Goal: Task Accomplishment & Management: Complete application form

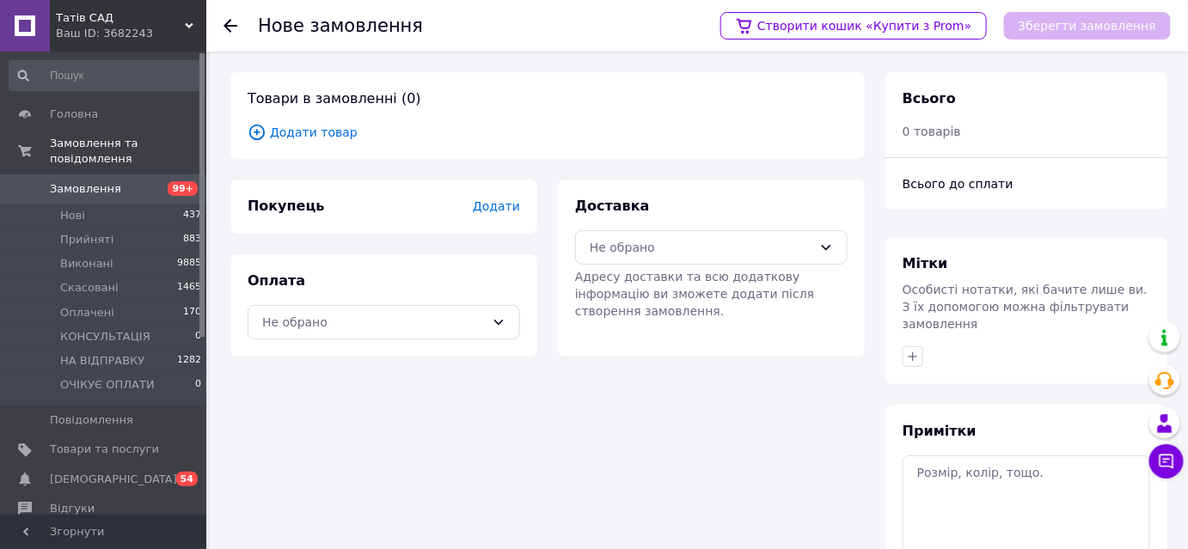
click at [227, 15] on div at bounding box center [241, 26] width 34 height 52
drag, startPoint x: 224, startPoint y: 22, endPoint x: 234, endPoint y: 27, distance: 10.4
click at [228, 23] on icon at bounding box center [231, 26] width 14 height 14
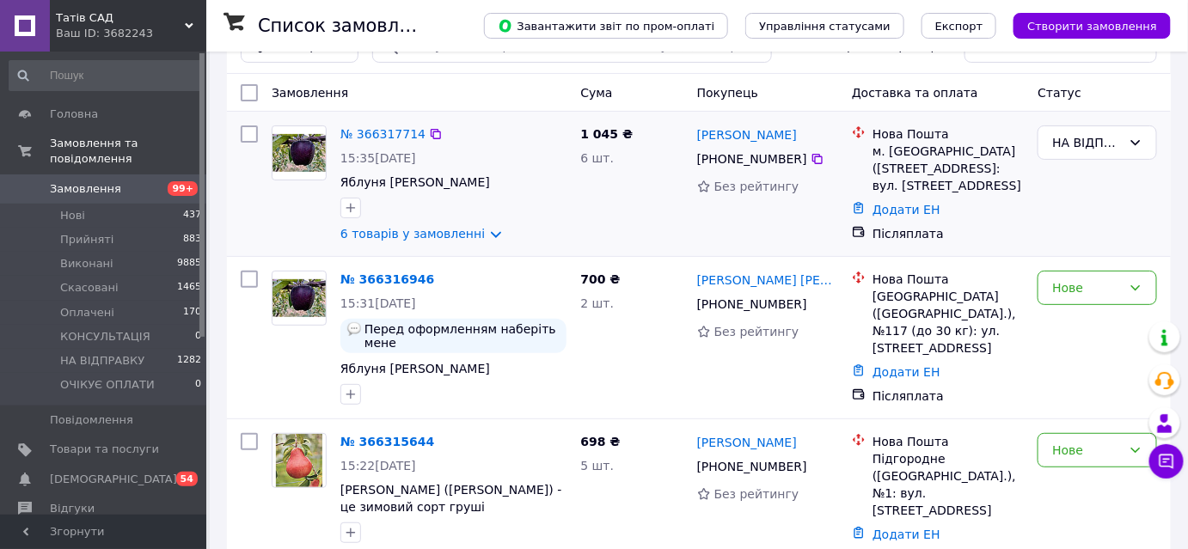
scroll to position [77, 0]
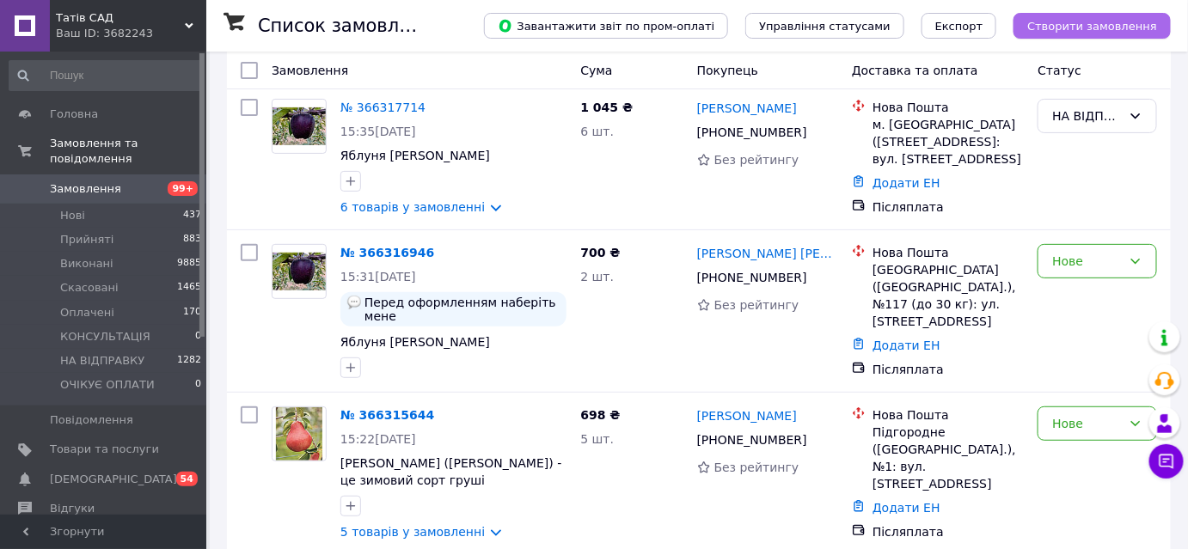
click at [1064, 32] on span "Створити замовлення" at bounding box center [1092, 26] width 130 height 13
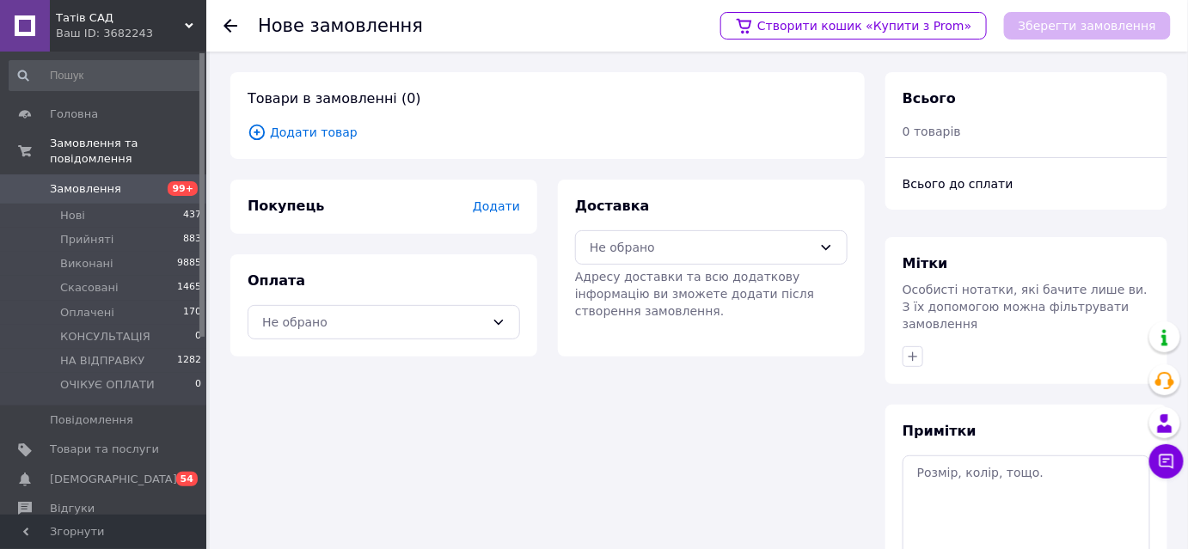
click at [256, 132] on icon at bounding box center [257, 132] width 6 height 6
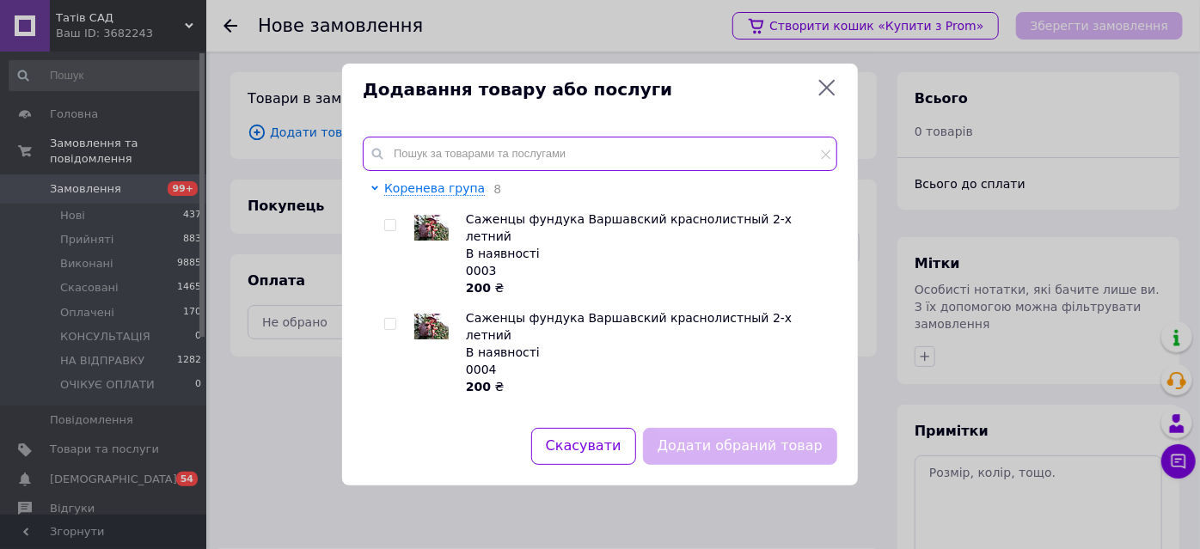
click at [414, 156] on input "text" at bounding box center [600, 154] width 475 height 34
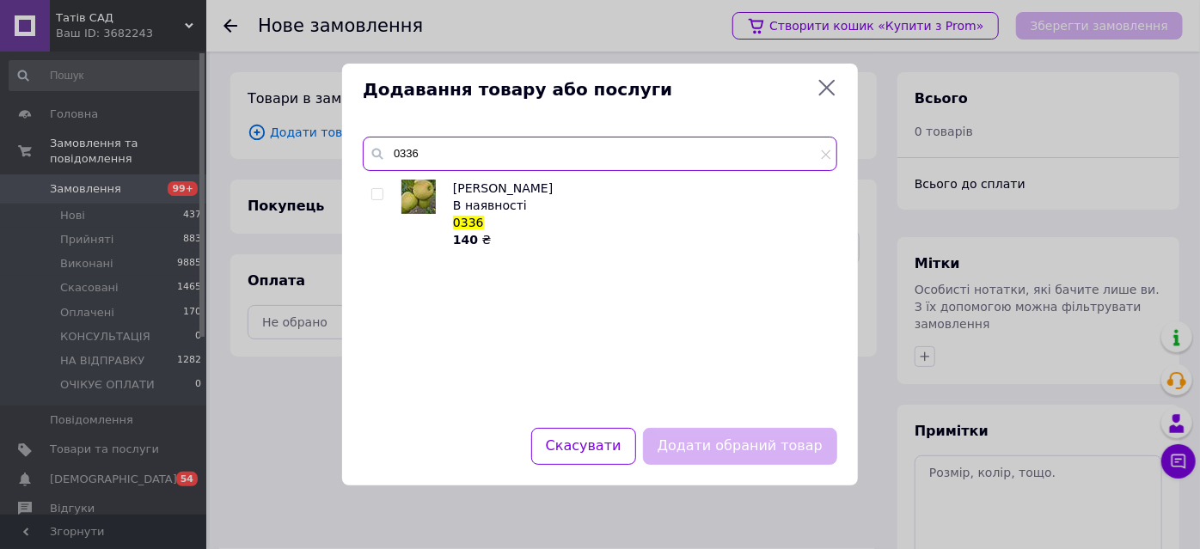
type input "0336"
click at [377, 192] on input "checkbox" at bounding box center [376, 194] width 11 height 11
checkbox input "true"
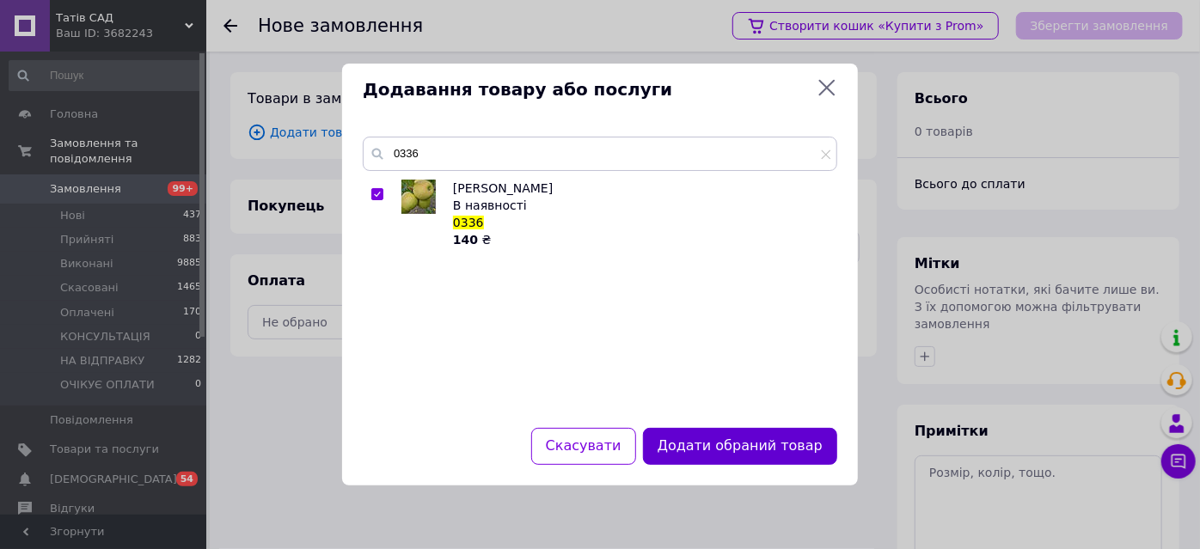
click at [732, 455] on button "Додати обраний товар" at bounding box center [740, 446] width 194 height 37
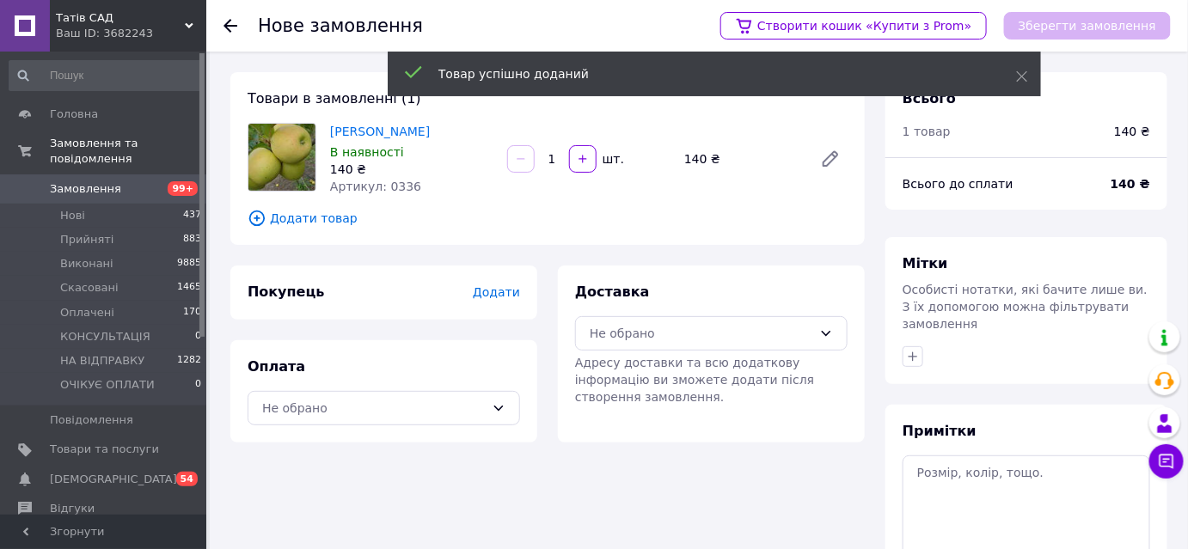
click at [252, 219] on icon at bounding box center [257, 218] width 19 height 19
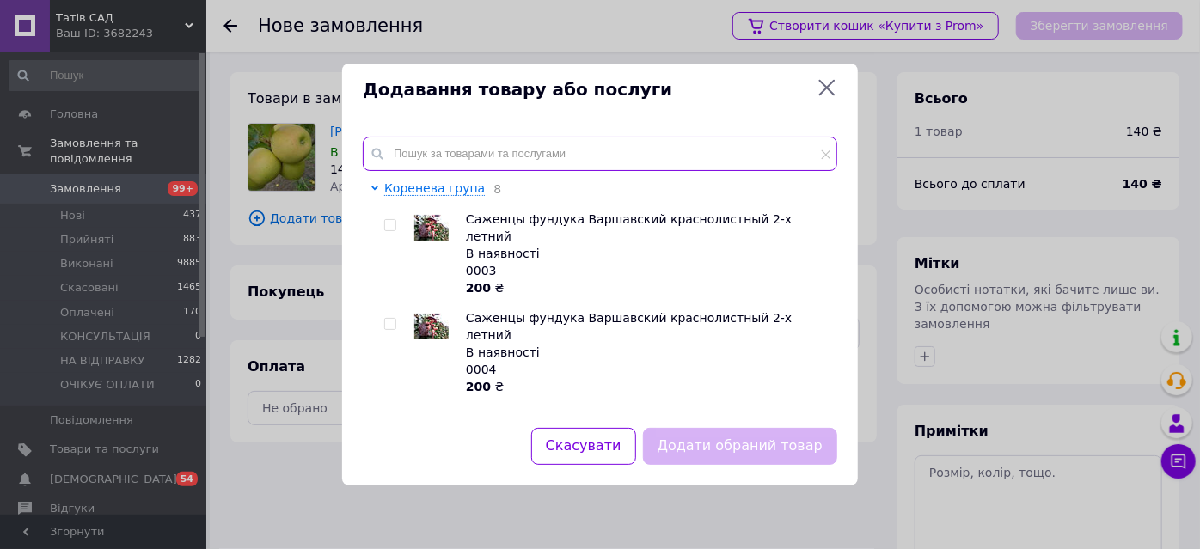
click at [403, 155] on input "text" at bounding box center [600, 154] width 475 height 34
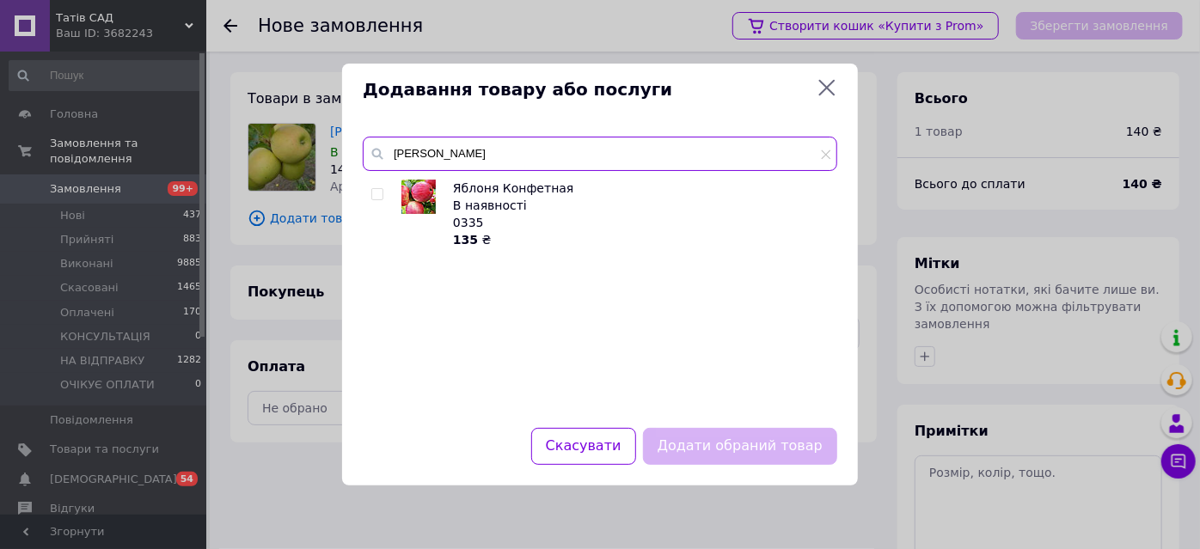
type input "цукер"
click at [380, 197] on input "checkbox" at bounding box center [376, 194] width 11 height 11
checkbox input "true"
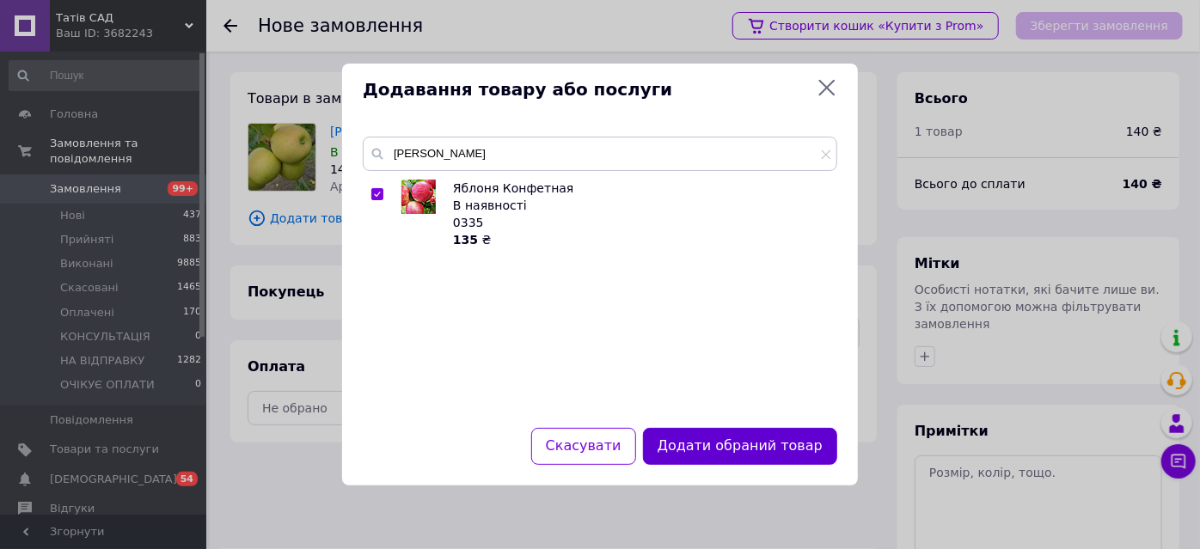
click at [748, 456] on button "Додати обраний товар" at bounding box center [740, 446] width 194 height 37
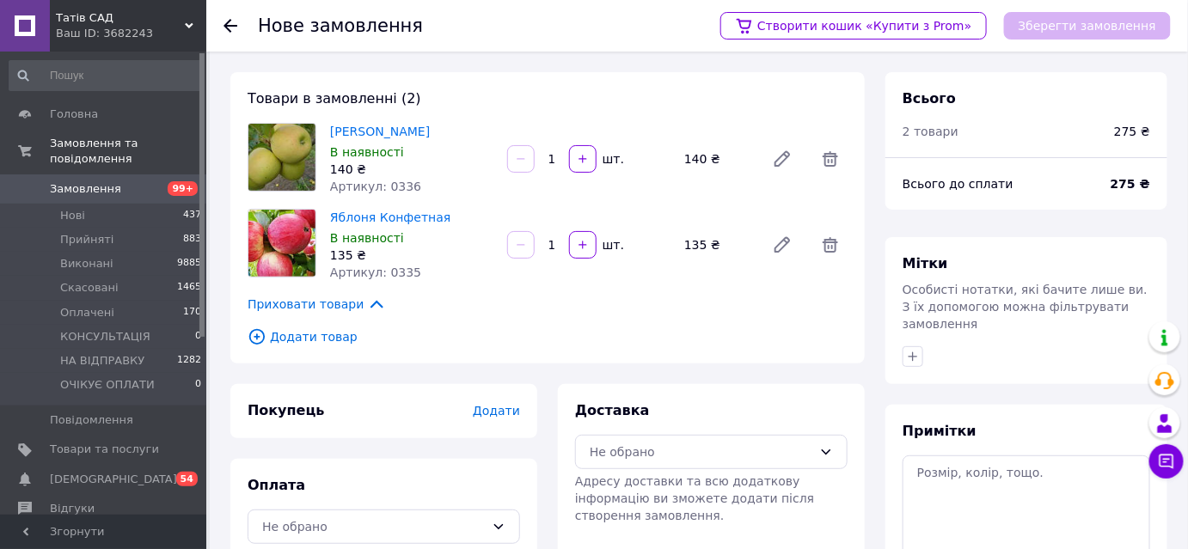
click at [261, 334] on icon at bounding box center [257, 337] width 19 height 19
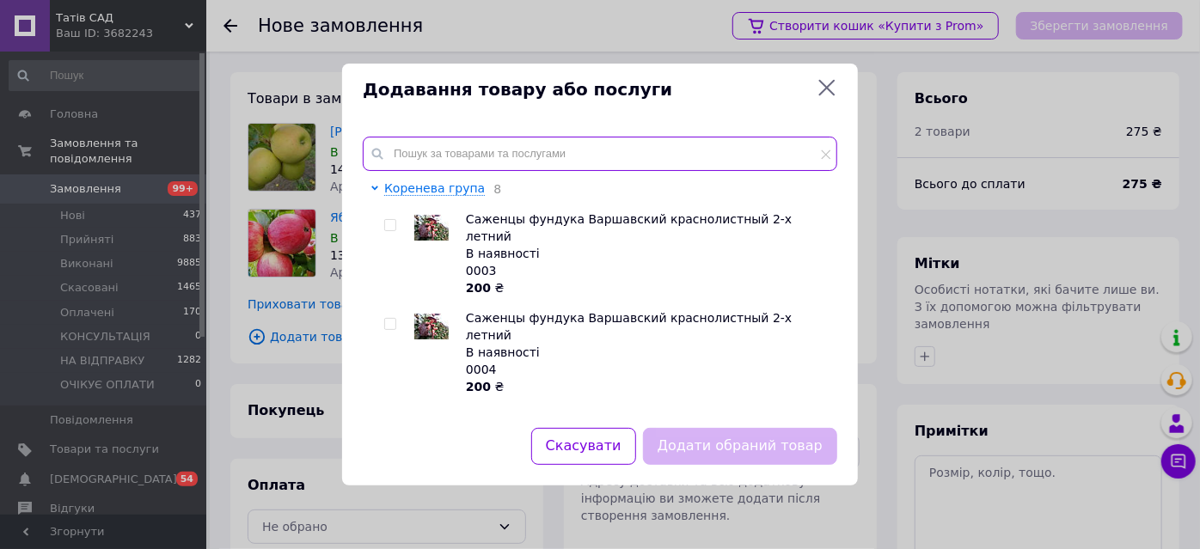
click at [430, 151] on input "text" at bounding box center [600, 154] width 475 height 34
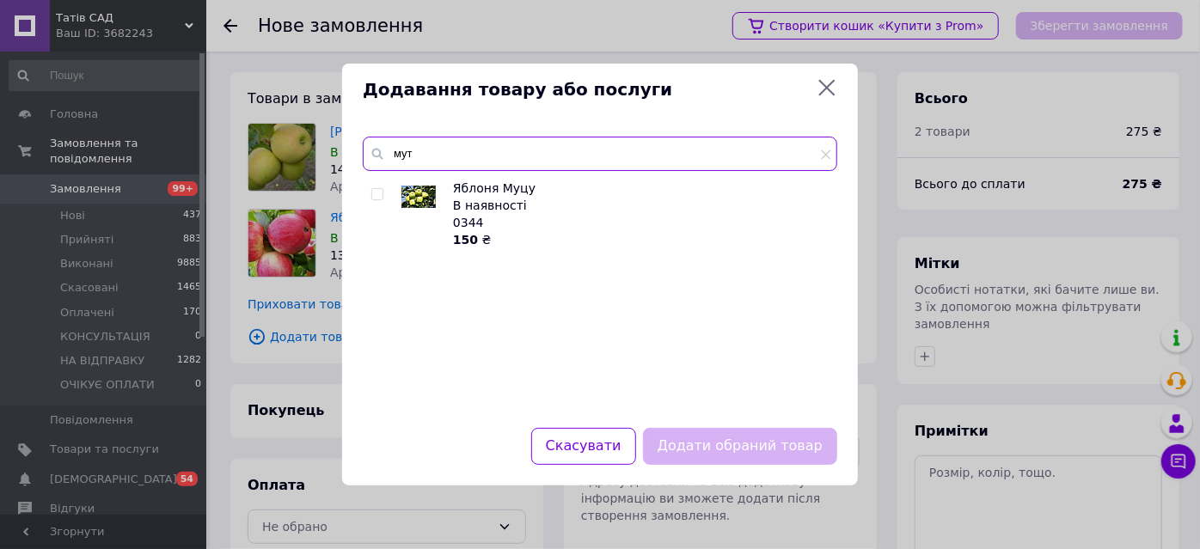
type input "мут"
click at [371, 194] on input "checkbox" at bounding box center [376, 194] width 11 height 11
checkbox input "true"
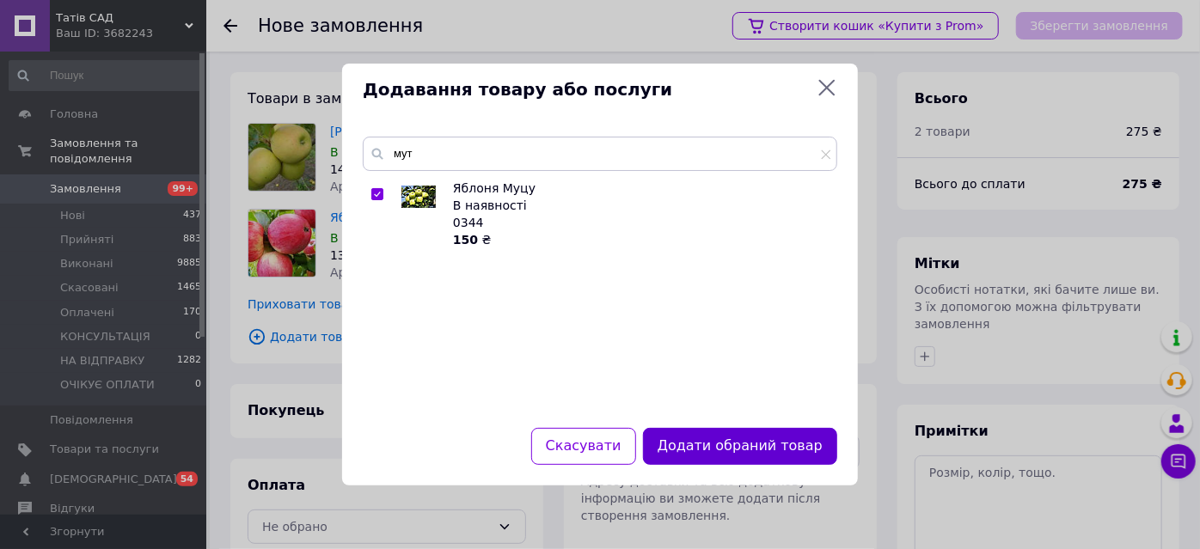
click at [724, 457] on button "Додати обраний товар" at bounding box center [740, 446] width 194 height 37
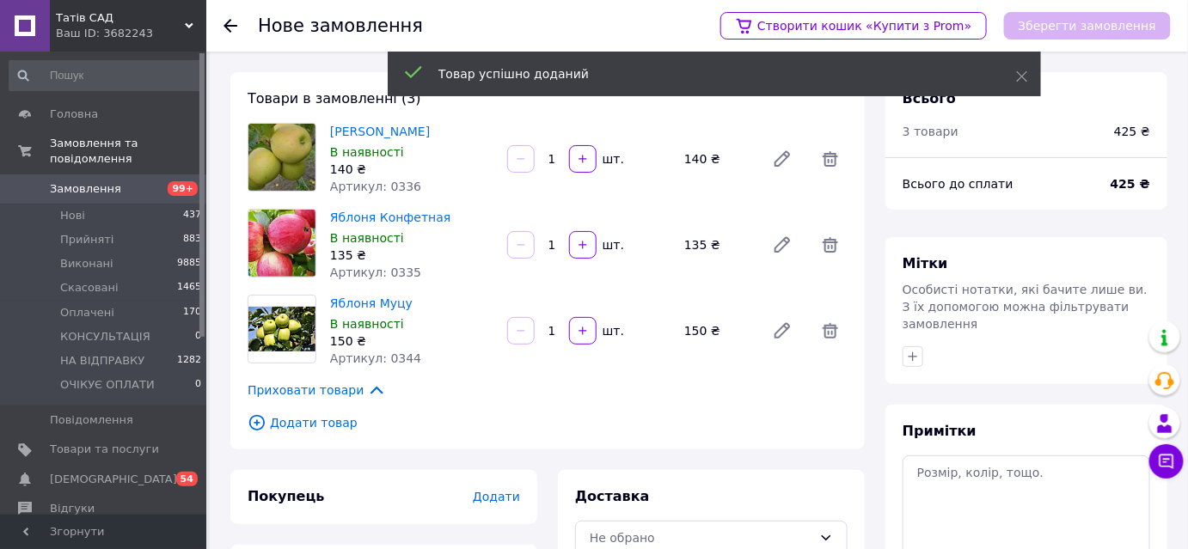
click at [252, 424] on icon at bounding box center [257, 423] width 19 height 19
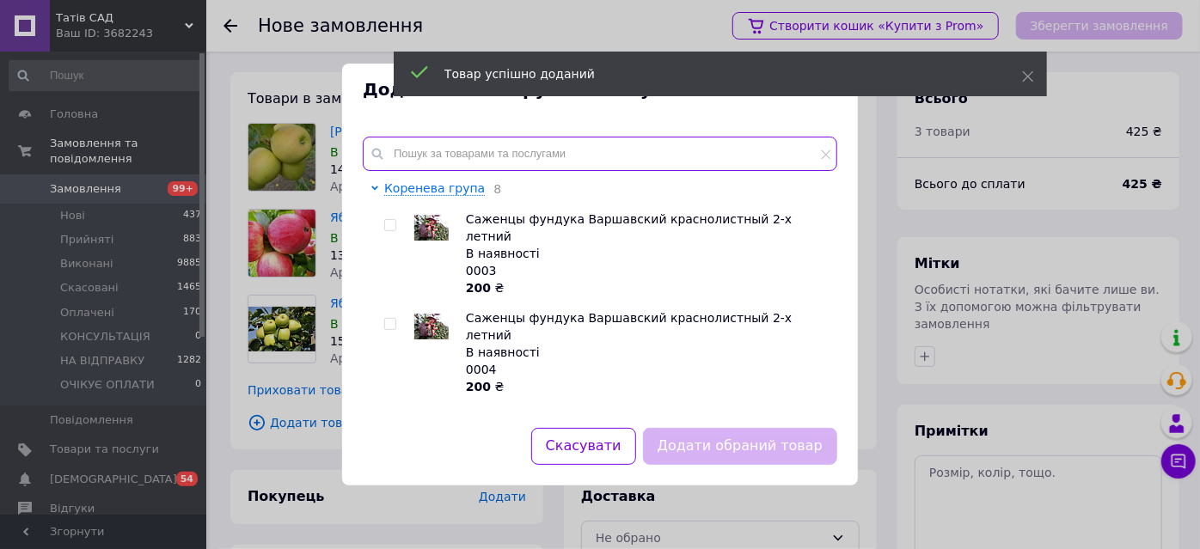
click at [402, 152] on input "text" at bounding box center [600, 154] width 475 height 34
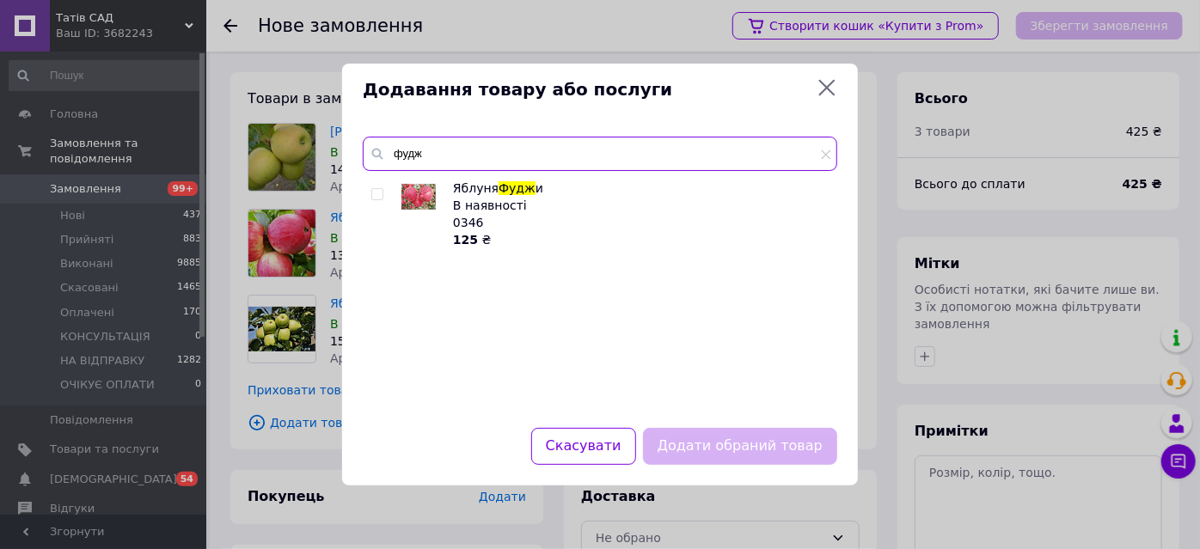
type input "фудж"
click at [377, 196] on input "checkbox" at bounding box center [376, 194] width 11 height 11
checkbox input "true"
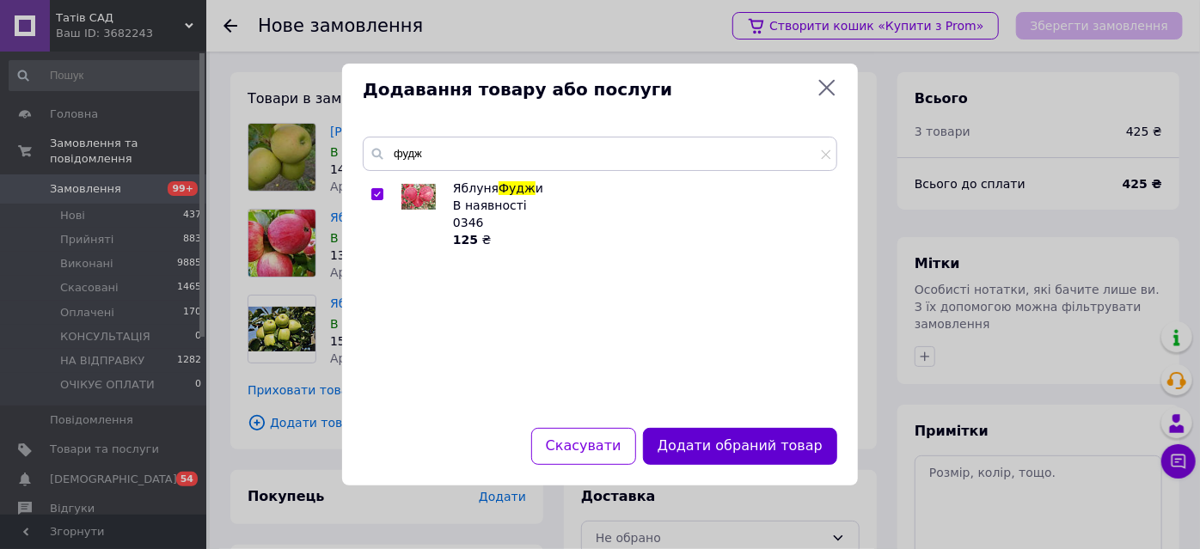
click at [713, 448] on button "Додати обраний товар" at bounding box center [740, 446] width 194 height 37
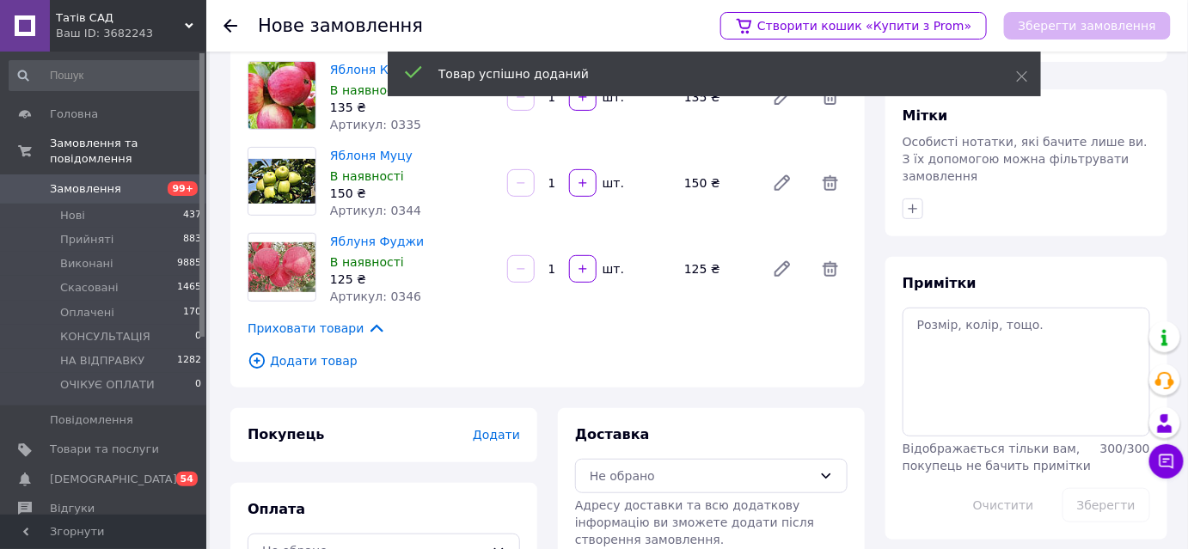
scroll to position [156, 0]
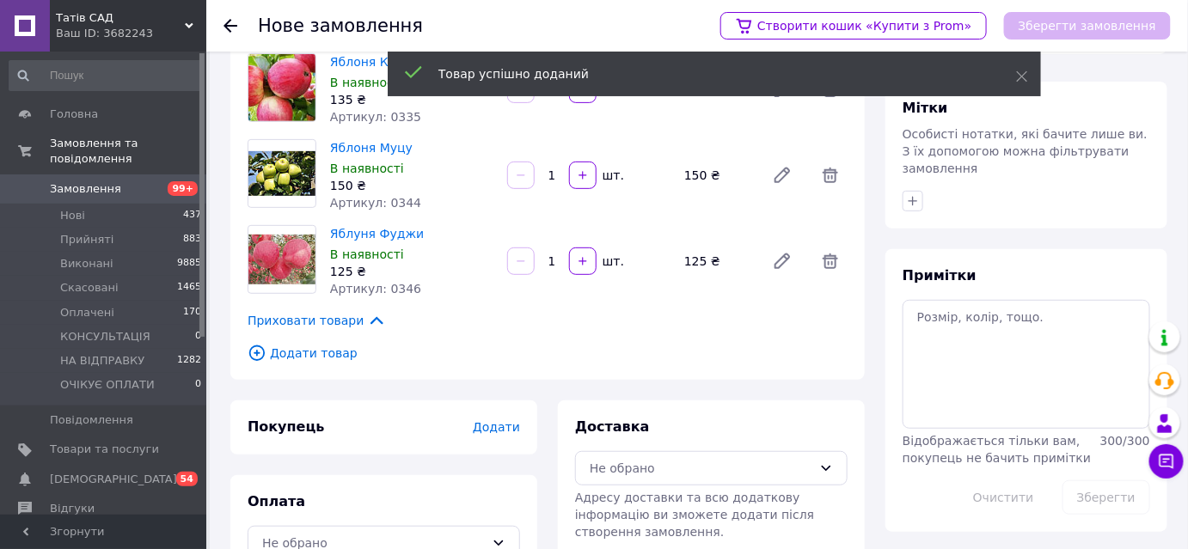
click at [256, 353] on icon at bounding box center [257, 353] width 6 height 6
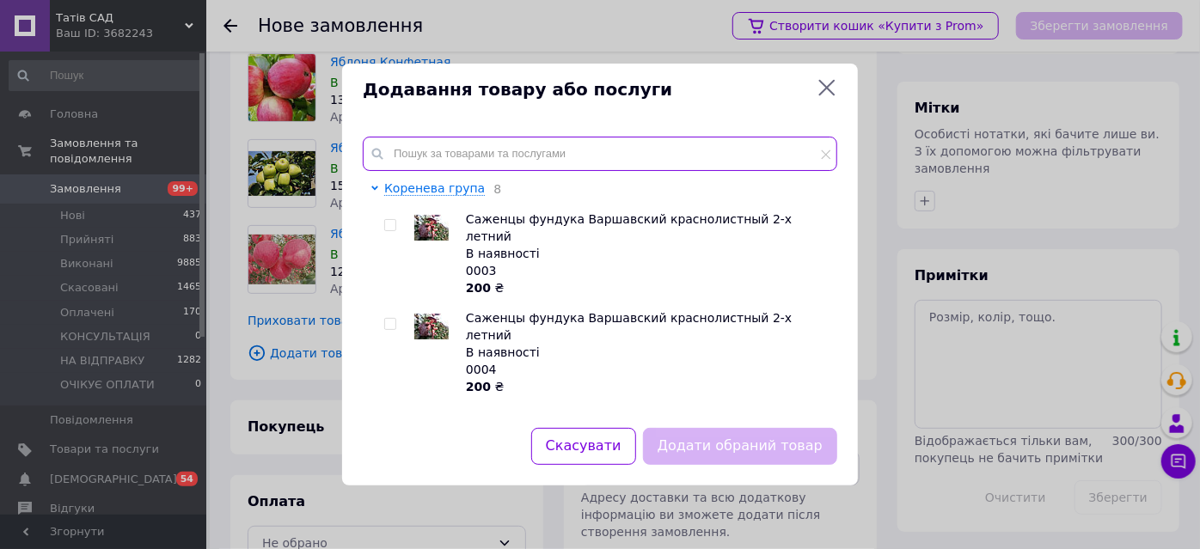
click at [406, 153] on input "text" at bounding box center [600, 154] width 475 height 34
click at [438, 151] on input "text" at bounding box center [600, 154] width 475 height 34
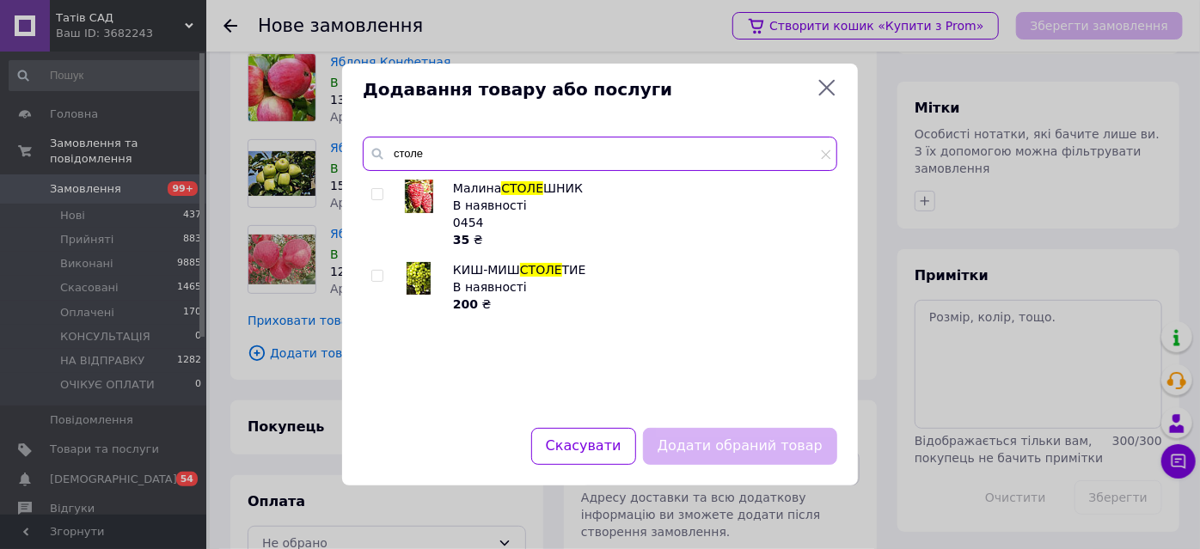
type input "столе"
click at [374, 198] on input "checkbox" at bounding box center [376, 194] width 11 height 11
checkbox input "true"
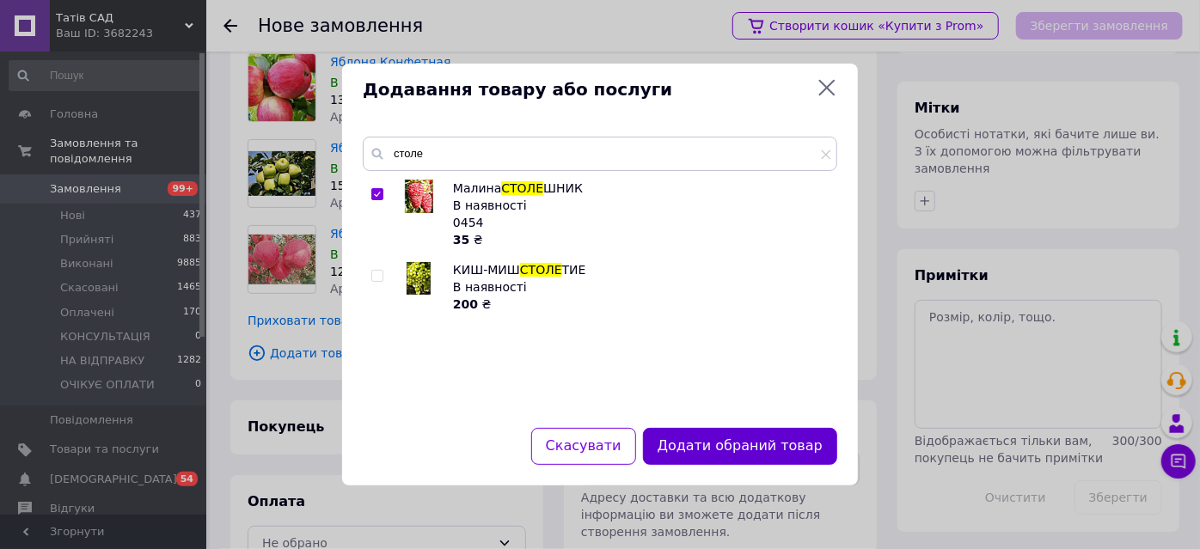
click at [767, 452] on button "Додати обраний товар" at bounding box center [740, 446] width 194 height 37
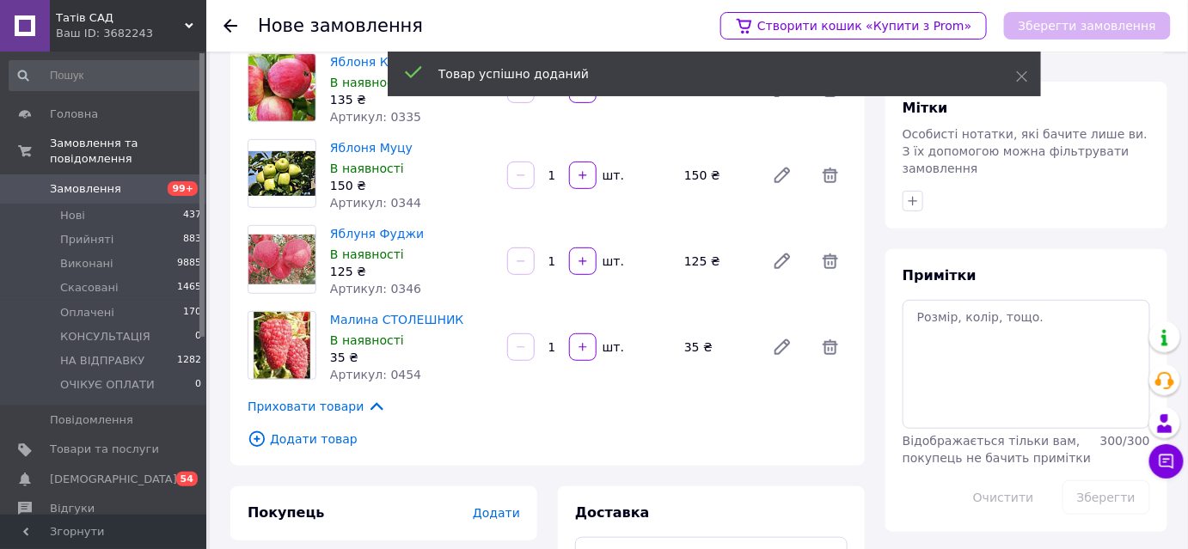
click at [558, 342] on input "1" at bounding box center [552, 347] width 28 height 13
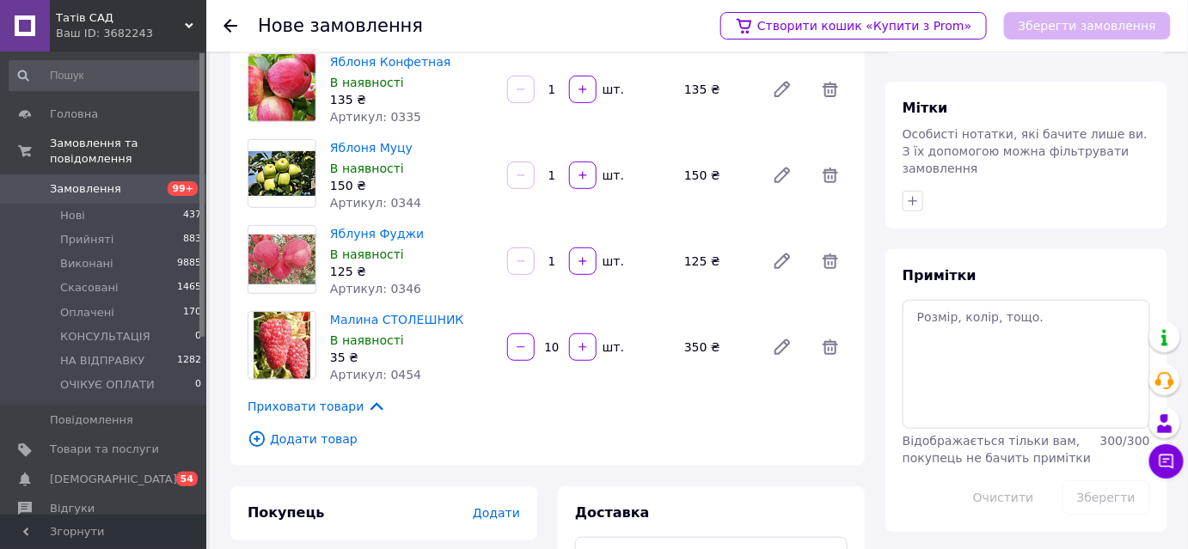
type input "10"
click at [250, 437] on icon at bounding box center [256, 439] width 15 height 15
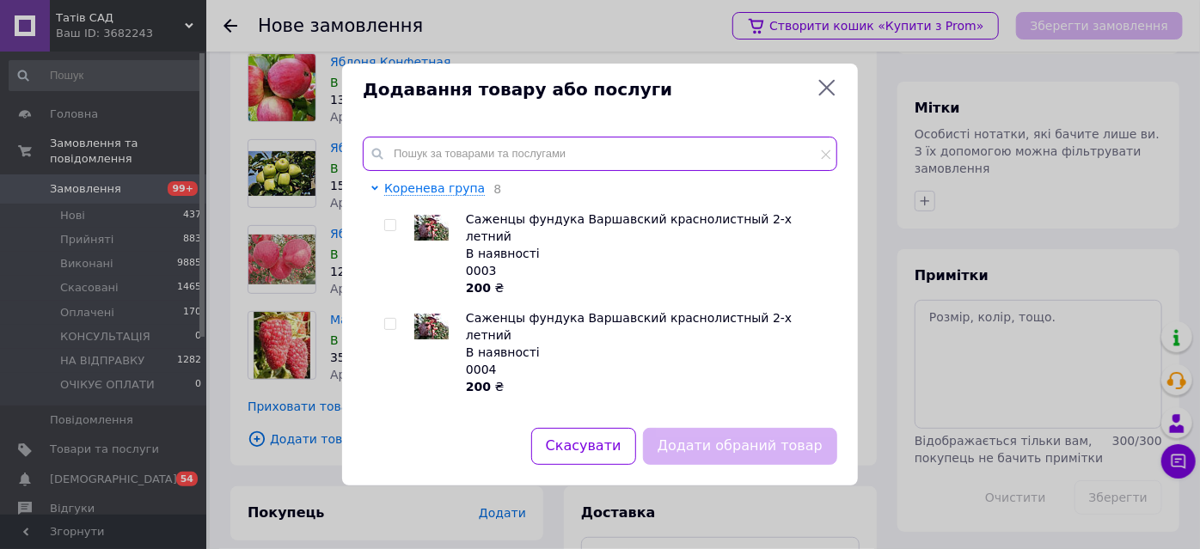
click at [475, 155] on input "text" at bounding box center [600, 154] width 475 height 34
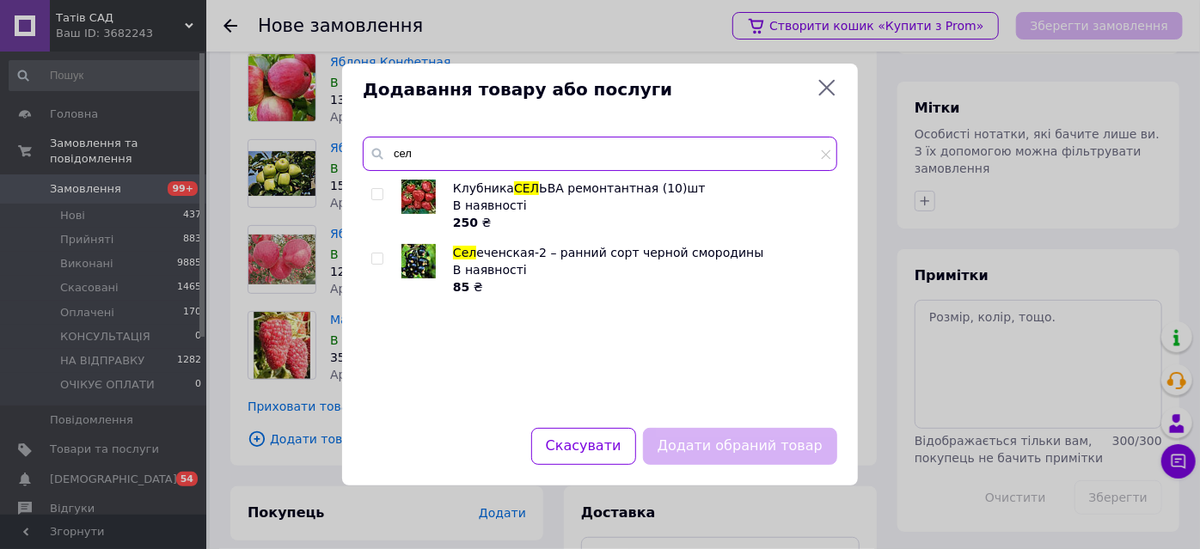
type input "сел"
click at [376, 256] on input "checkbox" at bounding box center [376, 259] width 11 height 11
checkbox input "true"
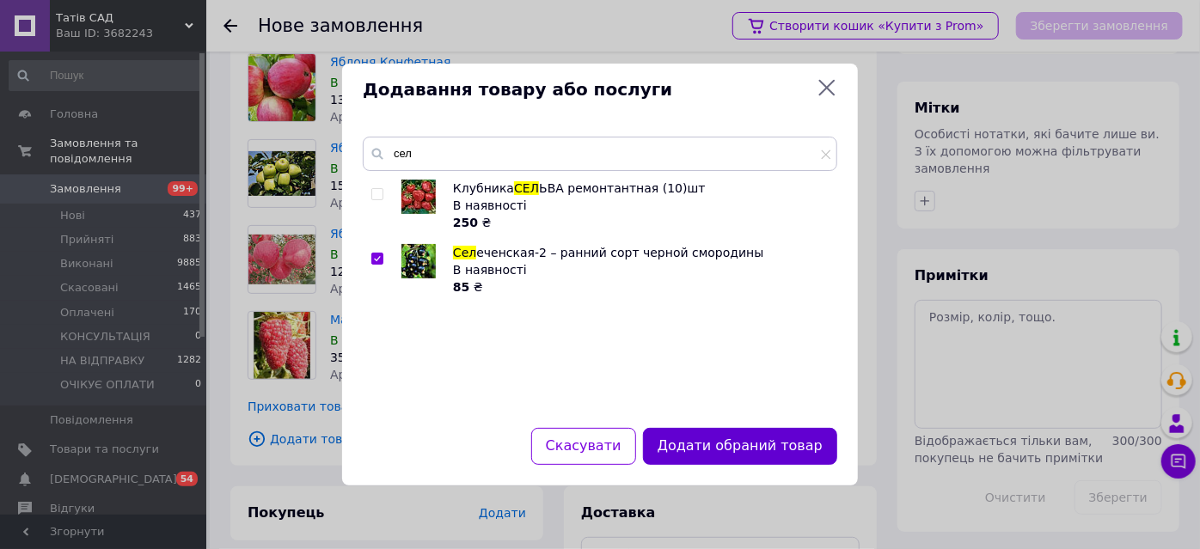
click at [768, 453] on button "Додати обраний товар" at bounding box center [740, 446] width 194 height 37
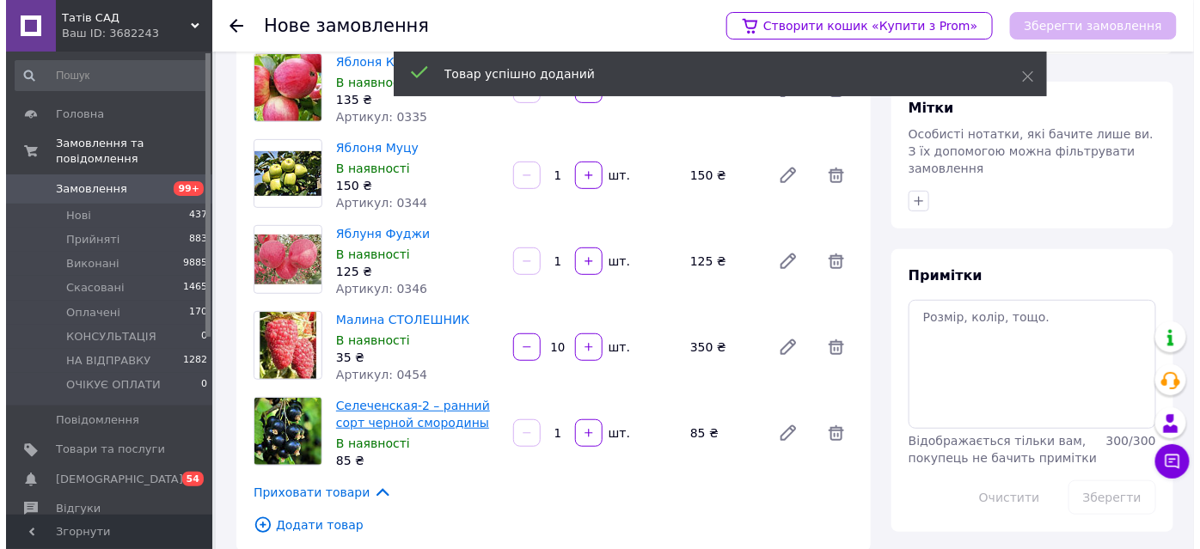
scroll to position [312, 0]
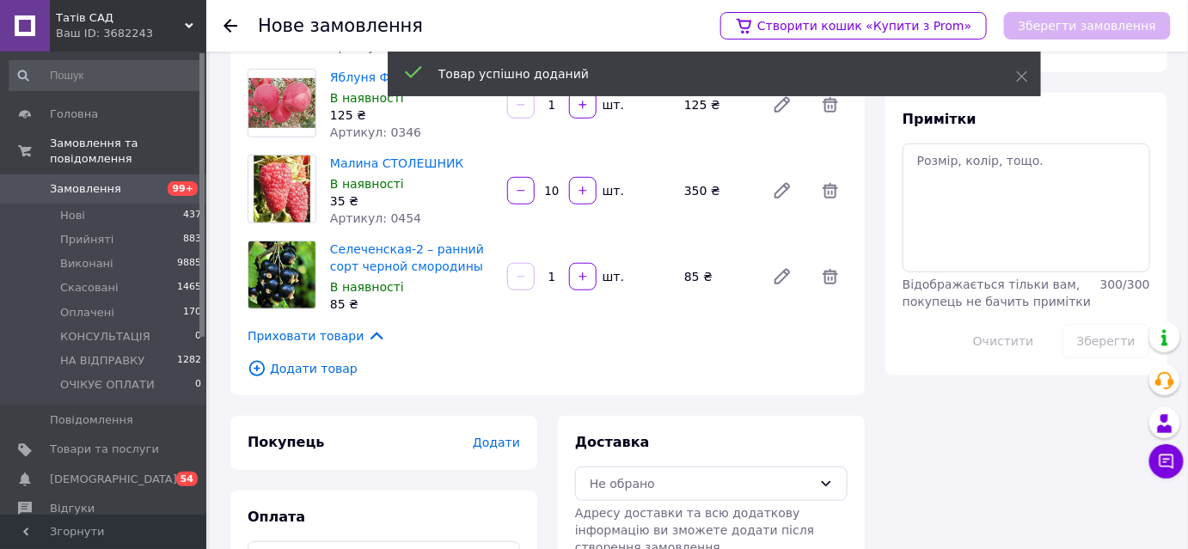
click at [257, 367] on icon at bounding box center [257, 368] width 6 height 6
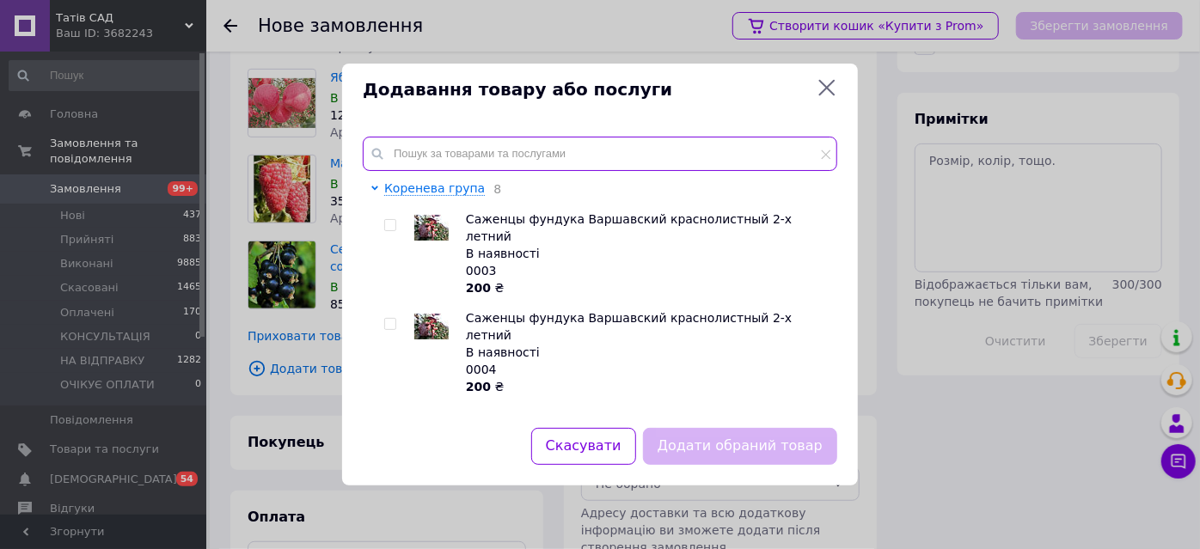
click at [445, 153] on input "text" at bounding box center [600, 154] width 475 height 34
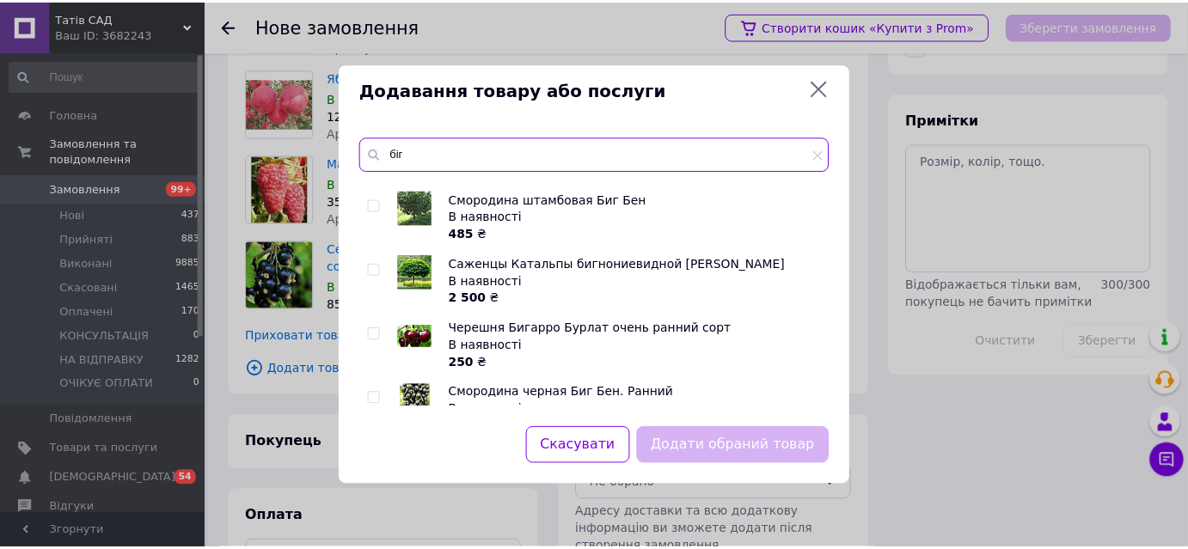
scroll to position [261, 0]
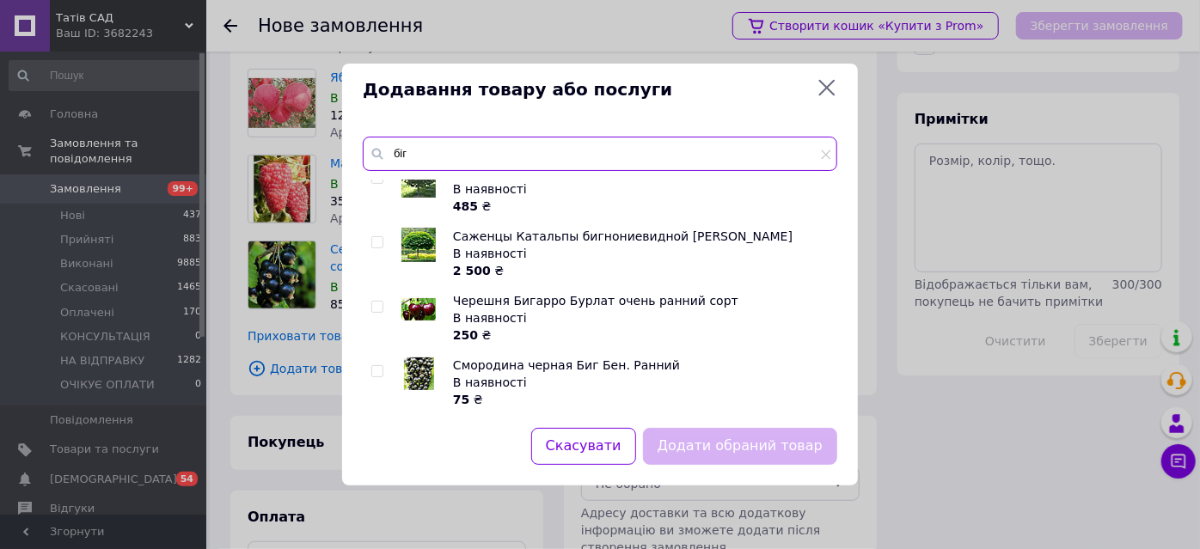
type input "біг"
click at [373, 370] on input "checkbox" at bounding box center [376, 371] width 11 height 11
checkbox input "true"
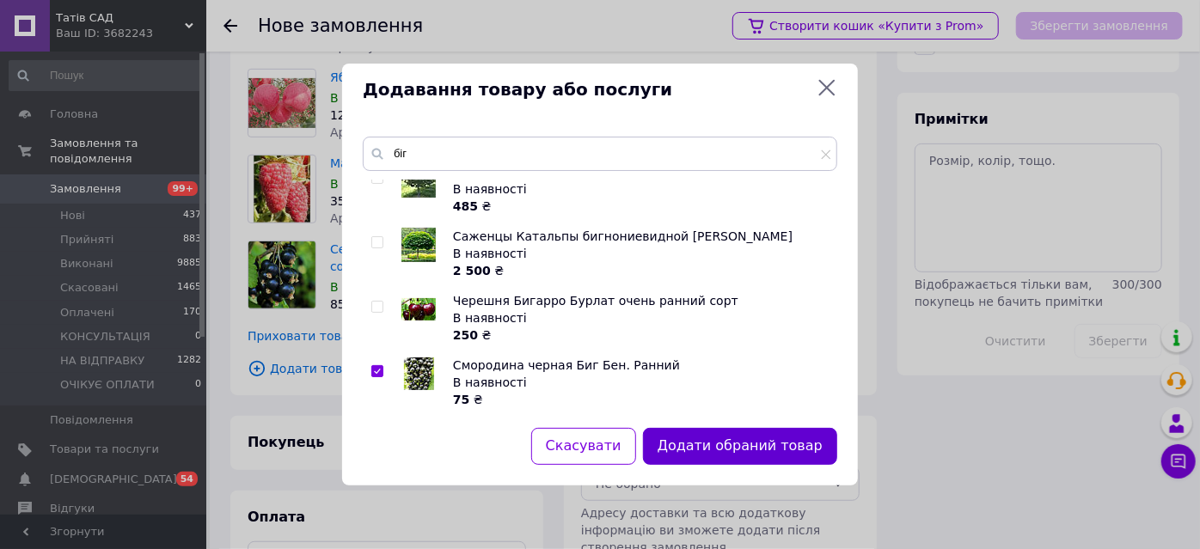
click at [770, 451] on button "Додати обраний товар" at bounding box center [740, 446] width 194 height 37
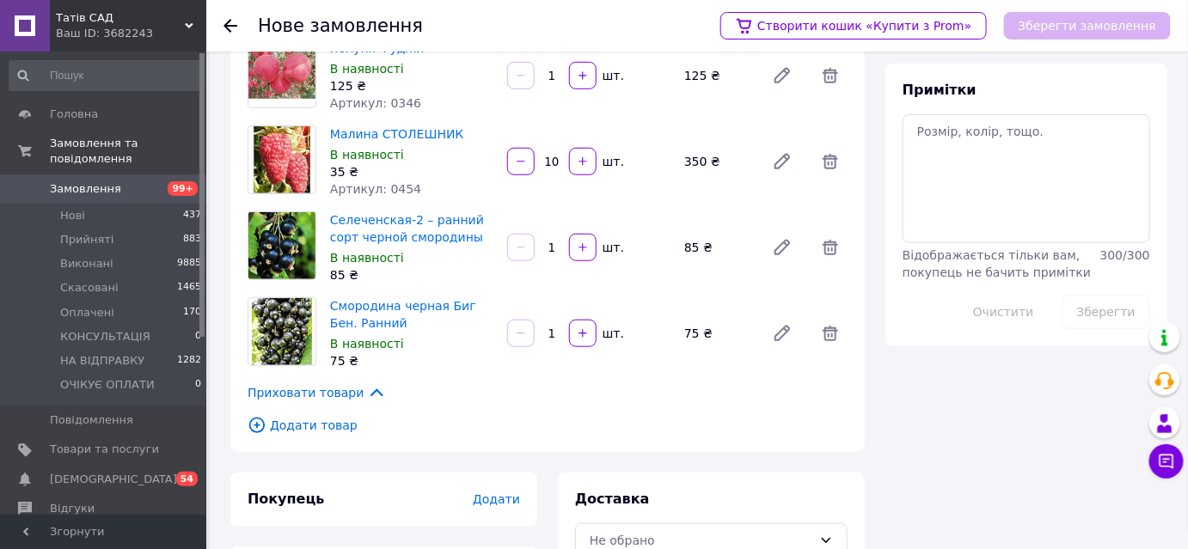
scroll to position [462, 0]
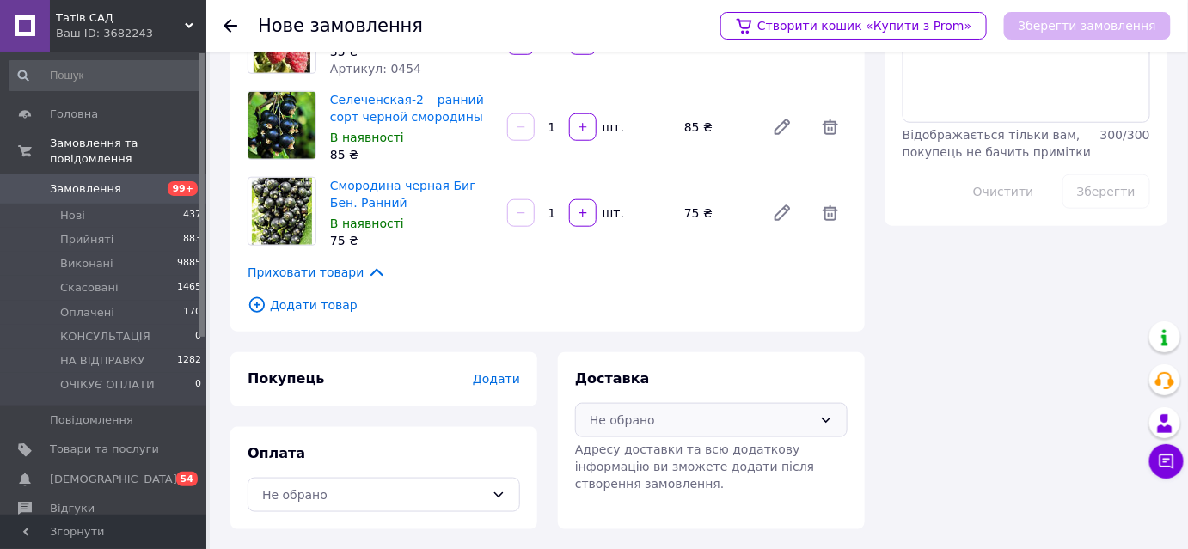
click at [722, 430] on div "Не обрано" at bounding box center [711, 420] width 273 height 34
click at [702, 472] on div "Нова Пошта (платна)" at bounding box center [711, 457] width 271 height 33
click at [343, 490] on div "Не обрано" at bounding box center [373, 495] width 223 height 19
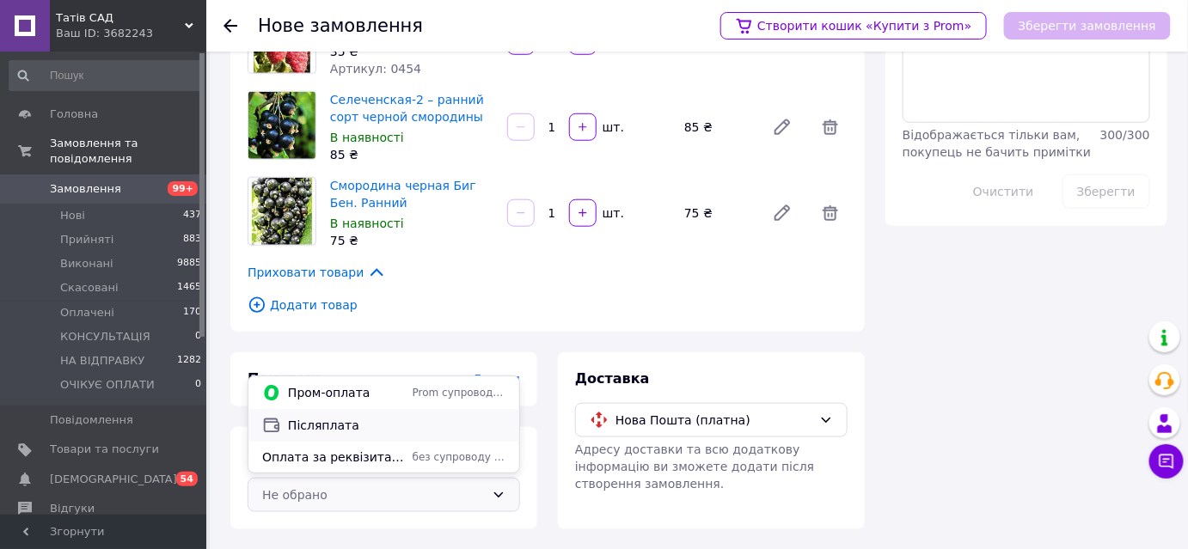
click at [347, 428] on span "Післяплата" at bounding box center [397, 425] width 218 height 17
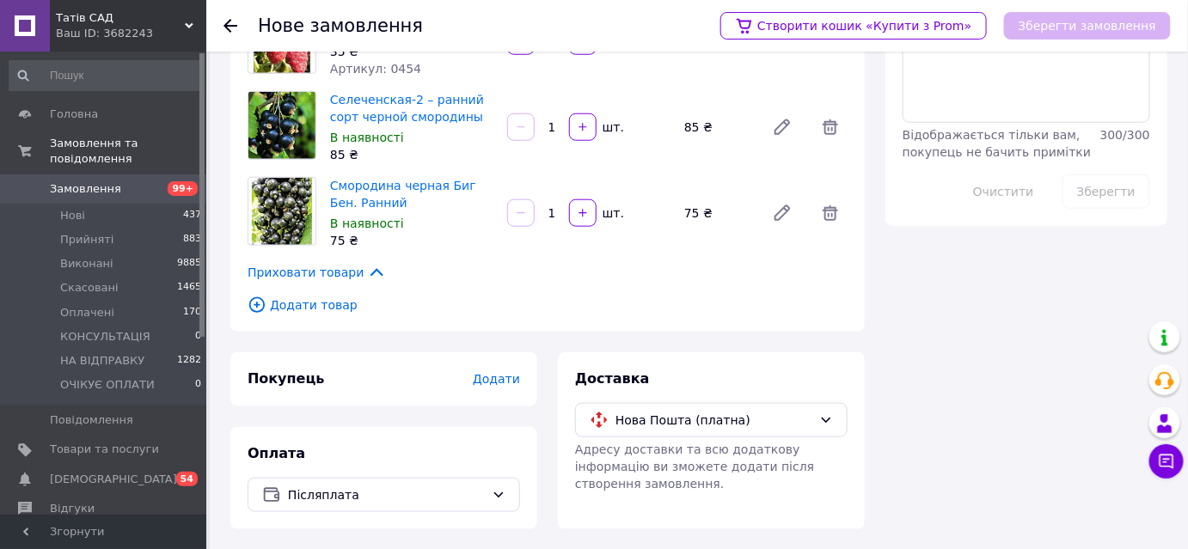
click at [497, 378] on span "Додати" at bounding box center [496, 379] width 47 height 14
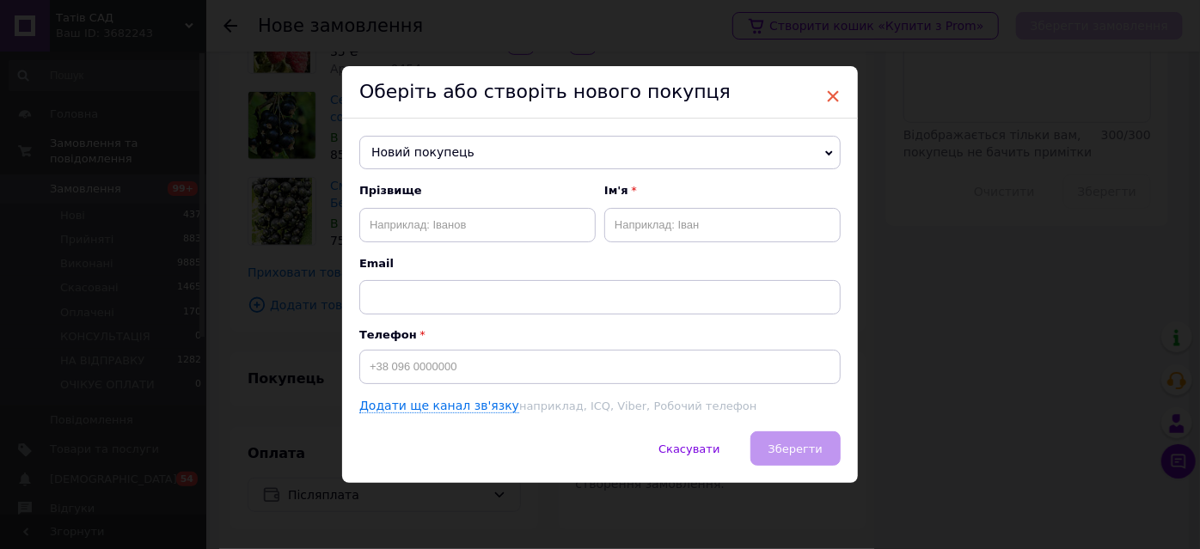
click at [835, 100] on span "×" at bounding box center [832, 96] width 15 height 29
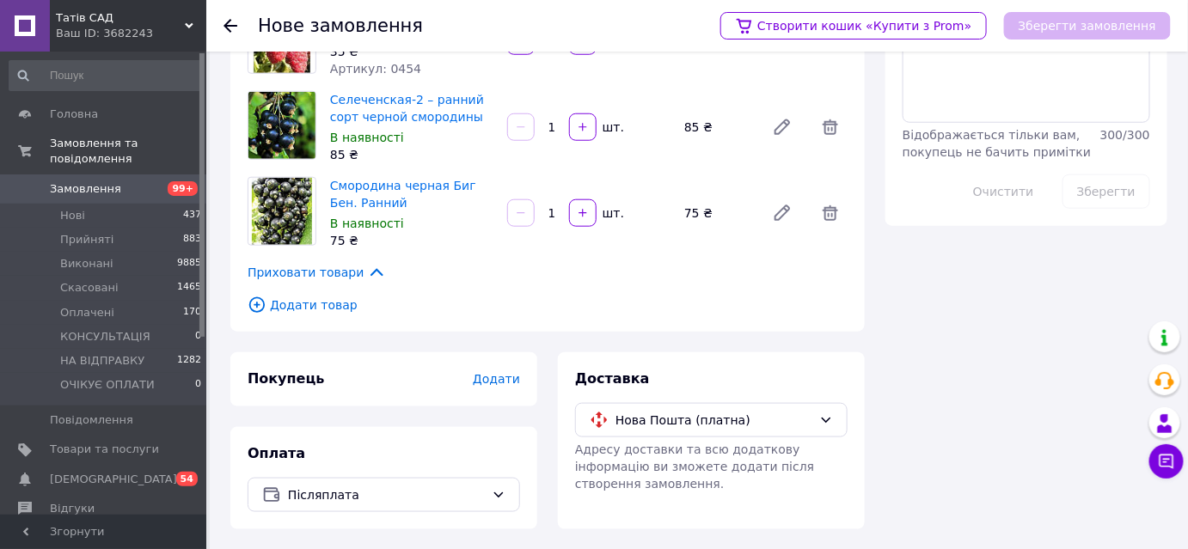
click at [493, 377] on span "Додати" at bounding box center [496, 379] width 47 height 14
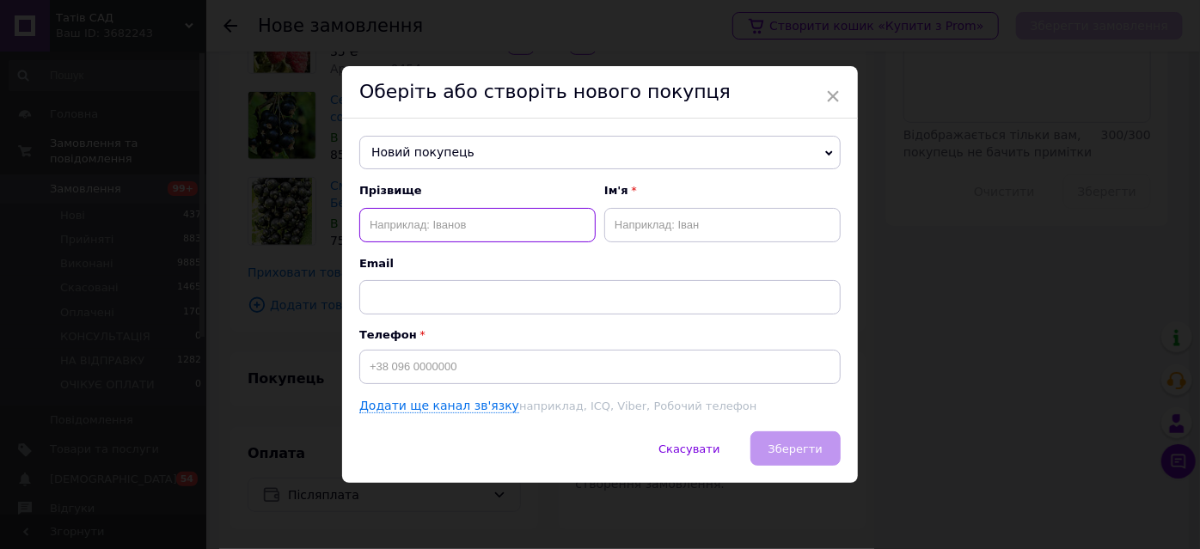
click at [481, 230] on input "text" at bounding box center [477, 225] width 236 height 34
type input "трембіцький"
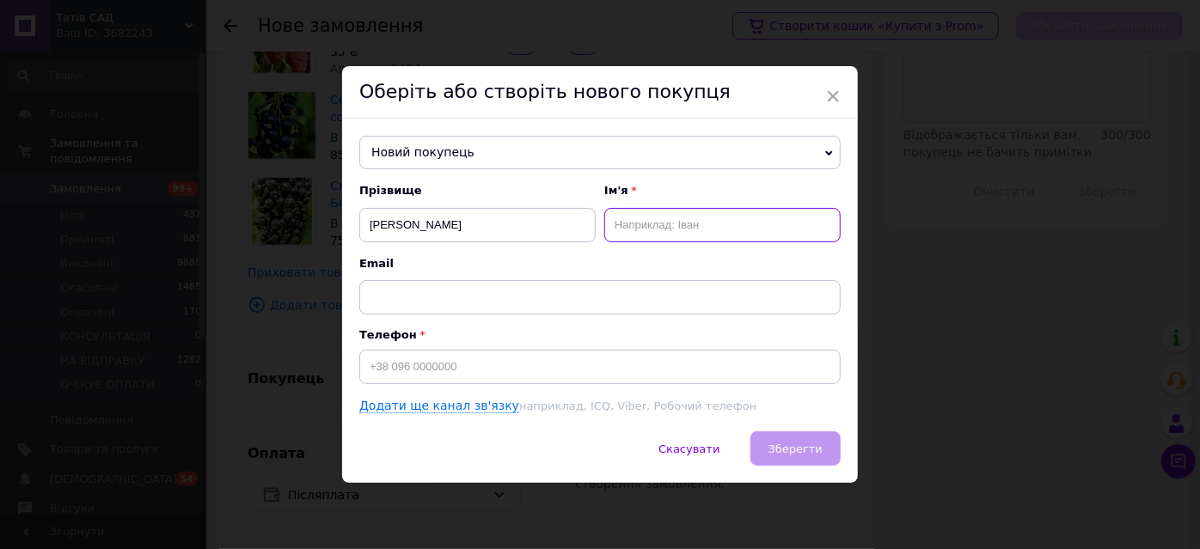
click at [657, 224] on input "text" at bounding box center [722, 225] width 236 height 34
type input "володимир"
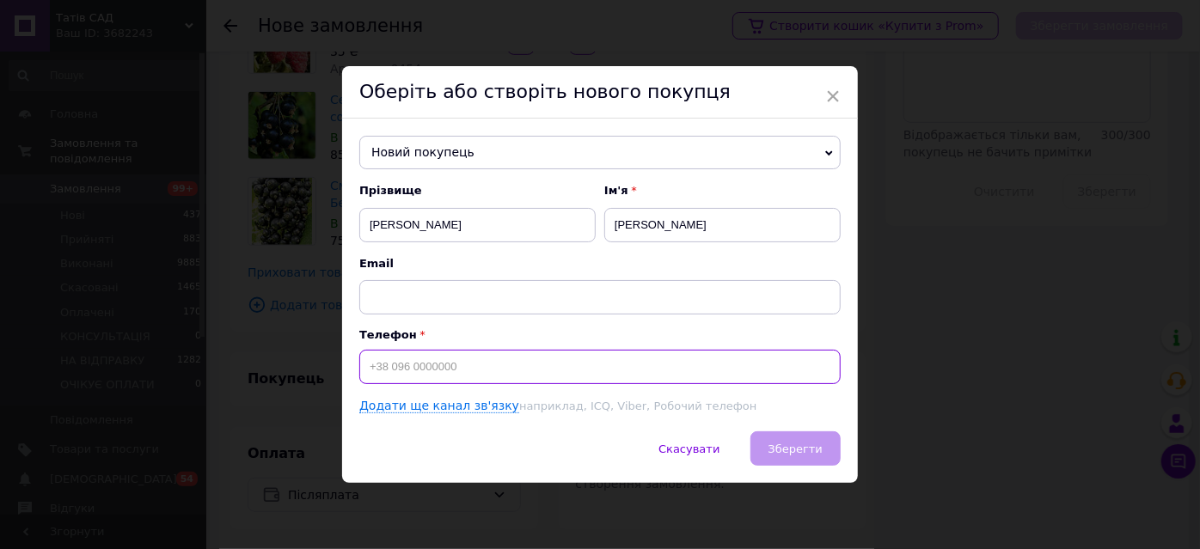
click at [562, 365] on input at bounding box center [599, 367] width 481 height 34
type input "+380503766521"
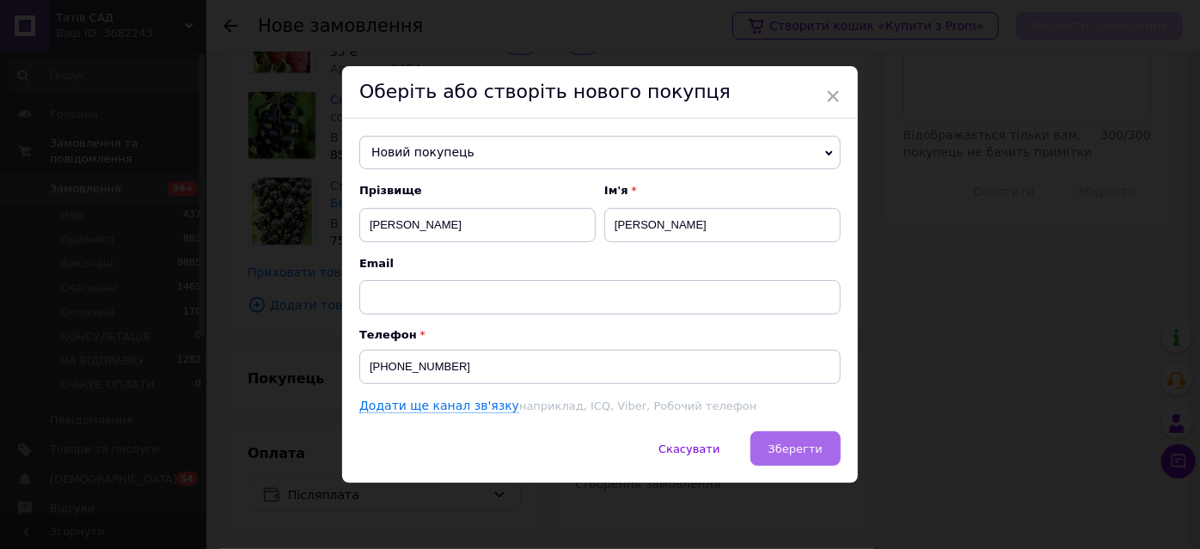
click at [805, 453] on span "Зберегти" at bounding box center [796, 449] width 54 height 13
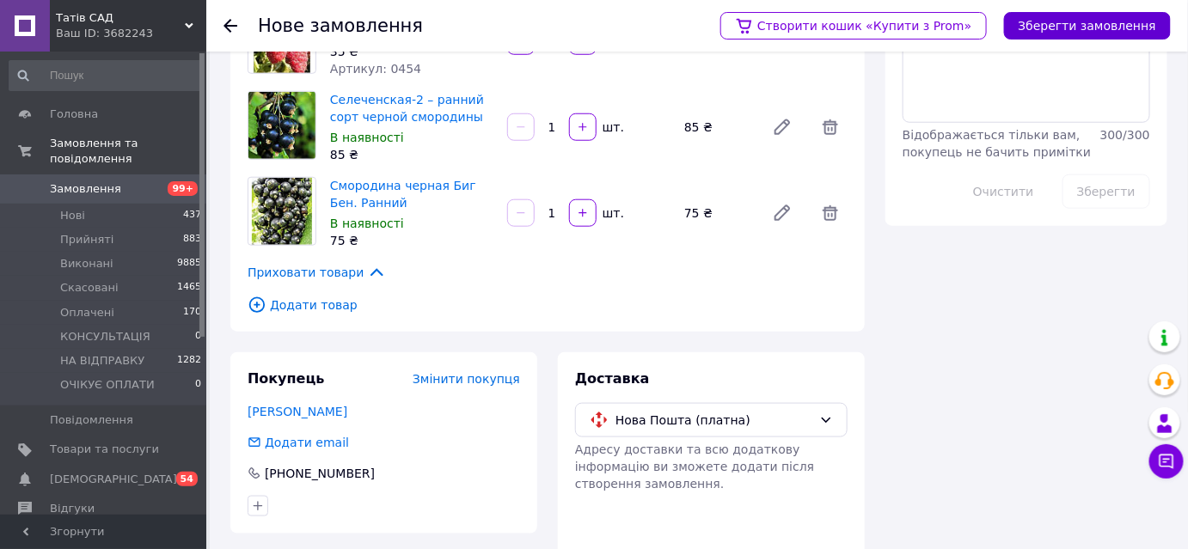
click at [1065, 24] on button "Зберегти замовлення" at bounding box center [1087, 26] width 167 height 28
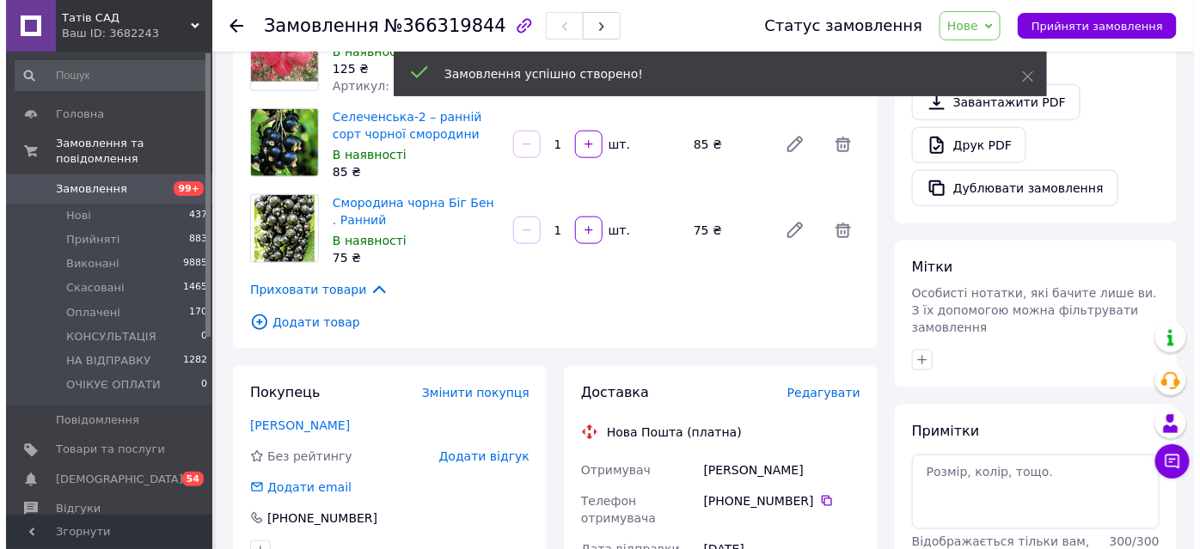
scroll to position [540, 0]
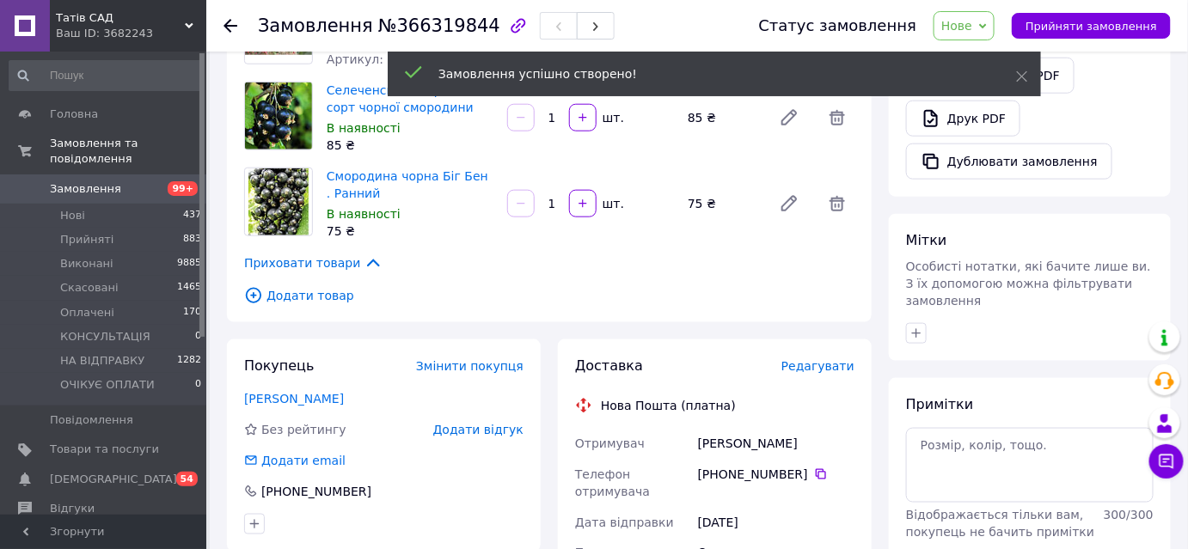
click at [828, 371] on span "Редагувати" at bounding box center [818, 366] width 73 height 14
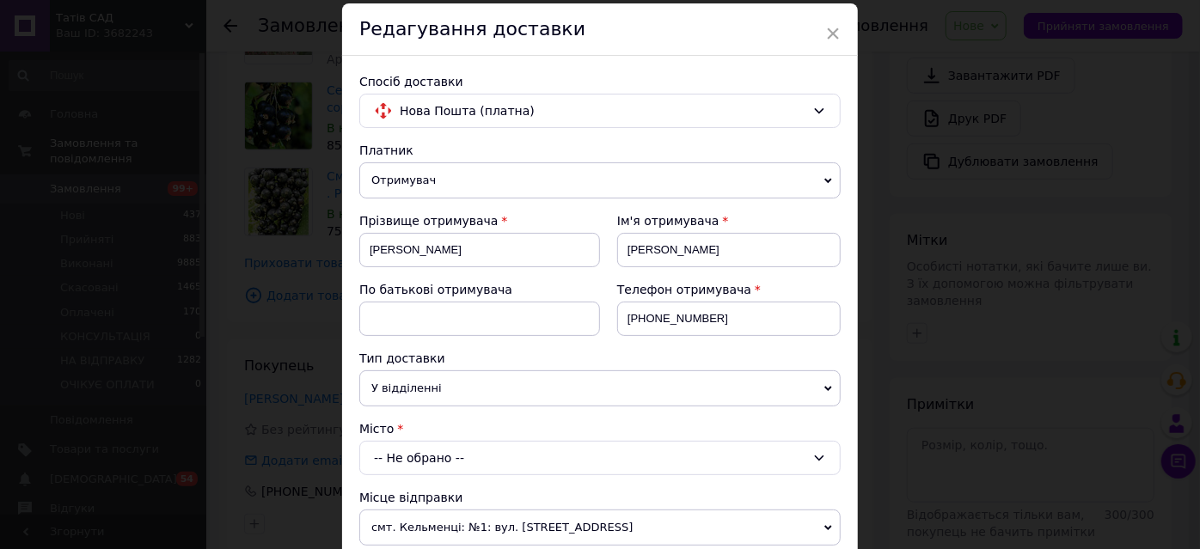
scroll to position [156, 0]
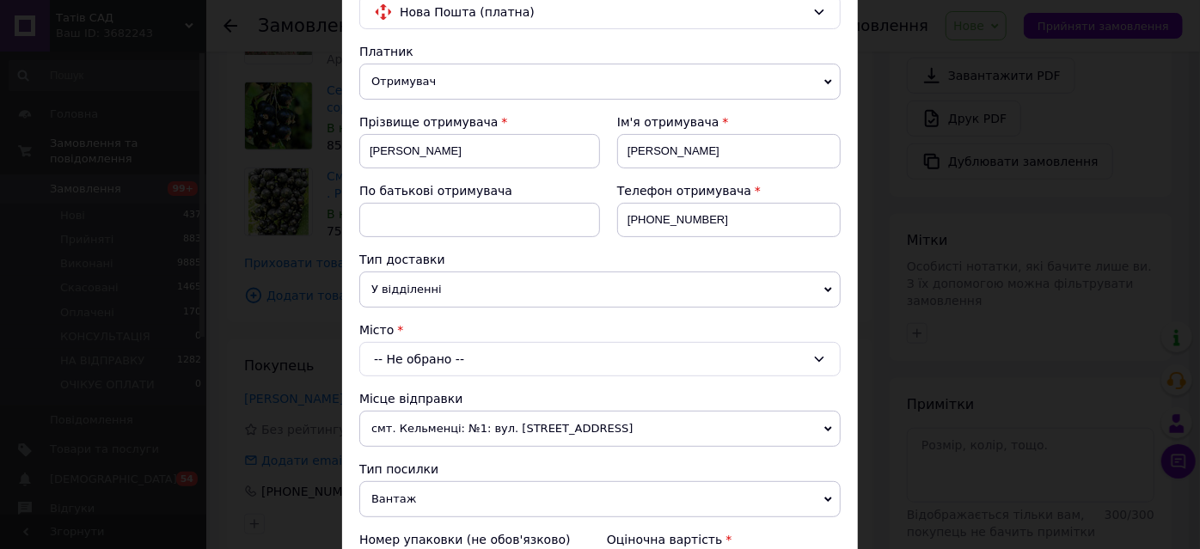
click at [457, 353] on div "-- Не обрано --" at bounding box center [599, 359] width 481 height 34
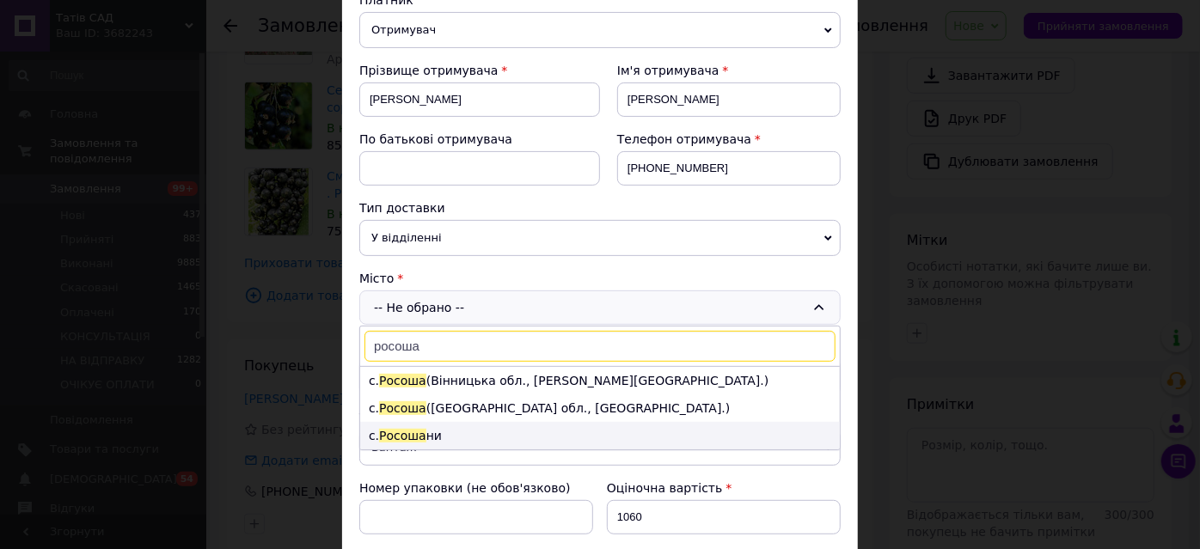
scroll to position [234, 0]
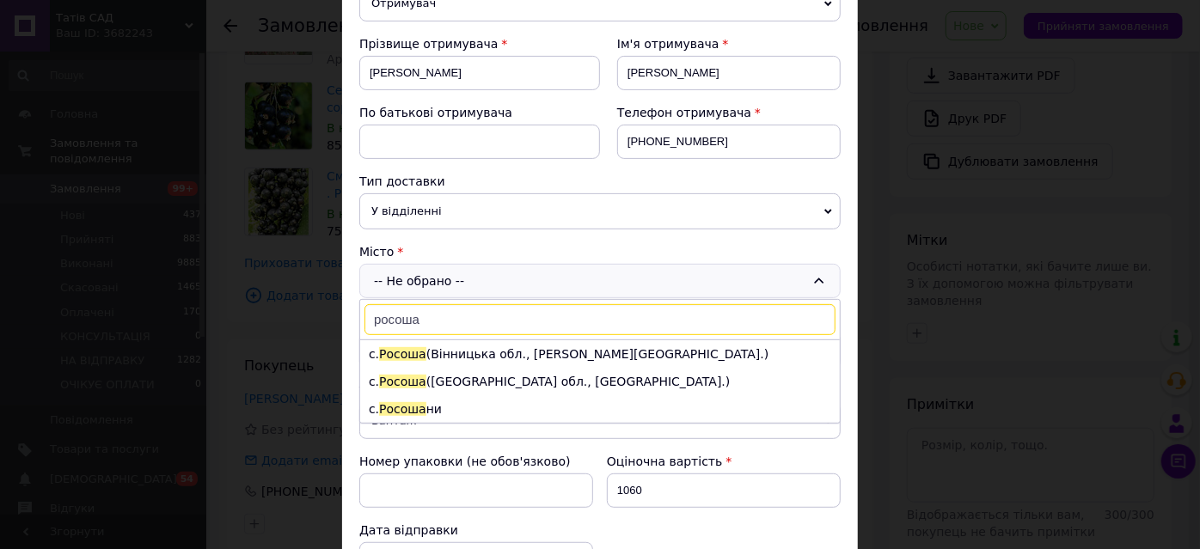
click at [383, 315] on input "росоша" at bounding box center [600, 319] width 471 height 31
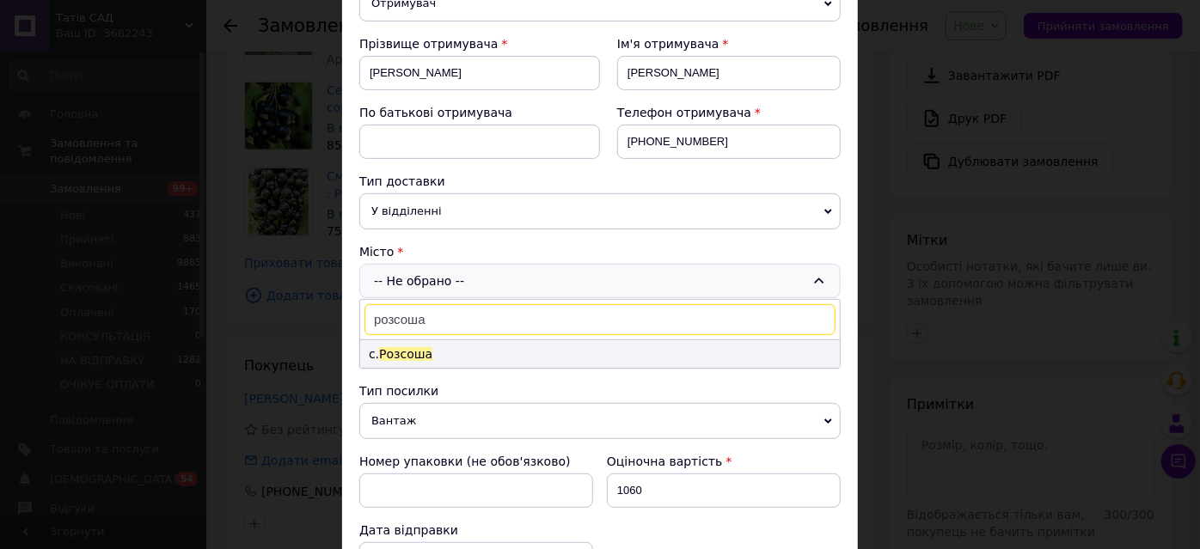
type input "розсоша"
click at [422, 354] on span "Розсоша" at bounding box center [405, 354] width 53 height 14
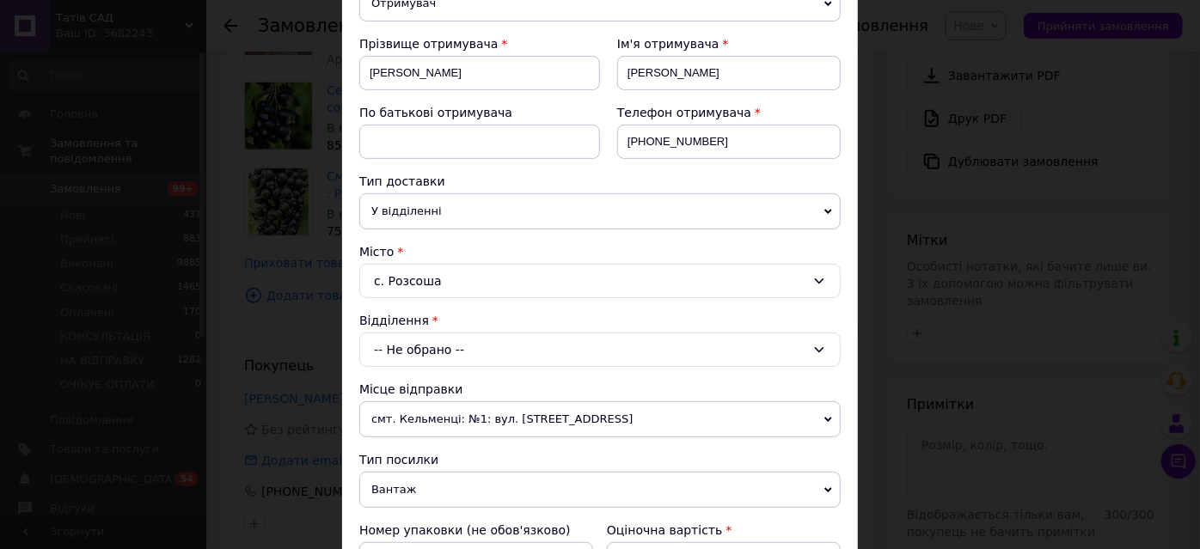
click at [453, 352] on div "-- Не обрано --" at bounding box center [599, 350] width 481 height 34
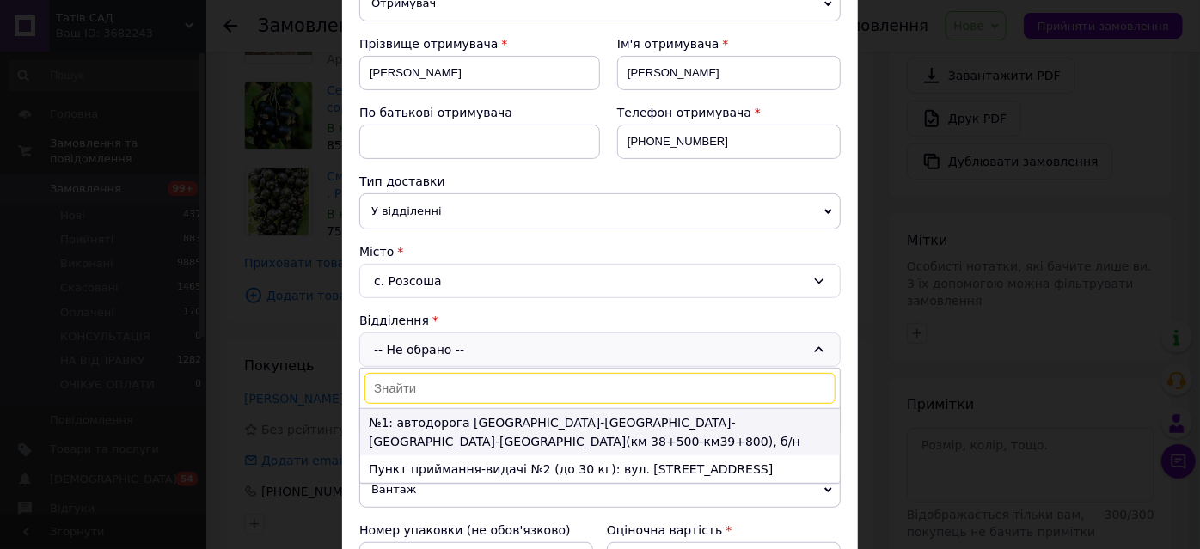
click at [545, 423] on li "№1: автодорога Стрий-Тернопіль-Кіровоград-Знам'янка(км 38+500-км39+800), б/н" at bounding box center [600, 432] width 480 height 46
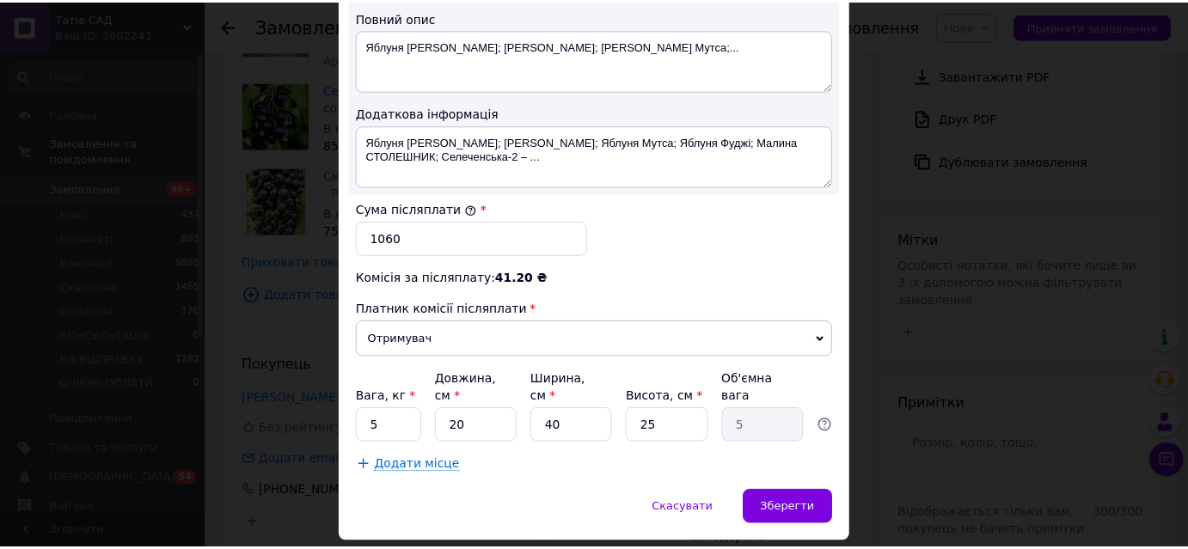
scroll to position [966, 0]
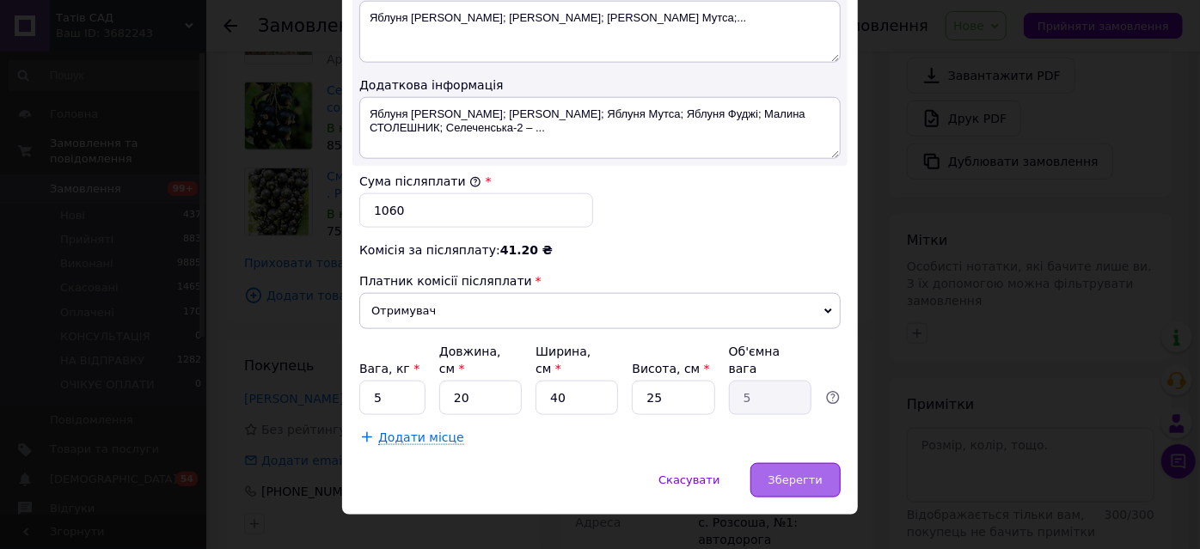
click at [795, 474] on span "Зберегти" at bounding box center [796, 480] width 54 height 13
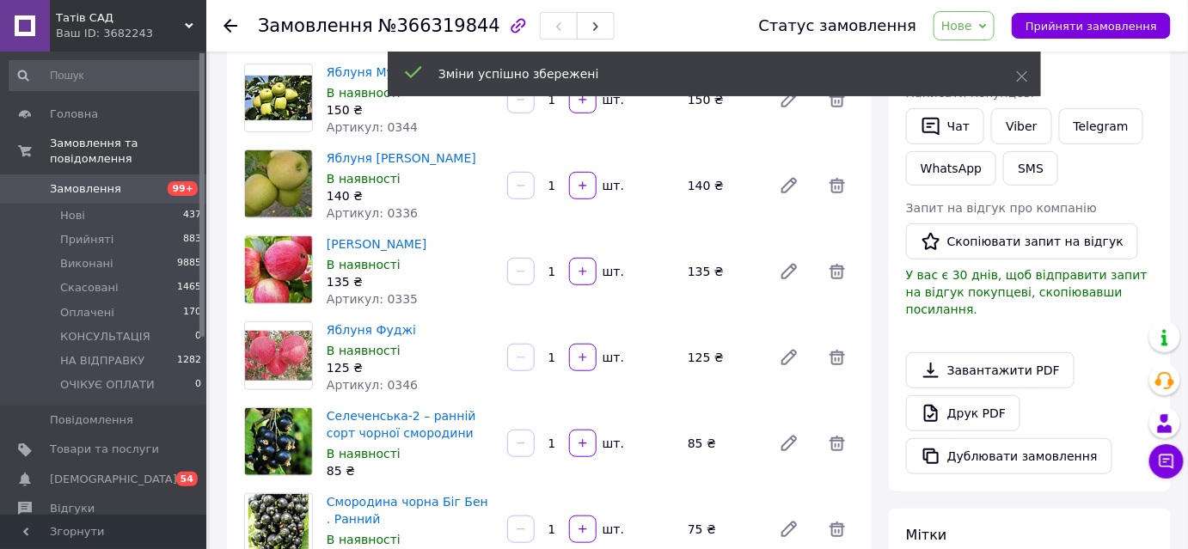
scroll to position [71, 0]
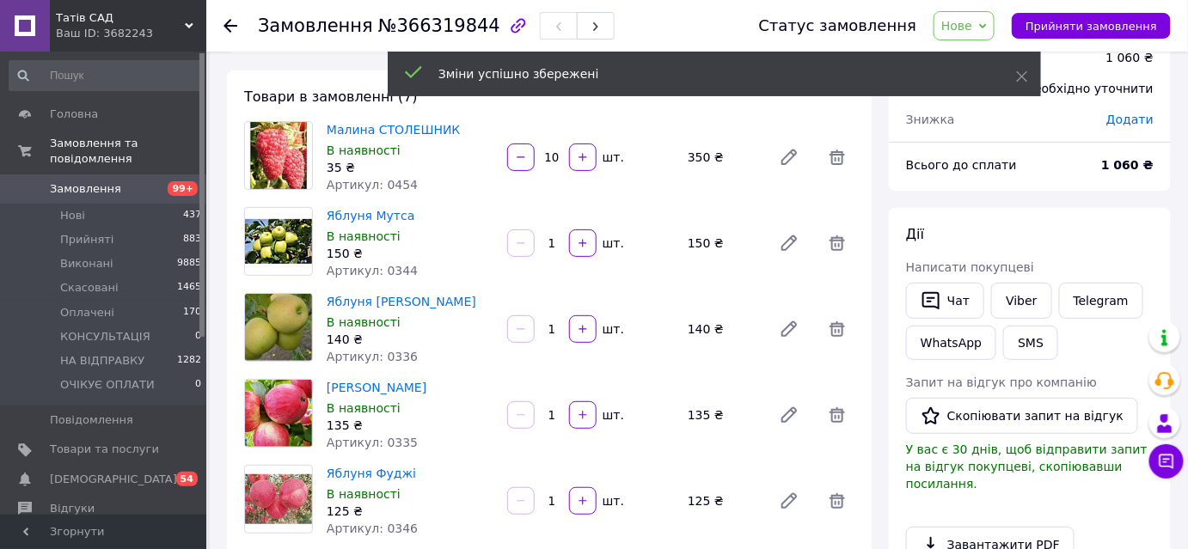
click at [995, 29] on span "Нове" at bounding box center [964, 25] width 61 height 29
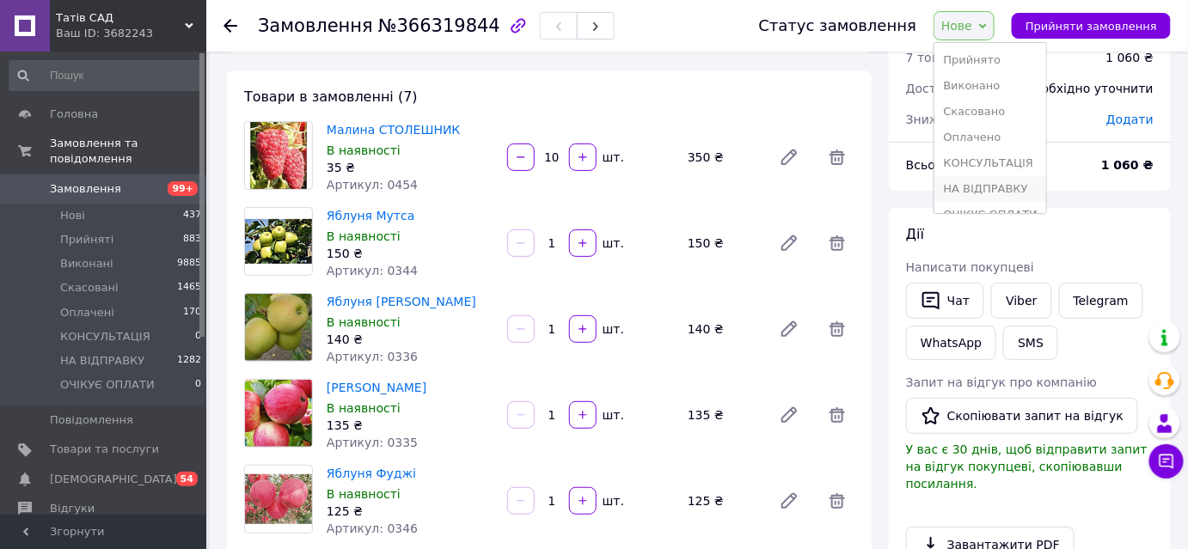
click at [999, 189] on li "НА ВІДПРАВКУ" at bounding box center [991, 189] width 112 height 26
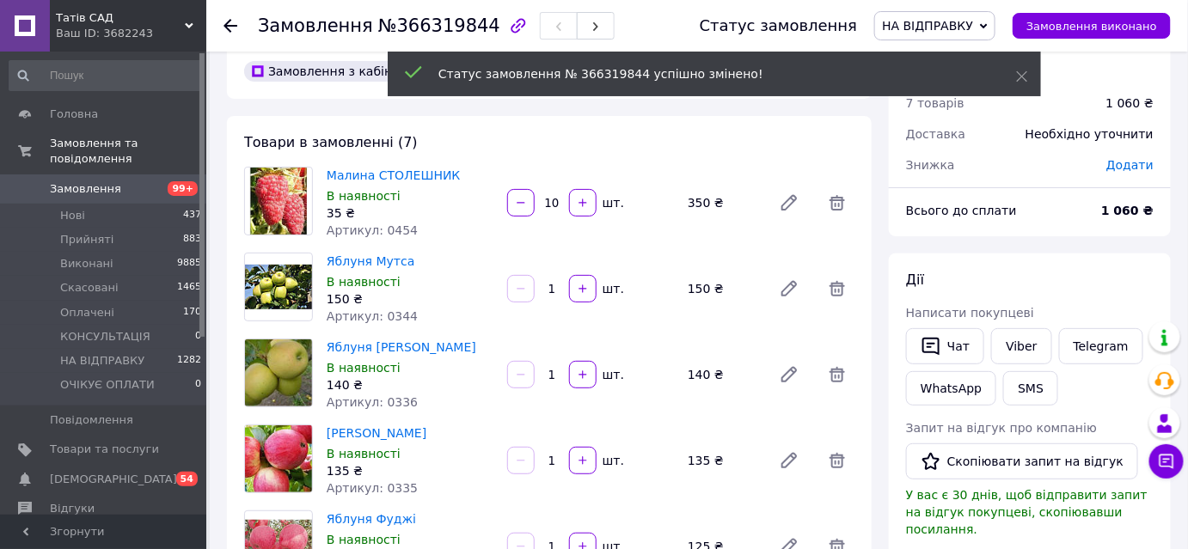
scroll to position [0, 0]
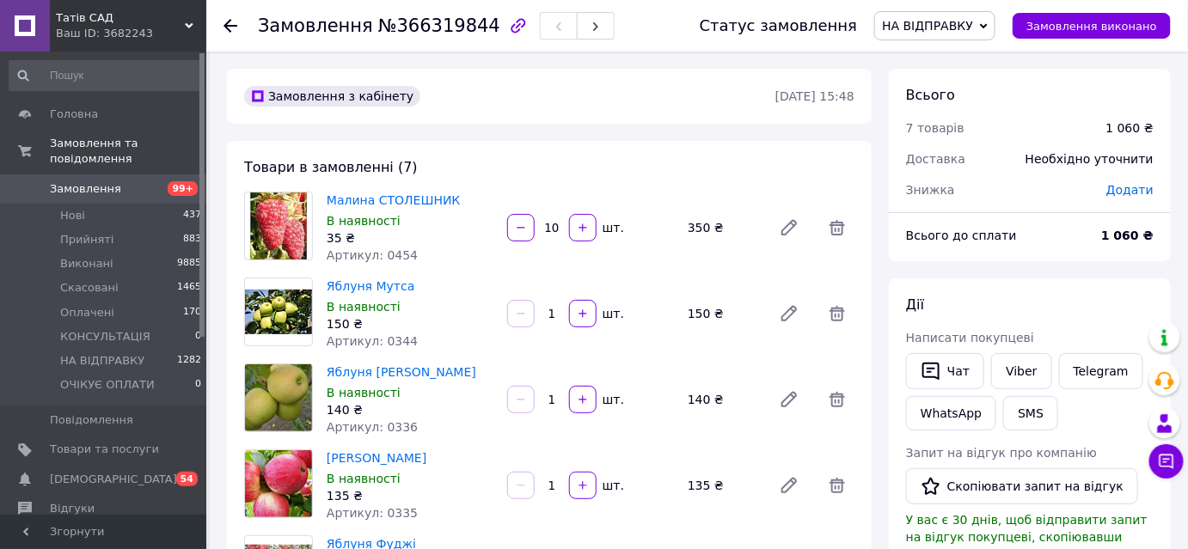
click at [228, 20] on use at bounding box center [231, 26] width 14 height 14
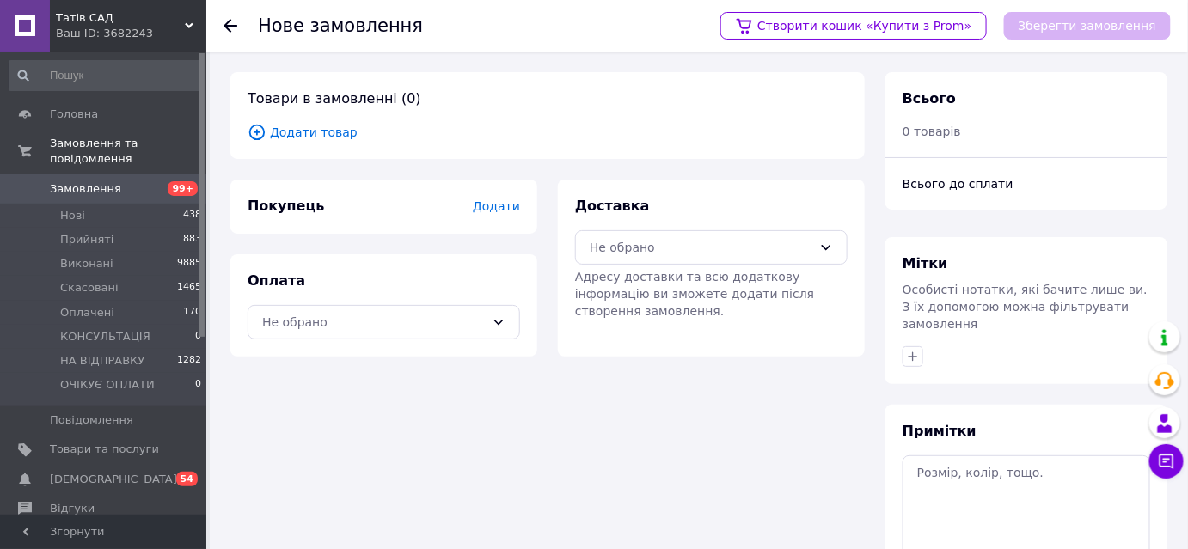
click at [229, 22] on icon at bounding box center [231, 26] width 14 height 14
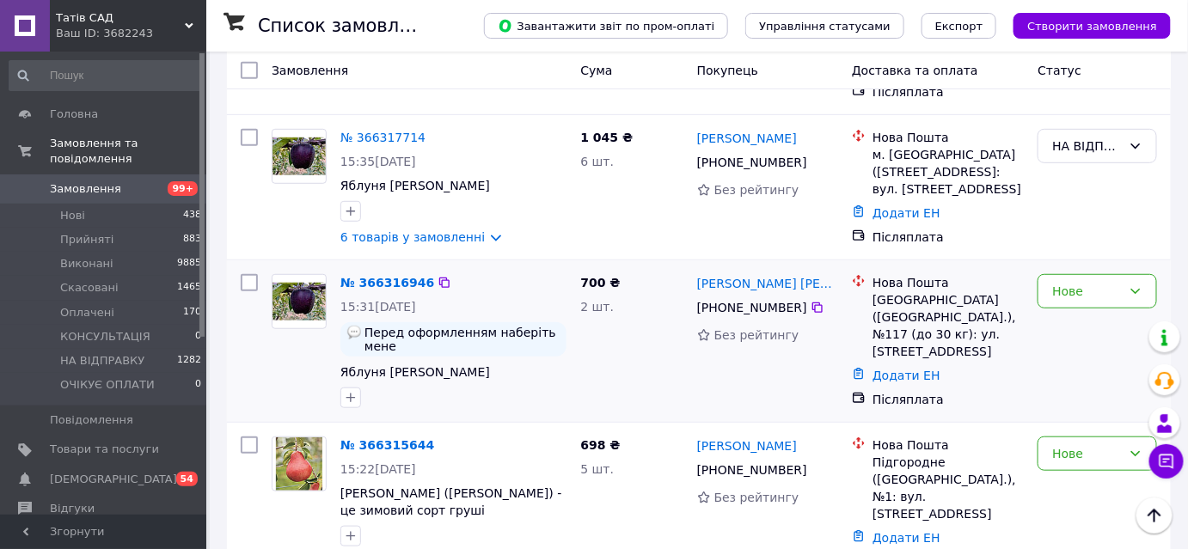
scroll to position [234, 0]
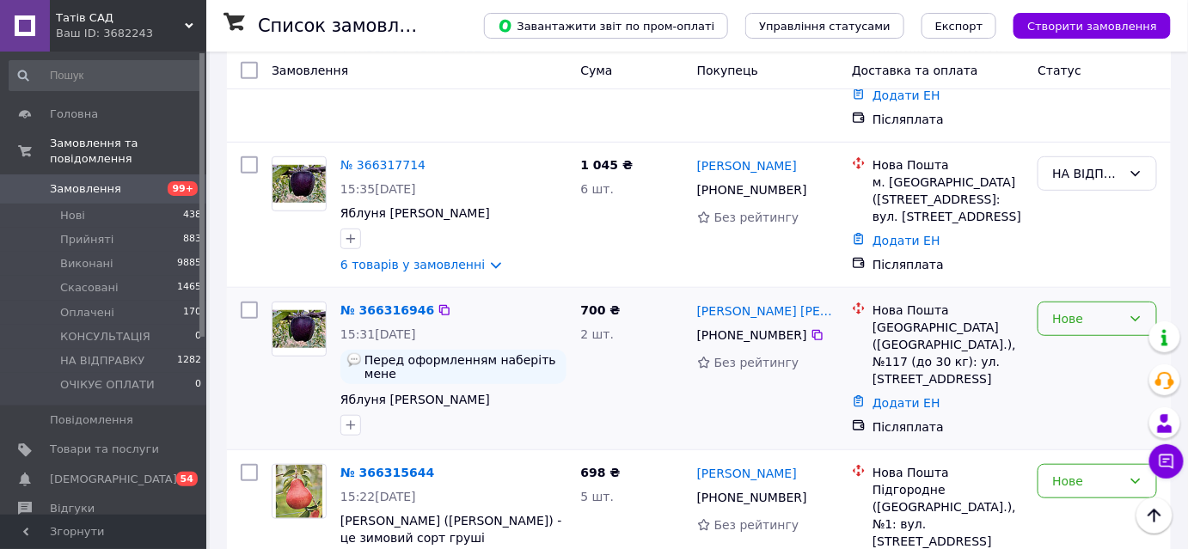
click at [1087, 310] on div "Нове" at bounding box center [1087, 319] width 70 height 19
click at [1102, 432] on li "НА ВІДПРАВКУ" at bounding box center [1099, 440] width 118 height 48
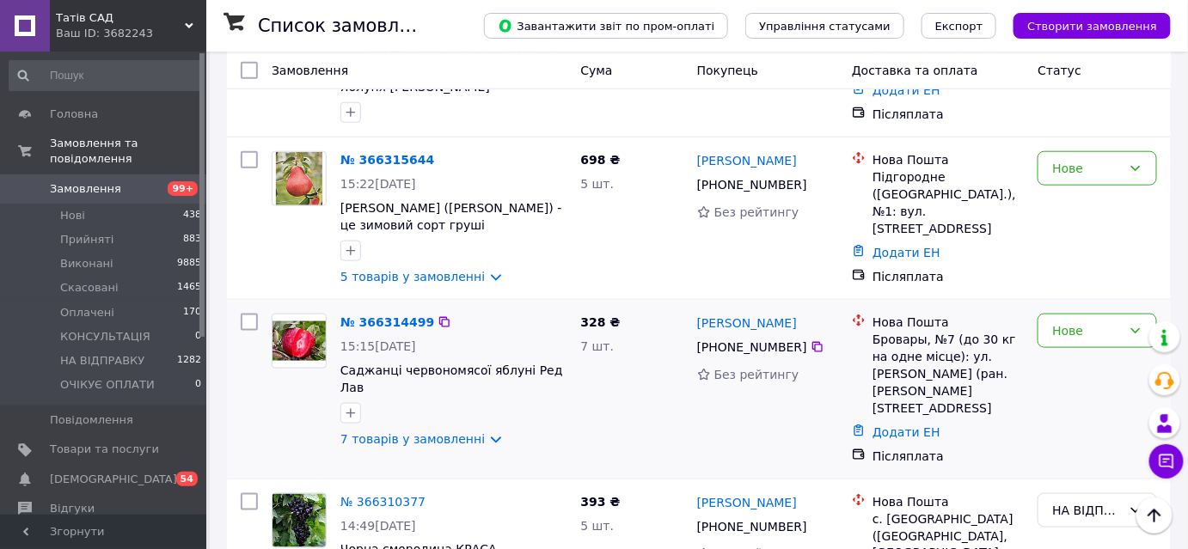
scroll to position [390, 0]
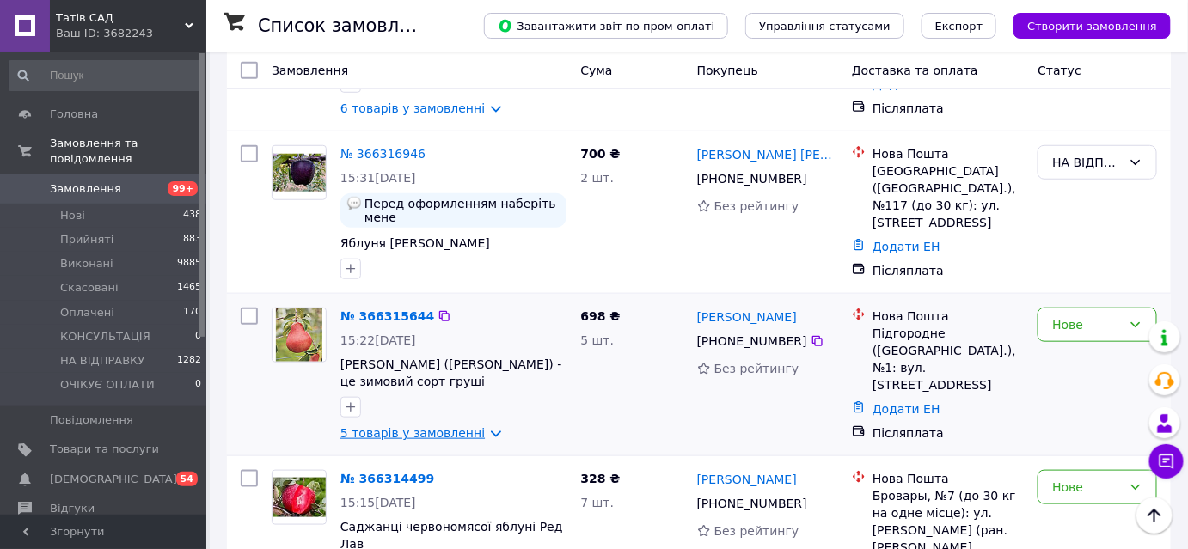
click at [407, 426] on link "5 товарів у замовленні" at bounding box center [412, 433] width 144 height 14
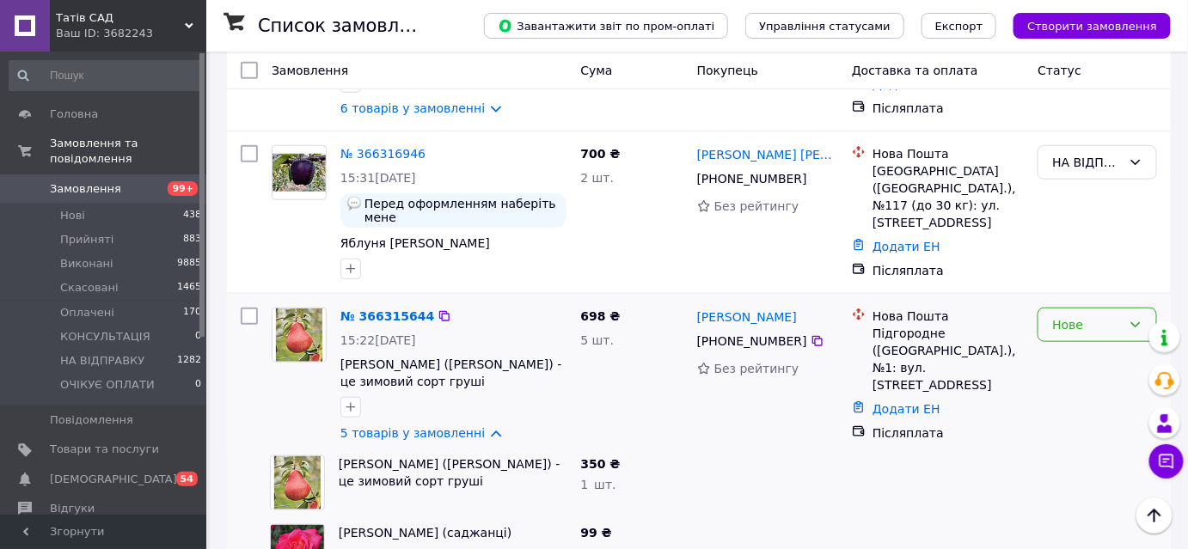
click at [1073, 316] on div "Нове" at bounding box center [1087, 325] width 70 height 19
click at [406, 426] on link "5 товарів у замовленні" at bounding box center [412, 433] width 144 height 14
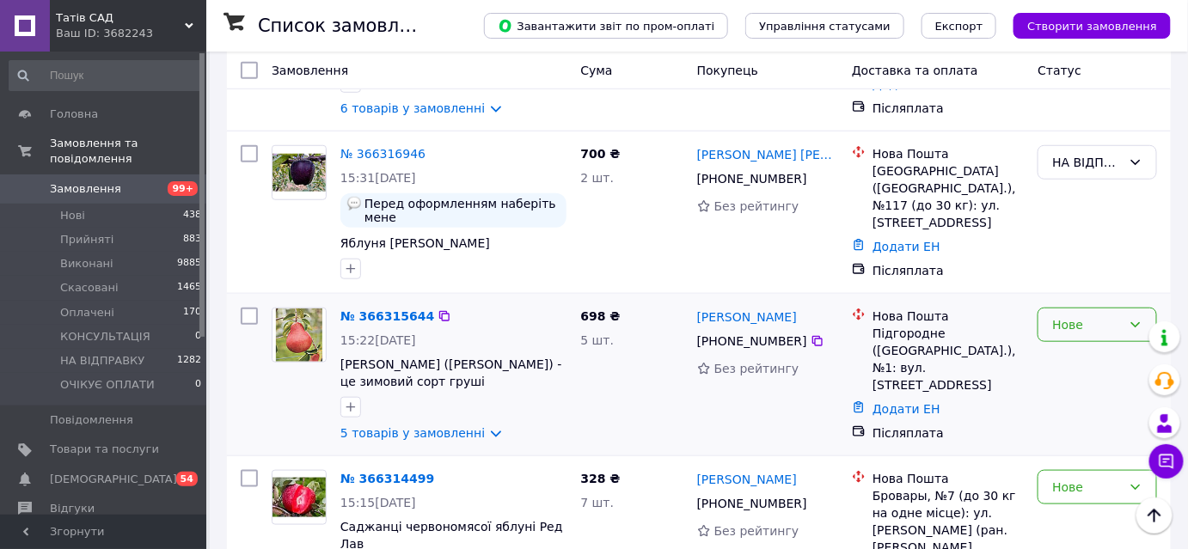
click at [1089, 316] on div "Нове" at bounding box center [1087, 325] width 70 height 19
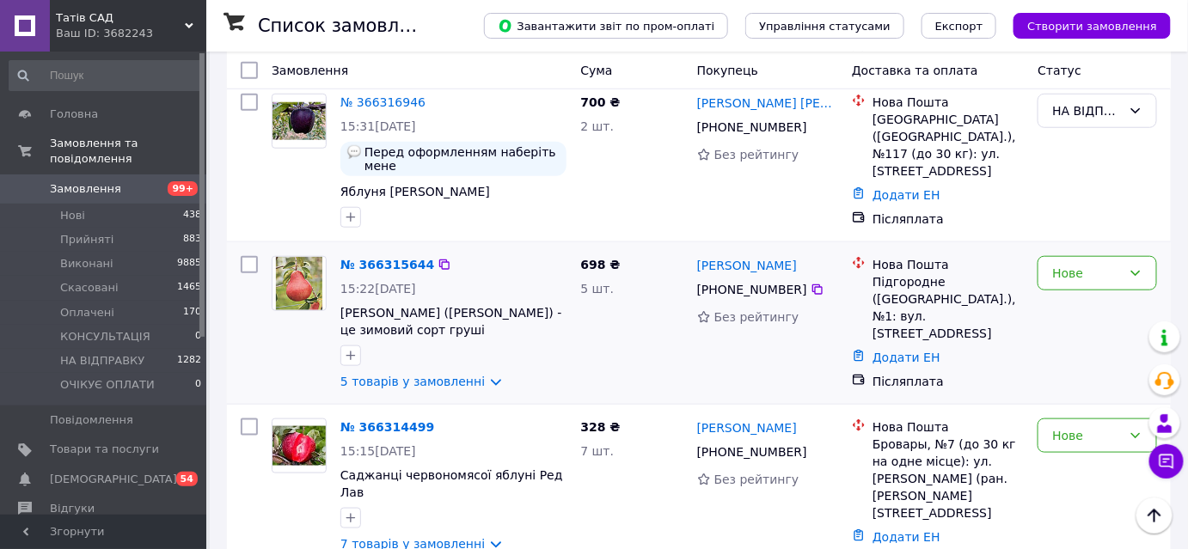
scroll to position [469, 0]
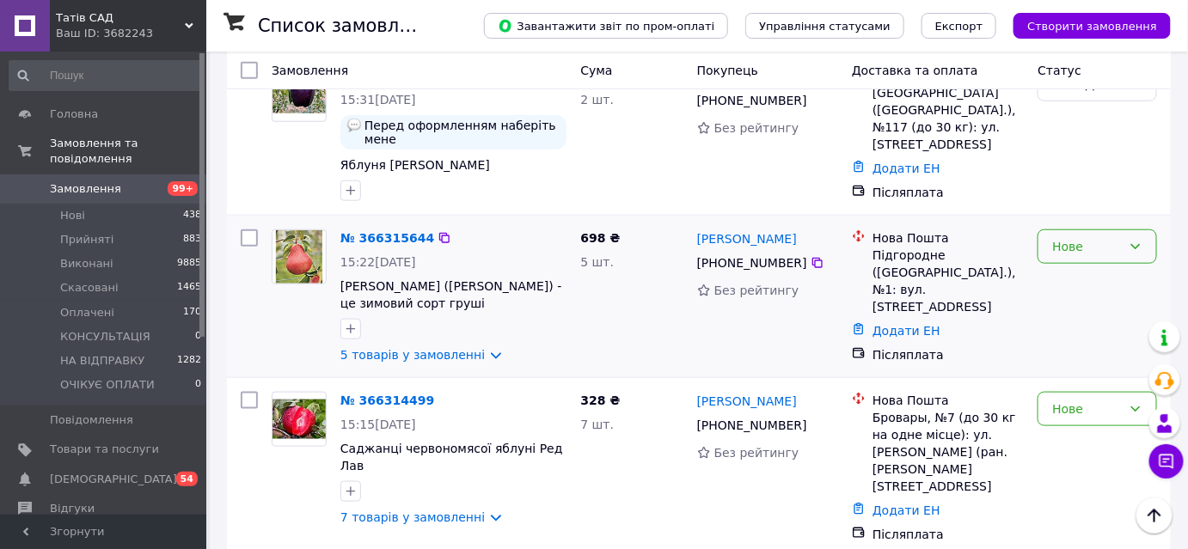
click at [1070, 237] on div "Нове" at bounding box center [1087, 246] width 70 height 19
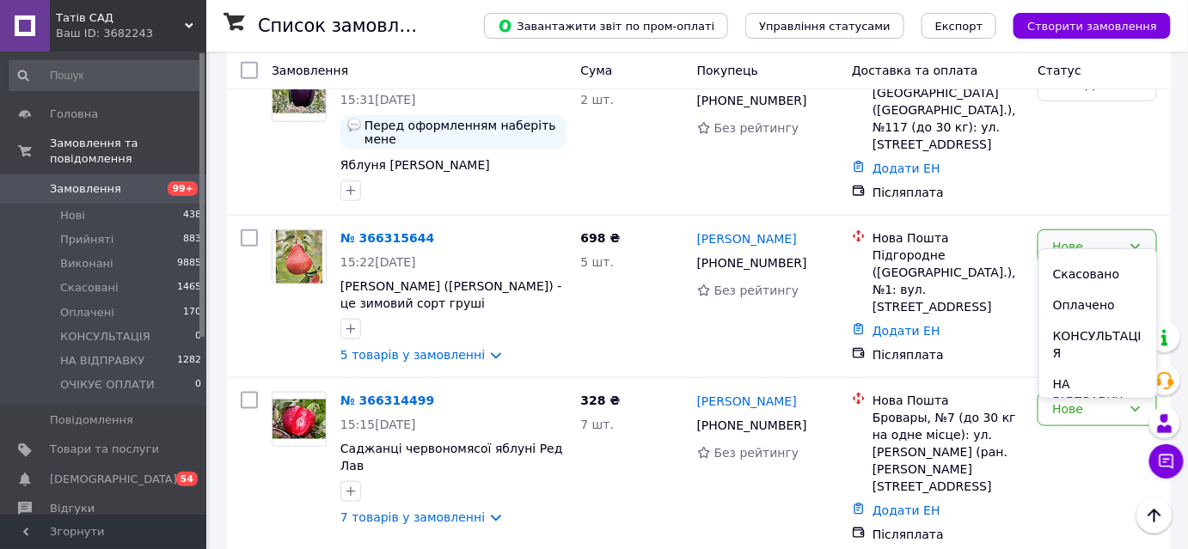
scroll to position [77, 0]
click at [1101, 359] on li "НА ВІДПРАВКУ" at bounding box center [1099, 368] width 118 height 48
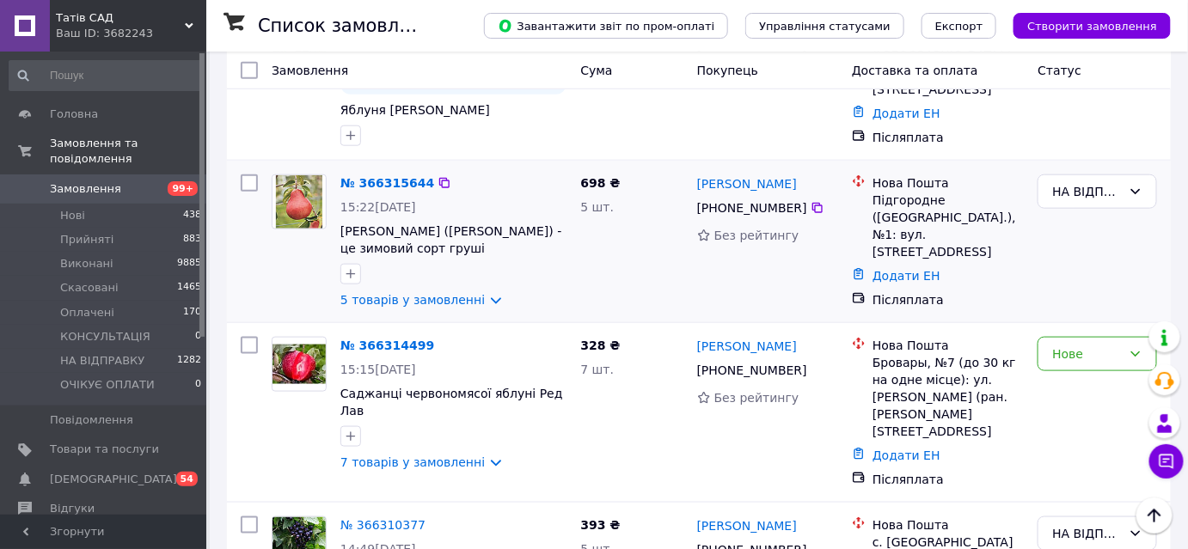
scroll to position [547, 0]
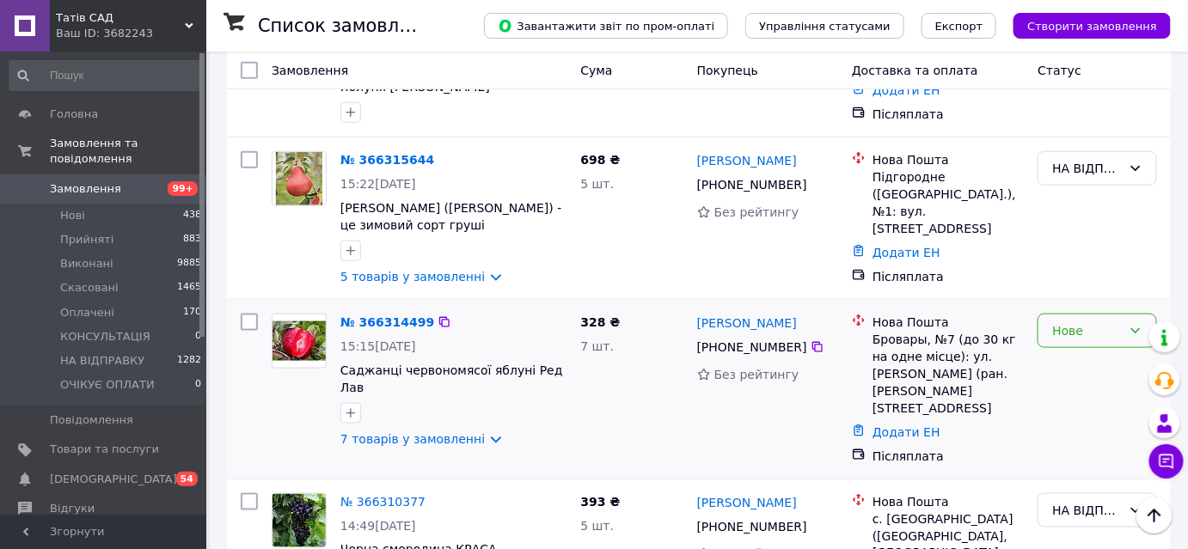
click at [1080, 322] on div "Нове" at bounding box center [1087, 331] width 70 height 19
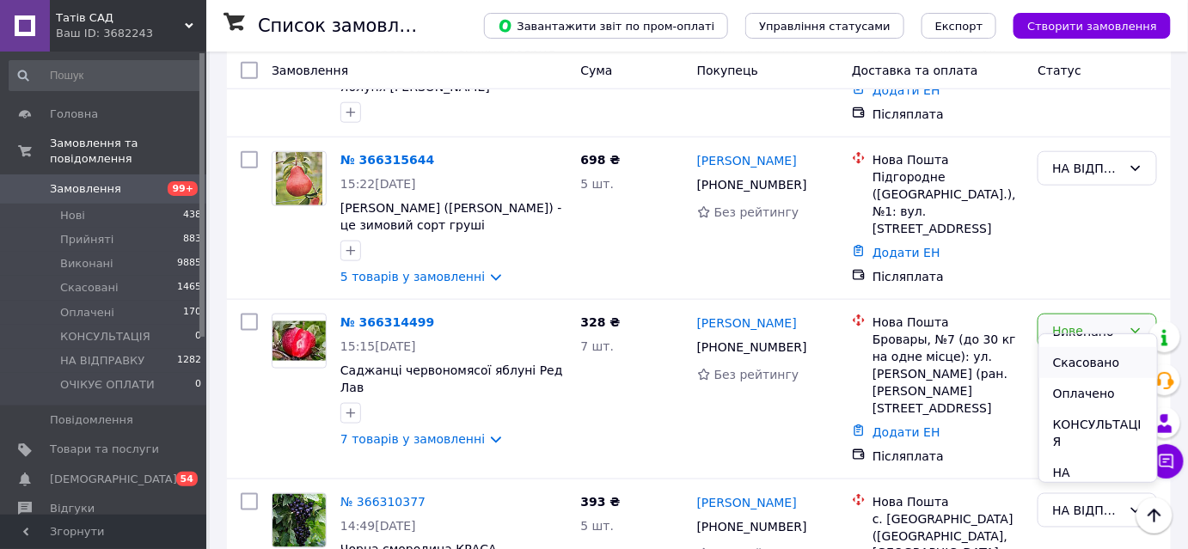
scroll to position [103, 0]
click at [1102, 426] on li "НА ВІДПРАВКУ" at bounding box center [1099, 427] width 118 height 48
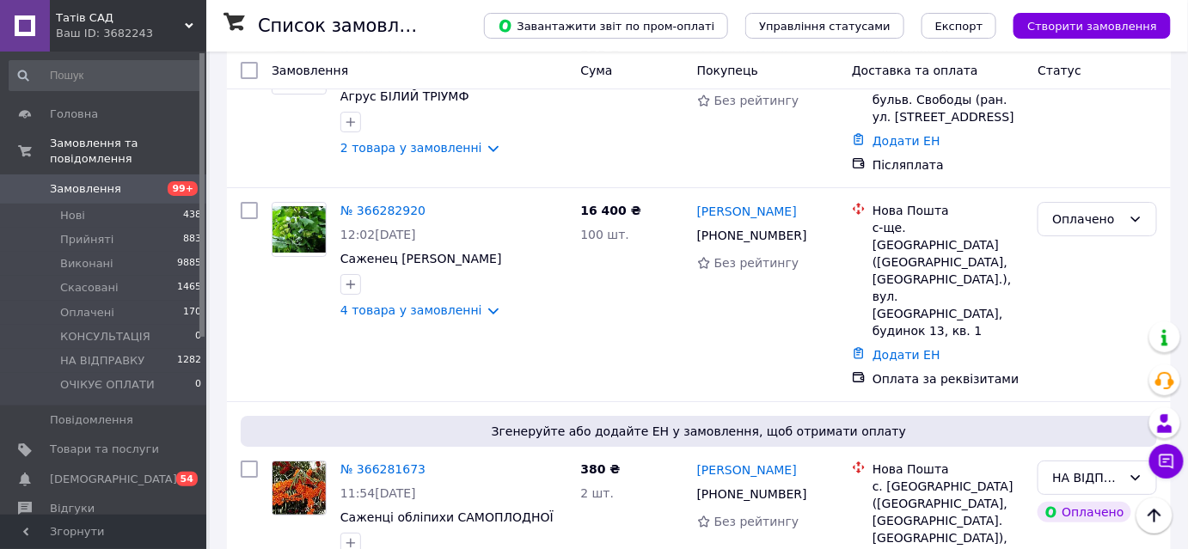
scroll to position [1875, 0]
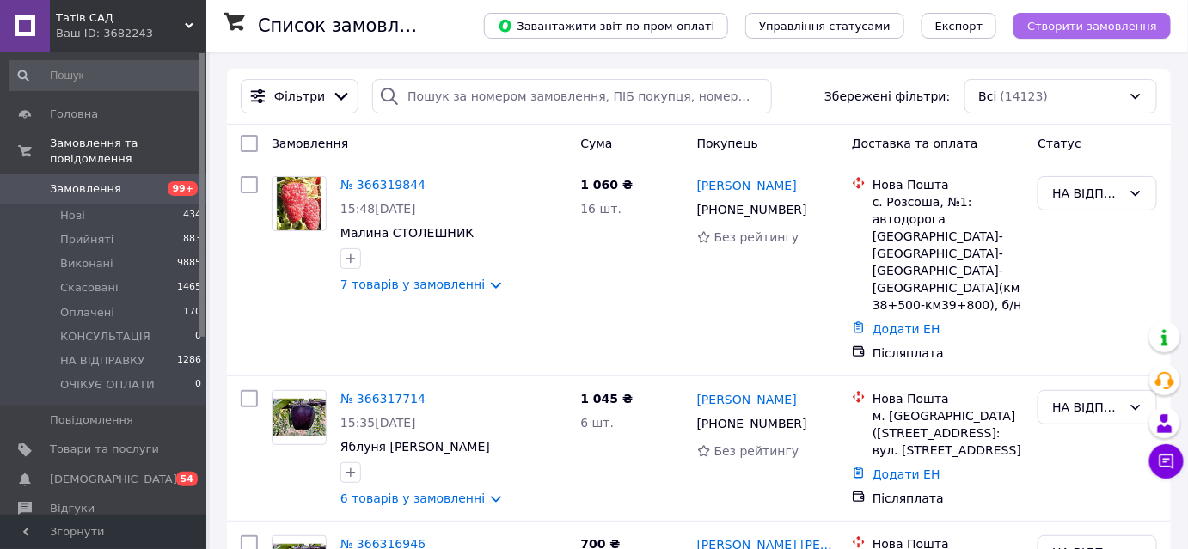
click at [1058, 25] on span "Створити замовлення" at bounding box center [1092, 26] width 130 height 13
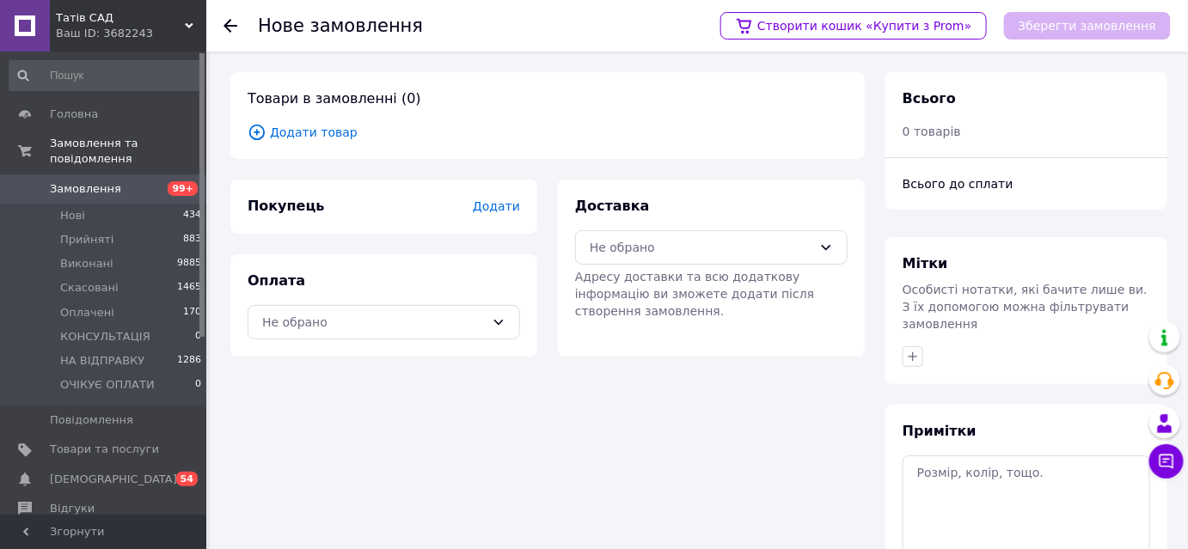
click at [248, 137] on icon at bounding box center [257, 132] width 19 height 19
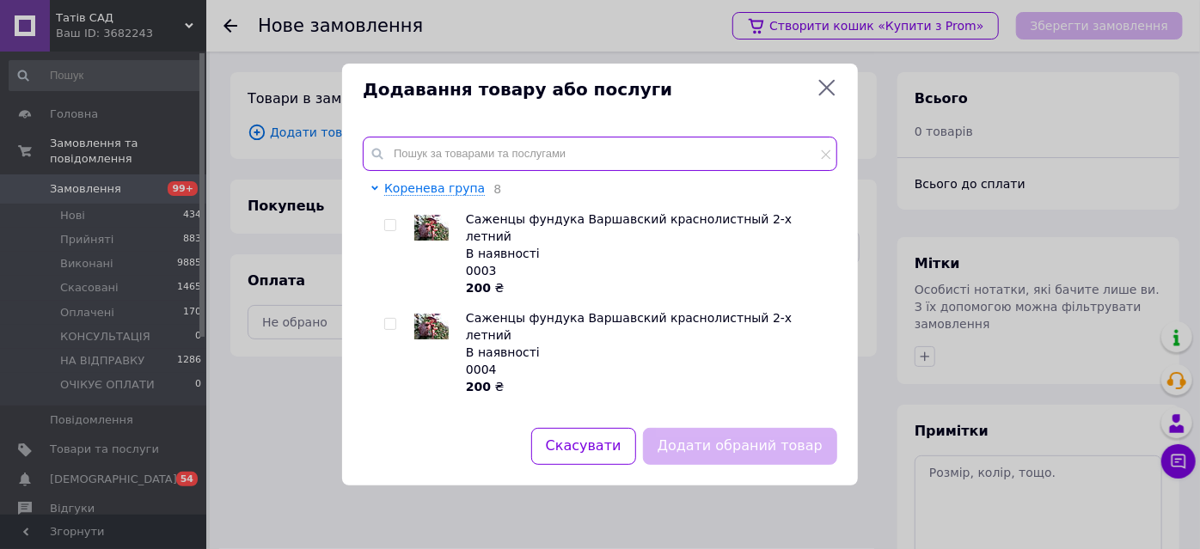
click at [440, 156] on input "text" at bounding box center [600, 154] width 475 height 34
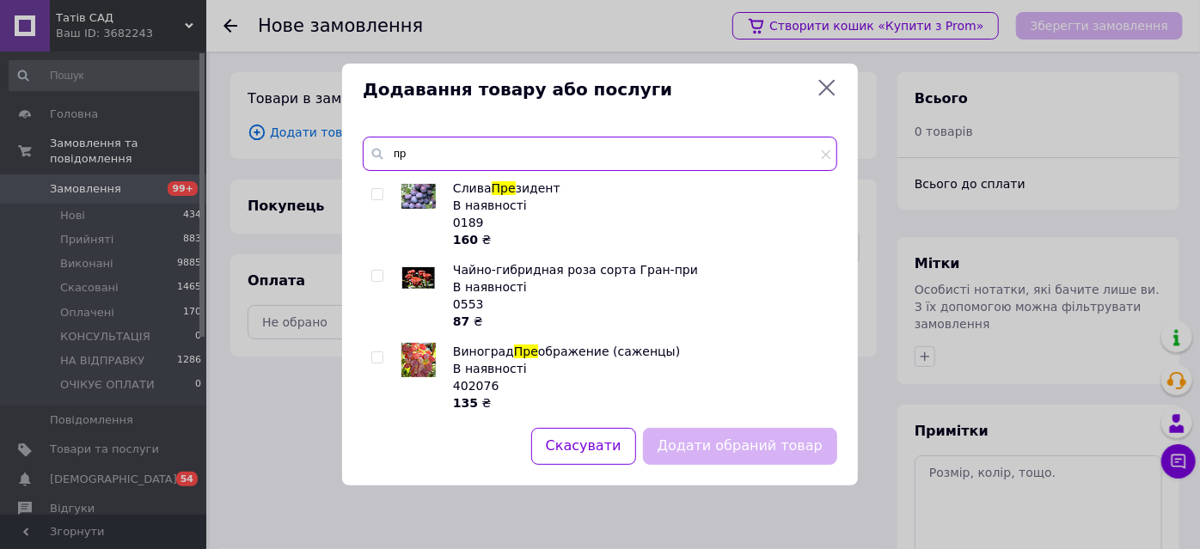
type input "п"
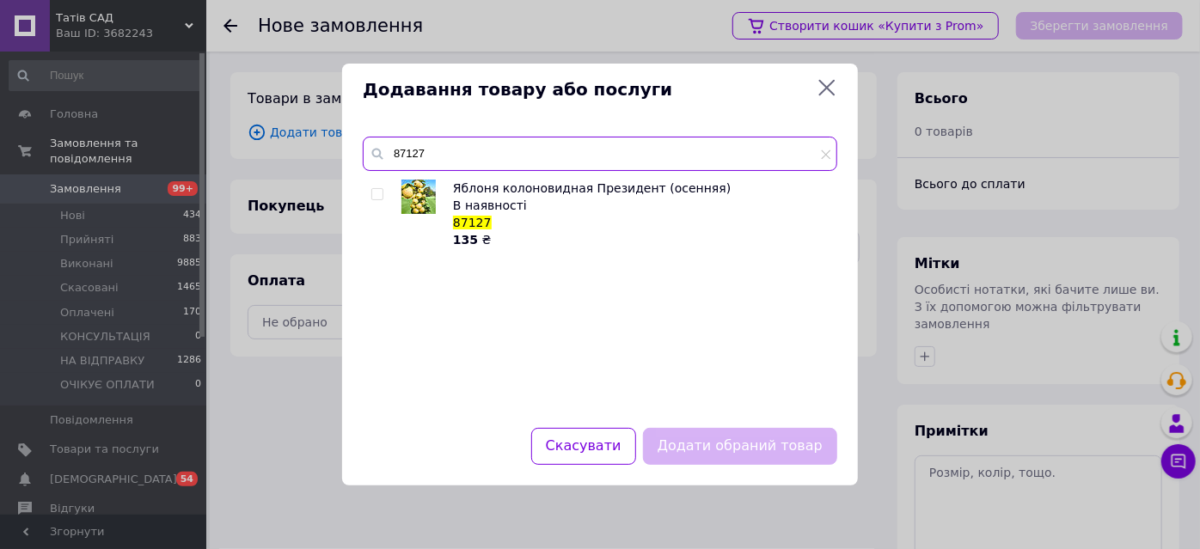
type input "87127"
click at [377, 188] on span at bounding box center [377, 194] width 12 height 12
click at [377, 189] on input "checkbox" at bounding box center [376, 194] width 11 height 11
checkbox input "true"
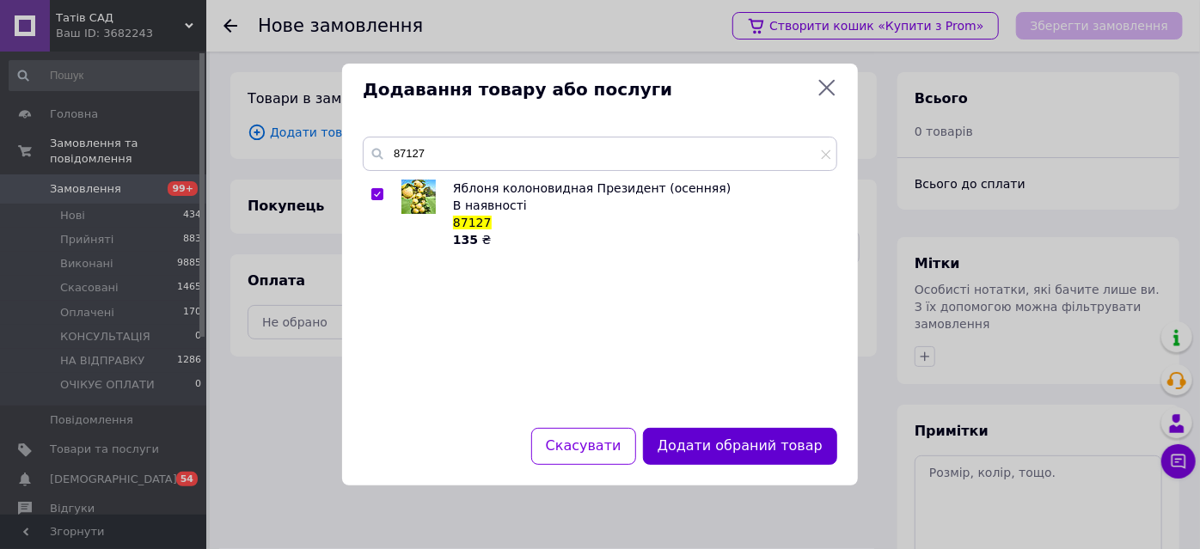
click at [769, 445] on button "Додати обраний товар" at bounding box center [740, 446] width 194 height 37
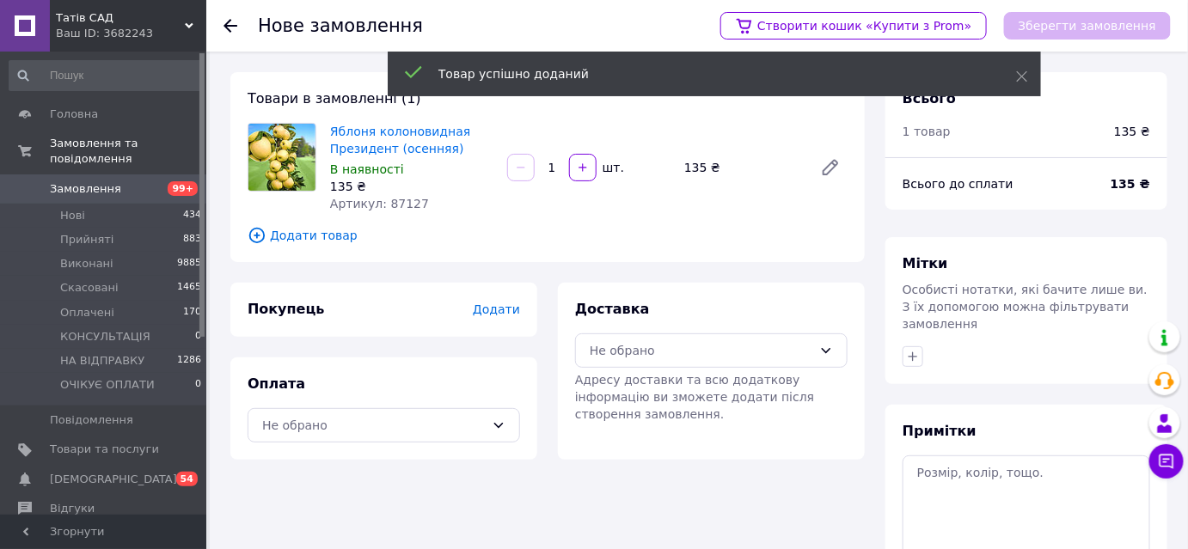
click at [254, 237] on icon at bounding box center [257, 235] width 19 height 19
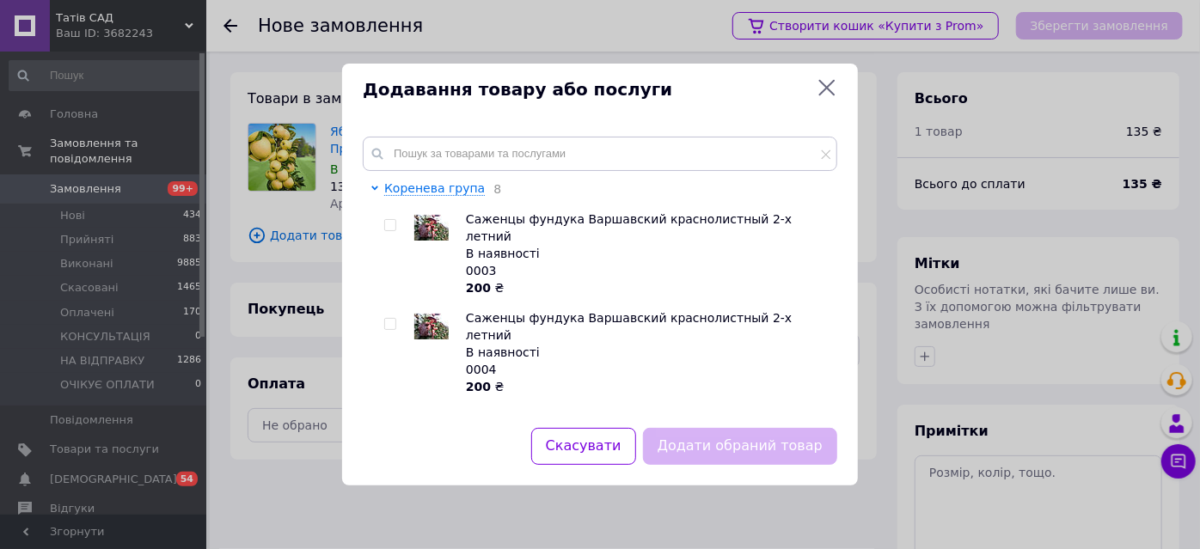
click at [827, 82] on icon at bounding box center [827, 87] width 21 height 21
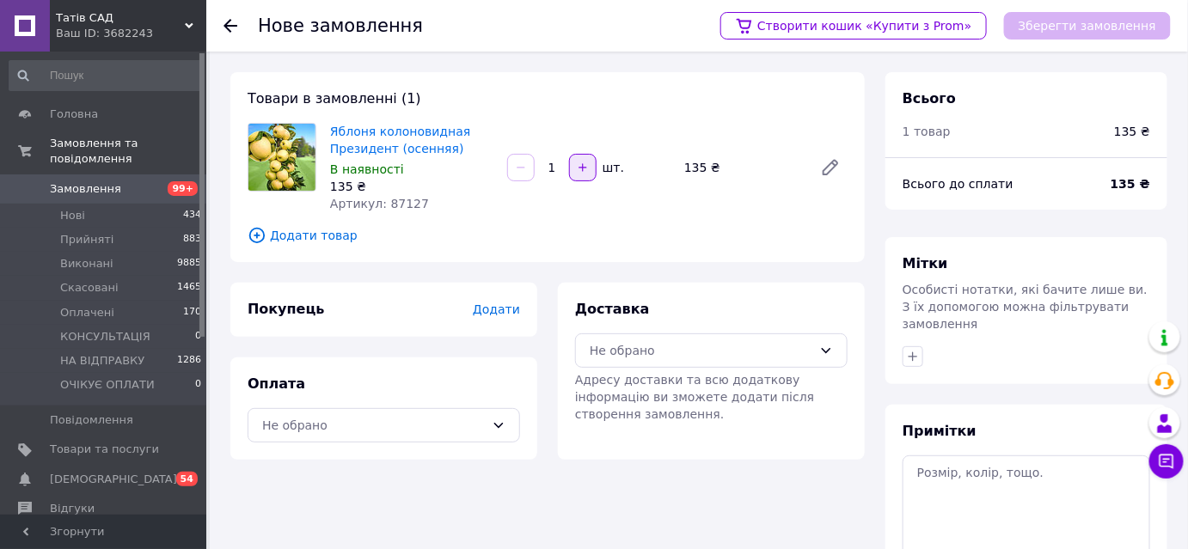
click at [582, 170] on icon "button" at bounding box center [583, 168] width 12 height 12
type input "2"
click at [256, 234] on icon at bounding box center [257, 235] width 6 height 6
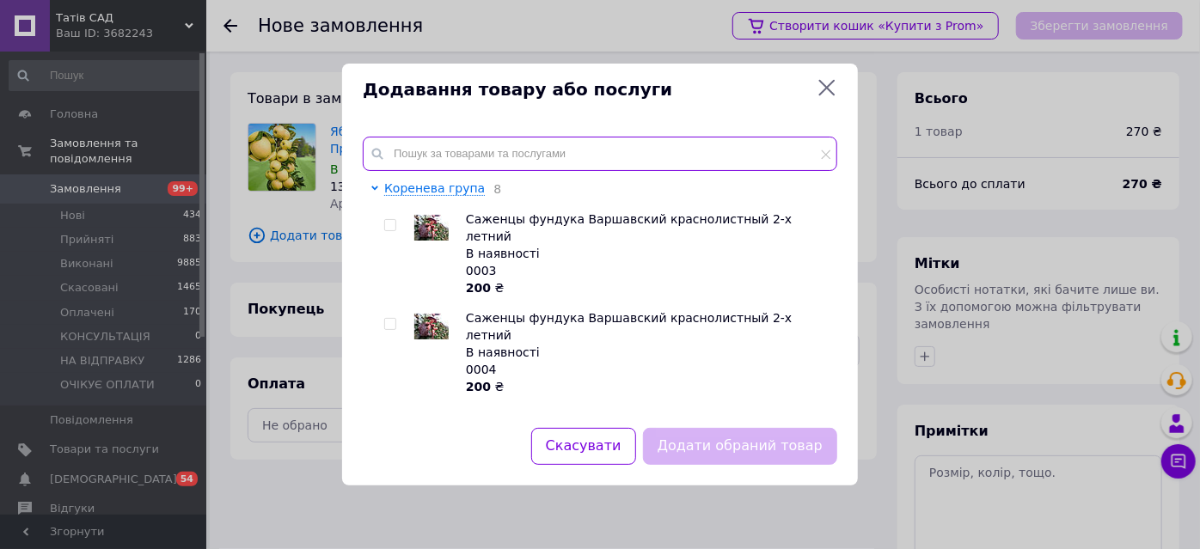
click at [477, 156] on input "text" at bounding box center [600, 154] width 475 height 34
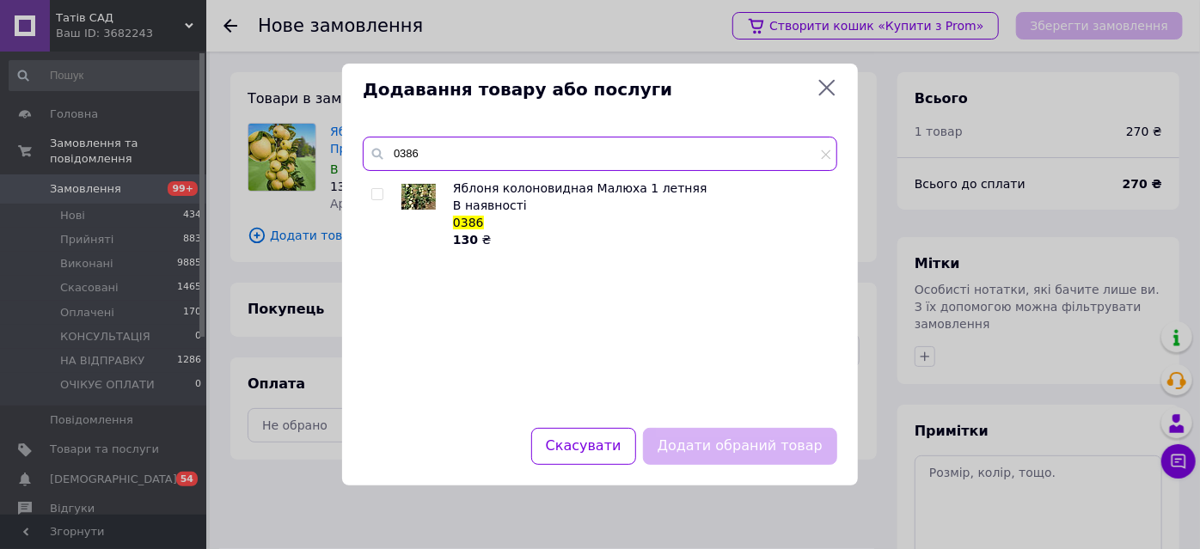
type input "0386"
click at [377, 189] on input "checkbox" at bounding box center [376, 194] width 11 height 11
checkbox input "true"
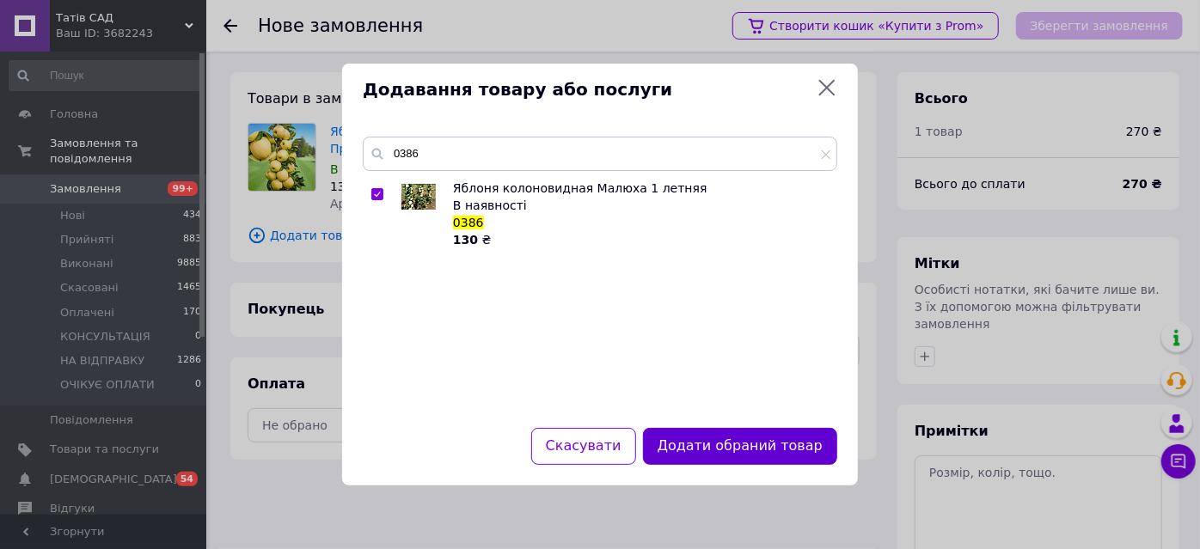
click at [732, 448] on button "Додати обраний товар" at bounding box center [740, 446] width 194 height 37
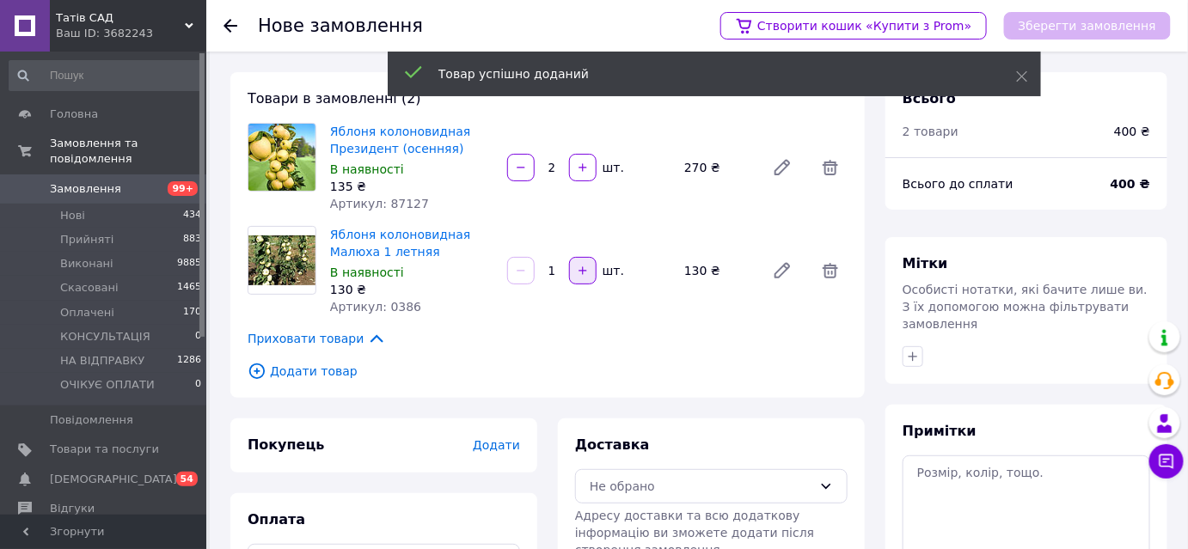
click at [585, 267] on icon "button" at bounding box center [583, 271] width 12 height 12
type input "2"
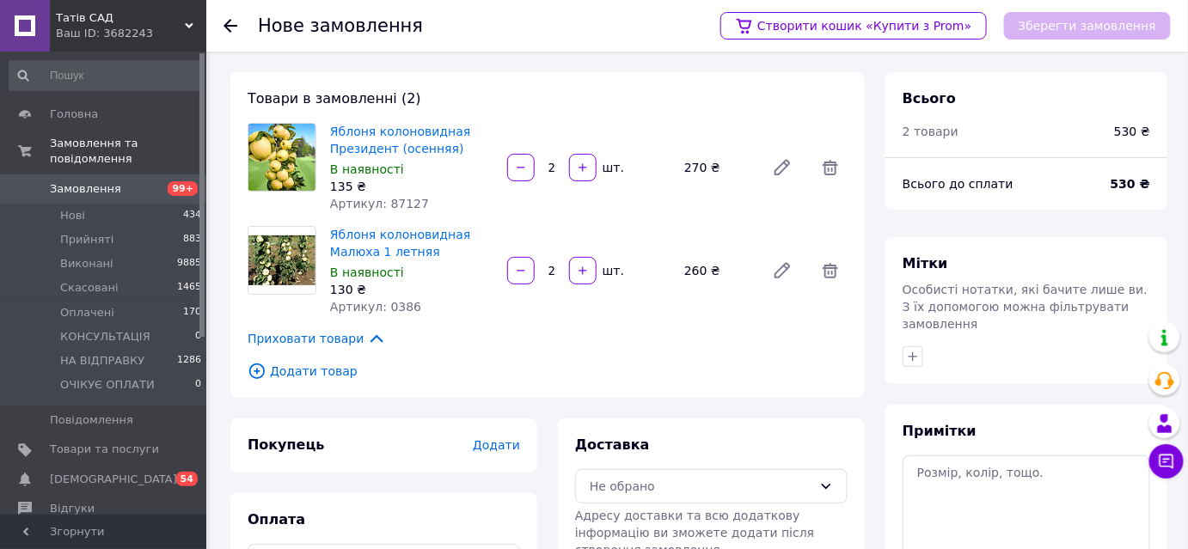
click at [255, 370] on icon at bounding box center [257, 371] width 19 height 19
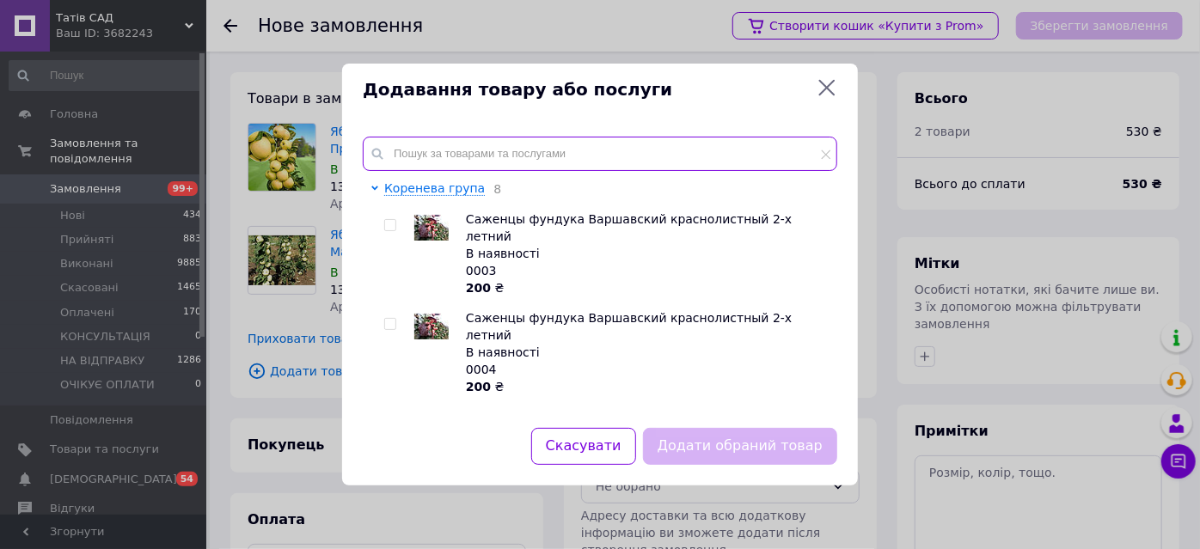
click at [472, 157] on input "text" at bounding box center [600, 154] width 475 height 34
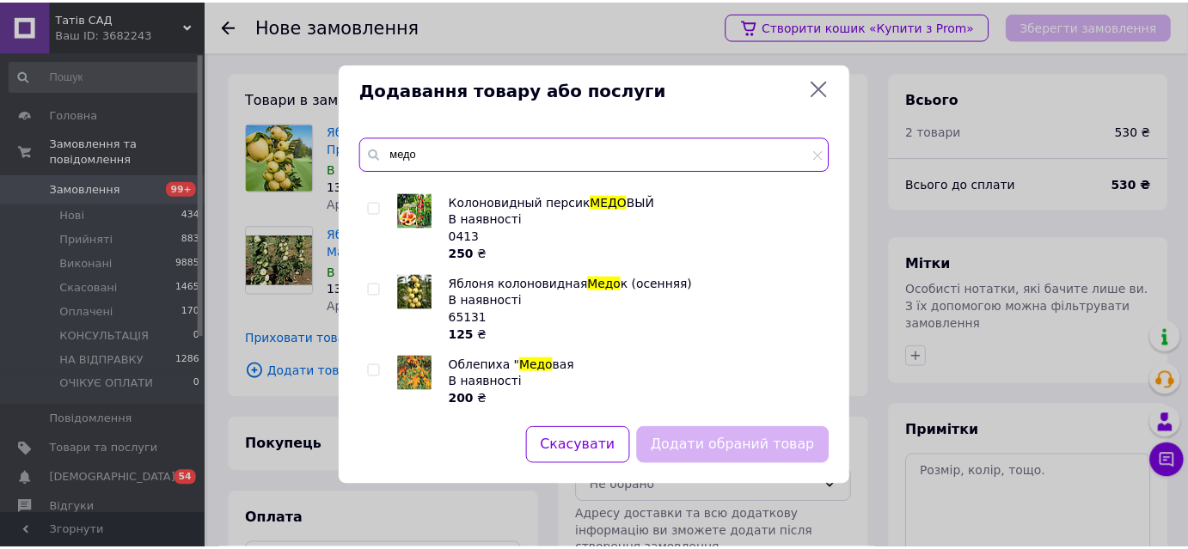
scroll to position [234, 0]
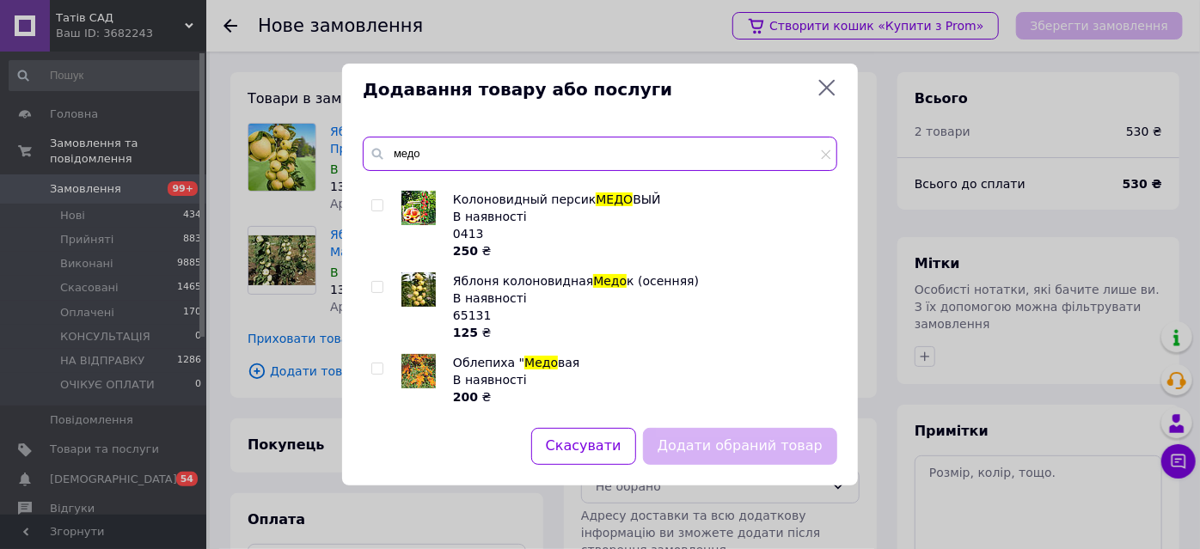
type input "медо"
click at [378, 285] on input "checkbox" at bounding box center [376, 287] width 11 height 11
checkbox input "true"
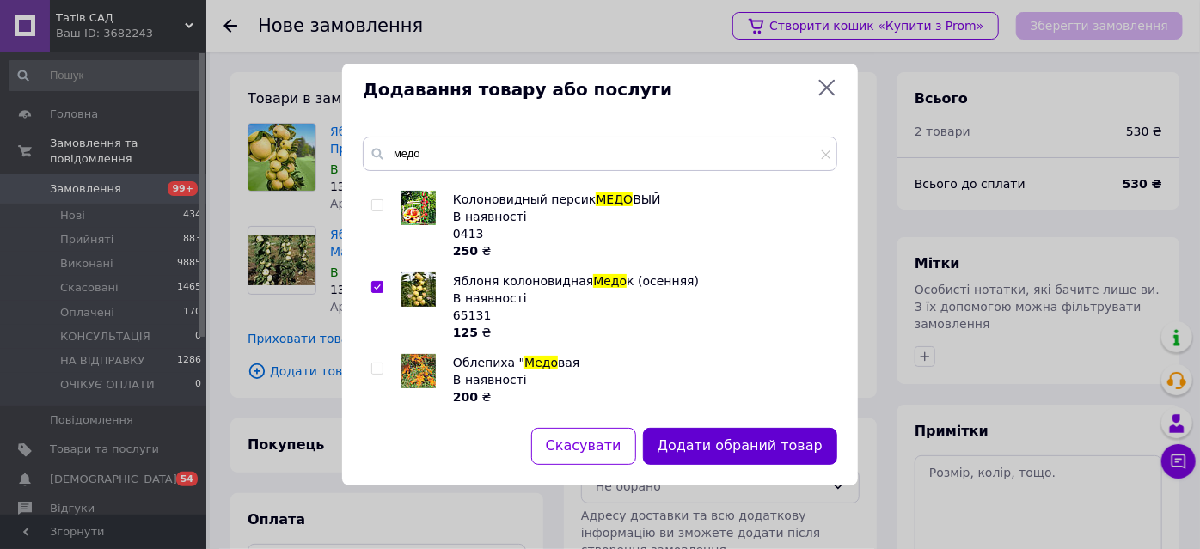
click at [754, 456] on button "Додати обраний товар" at bounding box center [740, 446] width 194 height 37
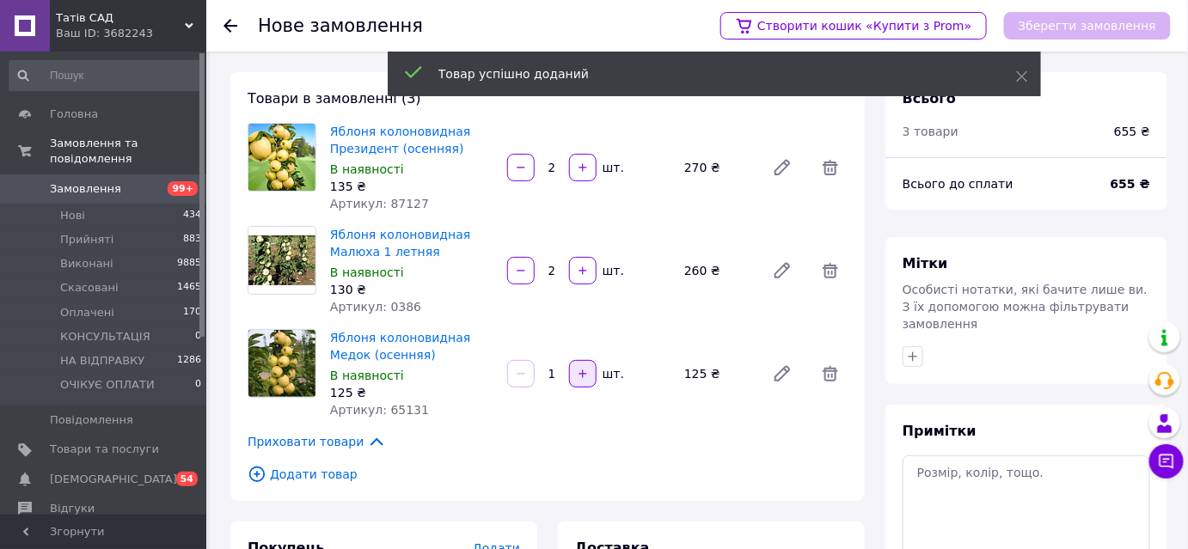
click at [577, 373] on icon "button" at bounding box center [583, 374] width 12 height 12
type input "2"
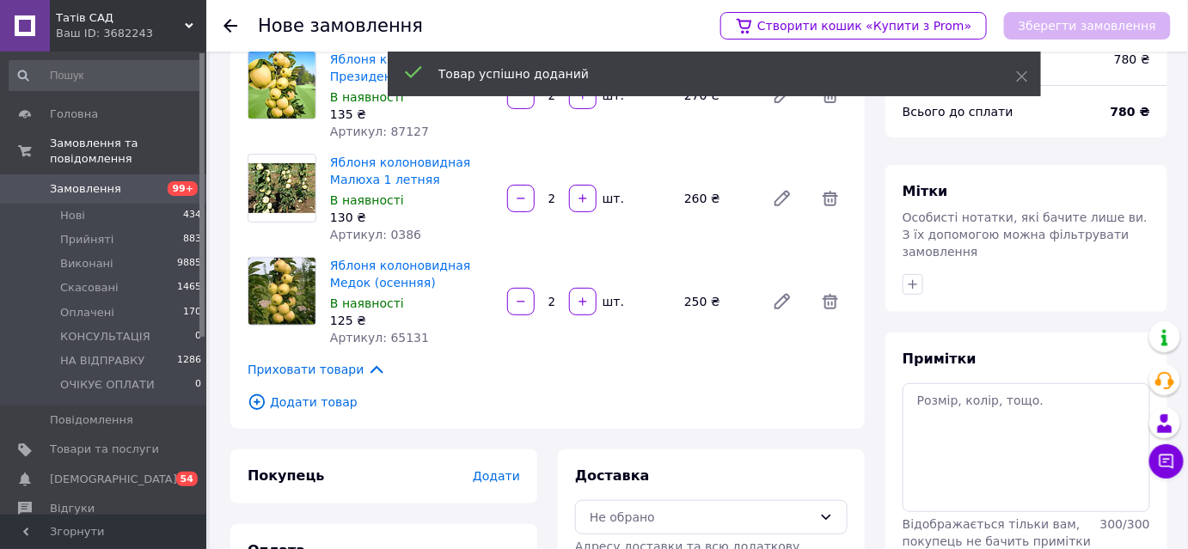
scroll to position [156, 0]
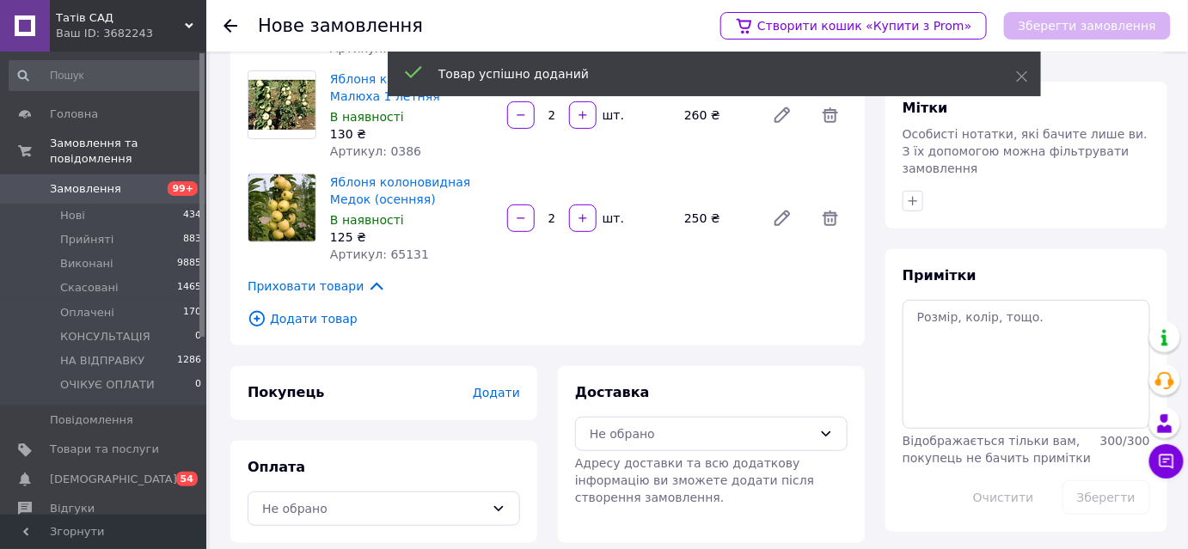
click at [256, 314] on icon at bounding box center [257, 319] width 19 height 19
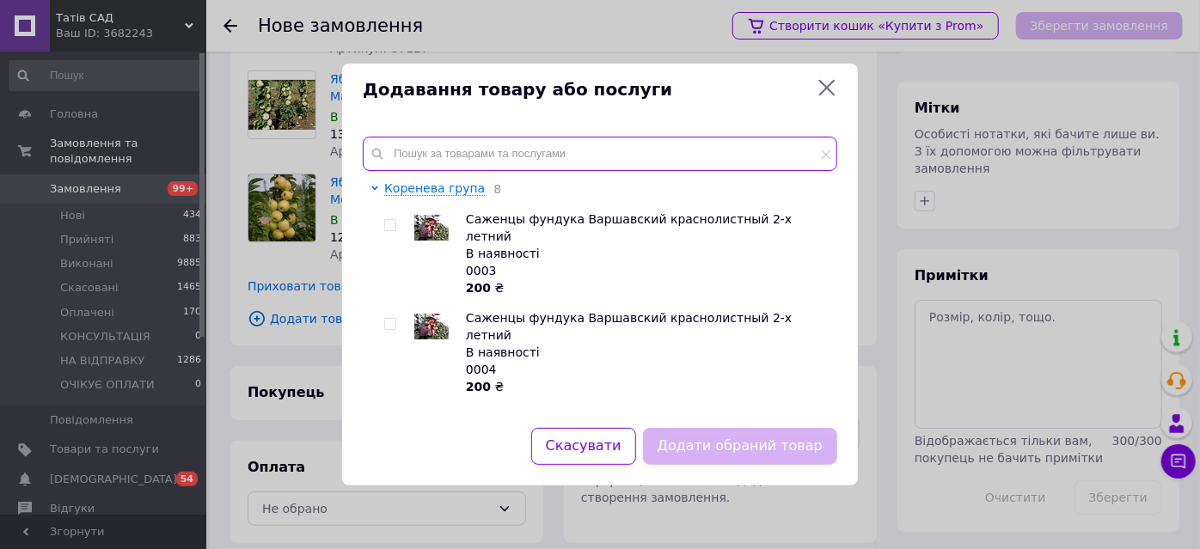
click at [445, 153] on input "text" at bounding box center [600, 154] width 475 height 34
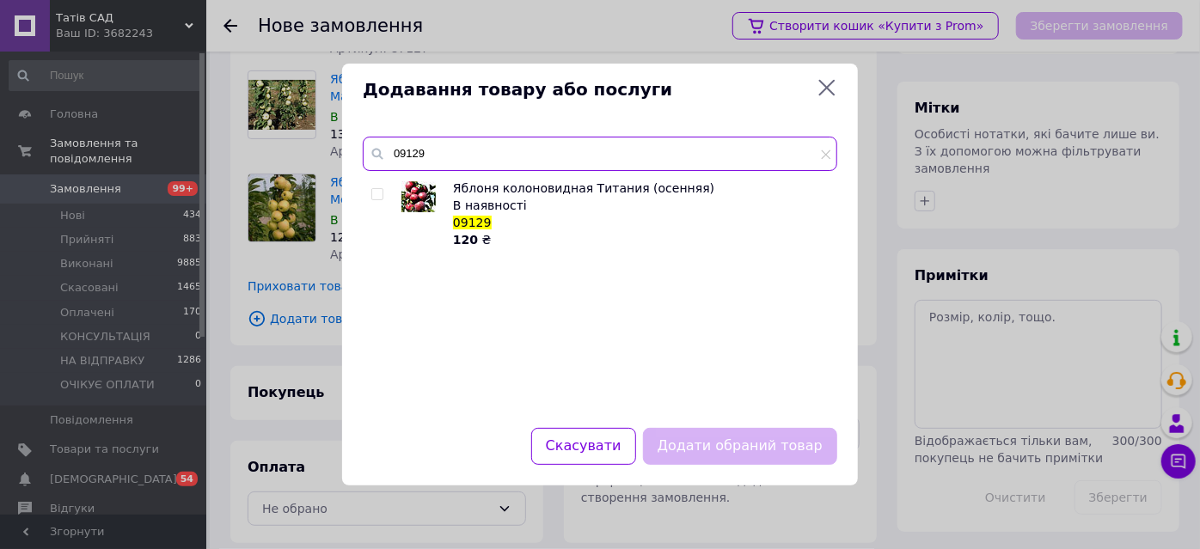
type input "09129"
click at [377, 191] on input "checkbox" at bounding box center [376, 194] width 11 height 11
checkbox input "true"
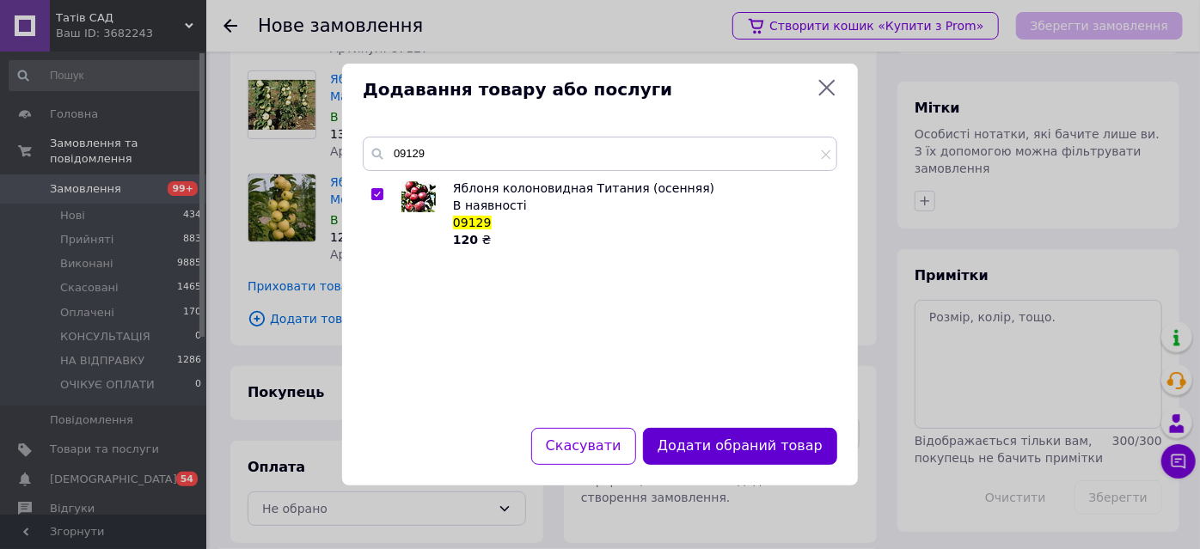
click at [754, 452] on button "Додати обраний товар" at bounding box center [740, 446] width 194 height 37
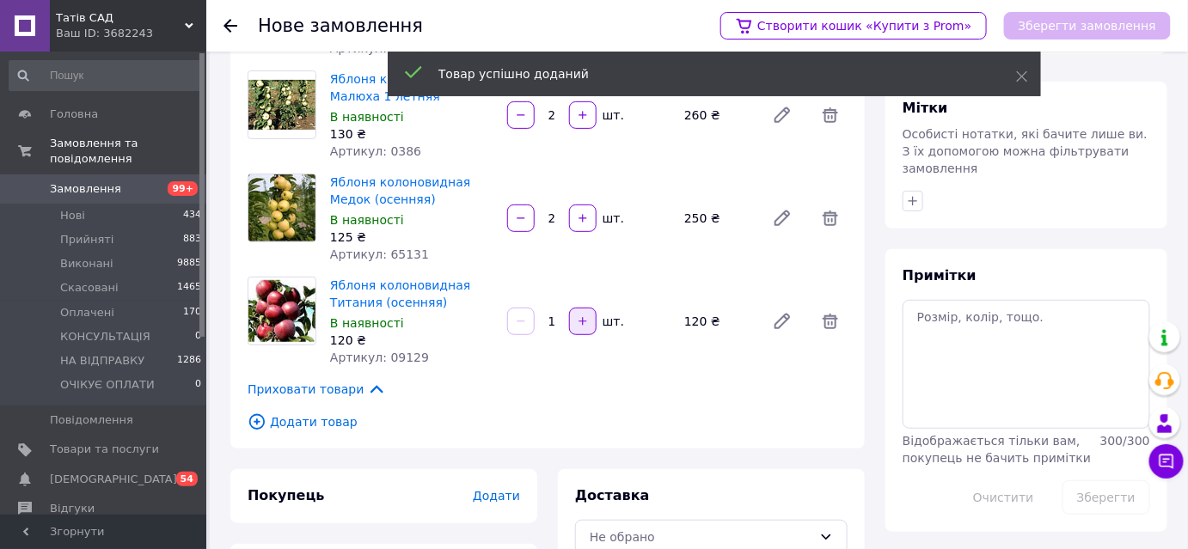
click at [586, 316] on icon "button" at bounding box center [583, 322] width 12 height 12
type input "2"
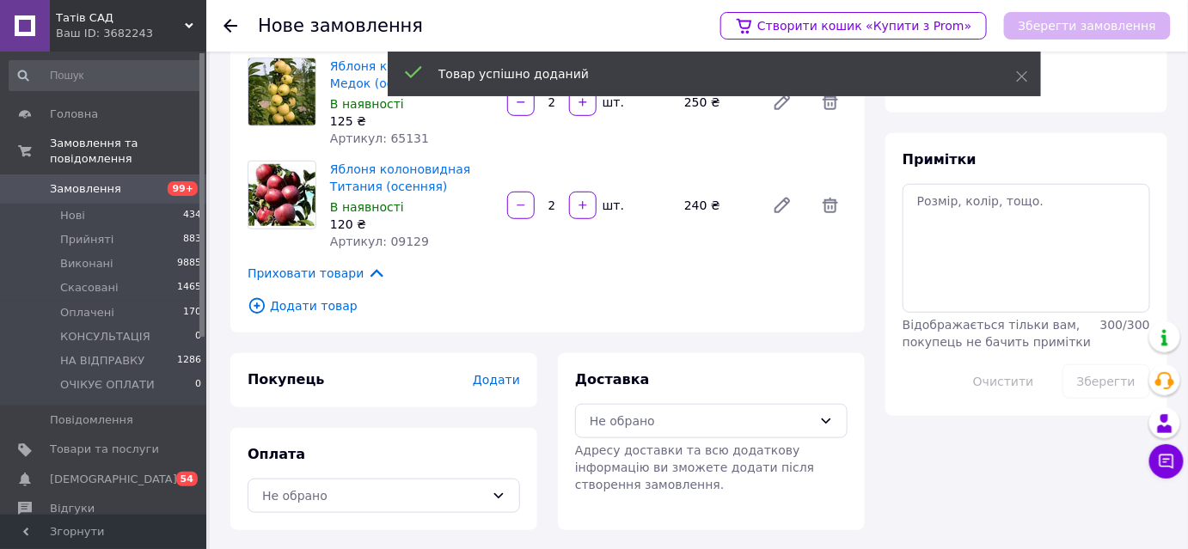
scroll to position [273, 0]
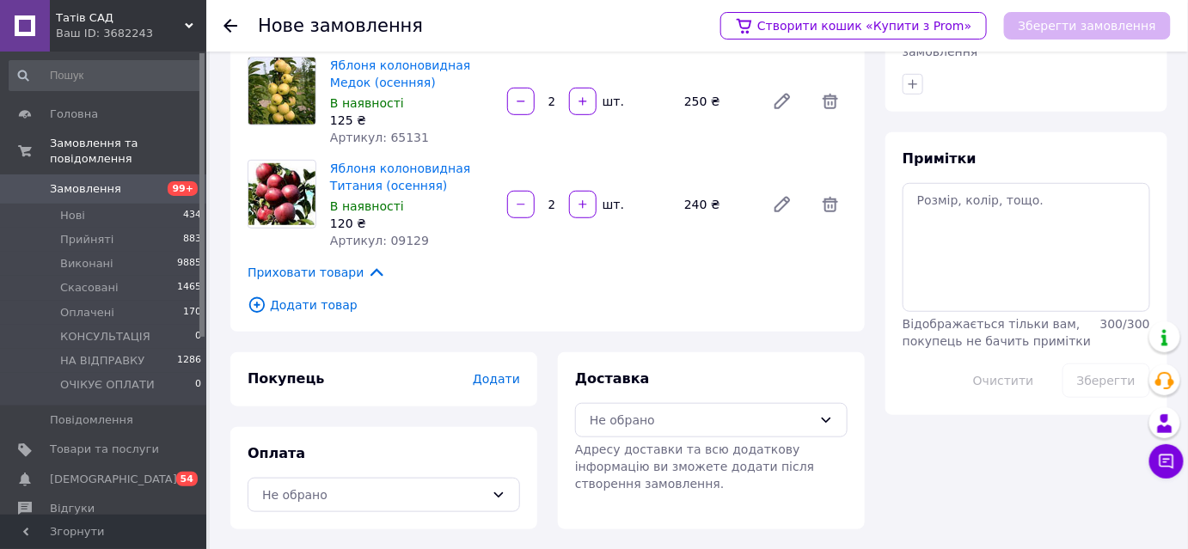
click at [255, 299] on icon at bounding box center [257, 305] width 19 height 19
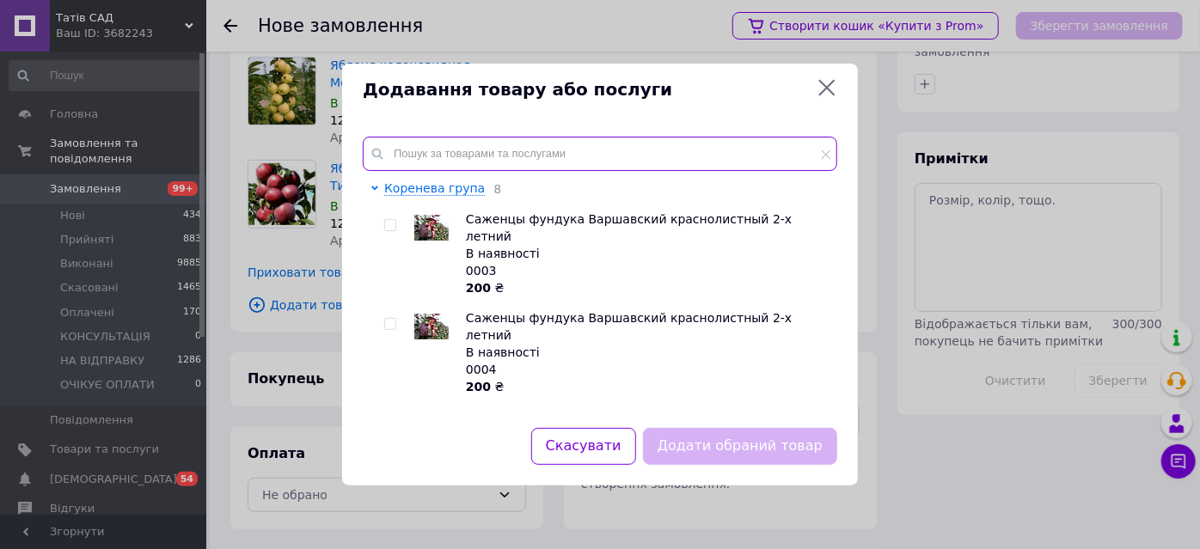
click at [425, 157] on input "text" at bounding box center [600, 154] width 475 height 34
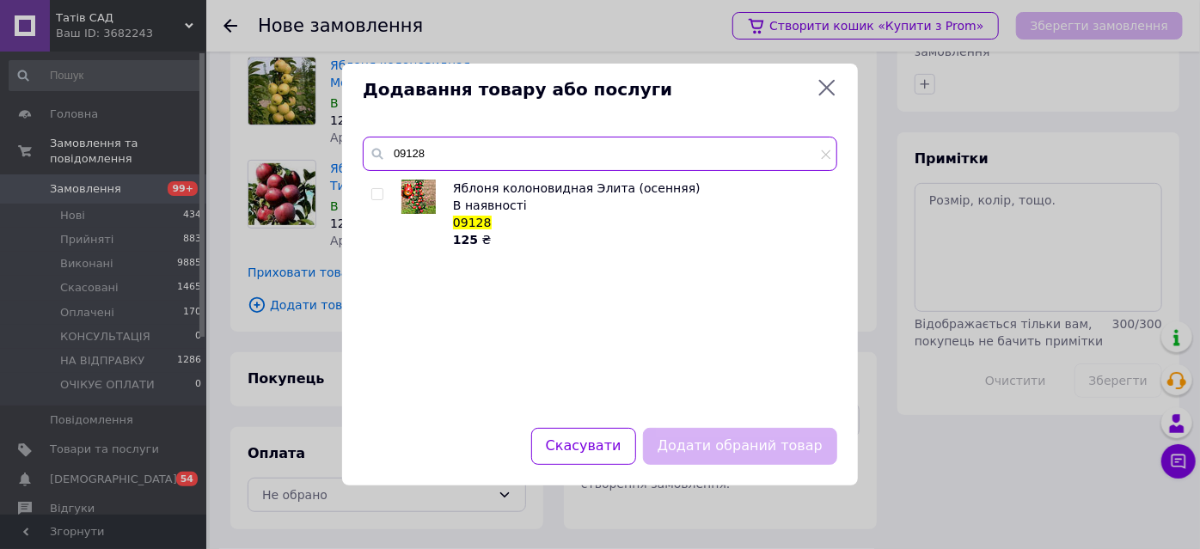
type input "09128"
click at [381, 196] on input "checkbox" at bounding box center [376, 194] width 11 height 11
checkbox input "true"
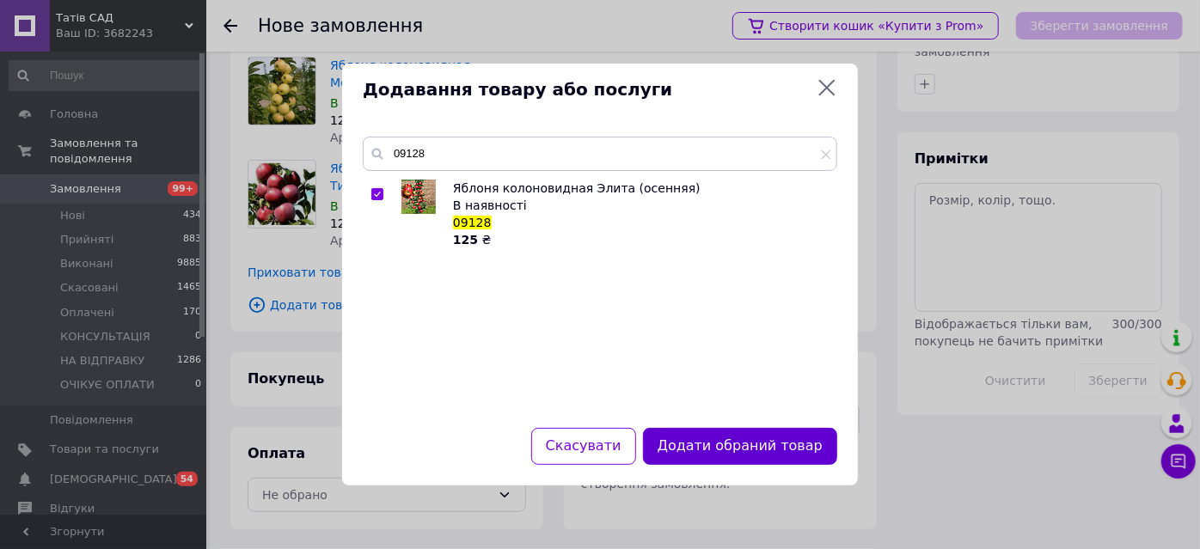
click at [736, 453] on button "Додати обраний товар" at bounding box center [740, 446] width 194 height 37
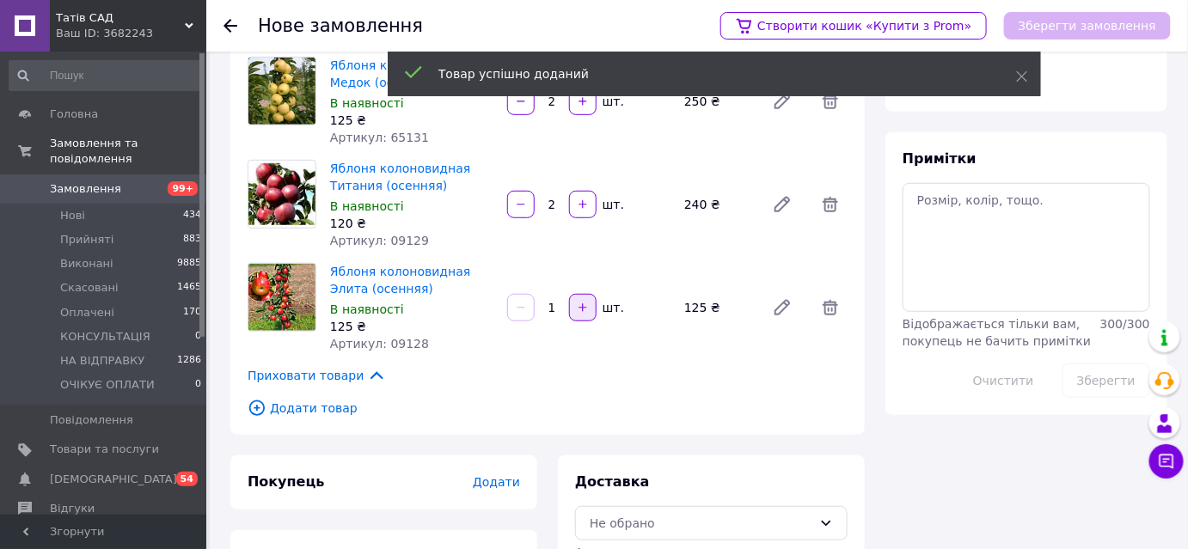
click at [577, 308] on icon "button" at bounding box center [583, 308] width 12 height 12
type input "2"
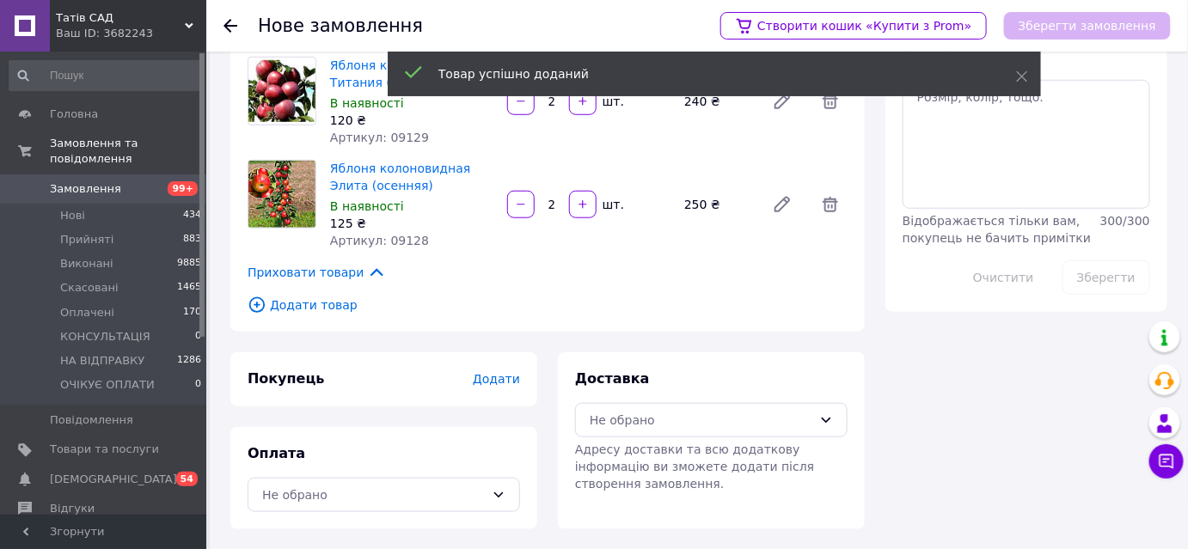
click at [259, 309] on icon at bounding box center [257, 305] width 19 height 19
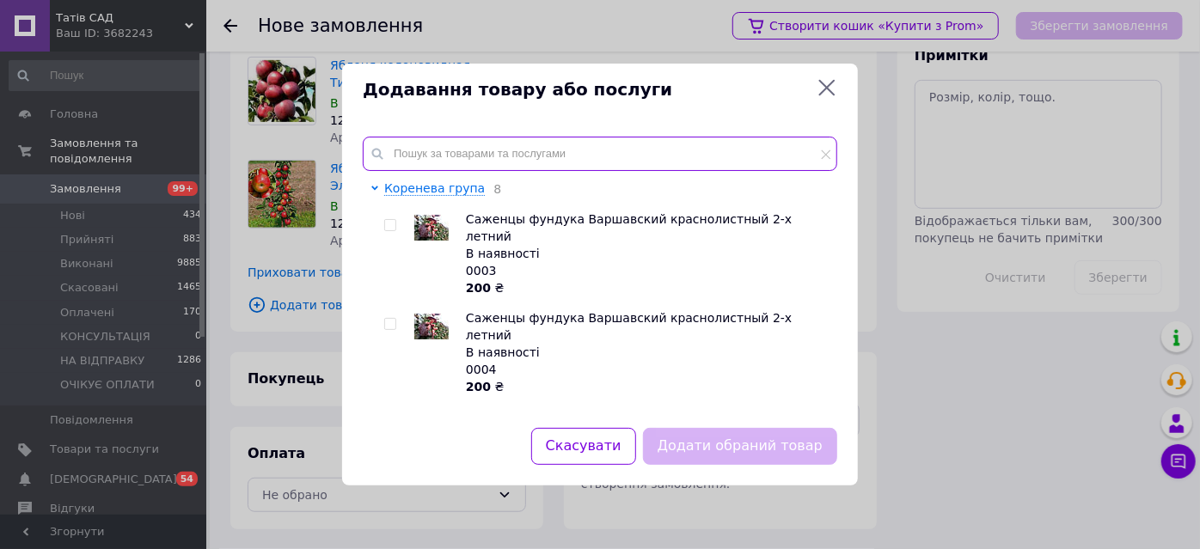
click at [451, 161] on input "text" at bounding box center [600, 154] width 475 height 34
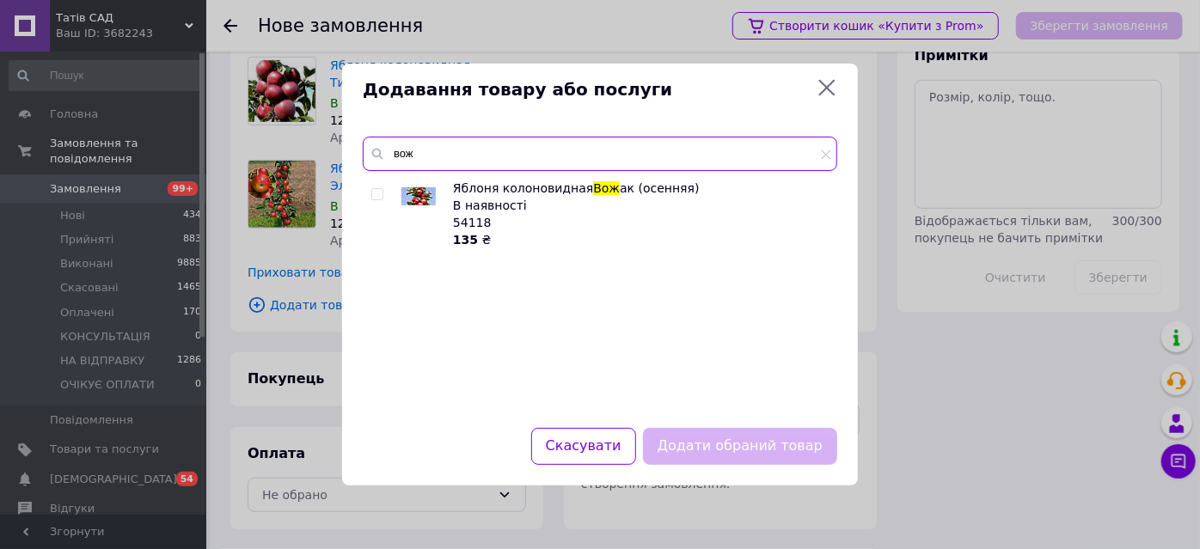
type input "вож"
click at [376, 194] on input "checkbox" at bounding box center [376, 194] width 11 height 11
checkbox input "true"
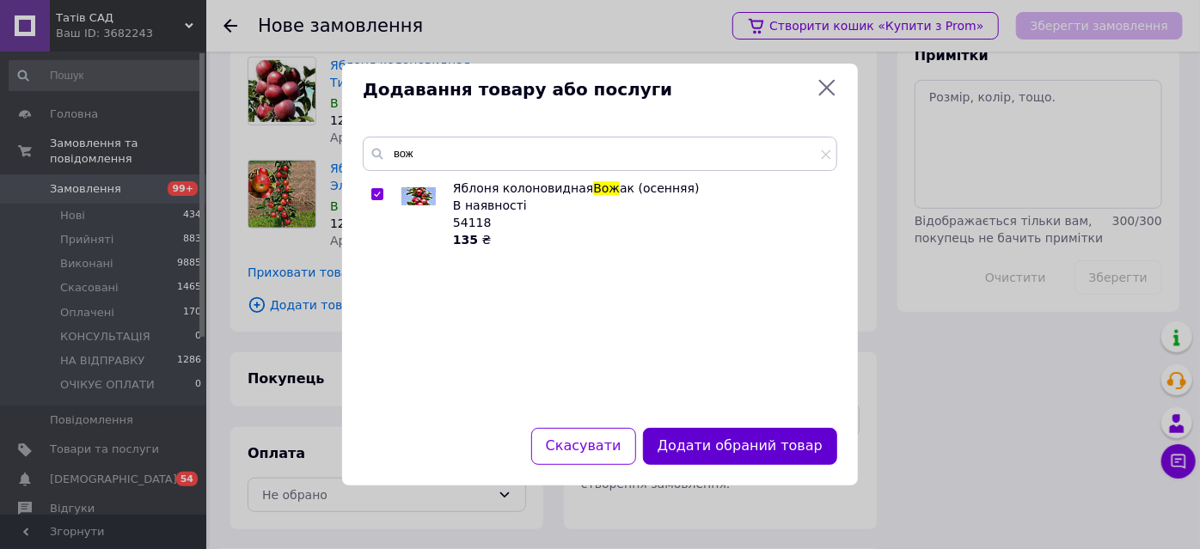
click at [727, 444] on button "Додати обраний товар" at bounding box center [740, 446] width 194 height 37
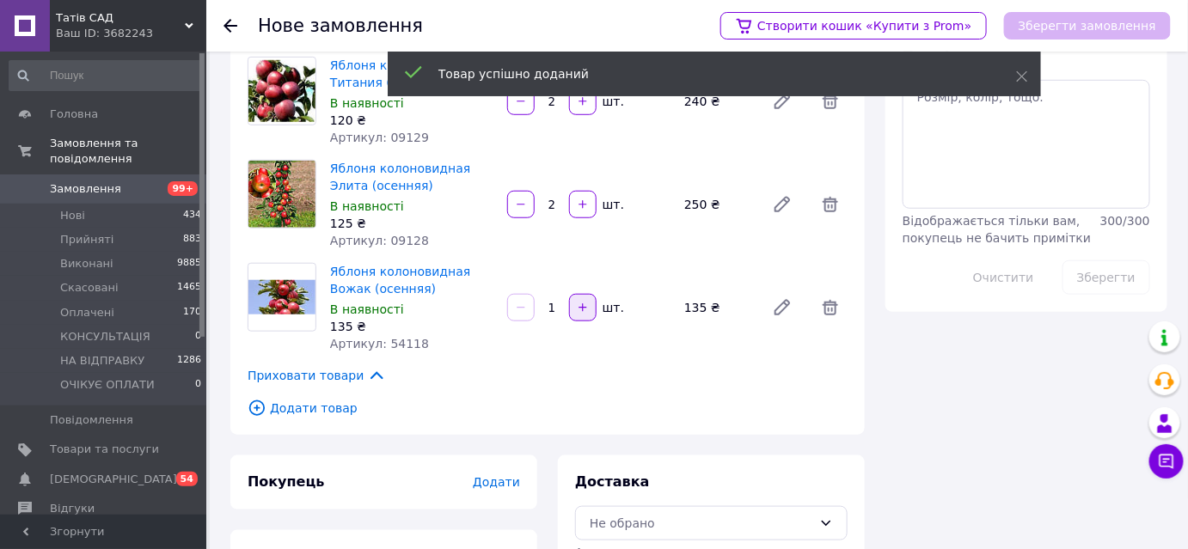
click at [586, 305] on icon "button" at bounding box center [583, 308] width 12 height 12
type input "2"
click at [258, 405] on icon at bounding box center [257, 408] width 19 height 19
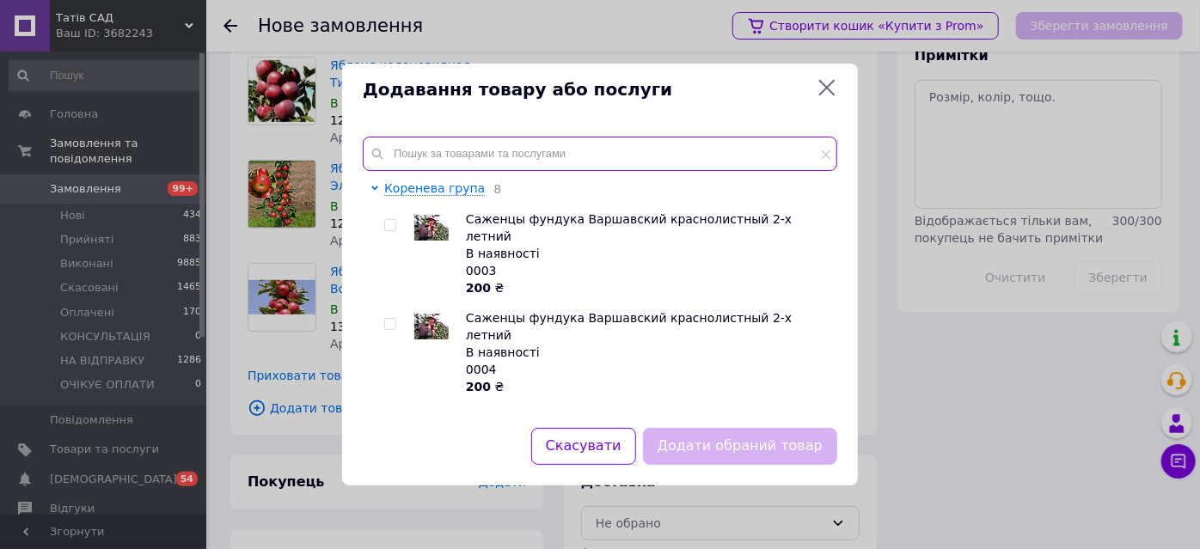
click at [451, 153] on input "text" at bounding box center [600, 154] width 475 height 34
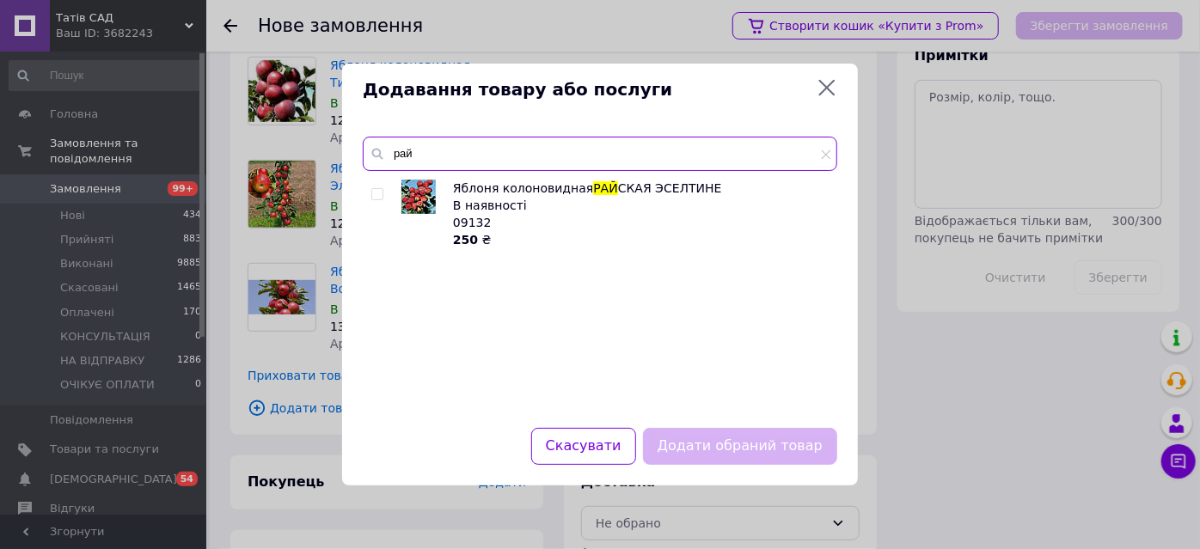
type input "рай"
click at [377, 193] on input "checkbox" at bounding box center [376, 194] width 11 height 11
checkbox input "true"
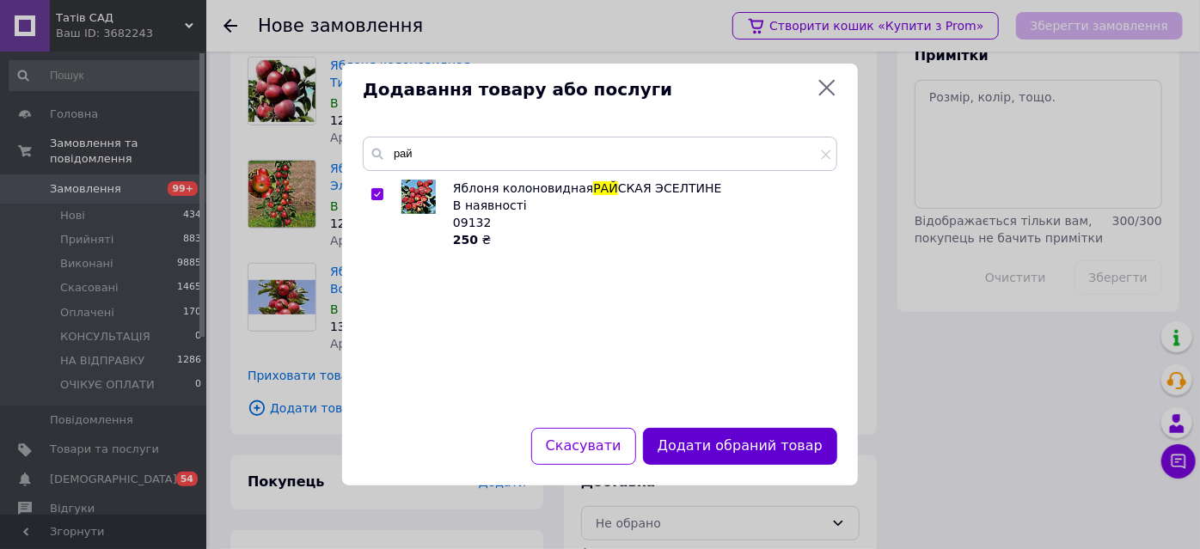
click at [775, 453] on button "Додати обраний товар" at bounding box center [740, 446] width 194 height 37
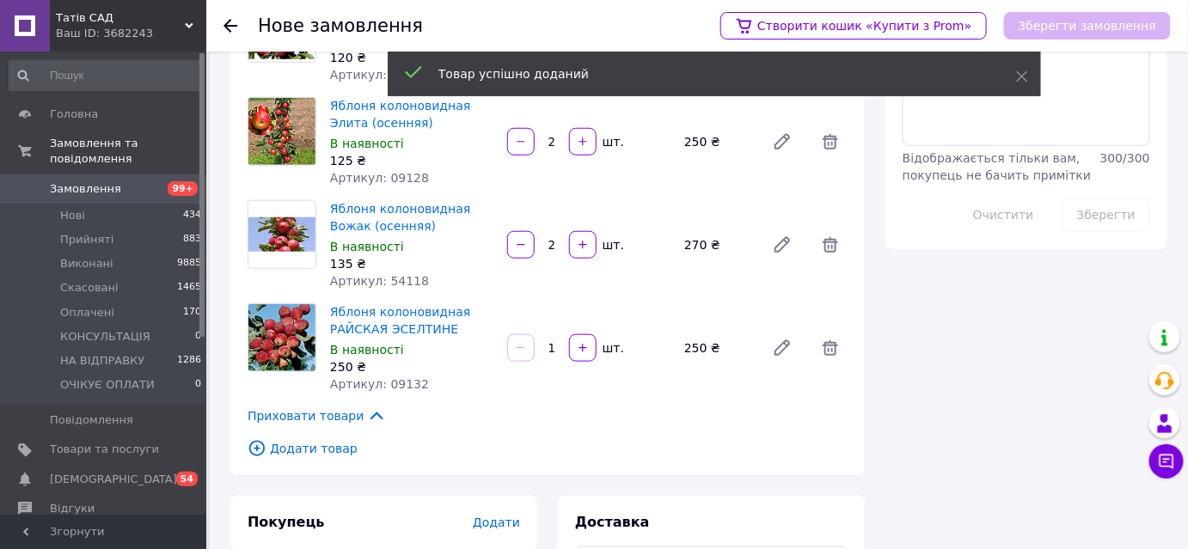
scroll to position [531, 0]
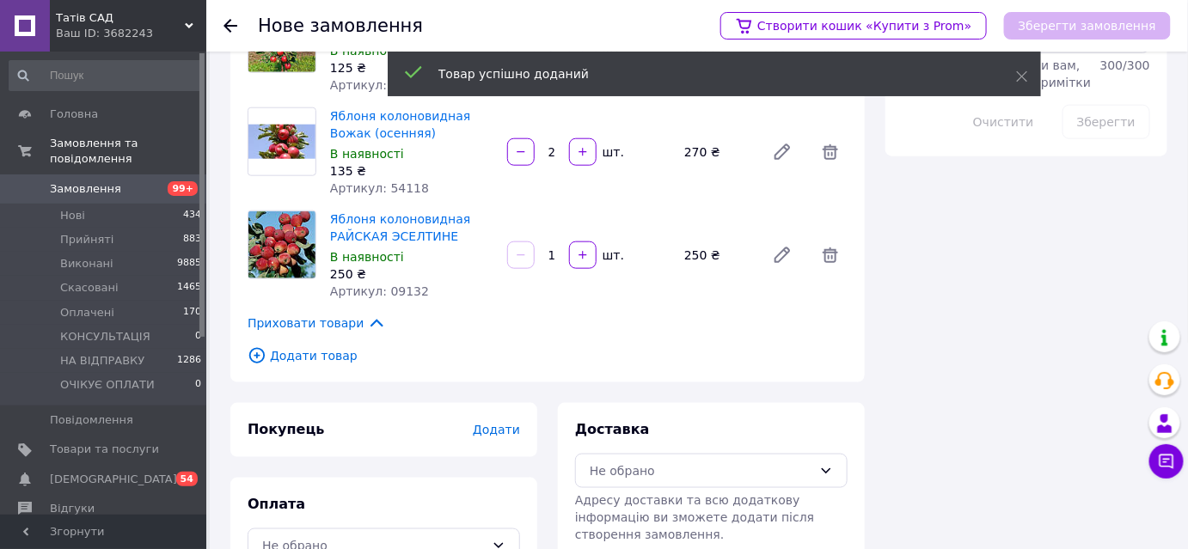
click at [257, 354] on icon at bounding box center [257, 356] width 6 height 6
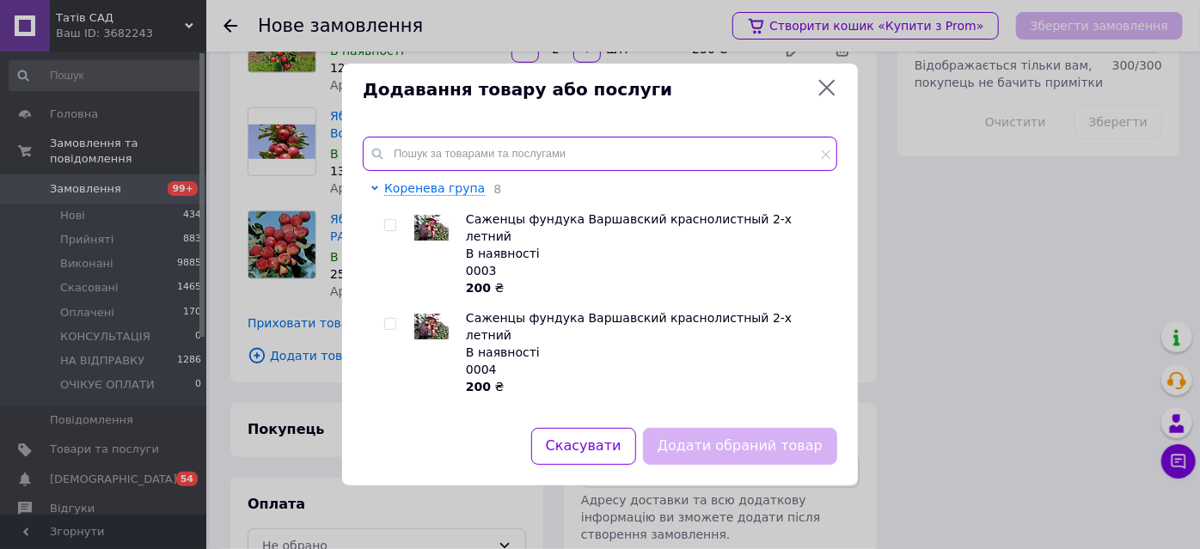
click at [428, 154] on input "text" at bounding box center [600, 154] width 475 height 34
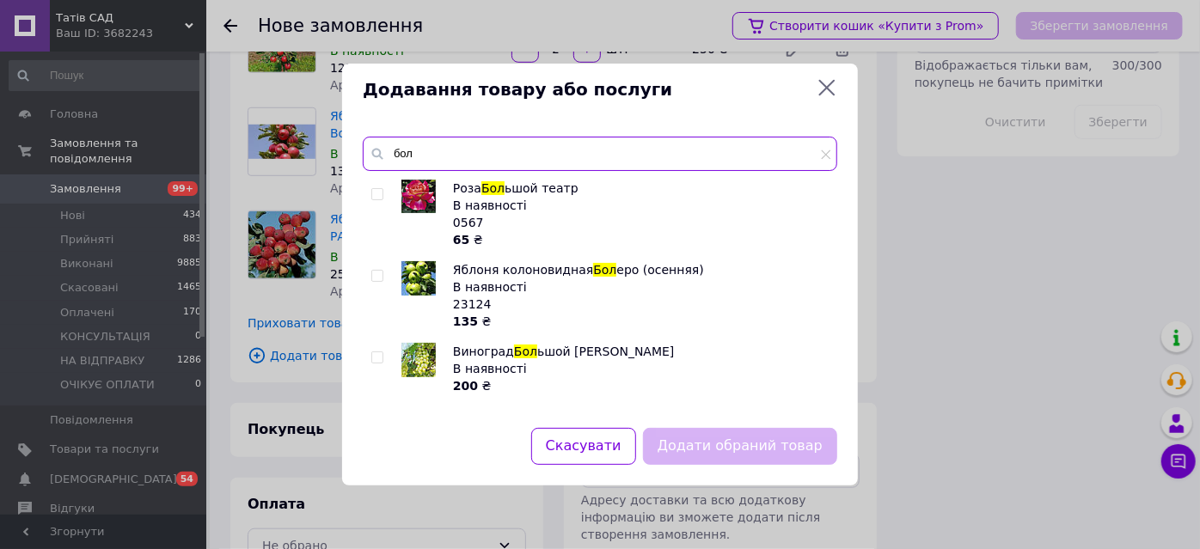
type input "бол"
click at [373, 274] on input "checkbox" at bounding box center [376, 276] width 11 height 11
checkbox input "true"
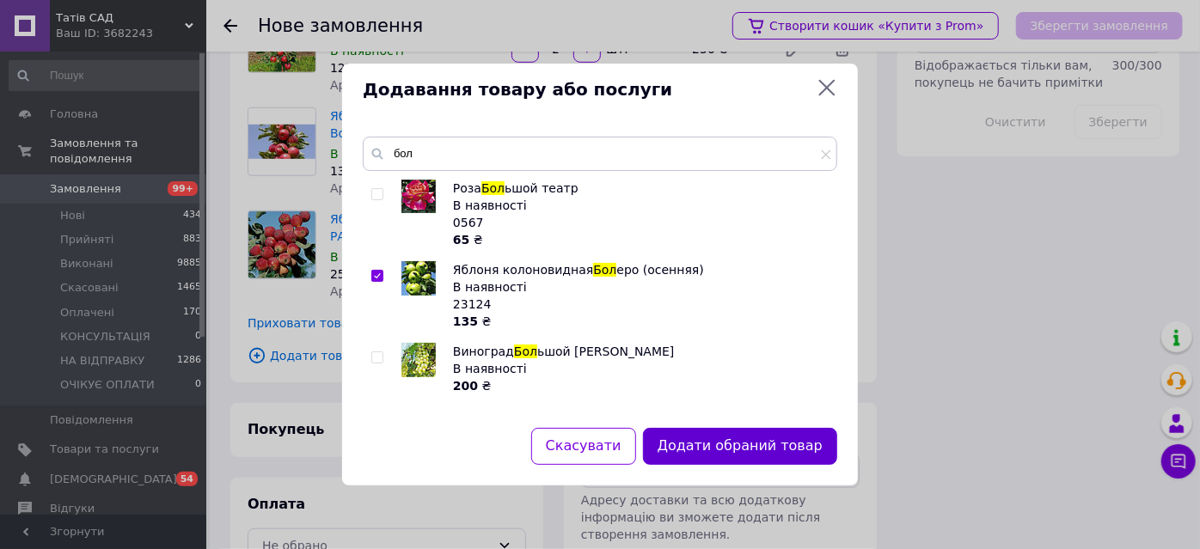
click at [738, 451] on button "Додати обраний товар" at bounding box center [740, 446] width 194 height 37
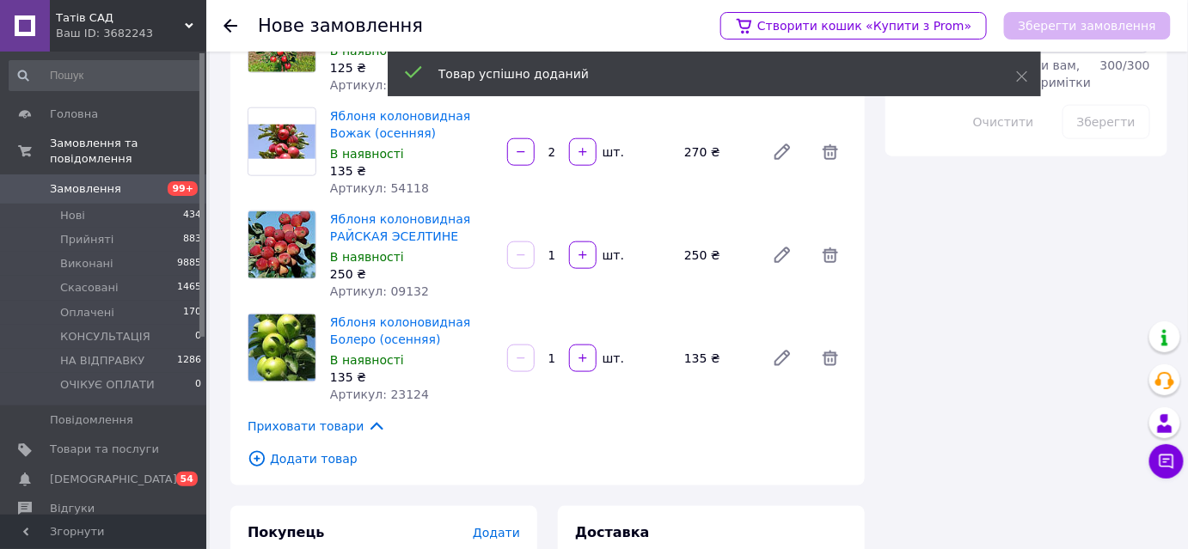
scroll to position [685, 0]
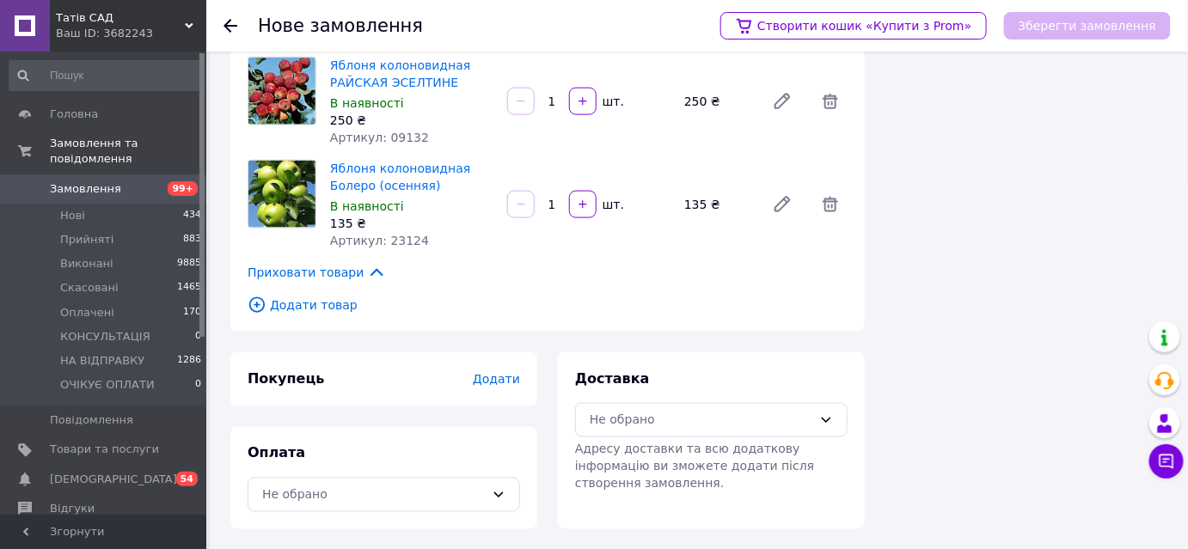
click at [261, 305] on icon at bounding box center [257, 305] width 19 height 19
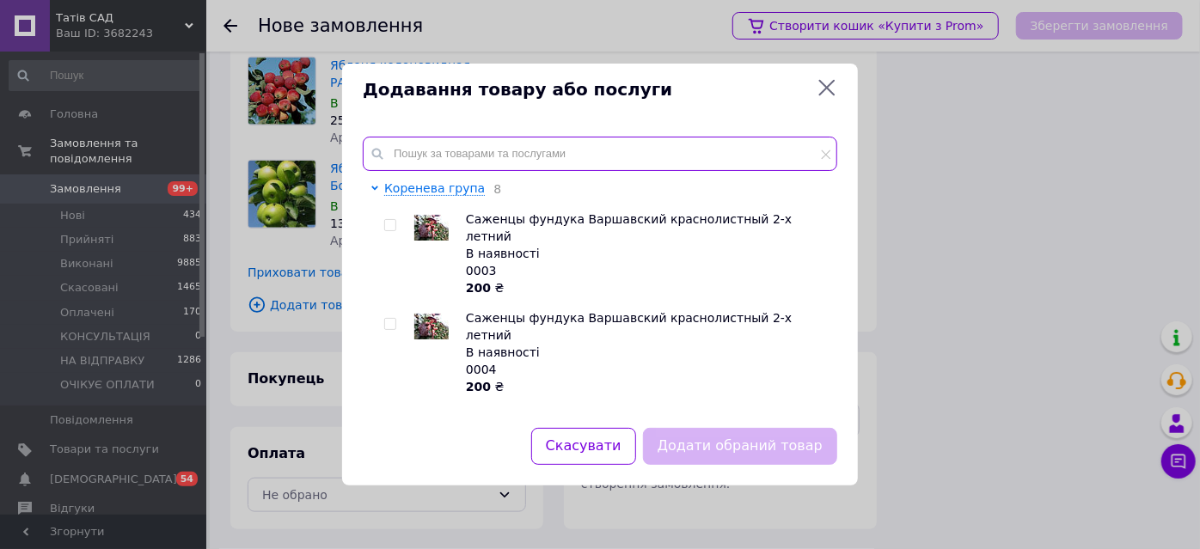
click at [478, 153] on input "text" at bounding box center [600, 154] width 475 height 34
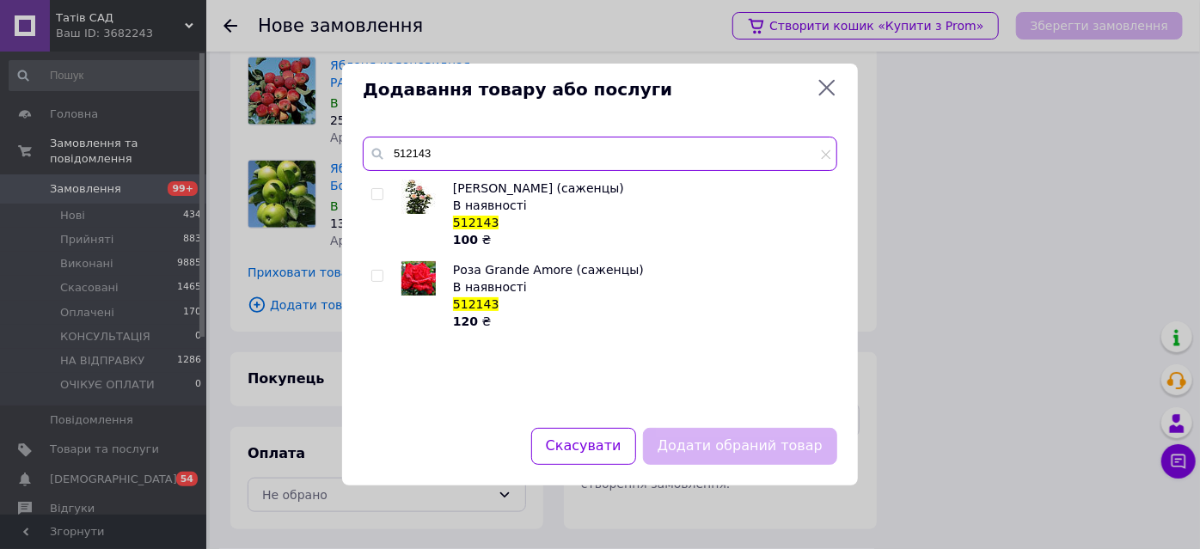
type input "512143"
click at [375, 193] on input "checkbox" at bounding box center [376, 194] width 11 height 11
checkbox input "true"
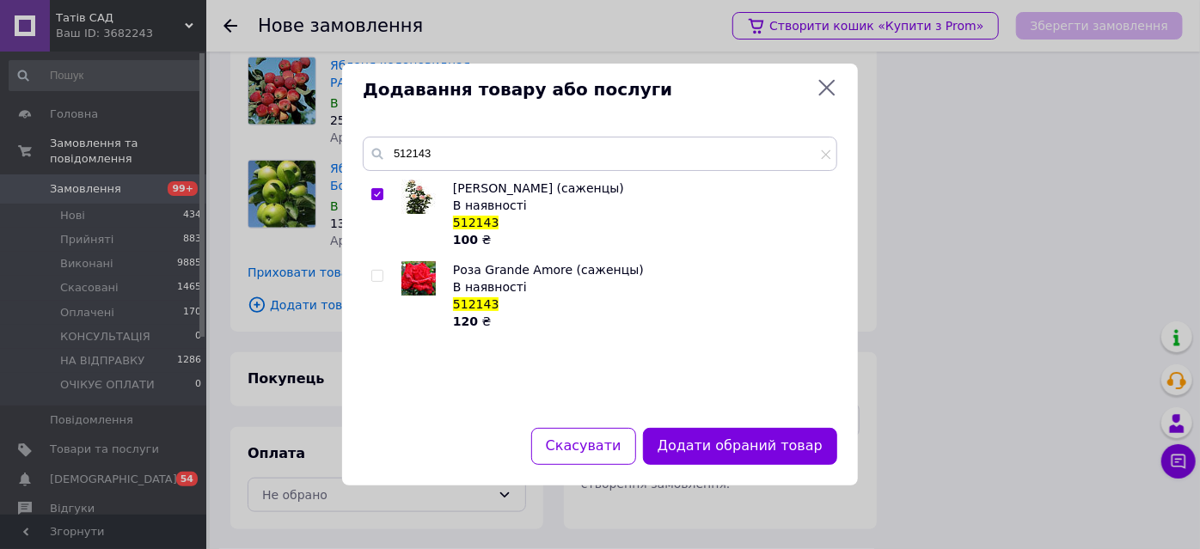
click at [373, 273] on input "checkbox" at bounding box center [376, 276] width 11 height 11
checkbox input "true"
click at [743, 457] on button "Додати обрані товари" at bounding box center [742, 446] width 189 height 37
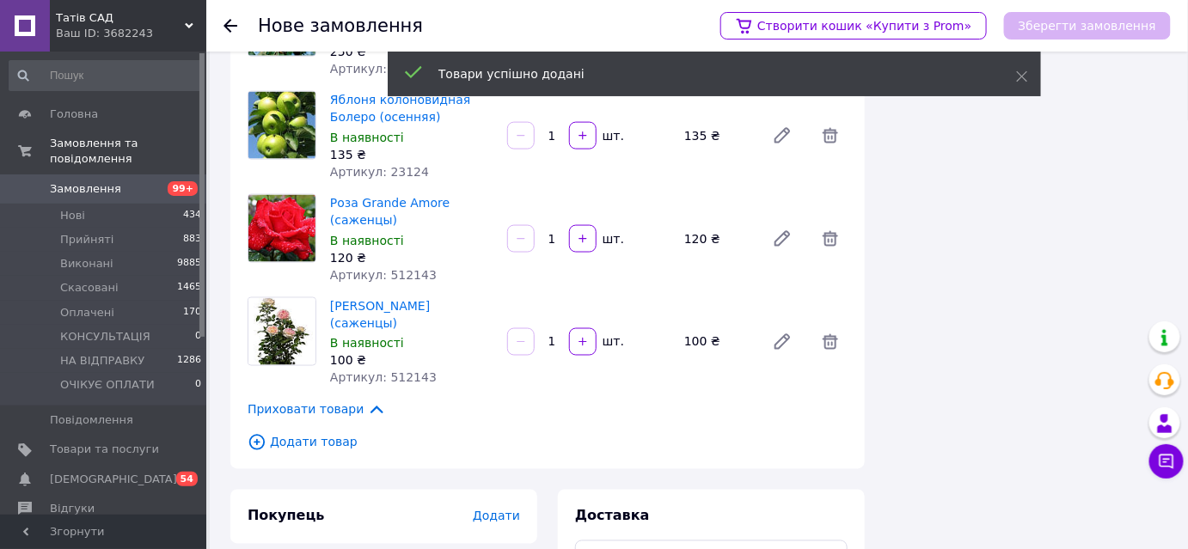
scroll to position [841, 0]
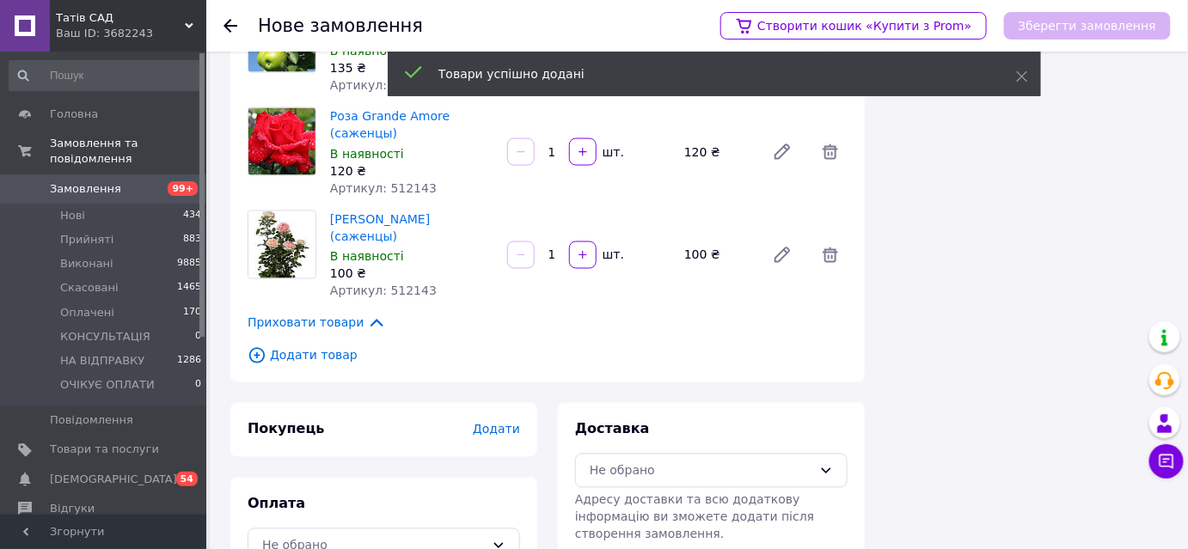
click at [255, 347] on icon at bounding box center [257, 356] width 19 height 19
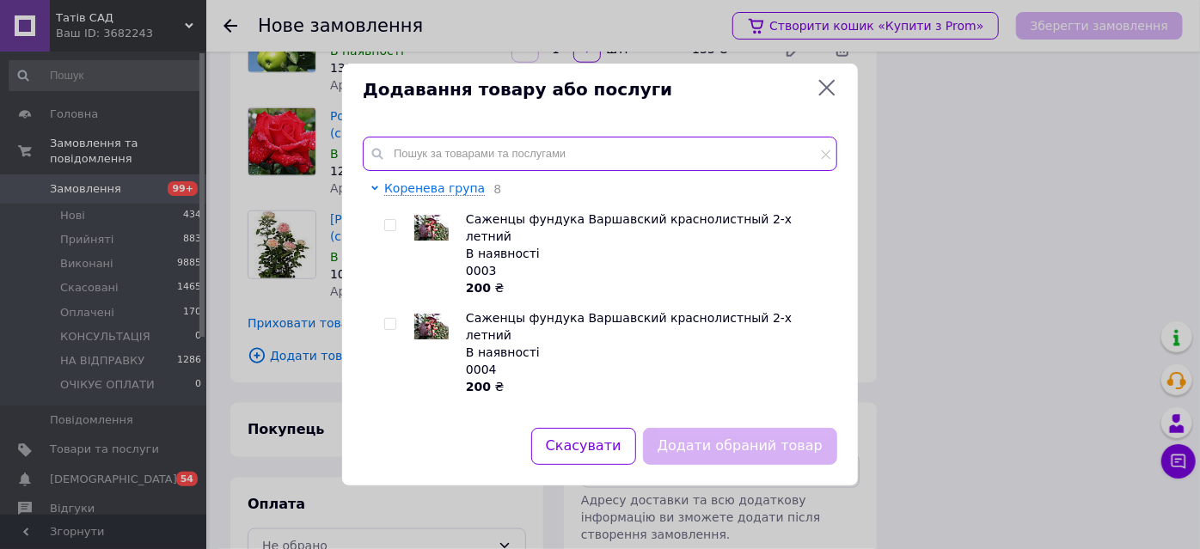
click at [445, 153] on input "text" at bounding box center [600, 154] width 475 height 34
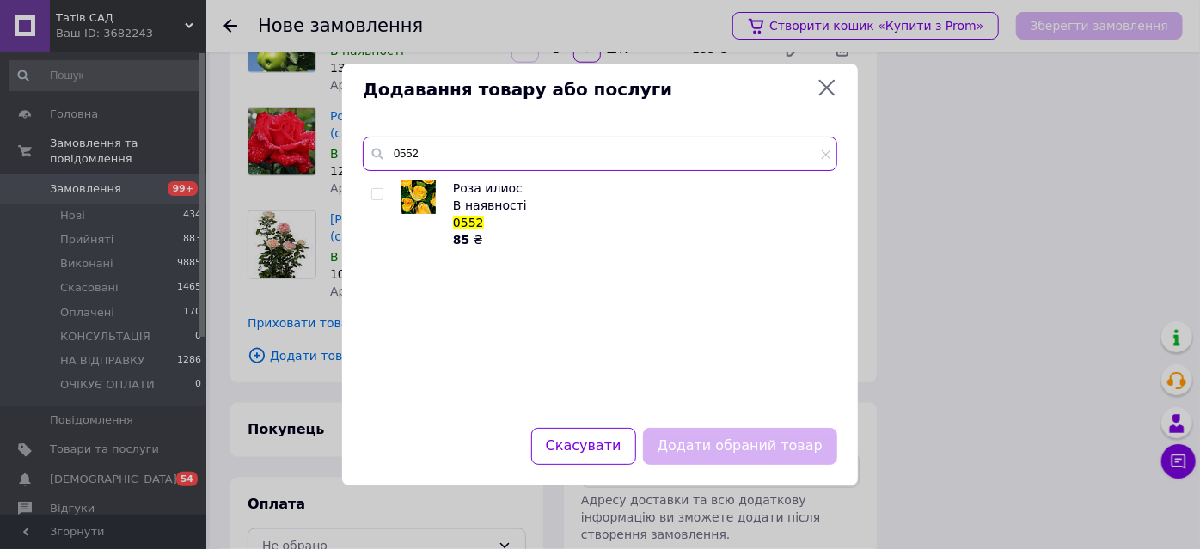
type input "0552"
click at [376, 196] on input "checkbox" at bounding box center [376, 194] width 11 height 11
checkbox input "true"
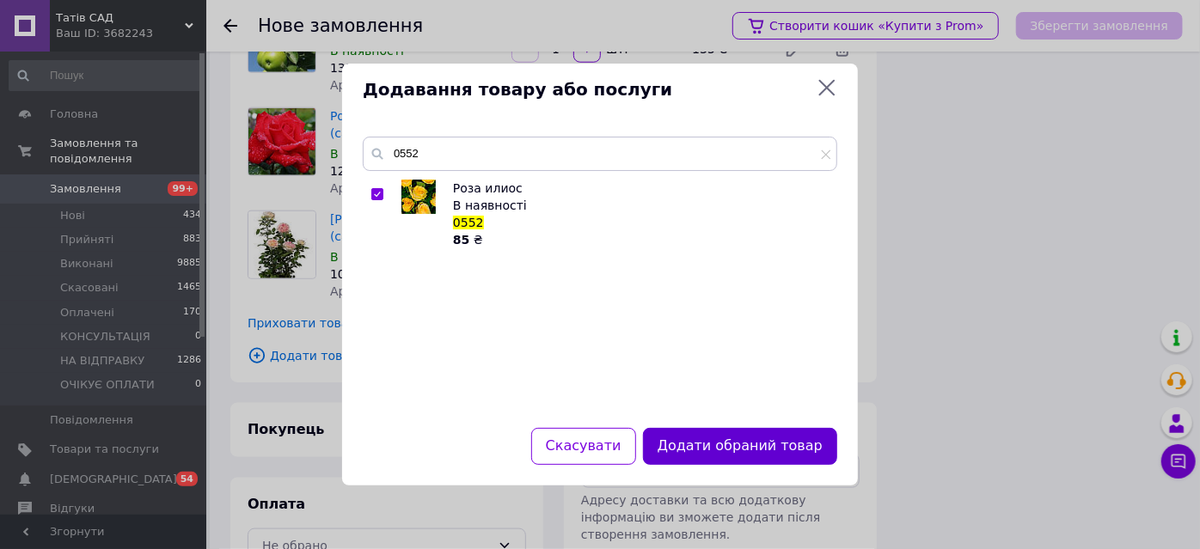
click at [696, 453] on button "Додати обраний товар" at bounding box center [740, 446] width 194 height 37
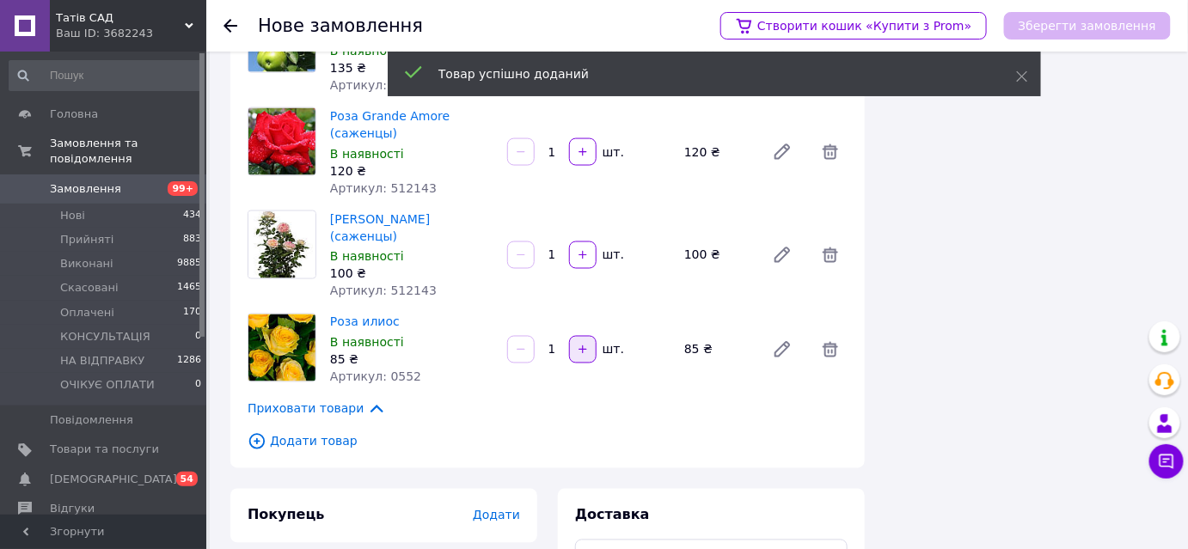
click at [586, 344] on icon "button" at bounding box center [583, 350] width 12 height 12
type input "2"
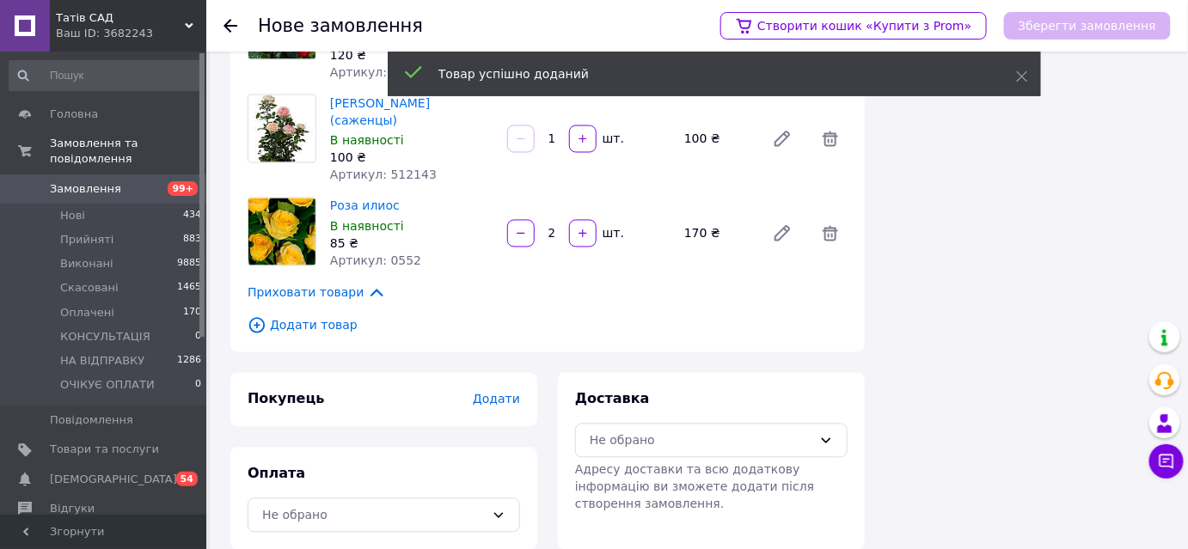
scroll to position [960, 0]
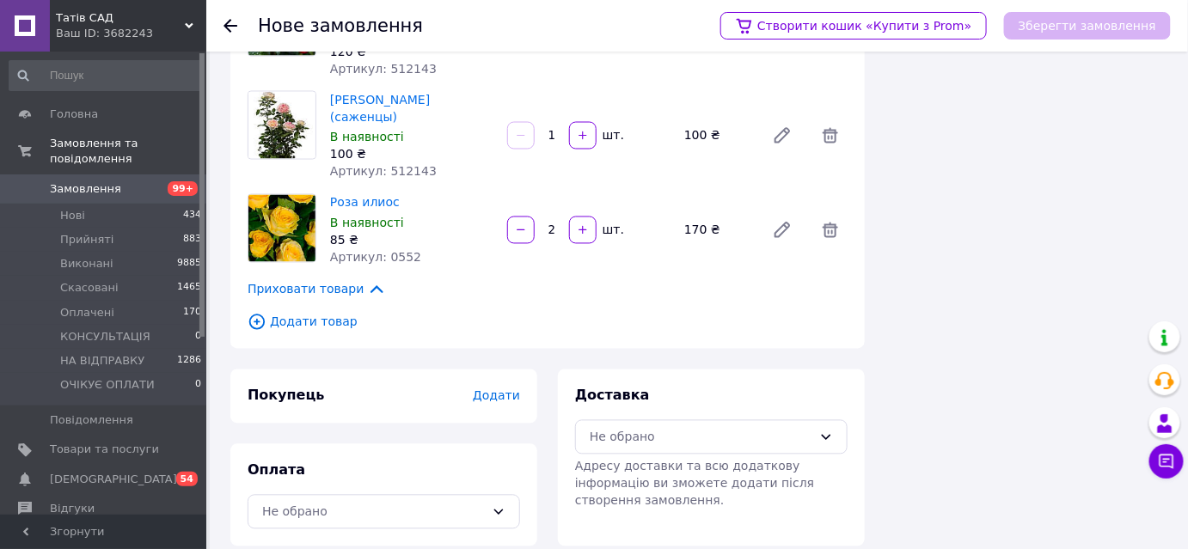
click at [253, 313] on icon at bounding box center [257, 322] width 19 height 19
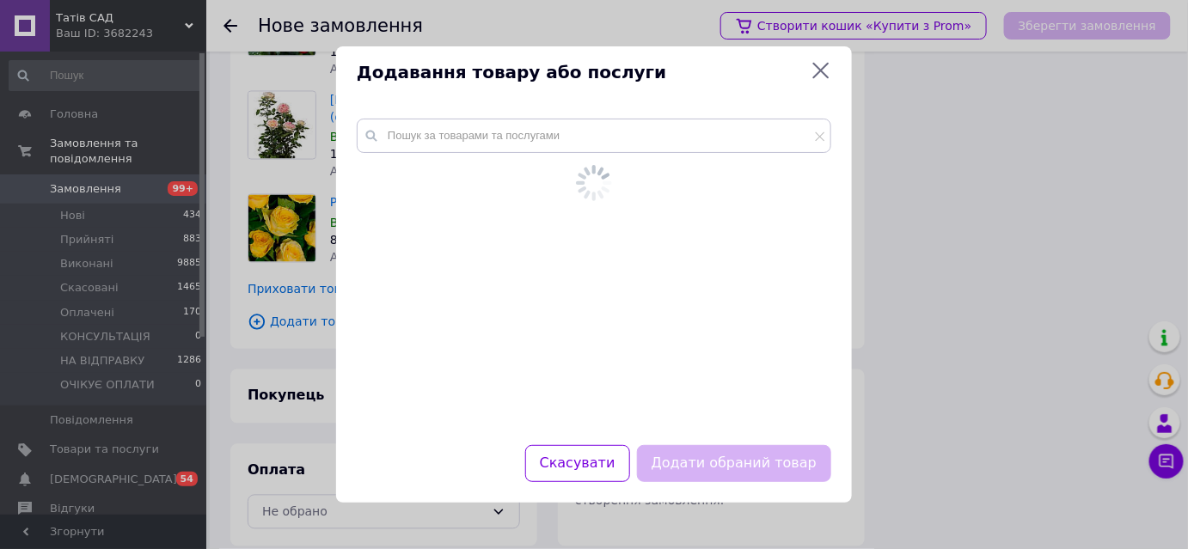
scroll to position [943, 0]
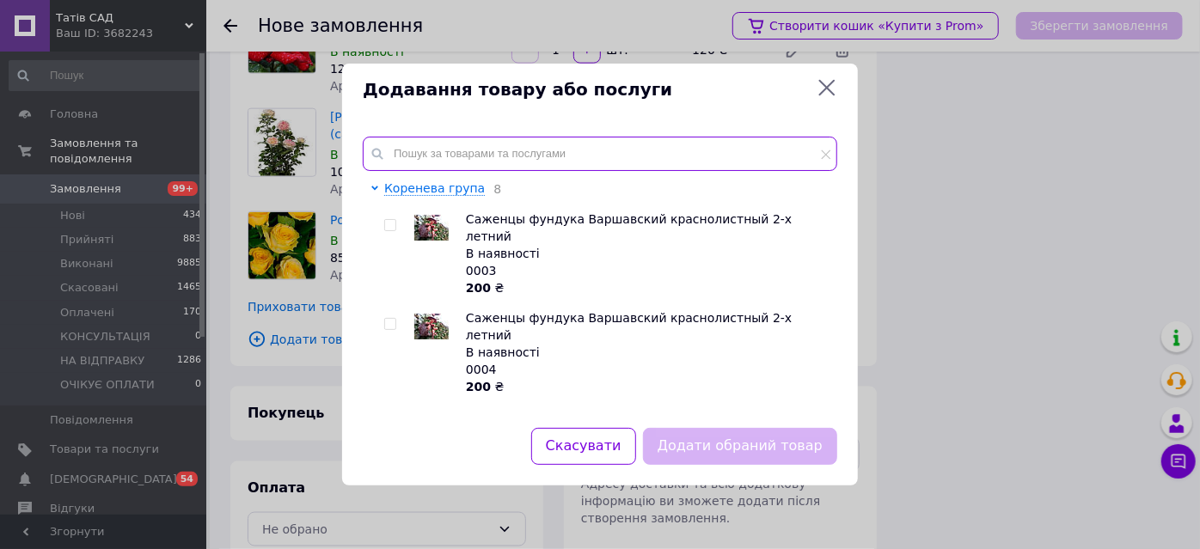
click at [408, 151] on input "text" at bounding box center [600, 154] width 475 height 34
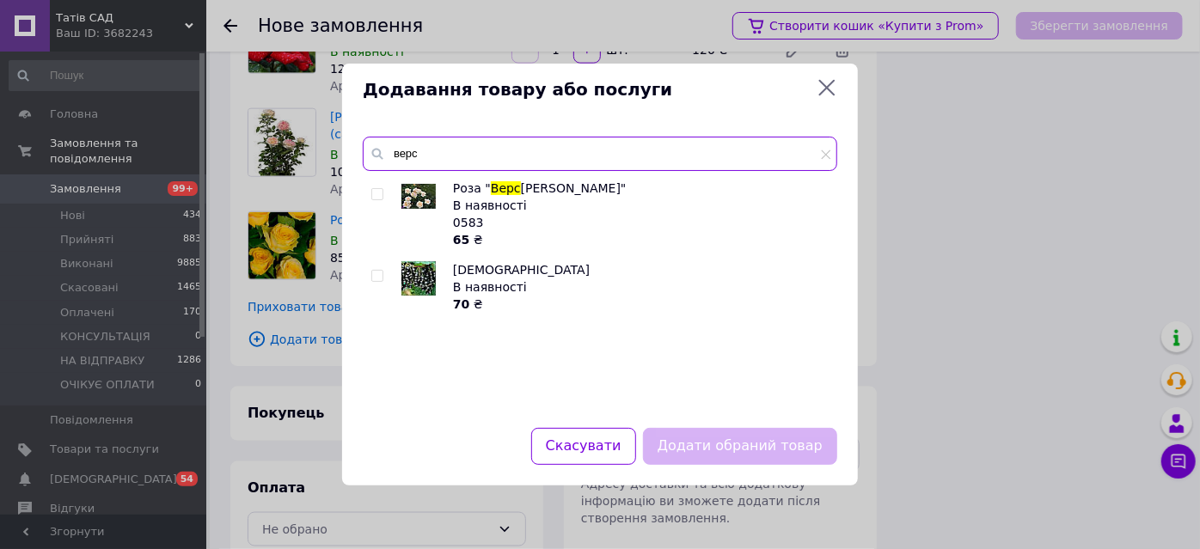
type input "верс"
click at [374, 193] on input "checkbox" at bounding box center [376, 194] width 11 height 11
checkbox input "true"
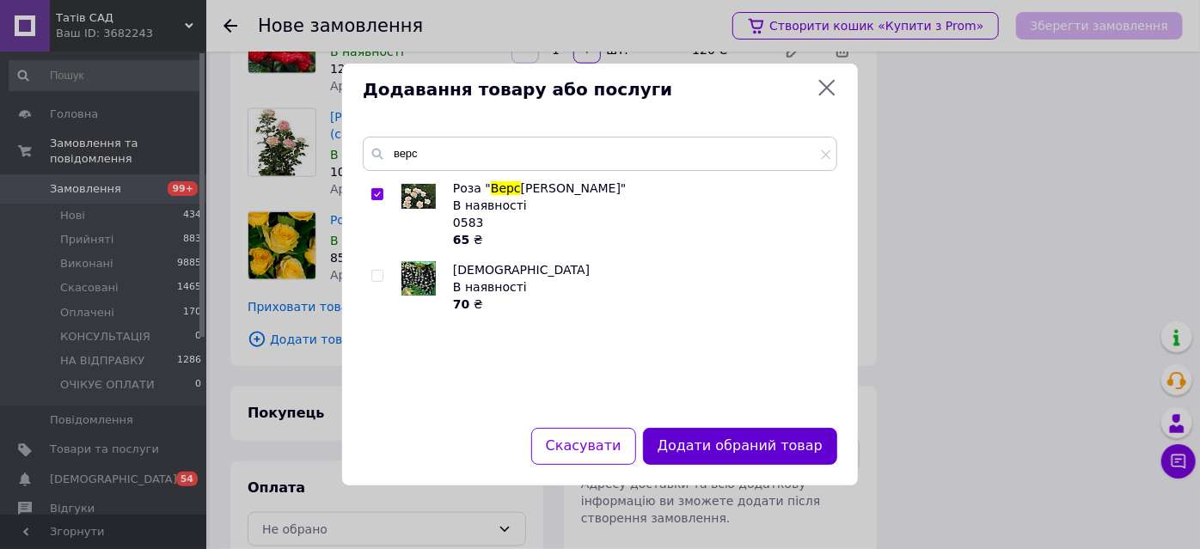
click at [745, 448] on button "Додати обраний товар" at bounding box center [740, 446] width 194 height 37
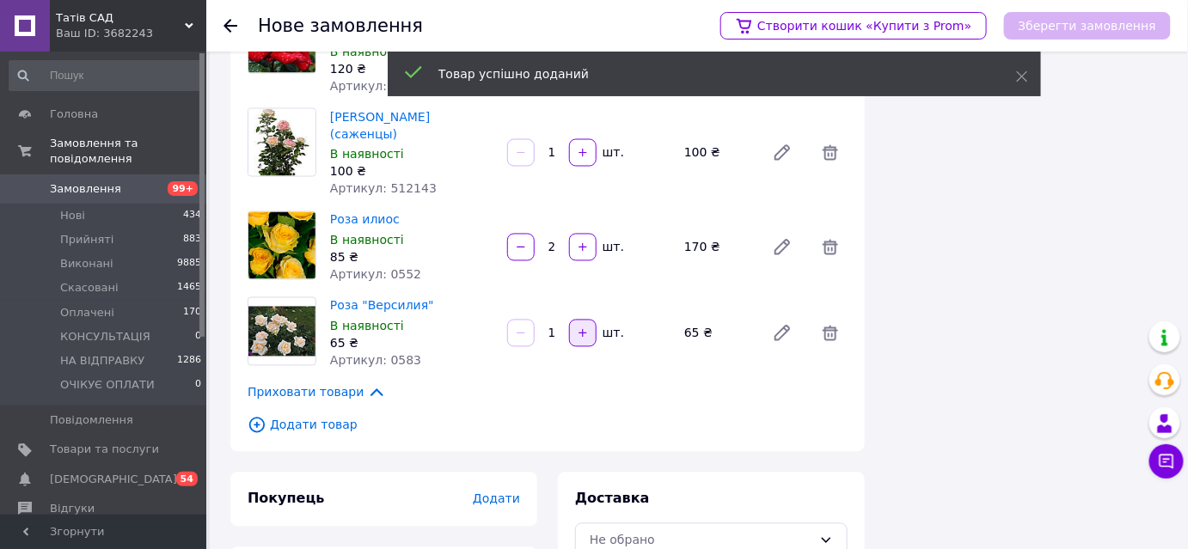
click at [577, 328] on icon "button" at bounding box center [583, 334] width 12 height 12
type input "2"
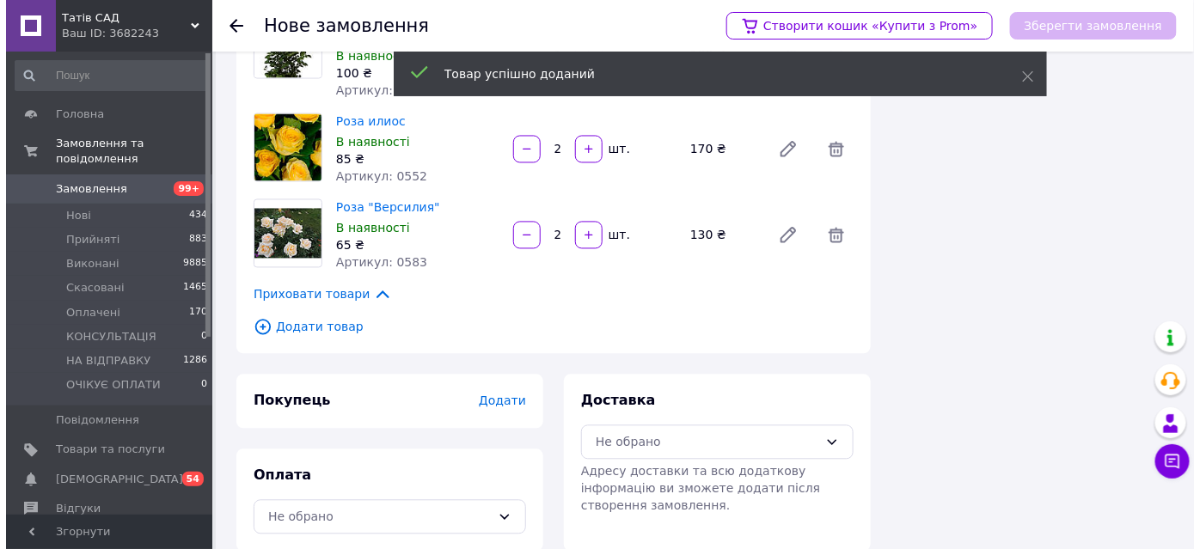
scroll to position [1046, 0]
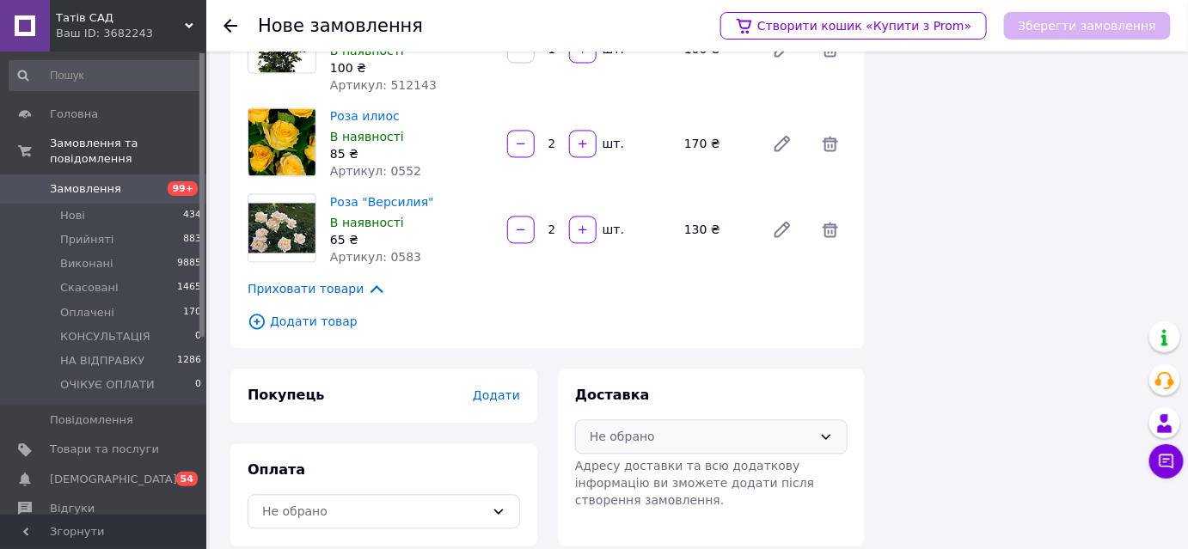
click at [699, 428] on div "Не обрано" at bounding box center [701, 437] width 223 height 19
click at [682, 459] on span "Нова Пошта (платна)" at bounding box center [725, 457] width 218 height 17
click at [348, 503] on div "Не обрано" at bounding box center [373, 512] width 223 height 19
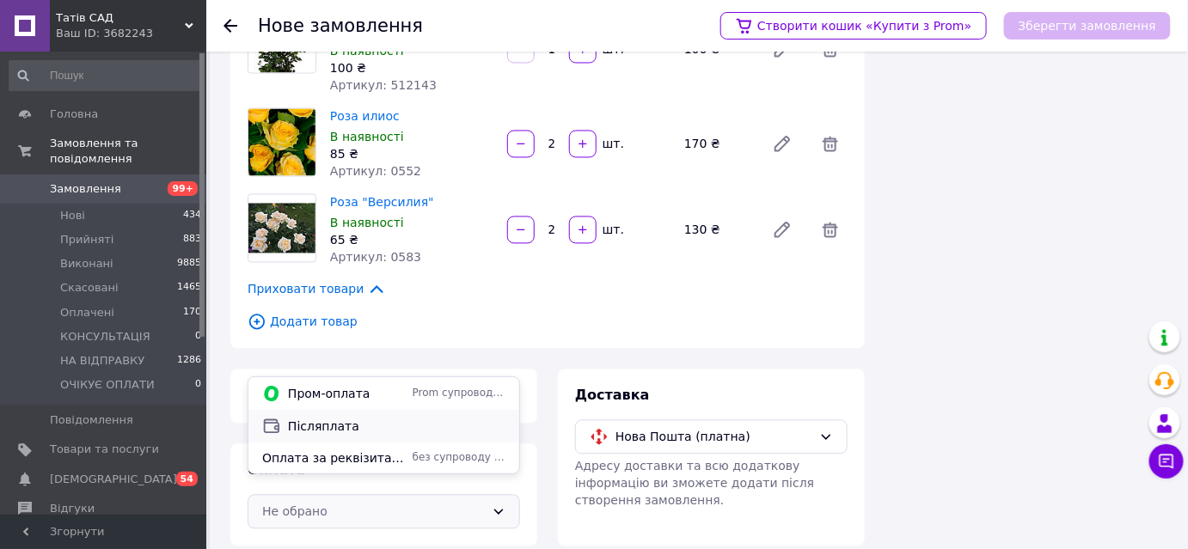
click at [334, 428] on span "Післяплата" at bounding box center [397, 426] width 218 height 17
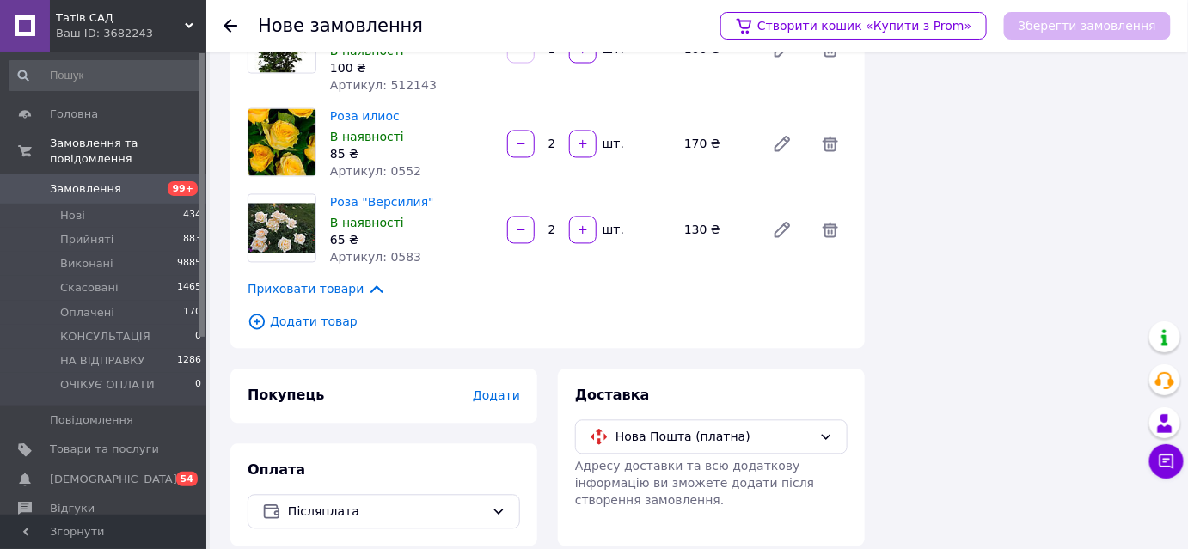
click at [494, 389] on span "Додати" at bounding box center [496, 396] width 47 height 14
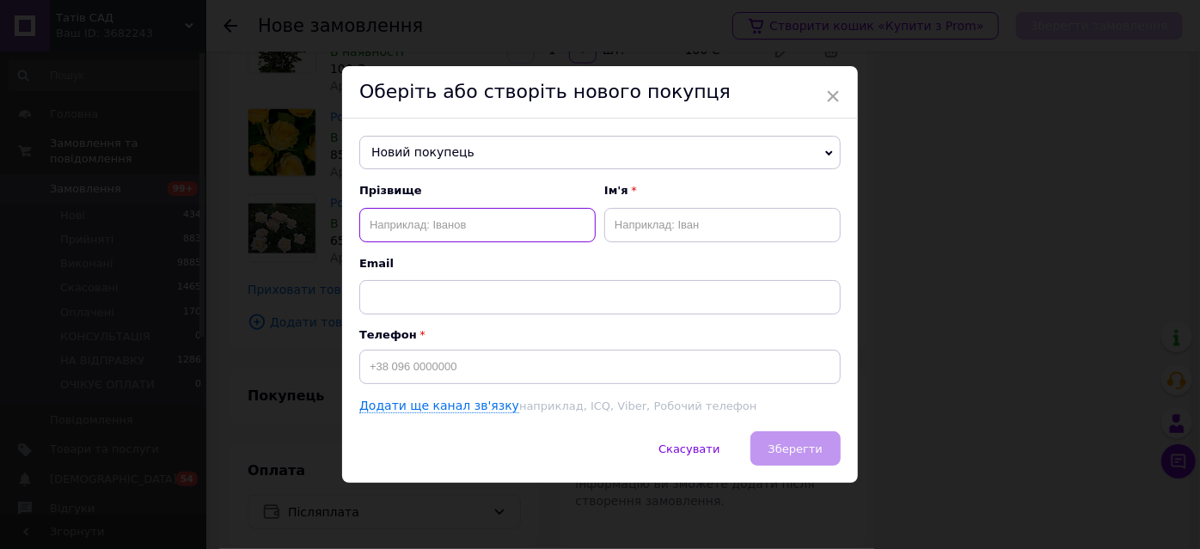
click at [468, 224] on input "text" at bounding box center [477, 225] width 236 height 34
type input "хоменко"
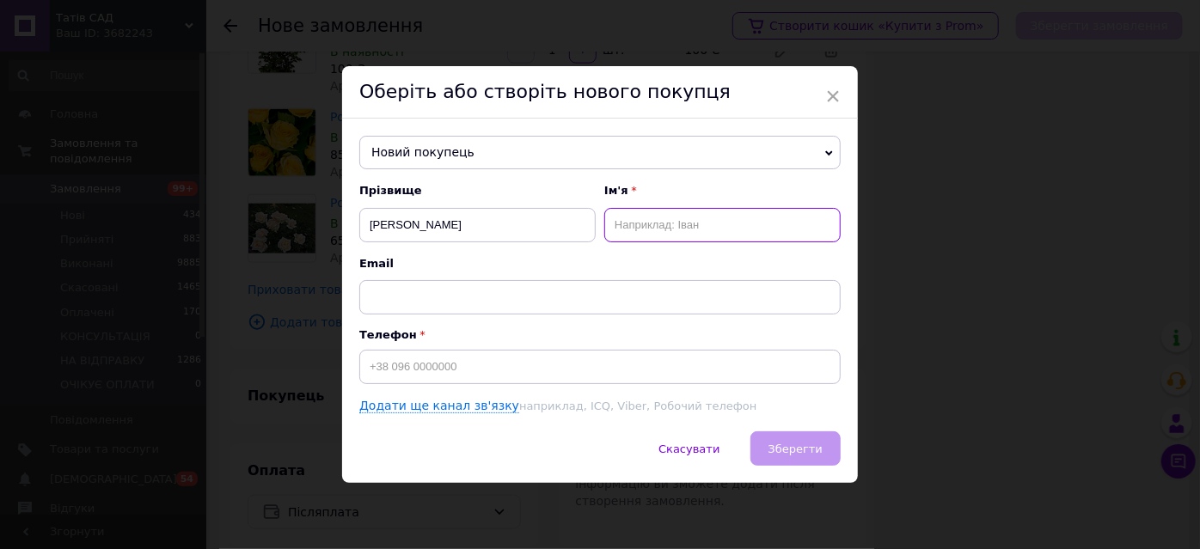
click at [674, 230] on input "text" at bounding box center [722, 225] width 236 height 34
type input "олександр"
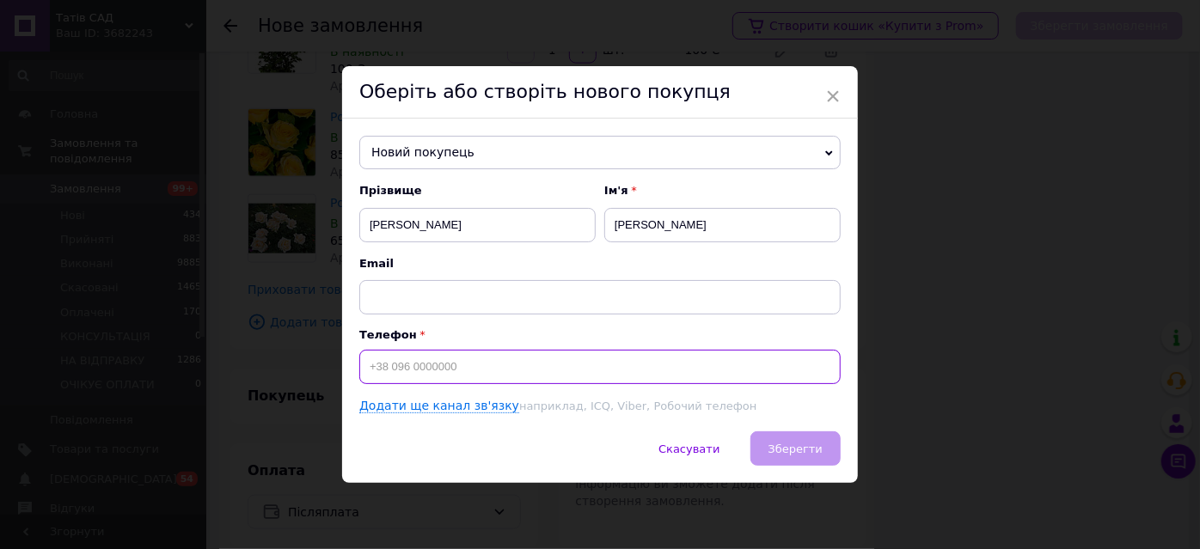
click at [449, 363] on input at bounding box center [599, 367] width 481 height 34
type input "+380992919517"
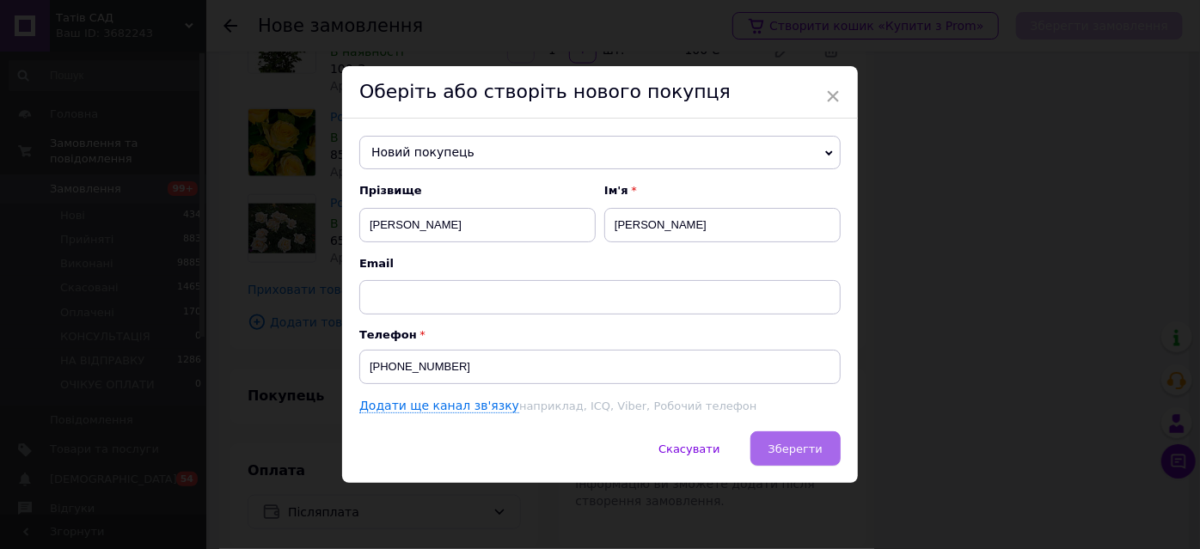
click at [792, 443] on span "Зберегти" at bounding box center [796, 449] width 54 height 13
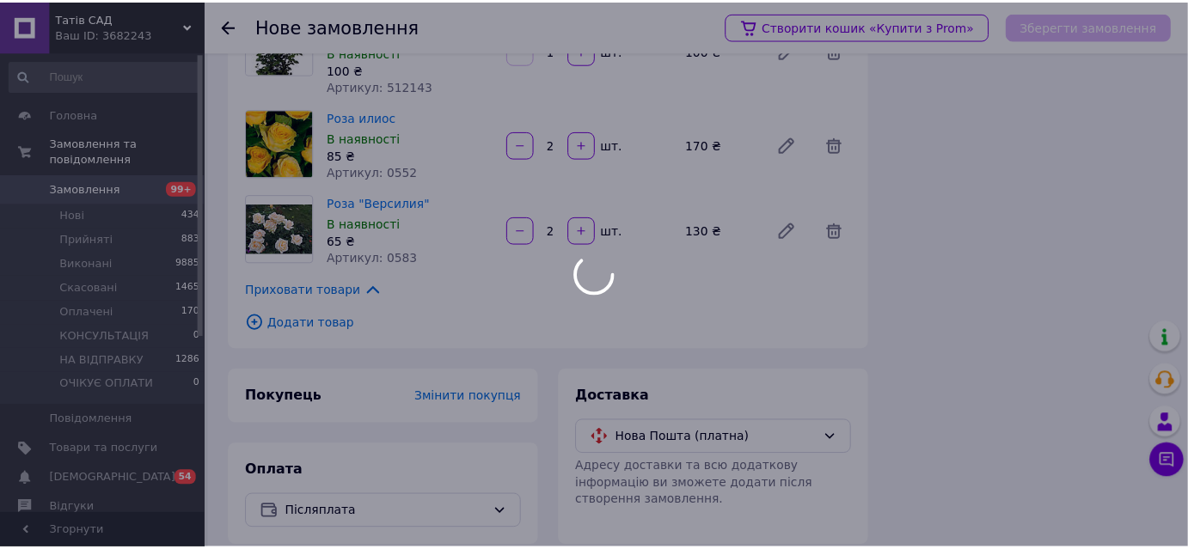
scroll to position [1029, 0]
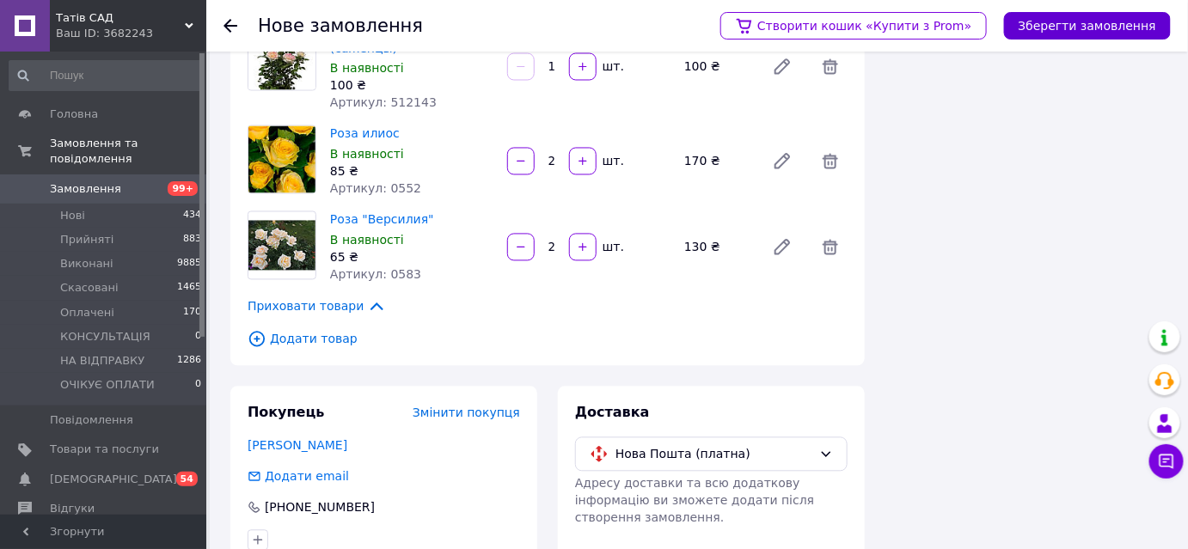
click at [1060, 26] on button "Зберегти замовлення" at bounding box center [1087, 26] width 167 height 28
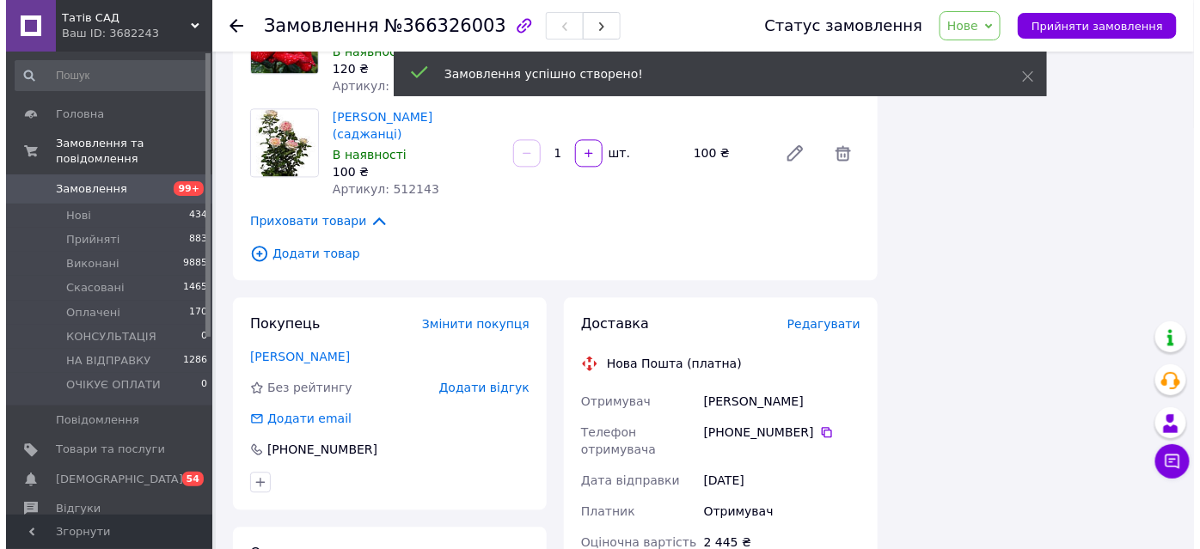
scroll to position [1185, 0]
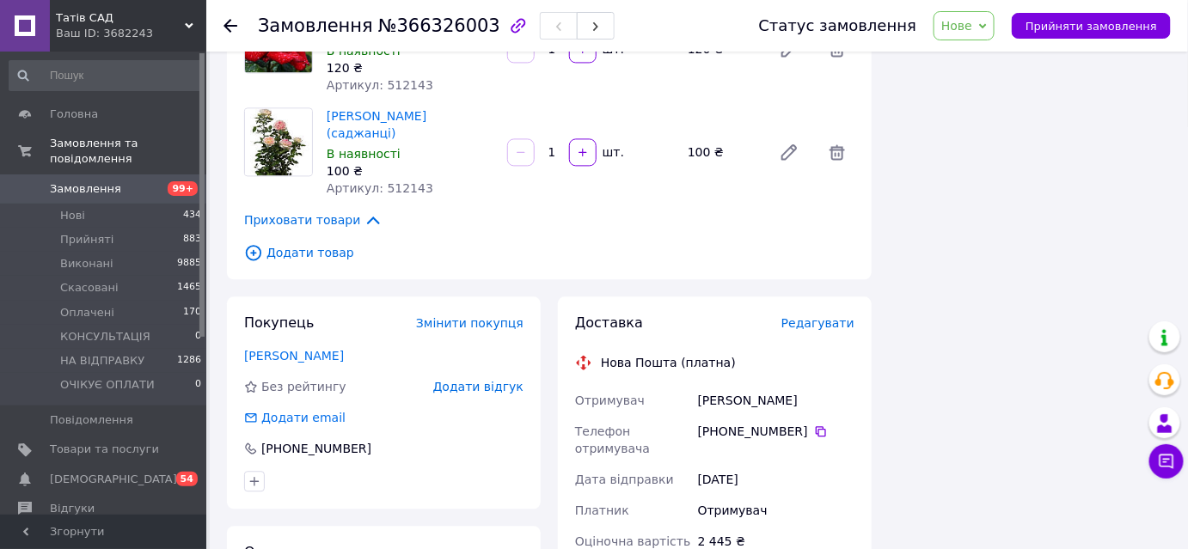
click at [817, 316] on span "Редагувати" at bounding box center [818, 323] width 73 height 14
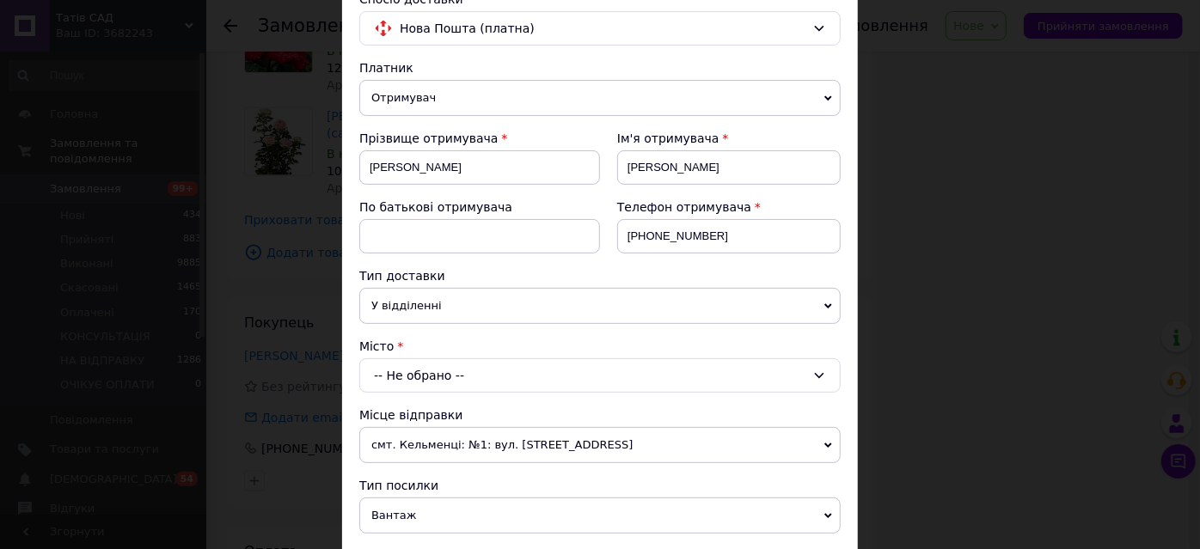
scroll to position [156, 0]
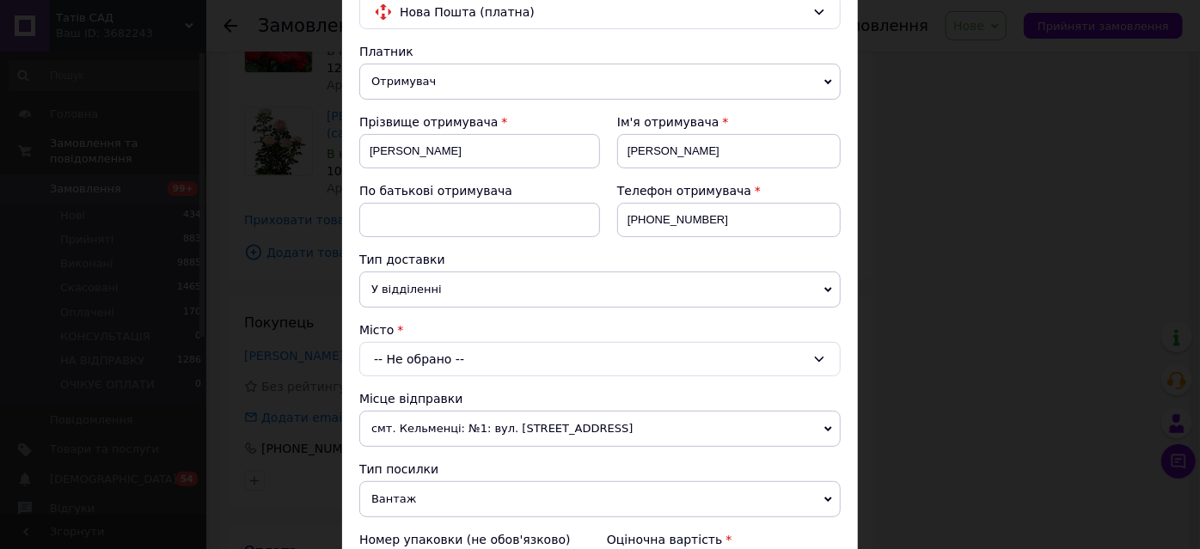
click at [451, 350] on div "-- Не обрано --" at bounding box center [599, 359] width 481 height 34
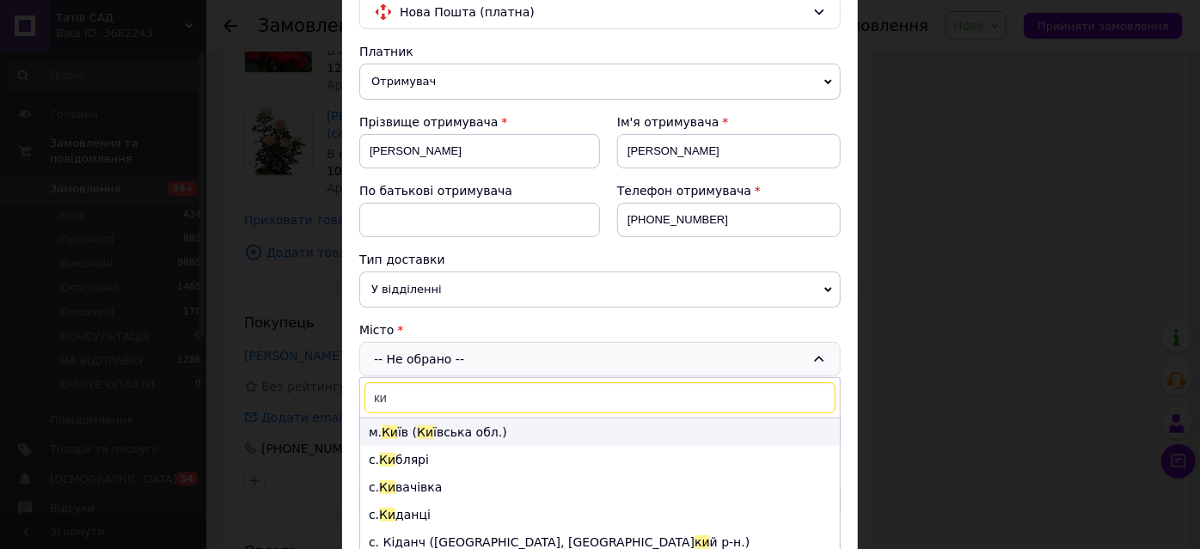
type input "ки"
click at [396, 432] on li "м. Ки їв ( Ки ївська обл.)" at bounding box center [600, 433] width 480 height 28
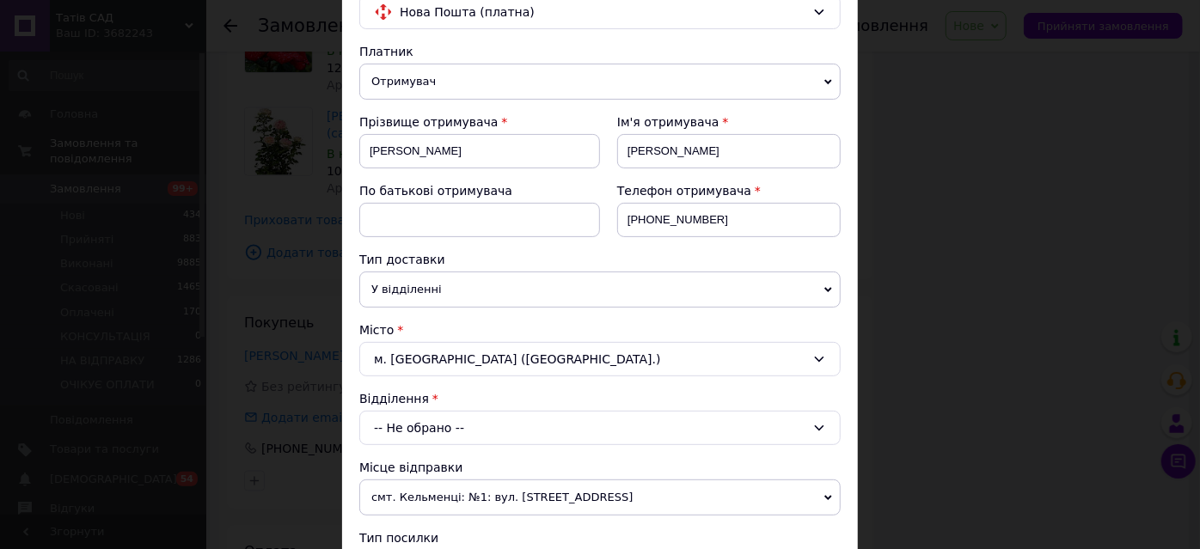
click at [447, 416] on div "-- Не обрано --" at bounding box center [599, 428] width 481 height 34
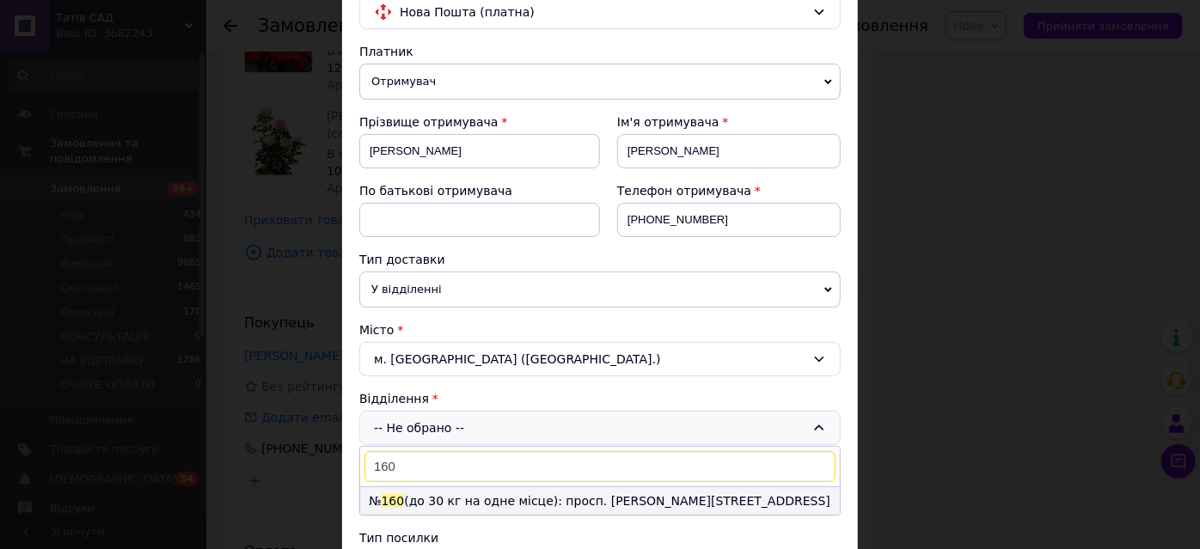
type input "160"
click at [611, 499] on li "№ 160 (до 30 кг на одне місце): просп. Володимира Івасюка, 56Б" at bounding box center [600, 502] width 480 height 28
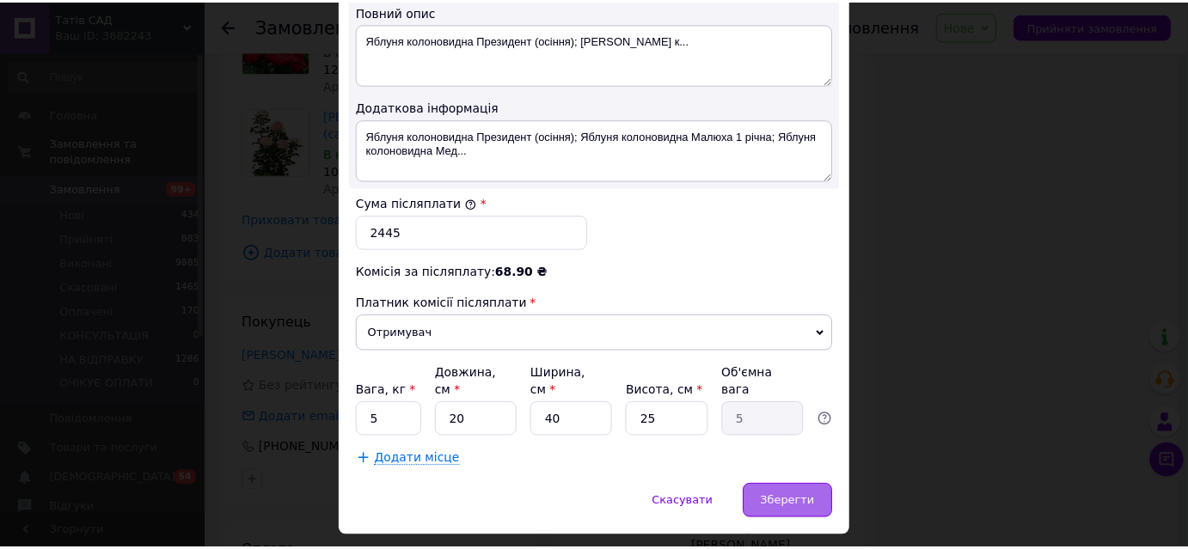
scroll to position [947, 0]
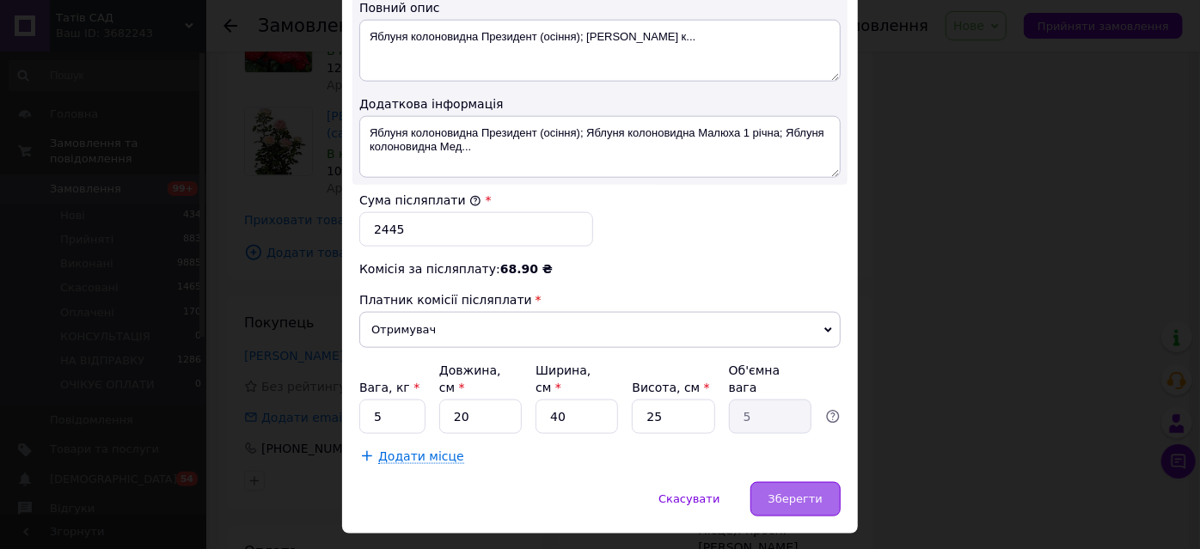
click at [800, 482] on div "Зберегти" at bounding box center [796, 499] width 90 height 34
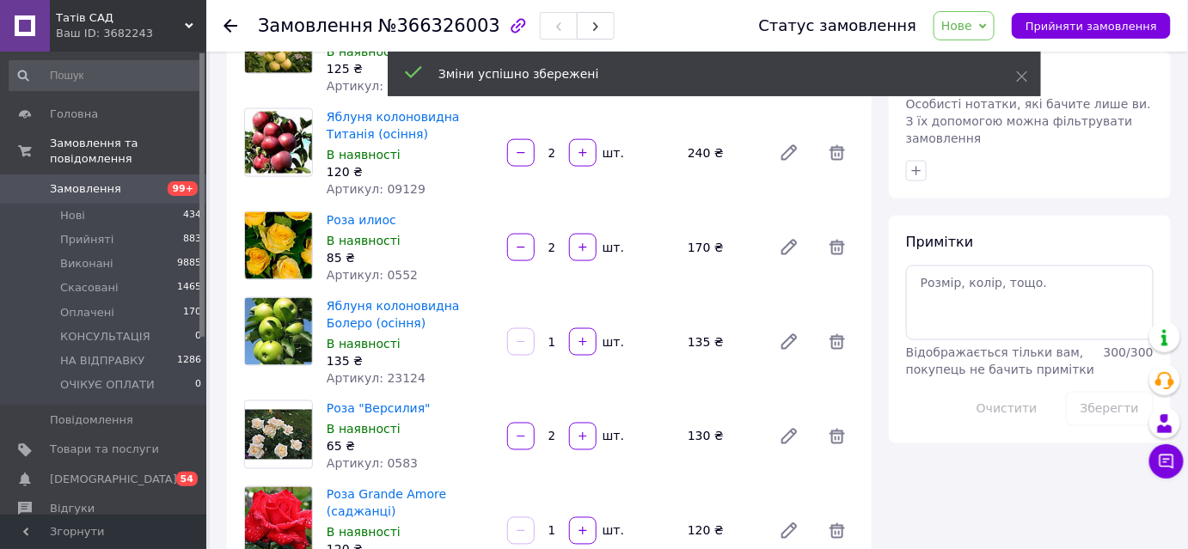
scroll to position [560, 0]
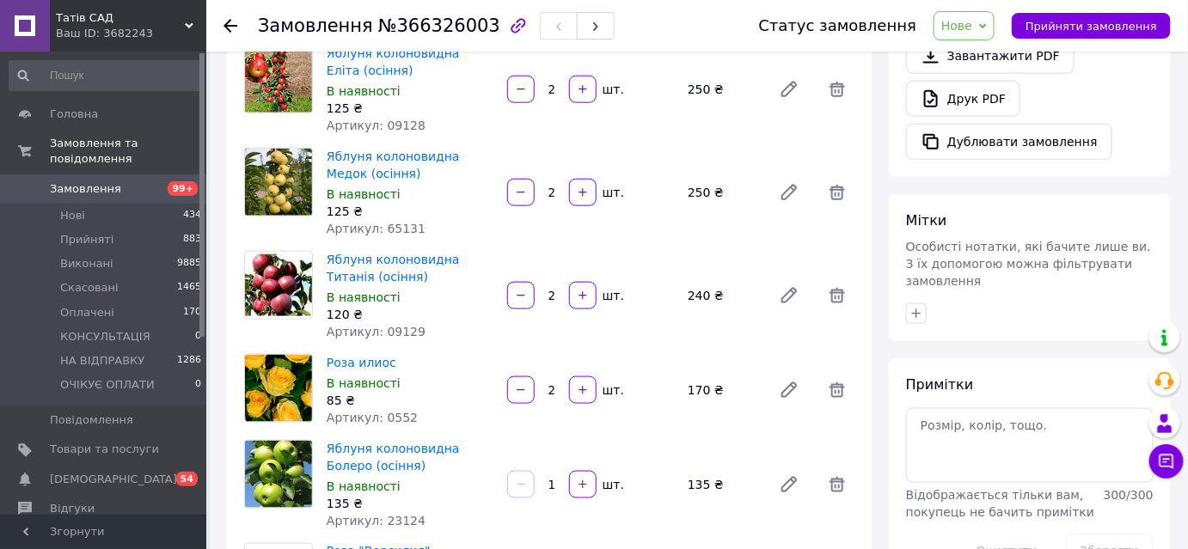
click at [972, 28] on span "Нове" at bounding box center [957, 26] width 31 height 14
click at [1029, 182] on li "НА ВІДПРАВКУ" at bounding box center [991, 189] width 112 height 26
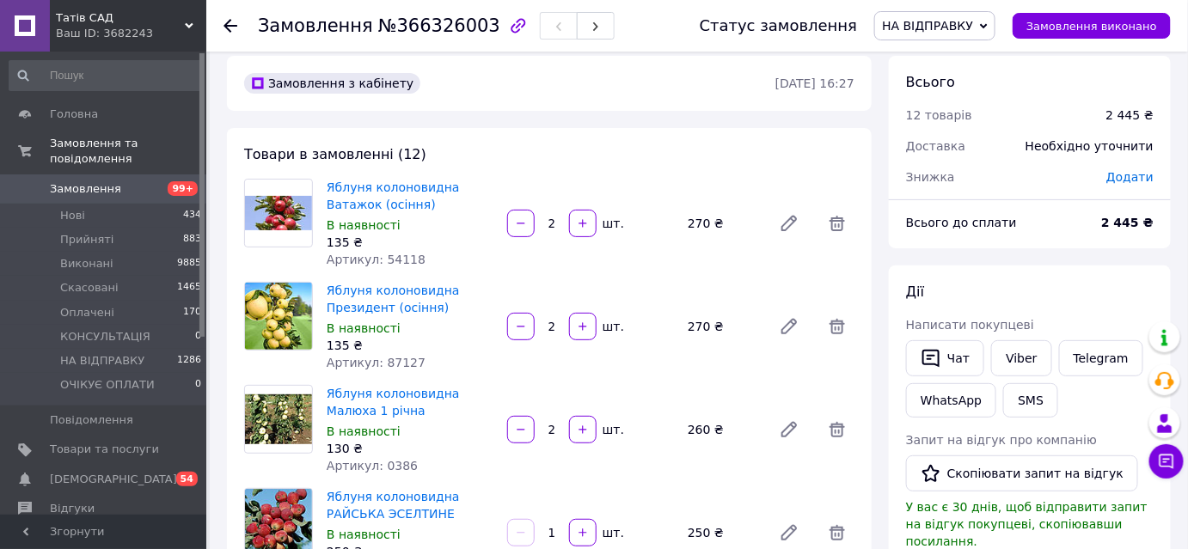
scroll to position [0, 0]
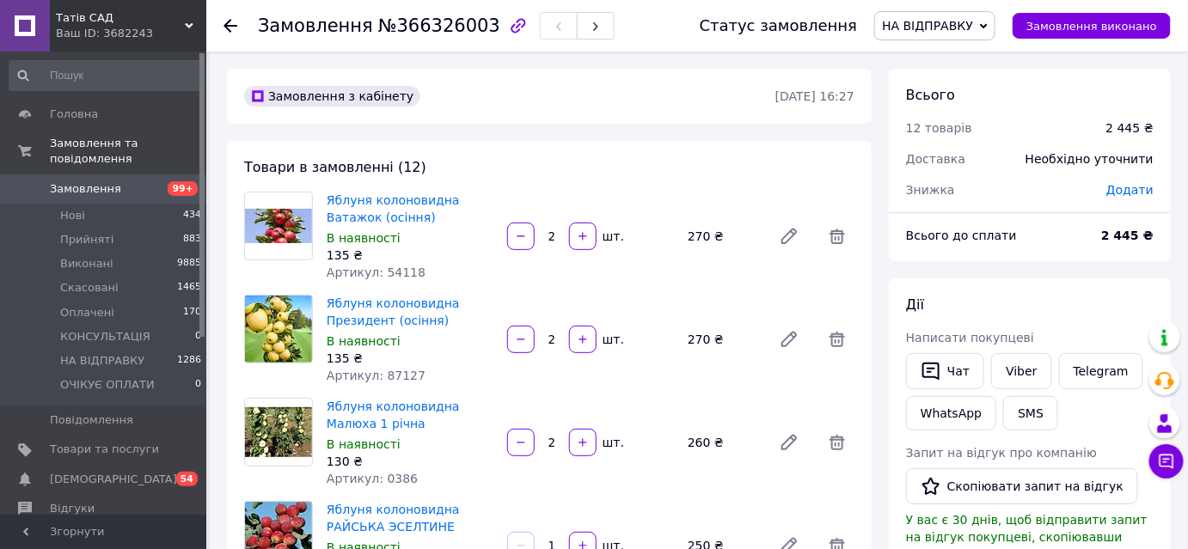
click at [230, 24] on use at bounding box center [231, 26] width 14 height 14
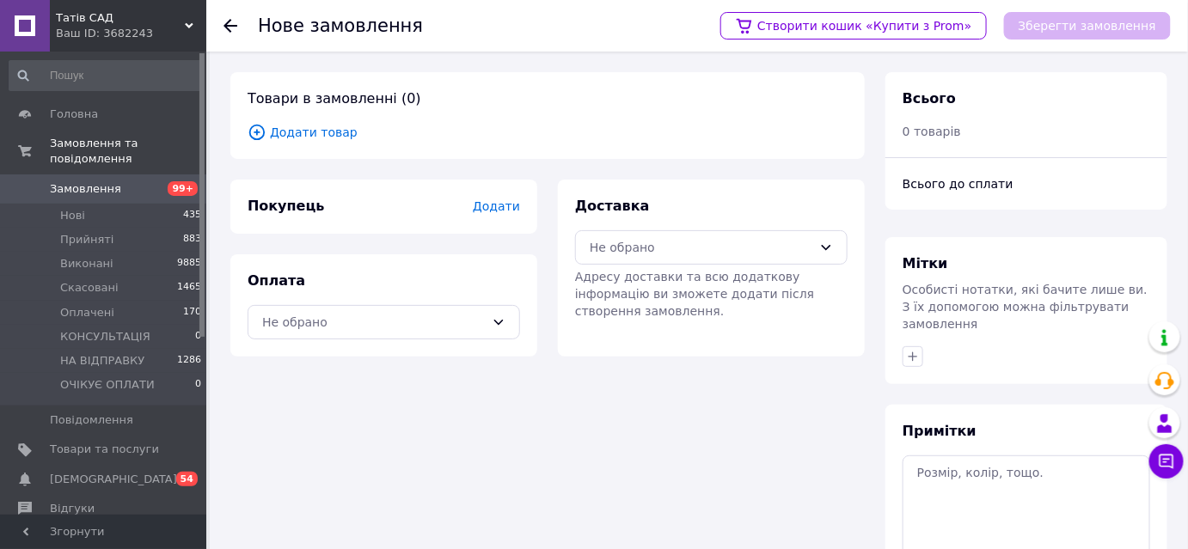
click at [225, 27] on icon at bounding box center [231, 26] width 14 height 14
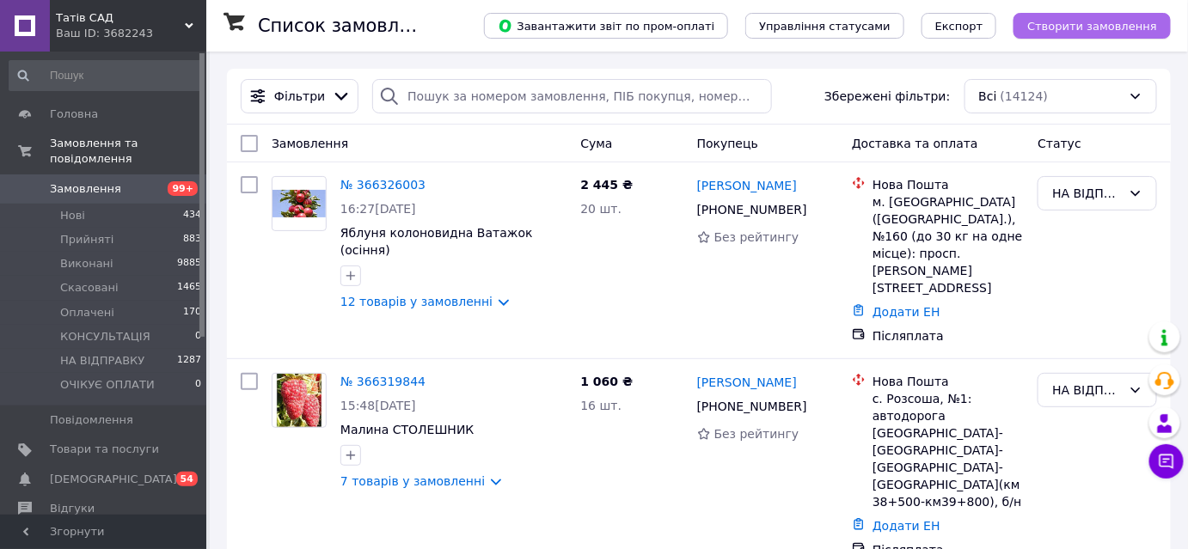
click at [1113, 24] on span "Створити замовлення" at bounding box center [1092, 26] width 130 height 13
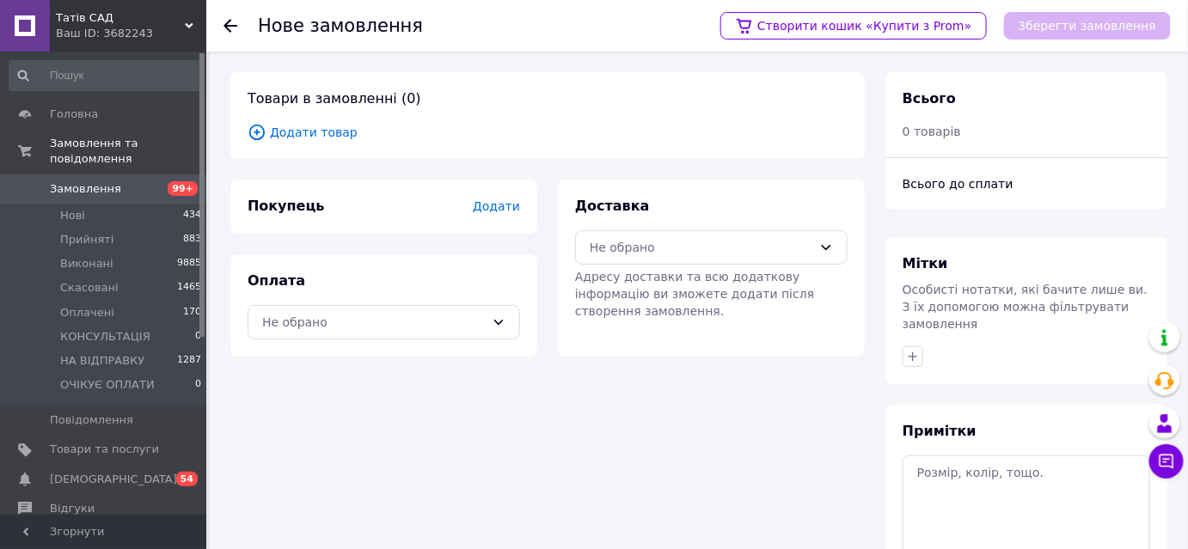
click at [251, 130] on icon at bounding box center [257, 132] width 19 height 19
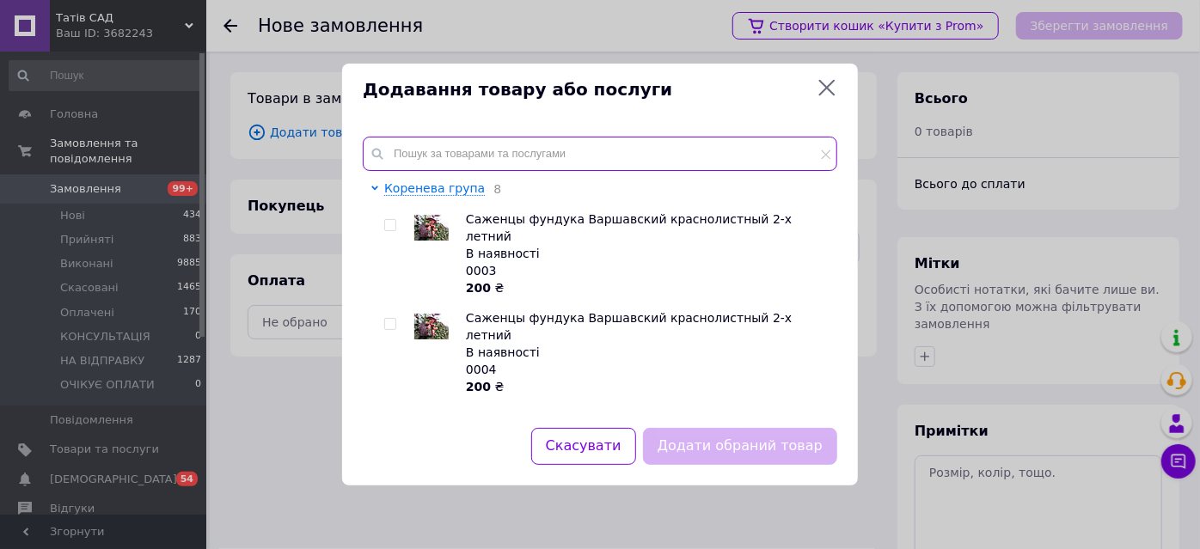
click at [465, 147] on input "text" at bounding box center [600, 154] width 475 height 34
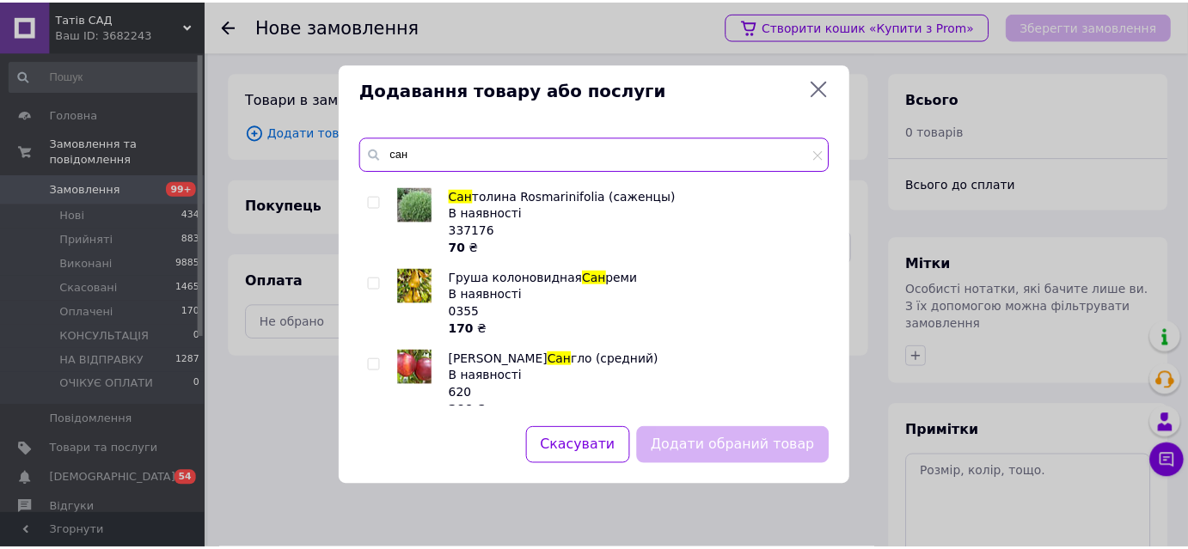
scroll to position [231, 0]
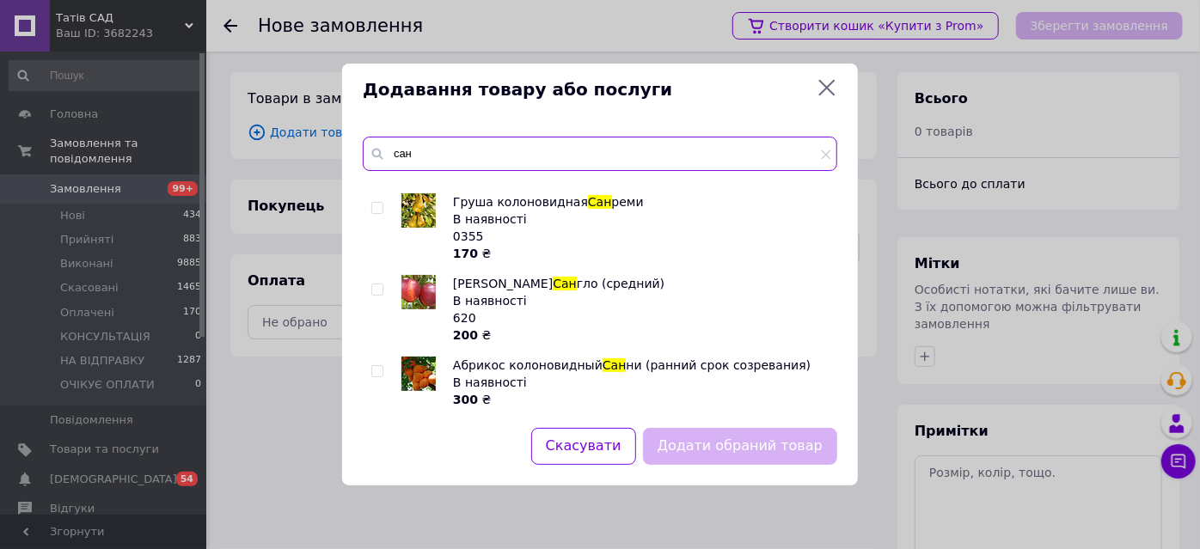
type input "сан"
click at [373, 371] on input "checkbox" at bounding box center [376, 371] width 11 height 11
checkbox input "true"
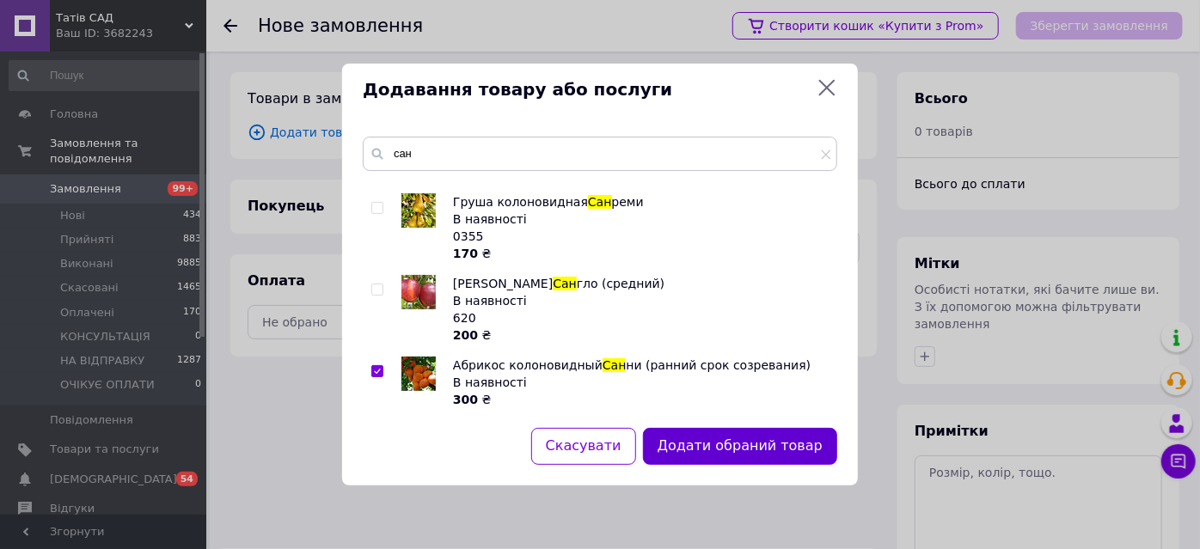
click at [736, 454] on button "Додати обраний товар" at bounding box center [740, 446] width 194 height 37
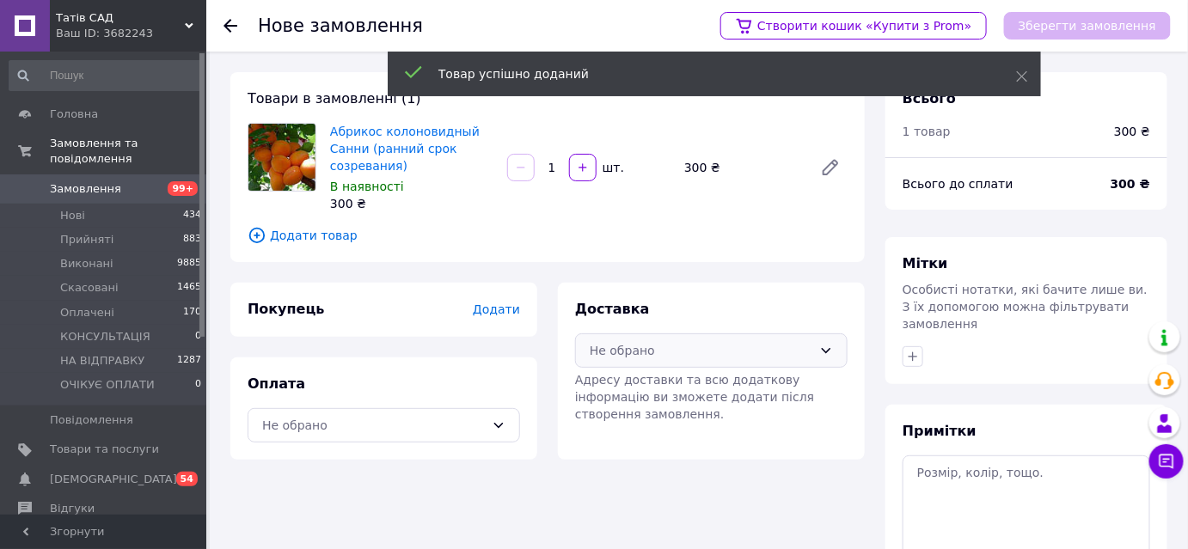
click at [690, 357] on div "Не обрано" at bounding box center [701, 350] width 223 height 19
click at [671, 396] on span "Нова Пошта (платна)" at bounding box center [725, 387] width 218 height 17
click at [402, 431] on div "Не обрано" at bounding box center [373, 425] width 223 height 19
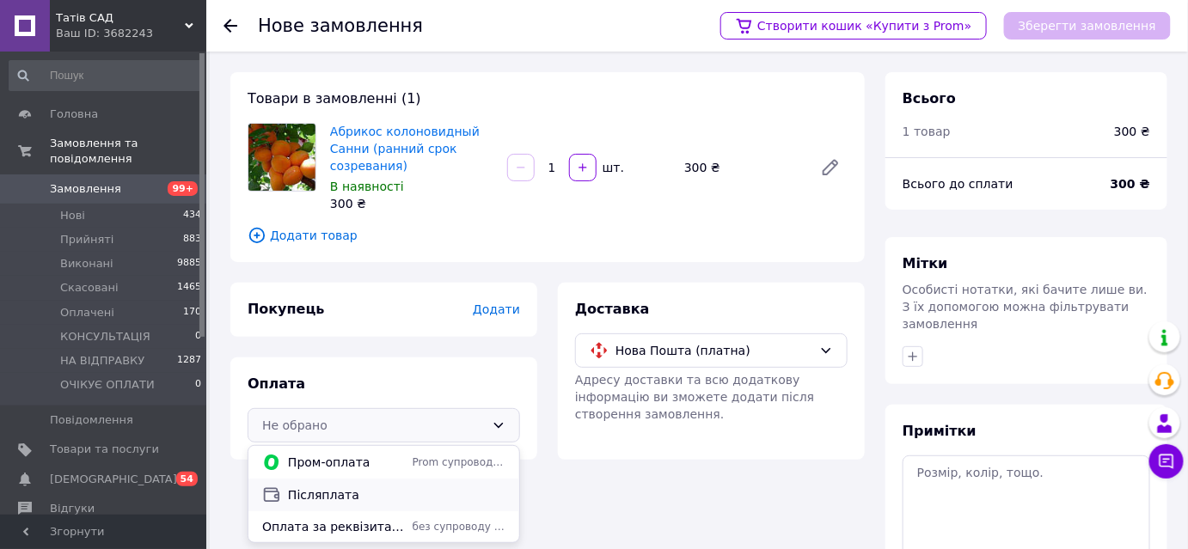
click at [351, 492] on span "Післяплата" at bounding box center [397, 495] width 218 height 17
click at [501, 306] on span "Додати" at bounding box center [496, 310] width 47 height 14
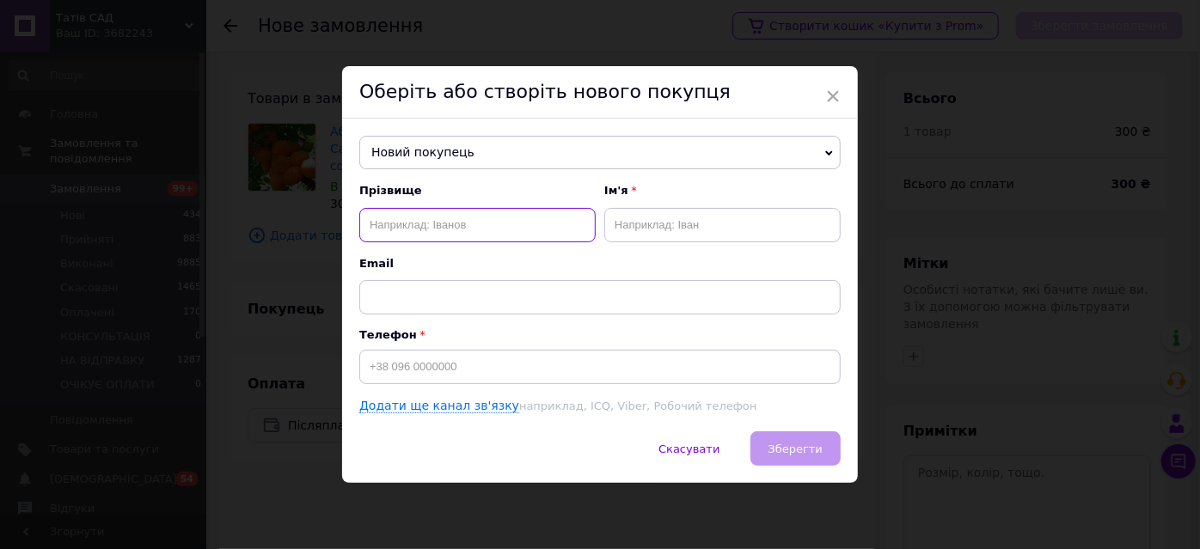
click at [491, 226] on input "text" at bounding box center [477, 225] width 236 height 34
type input "капетій"
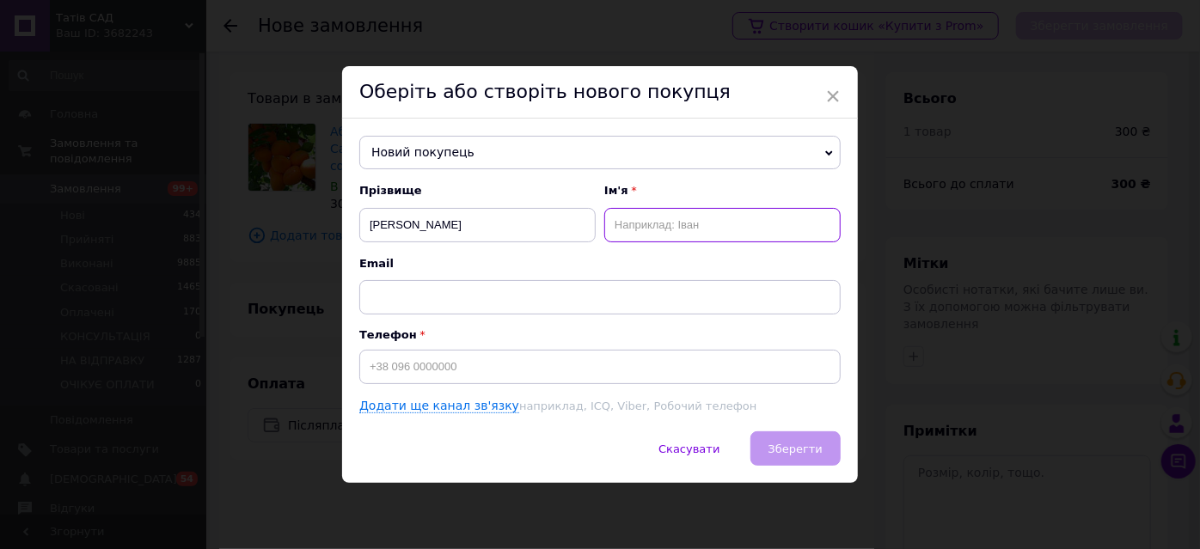
click at [638, 229] on input "text" at bounding box center [722, 225] width 236 height 34
type input "віктор"
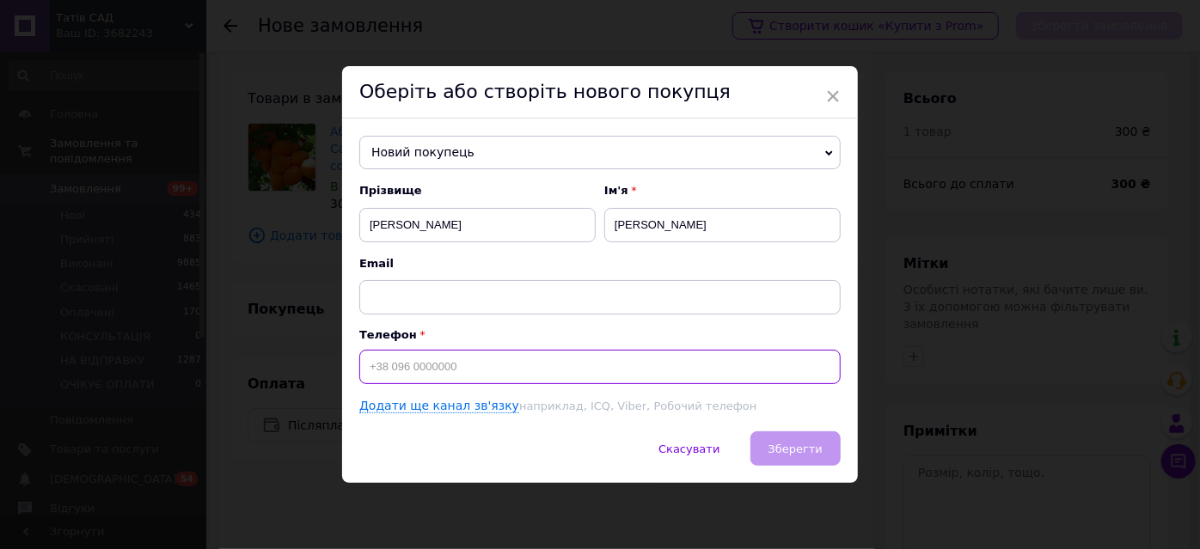
click at [481, 364] on input at bounding box center [599, 367] width 481 height 34
type input "+380678406313"
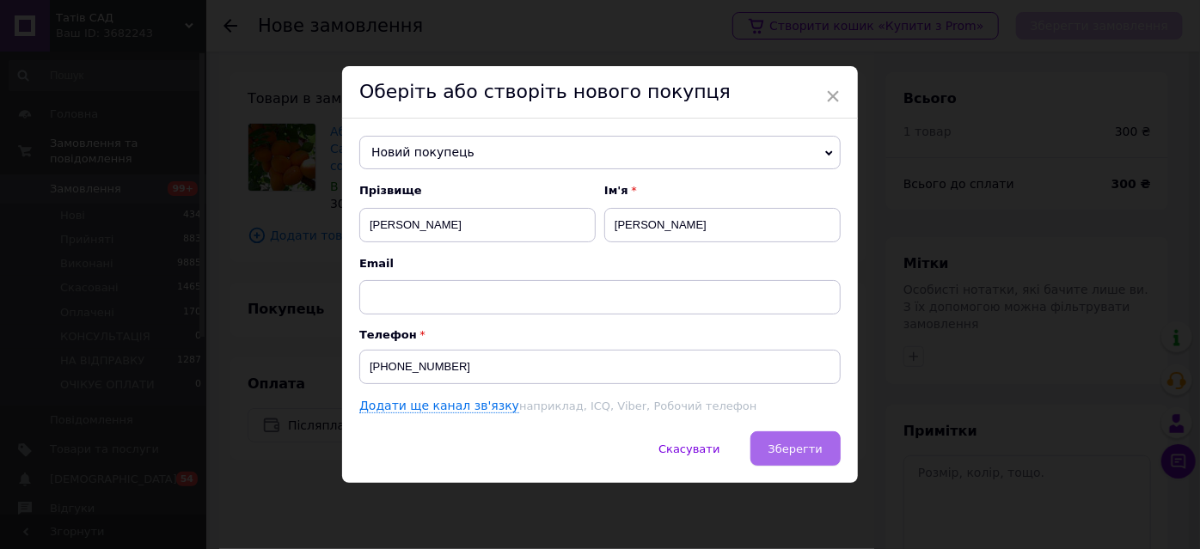
click at [798, 452] on span "Зберегти" at bounding box center [796, 449] width 54 height 13
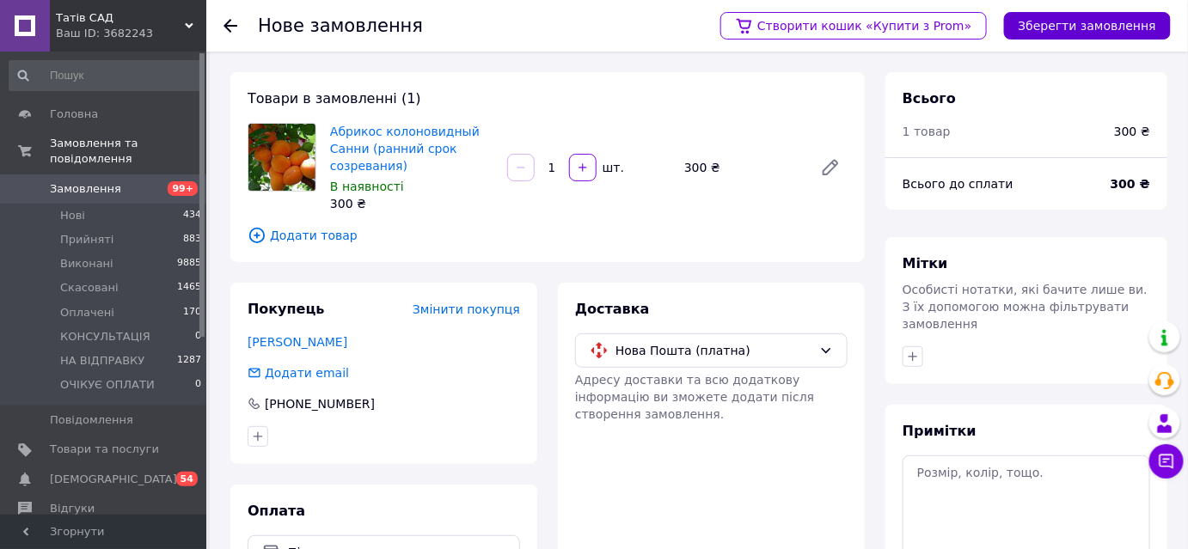
click at [1088, 31] on button "Зберегти замовлення" at bounding box center [1087, 26] width 167 height 28
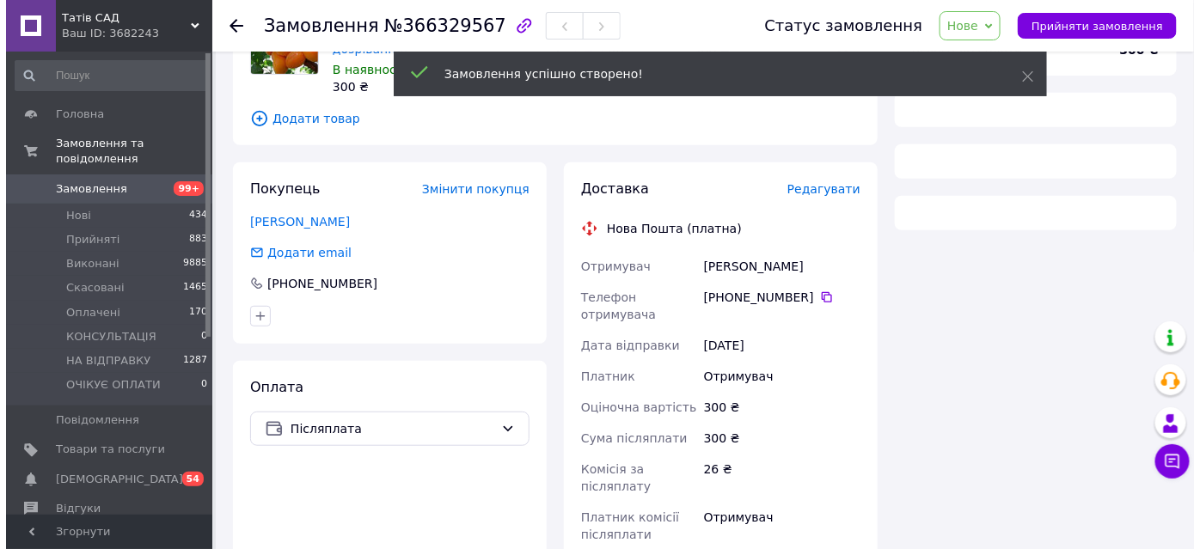
scroll to position [234, 0]
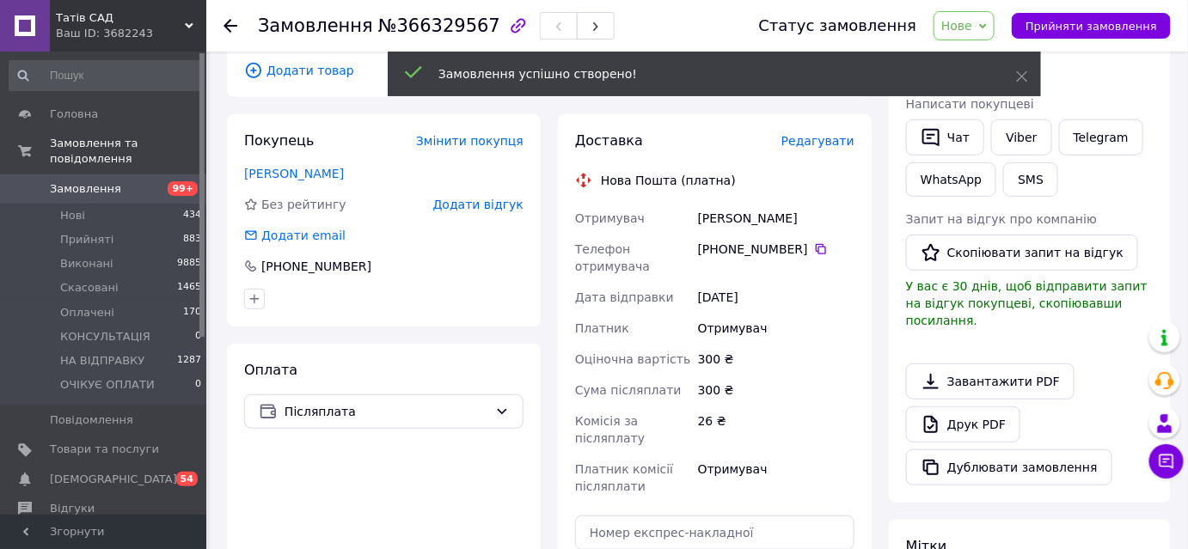
click at [824, 134] on span "Редагувати" at bounding box center [818, 141] width 73 height 14
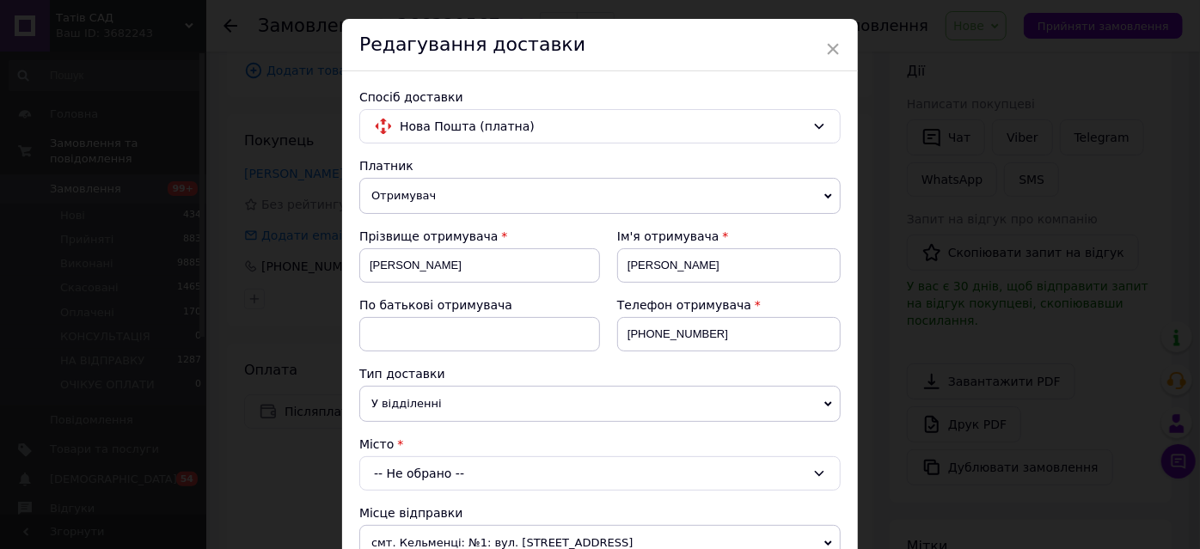
scroll to position [77, 0]
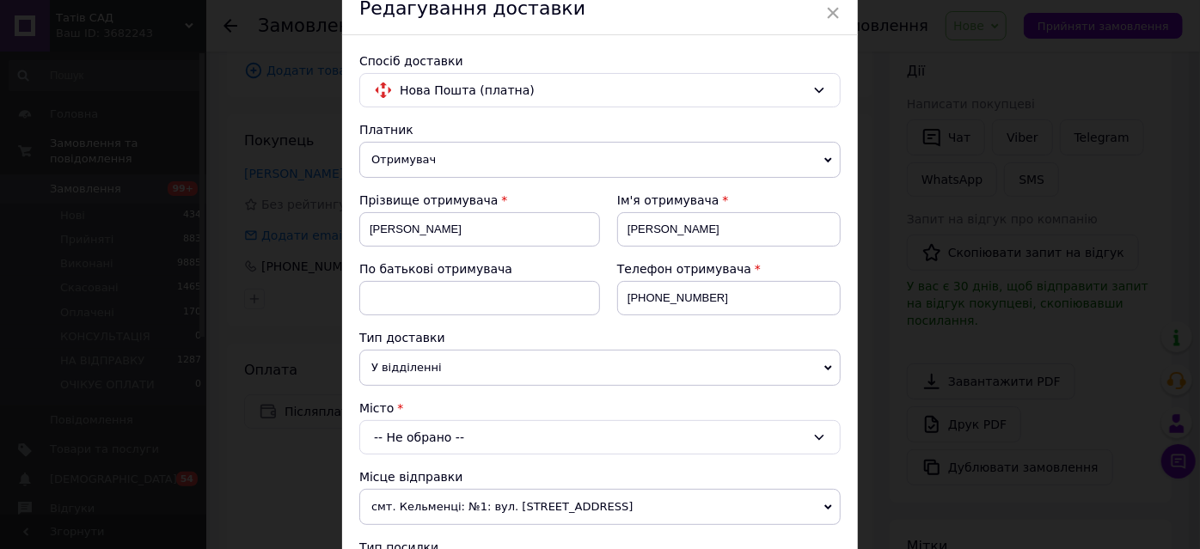
click at [469, 431] on div "-- Не обрано --" at bounding box center [599, 437] width 481 height 34
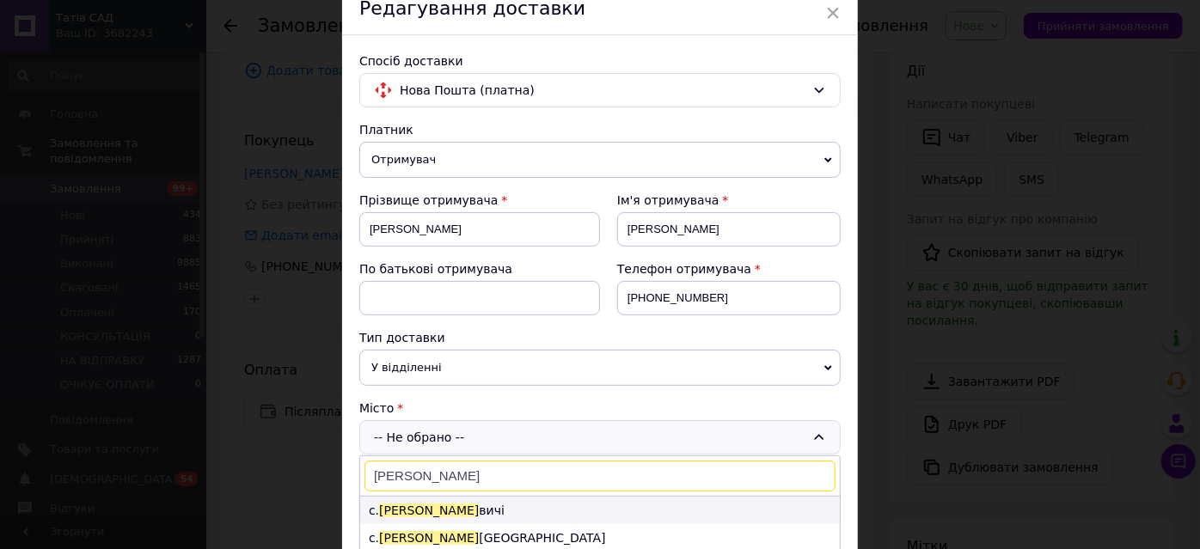
type input "куко"
click at [408, 506] on li "с. Куко вичі" at bounding box center [600, 511] width 480 height 28
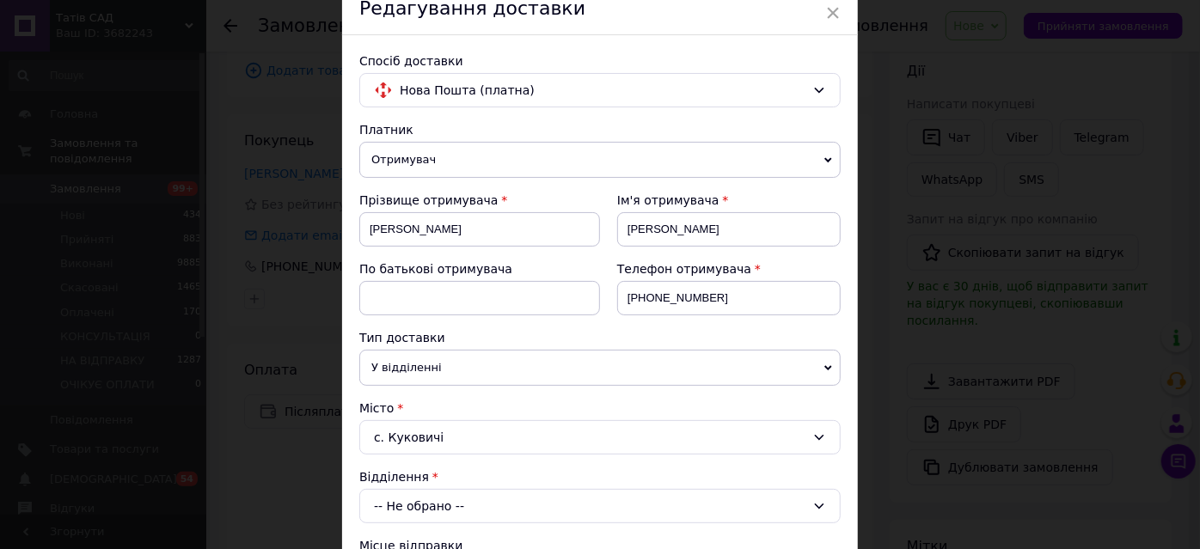
click at [463, 498] on div "-- Не обрано --" at bounding box center [599, 506] width 481 height 34
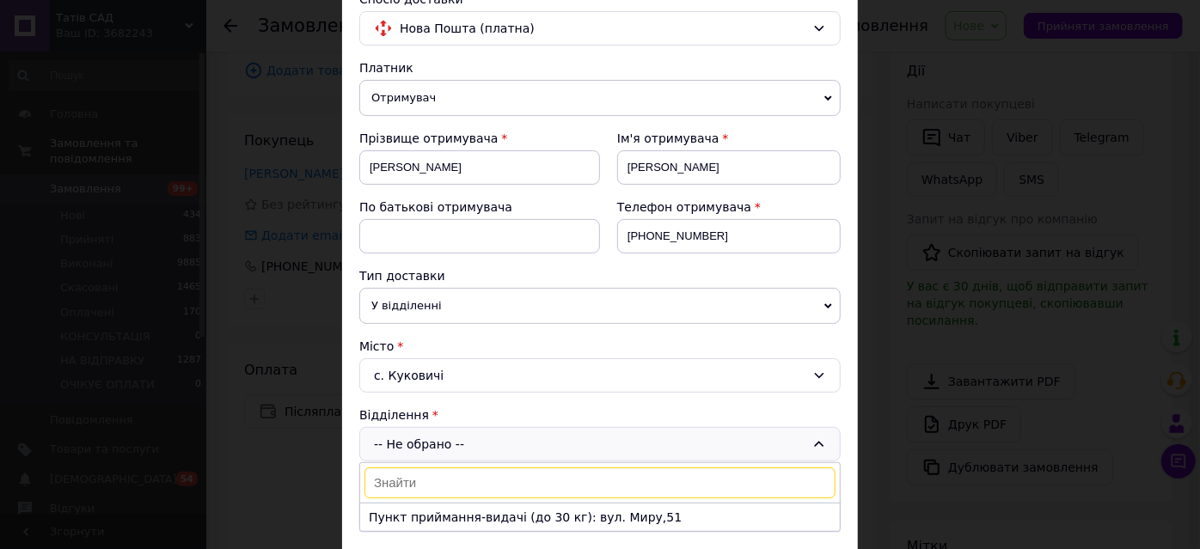
scroll to position [163, 0]
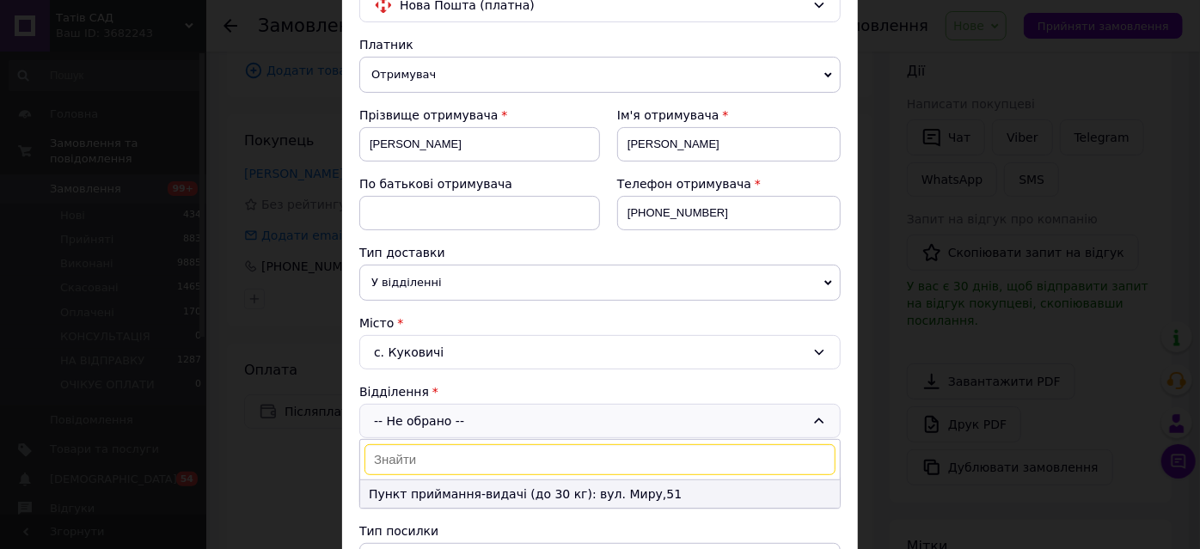
click at [492, 485] on li "Пункт приймання-видачі (до 30 кг): вул. Миру,51" at bounding box center [600, 495] width 480 height 28
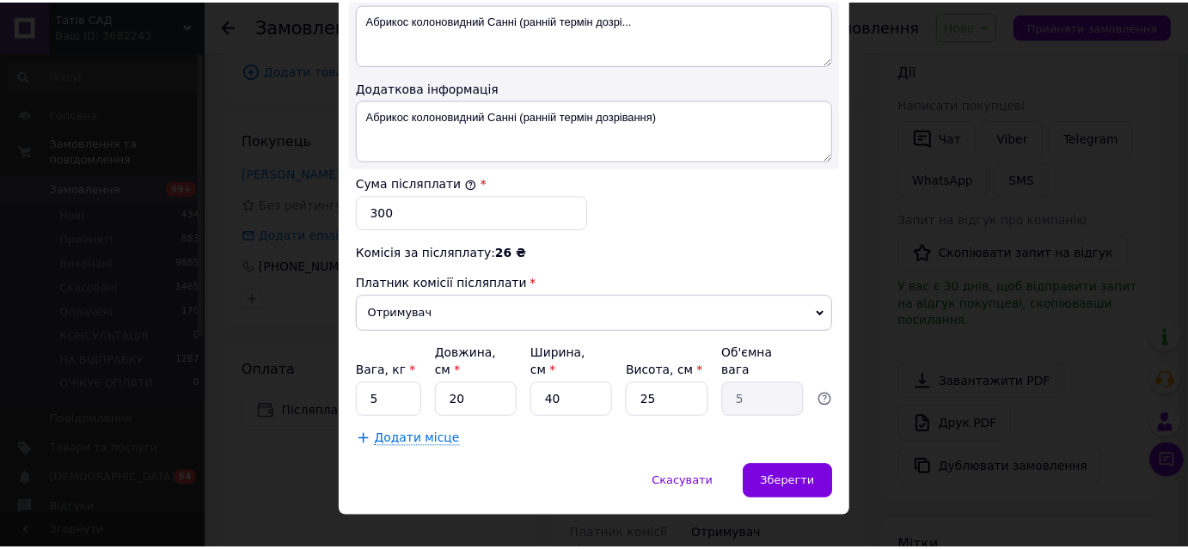
scroll to position [947, 0]
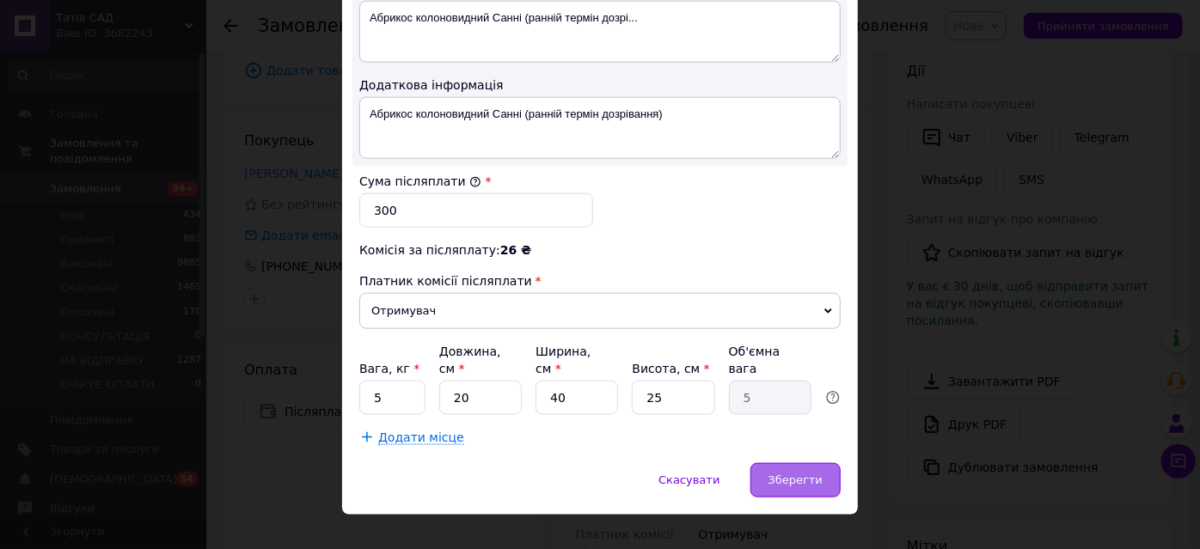
click at [800, 463] on div "Зберегти" at bounding box center [796, 480] width 90 height 34
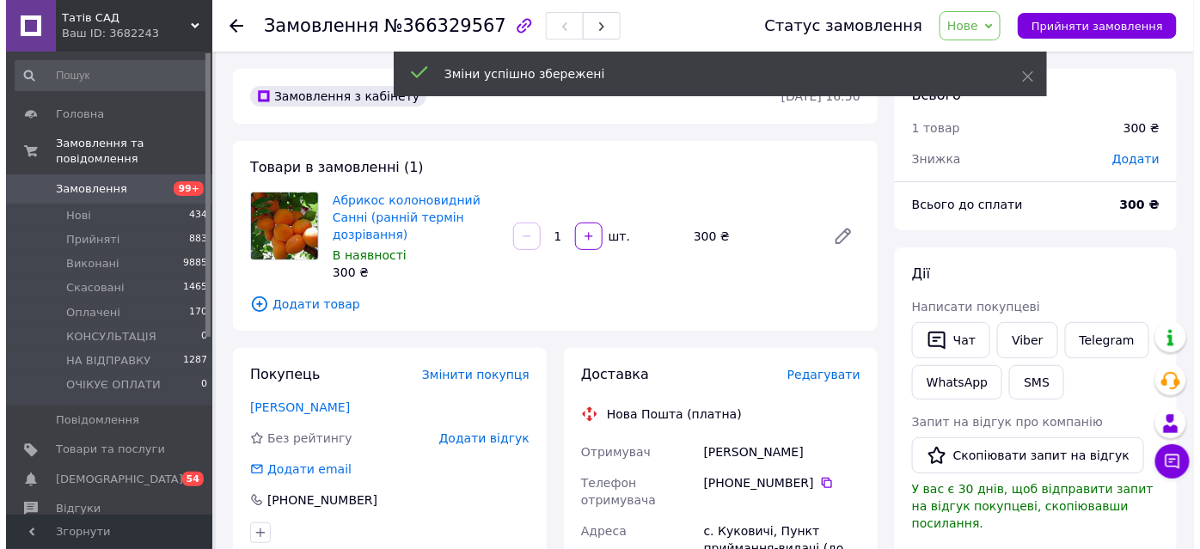
scroll to position [0, 0]
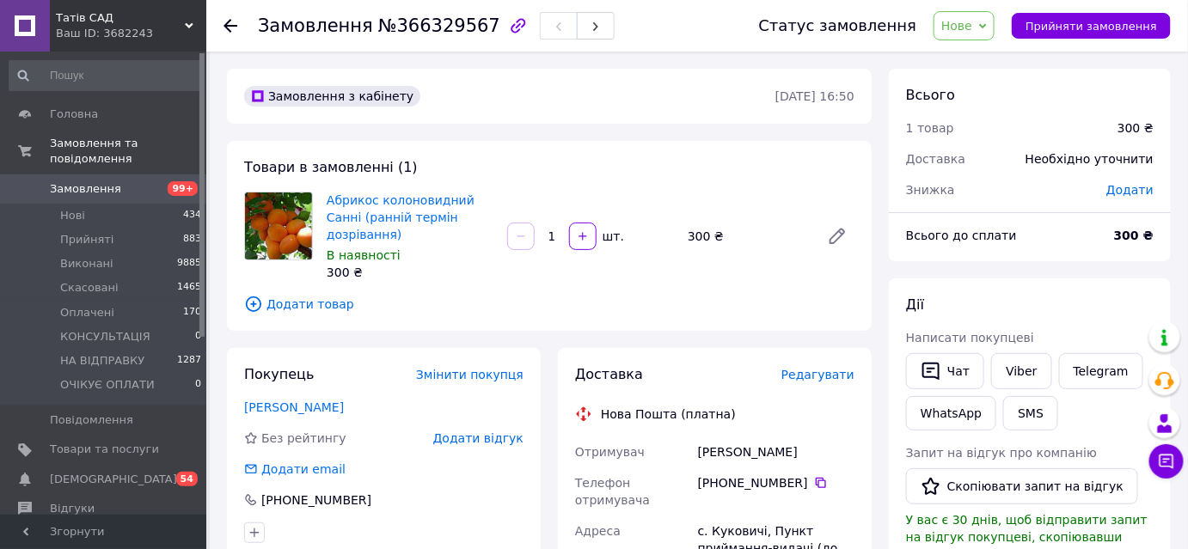
click at [972, 30] on span "Нове" at bounding box center [957, 26] width 31 height 14
click at [1008, 189] on li "НА ВІДПРАВКУ" at bounding box center [991, 189] width 112 height 26
click at [249, 295] on icon at bounding box center [253, 304] width 19 height 19
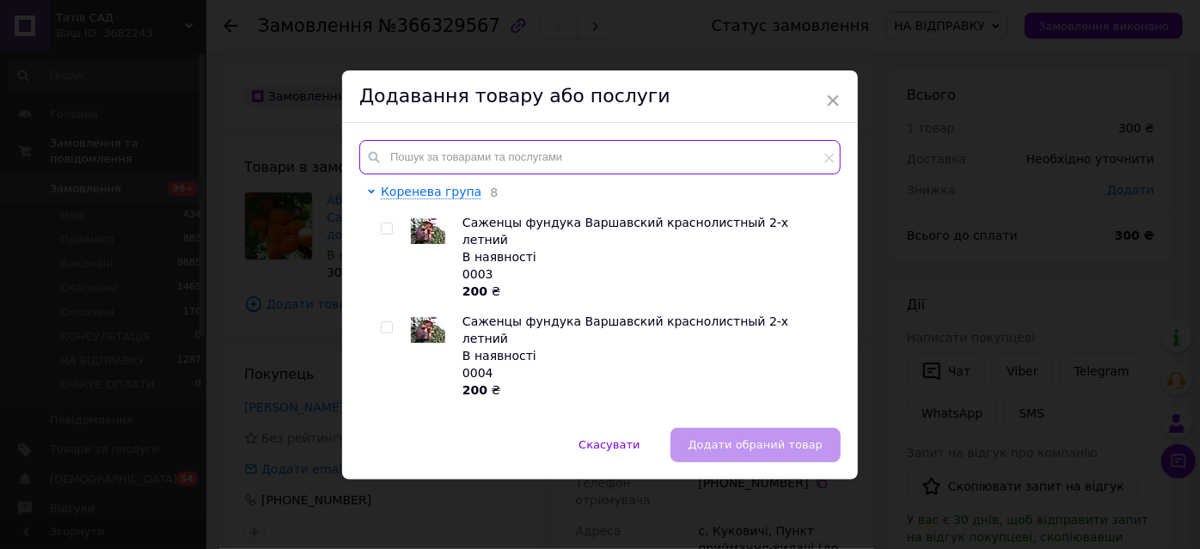
click at [402, 160] on input "text" at bounding box center [599, 157] width 481 height 34
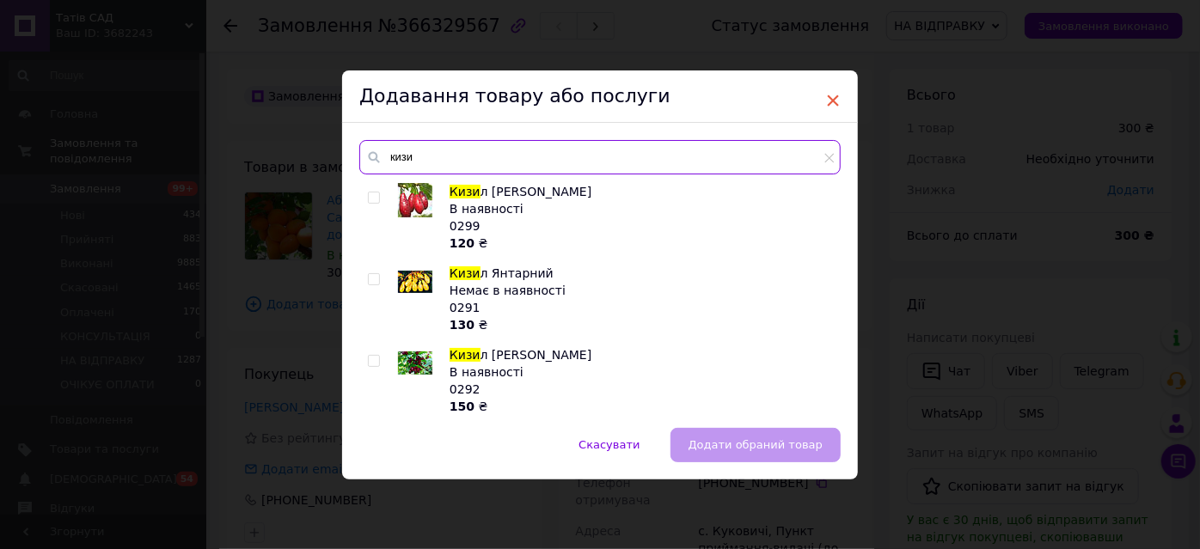
type input "кизи"
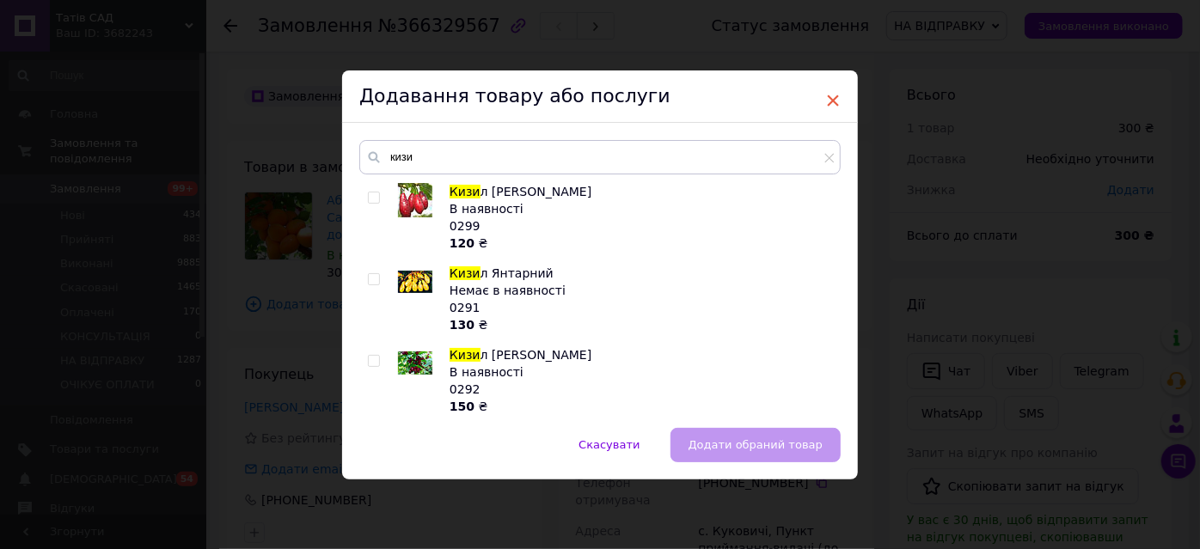
click at [834, 99] on span "×" at bounding box center [832, 100] width 15 height 29
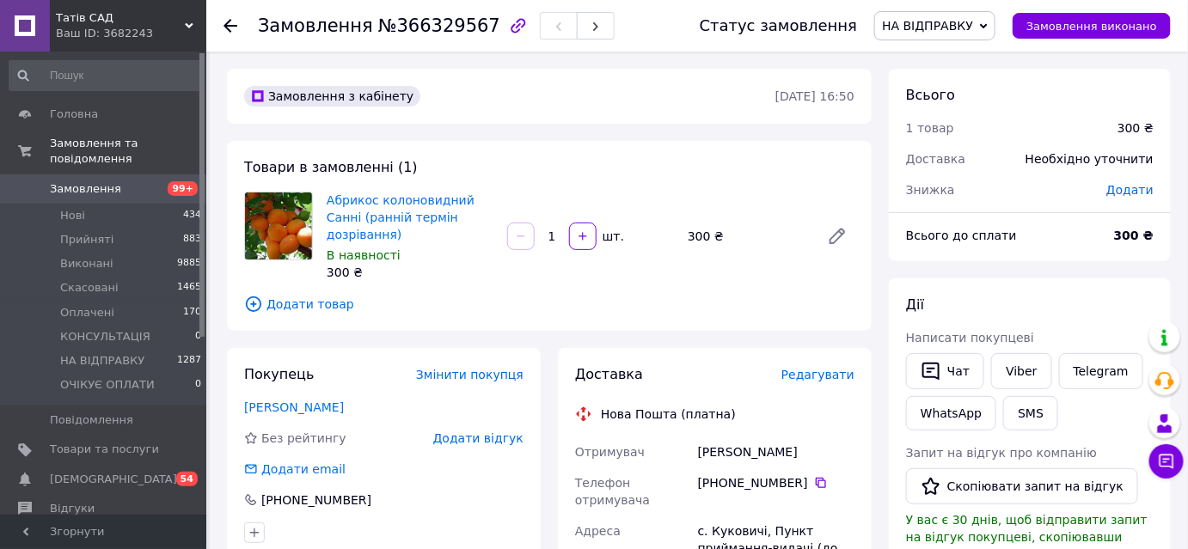
click at [225, 28] on icon at bounding box center [231, 26] width 14 height 14
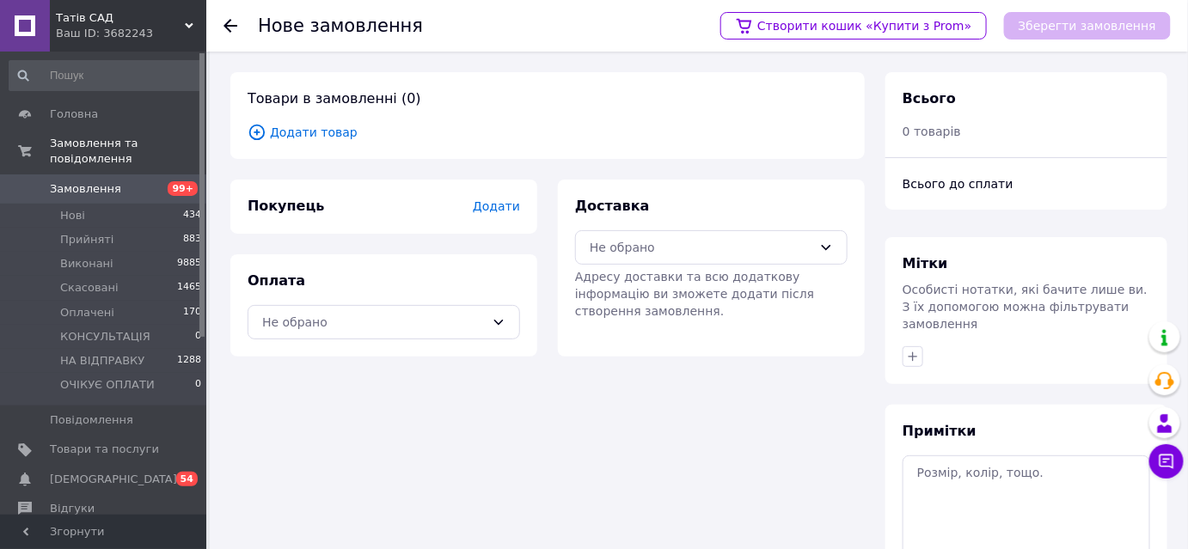
click at [233, 25] on use at bounding box center [231, 26] width 14 height 14
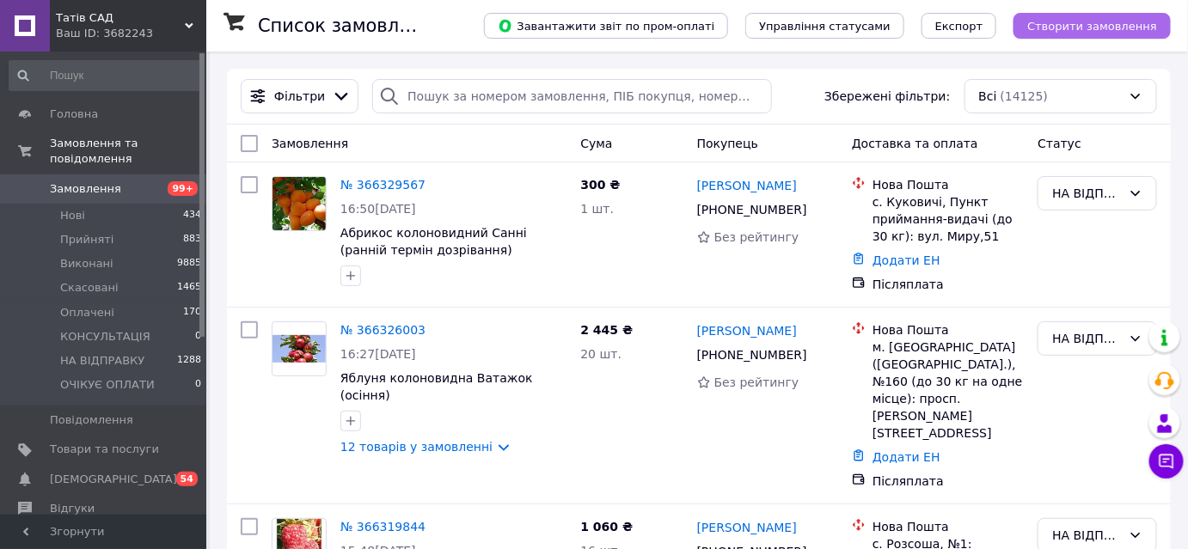
click at [1102, 24] on span "Створити замовлення" at bounding box center [1092, 26] width 130 height 13
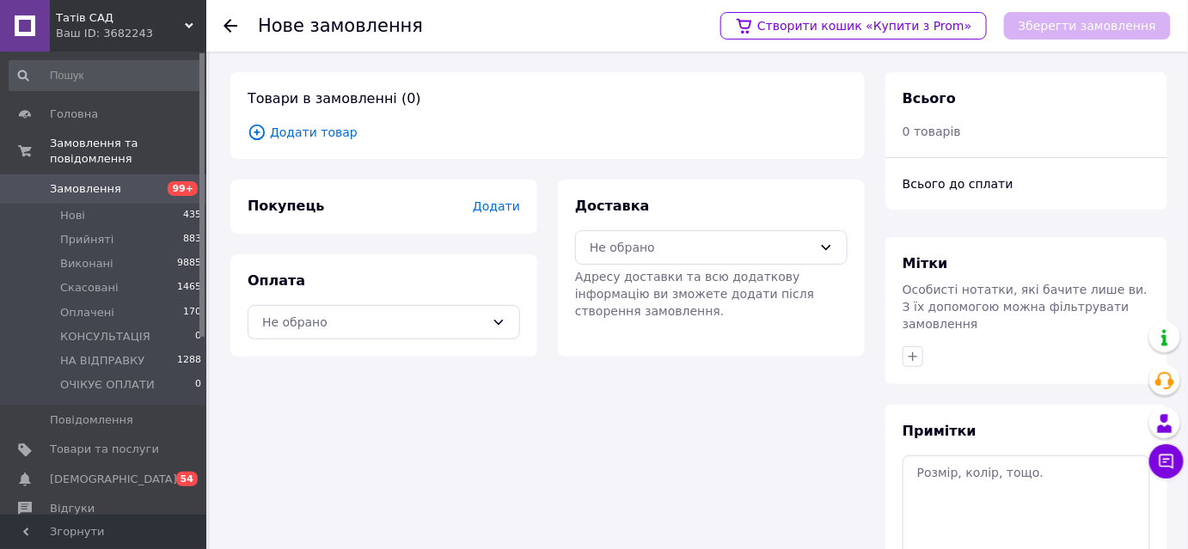
click at [257, 130] on icon at bounding box center [257, 132] width 6 height 6
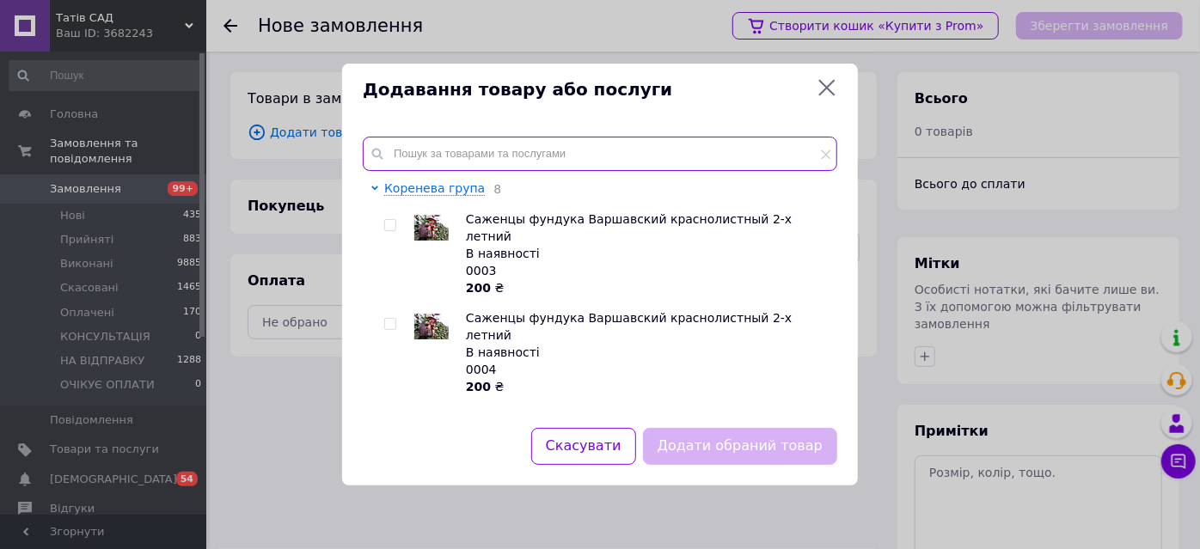
click at [438, 163] on input "text" at bounding box center [600, 154] width 475 height 34
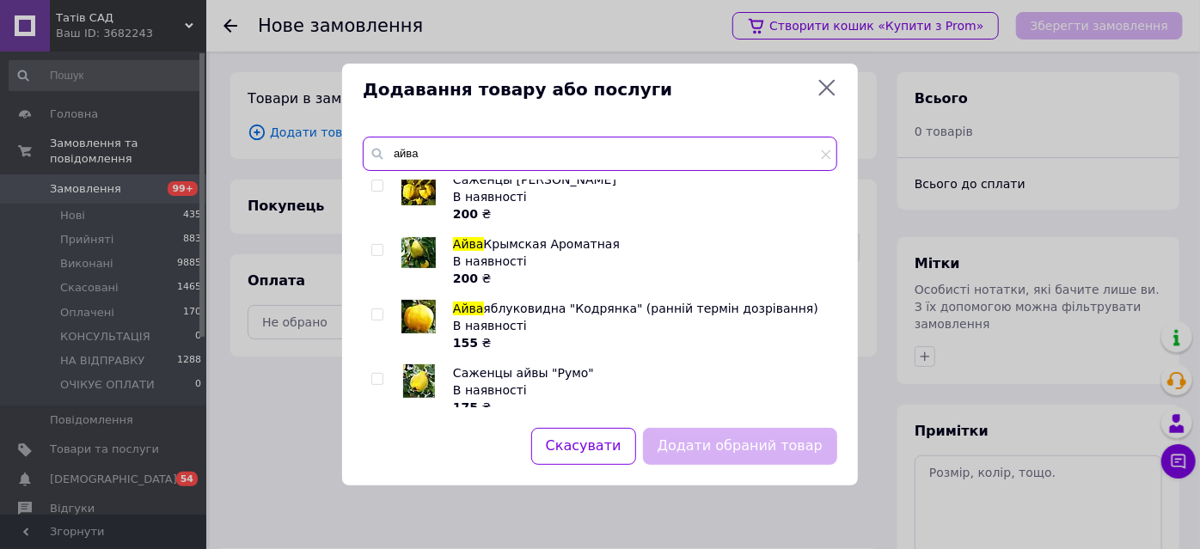
scroll to position [486, 0]
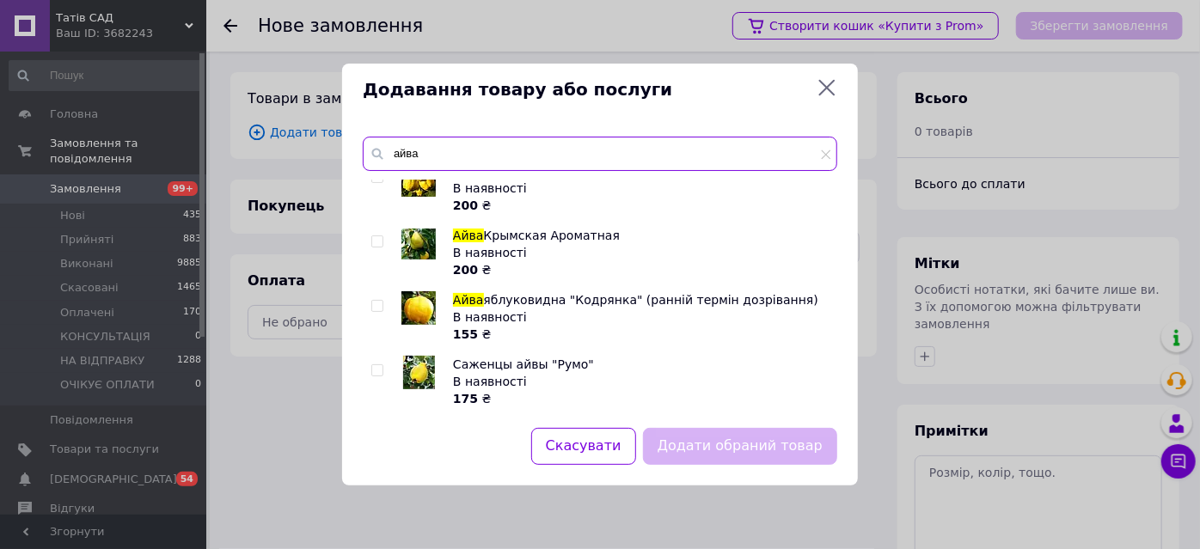
type input "айва"
click at [373, 368] on input "checkbox" at bounding box center [376, 370] width 11 height 11
checkbox input "true"
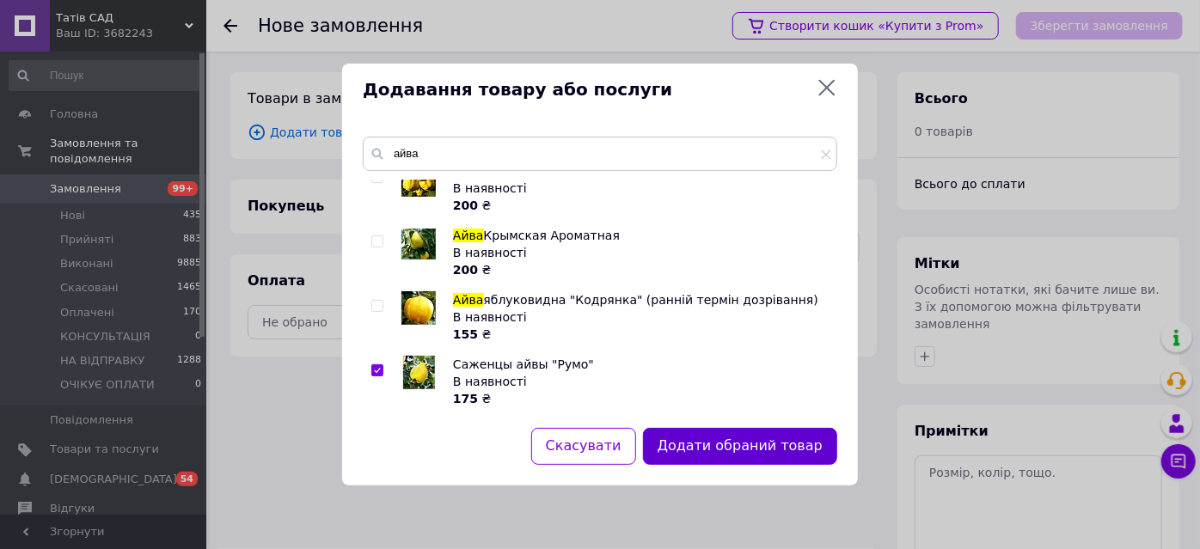
click at [776, 446] on button "Додати обраний товар" at bounding box center [740, 446] width 194 height 37
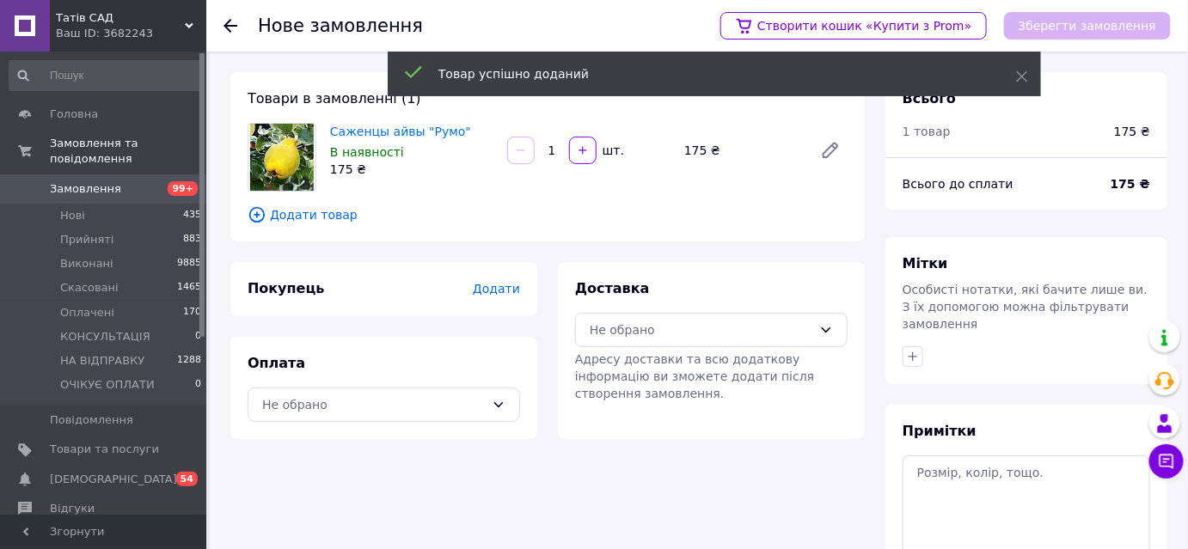
click at [254, 212] on icon at bounding box center [257, 214] width 19 height 19
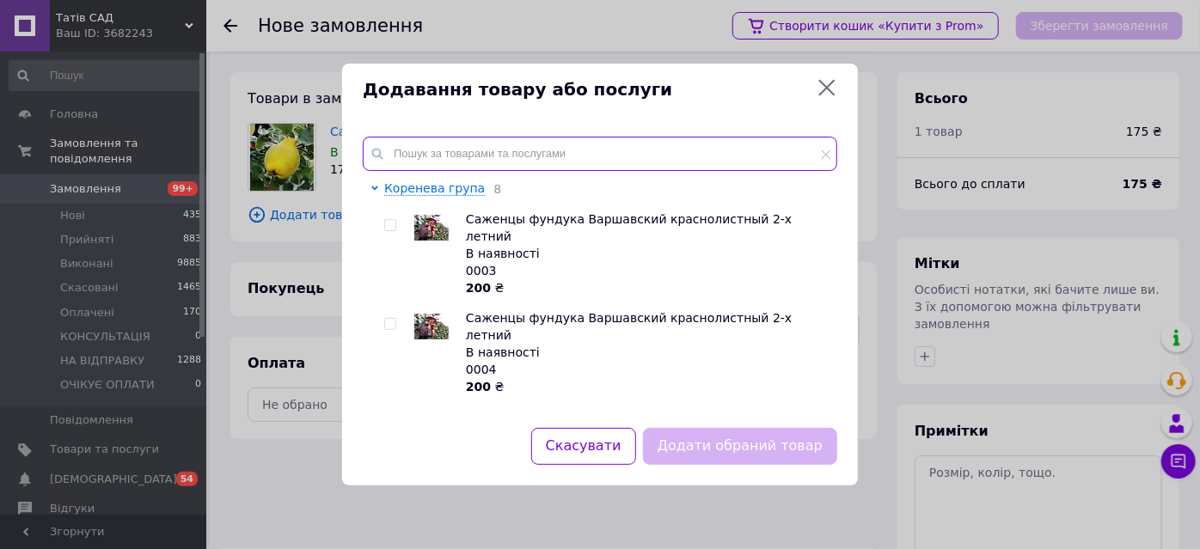
click at [466, 157] on input "text" at bounding box center [600, 154] width 475 height 34
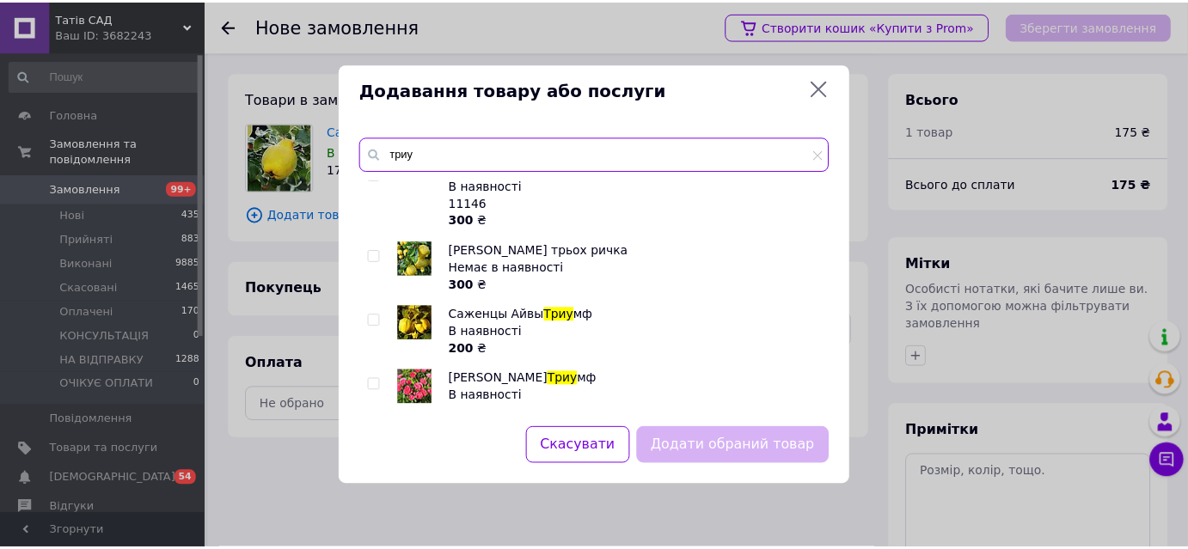
scroll to position [116, 0]
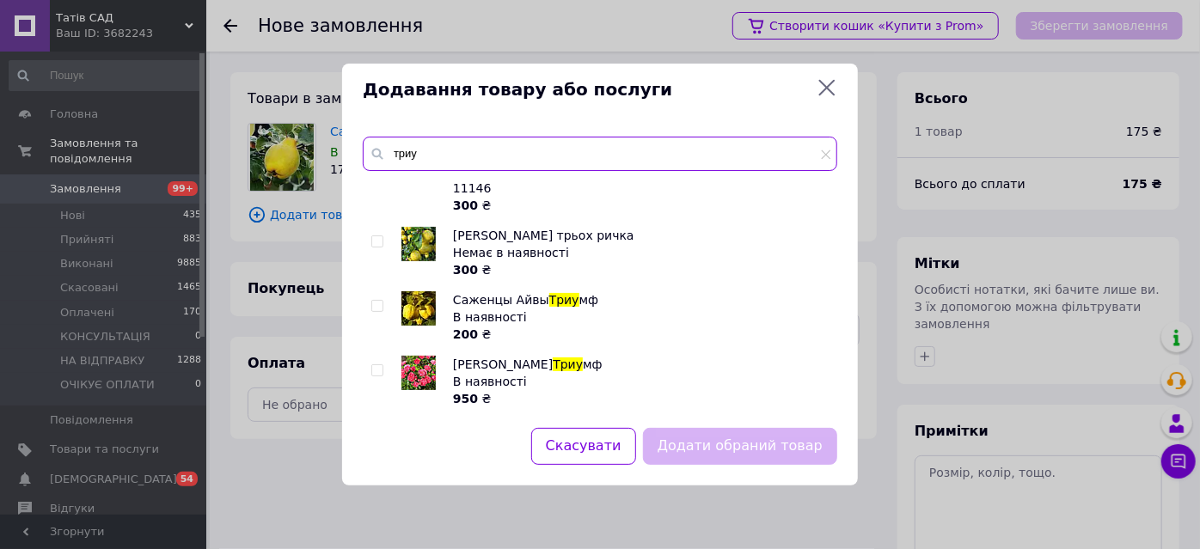
type input "триу"
click at [377, 302] on input "checkbox" at bounding box center [376, 306] width 11 height 11
checkbox input "true"
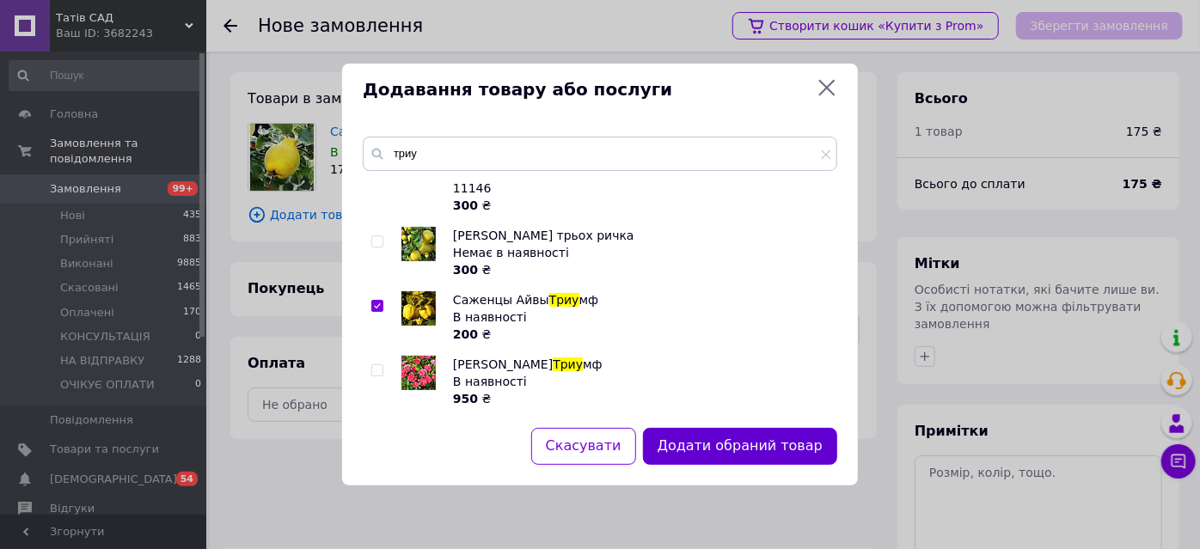
click at [739, 446] on button "Додати обраний товар" at bounding box center [740, 446] width 194 height 37
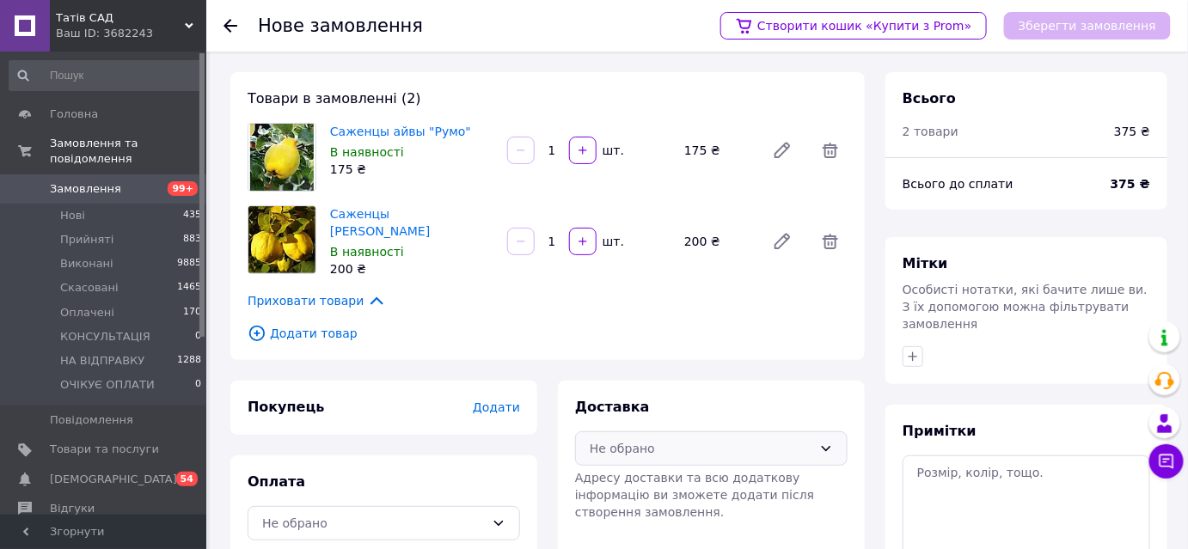
click at [672, 452] on div "Не обрано" at bounding box center [701, 448] width 223 height 19
click at [639, 482] on span "Нова Пошта (платна)" at bounding box center [725, 482] width 218 height 17
click at [351, 518] on div "Не обрано" at bounding box center [373, 523] width 223 height 19
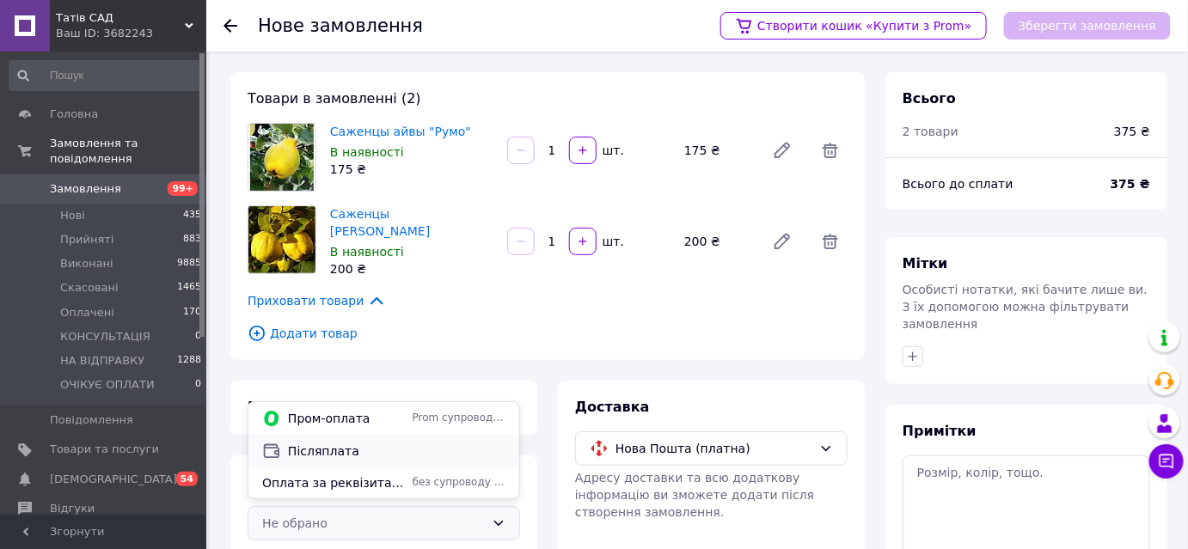
click at [389, 452] on span "Післяплата" at bounding box center [397, 451] width 218 height 17
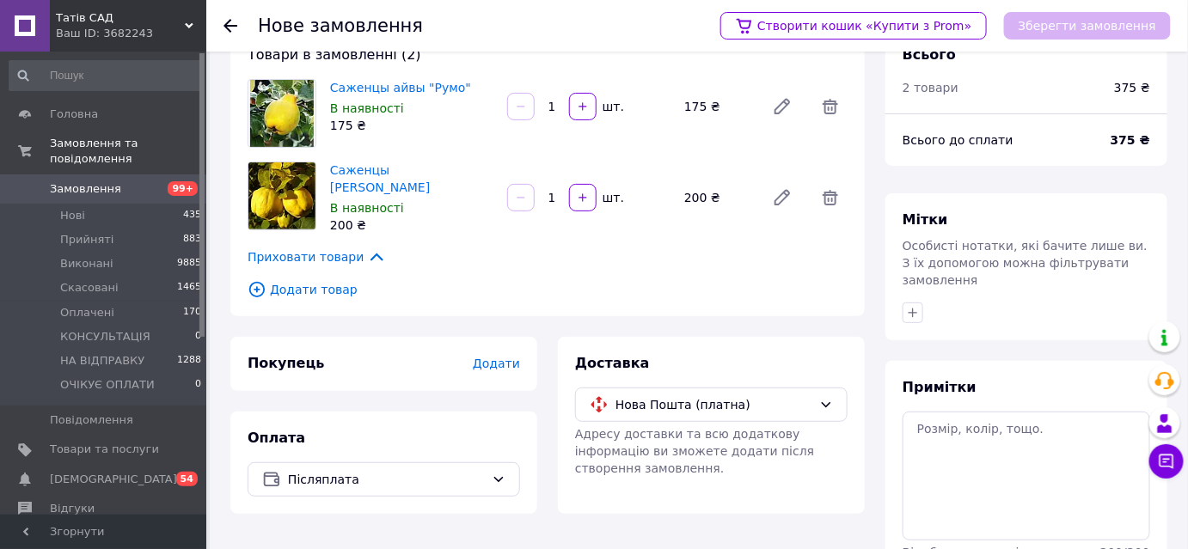
scroll to position [77, 0]
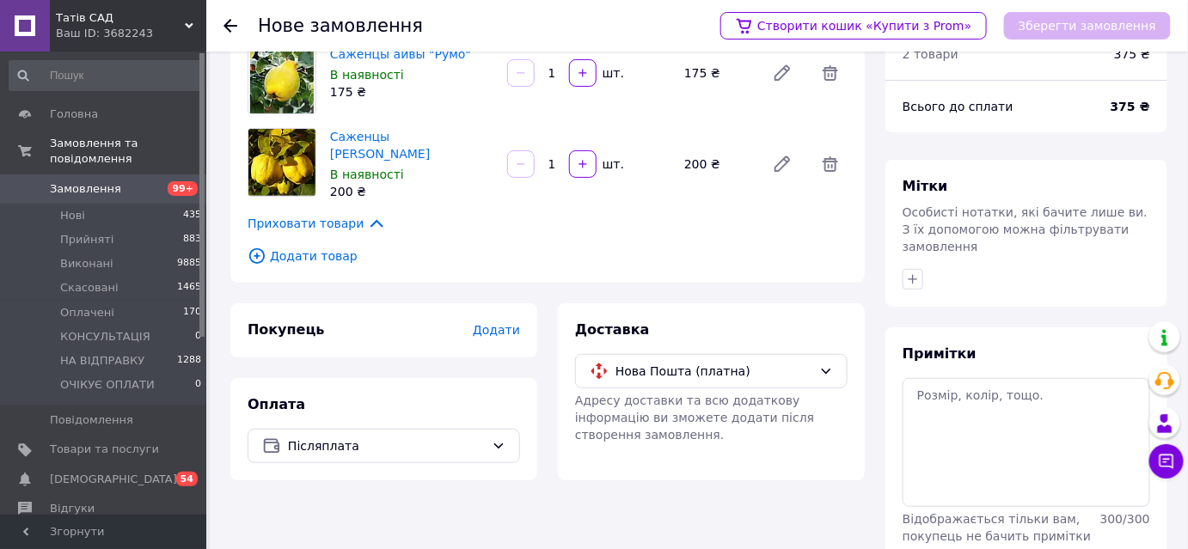
click at [493, 327] on span "Додати" at bounding box center [496, 330] width 47 height 14
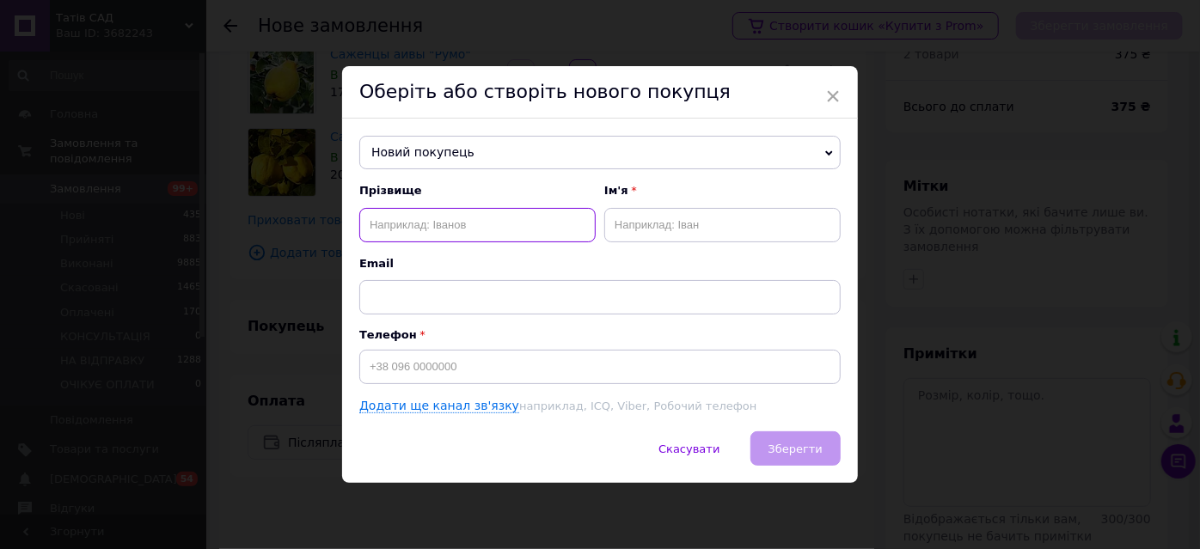
click at [470, 223] on input "text" at bounding box center [477, 225] width 236 height 34
click at [470, 148] on span "Новий покупець" at bounding box center [599, 153] width 481 height 34
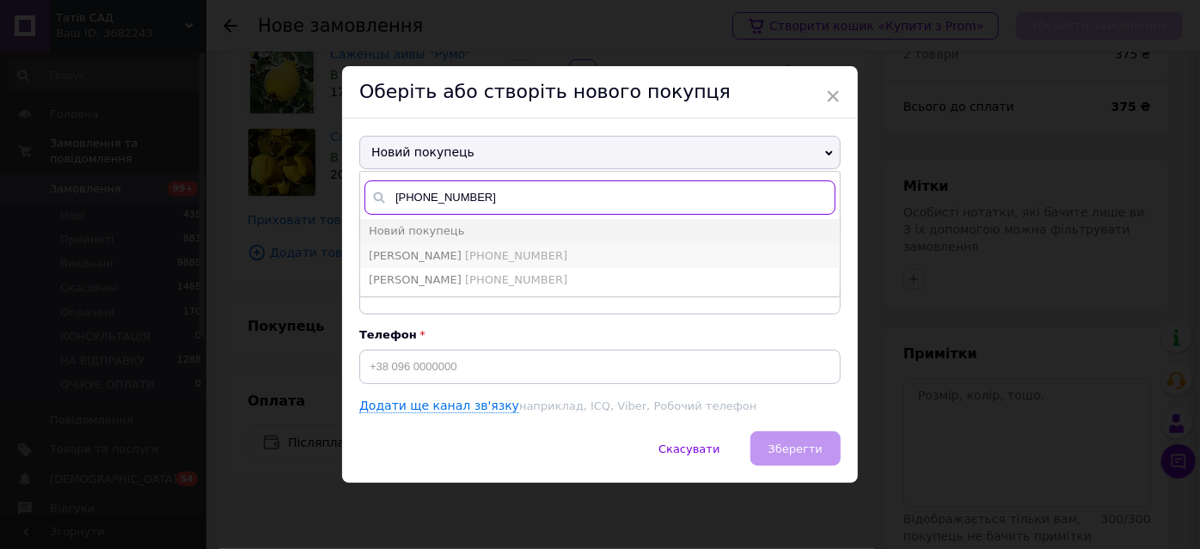
type input "+380673353754"
click at [436, 254] on span "Настусенко Олена" at bounding box center [415, 255] width 93 height 13
type input "Настусенко Олена"
type input "+380673353754"
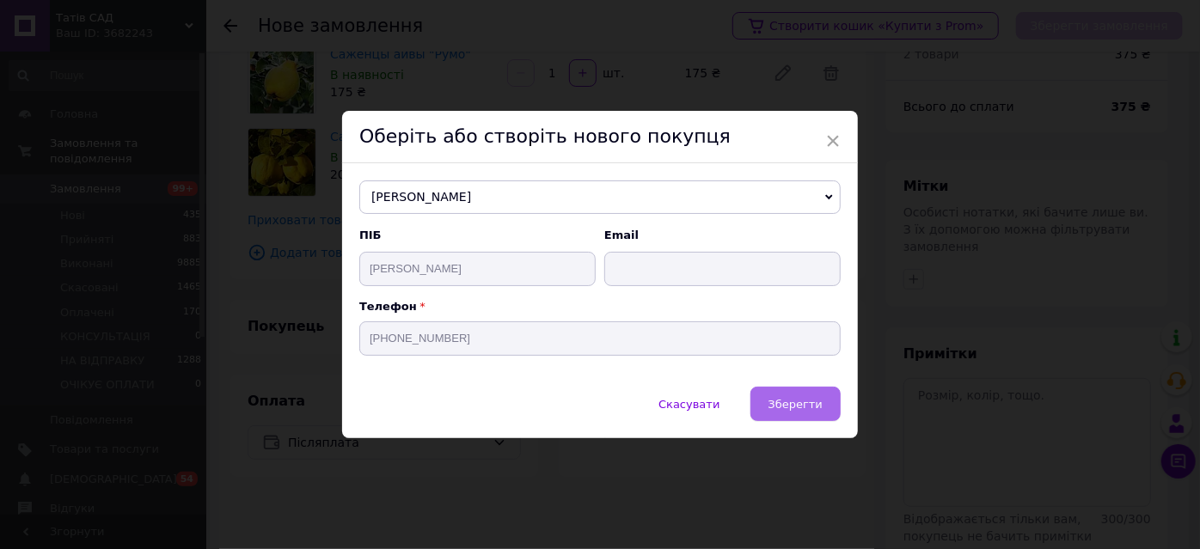
click at [791, 409] on span "Зберегти" at bounding box center [796, 404] width 54 height 13
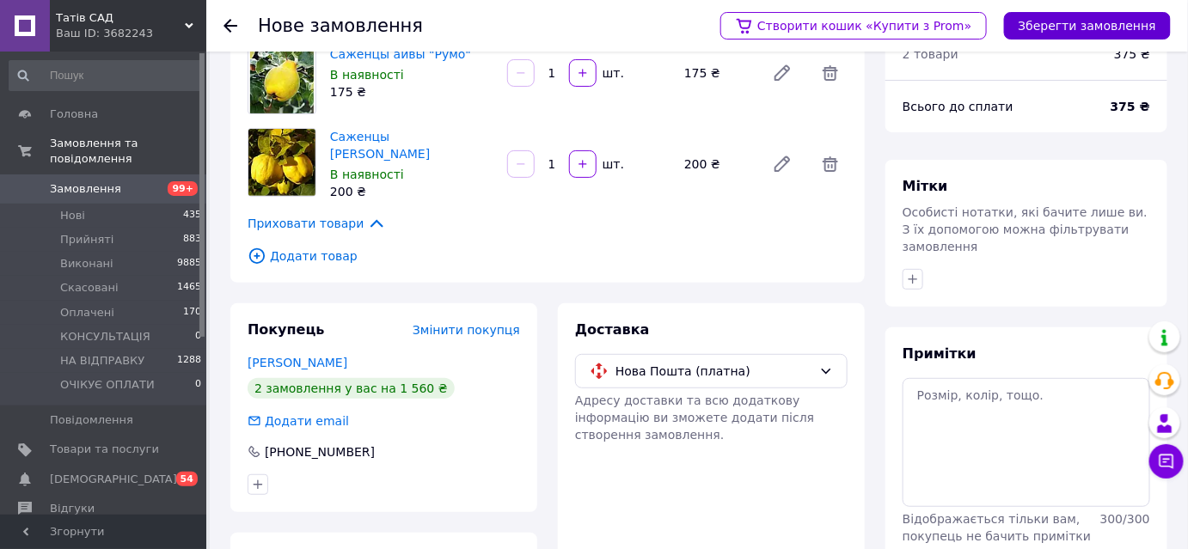
click at [1091, 24] on button "Зберегти замовлення" at bounding box center [1087, 26] width 167 height 28
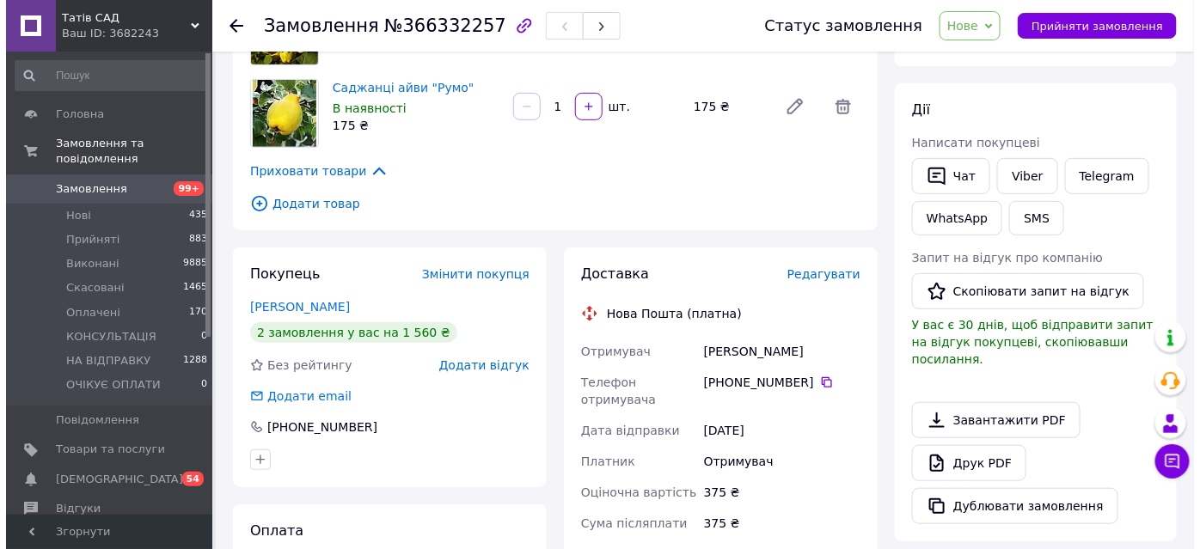
scroll to position [234, 0]
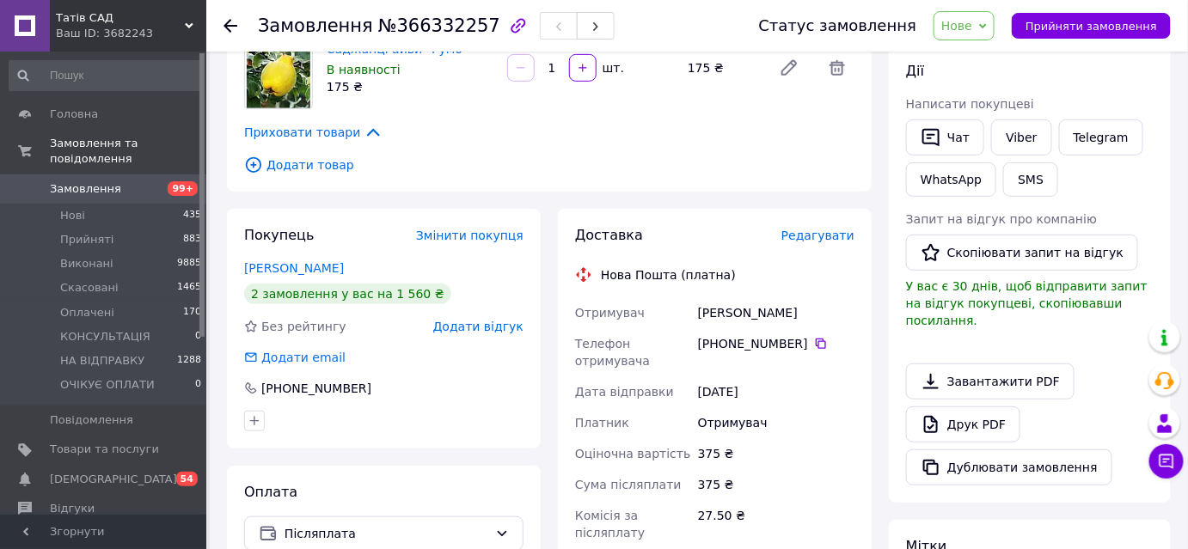
click at [825, 236] on span "Редагувати" at bounding box center [818, 236] width 73 height 14
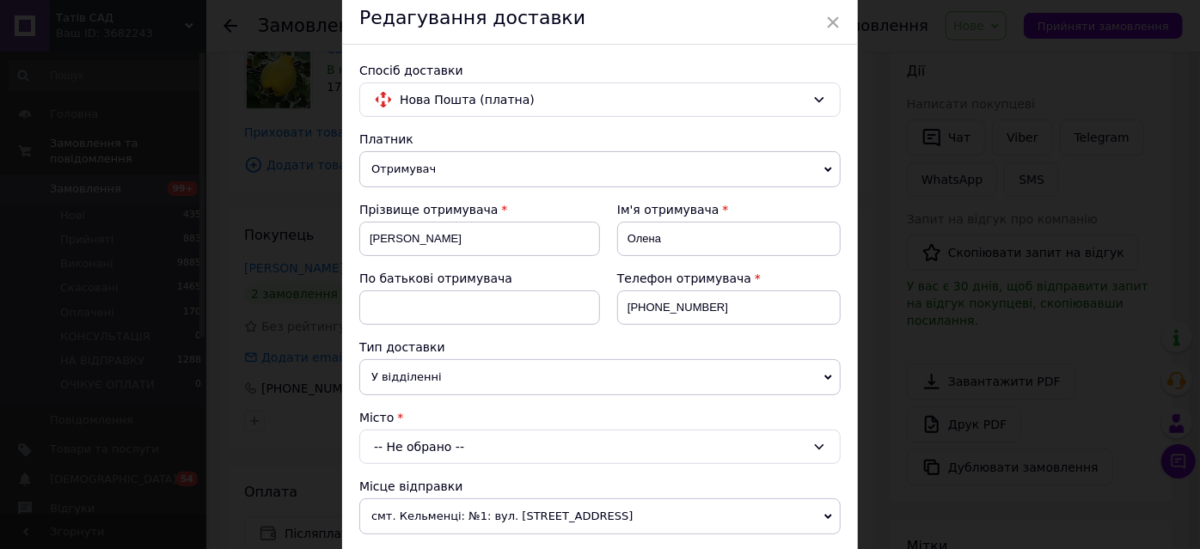
scroll to position [156, 0]
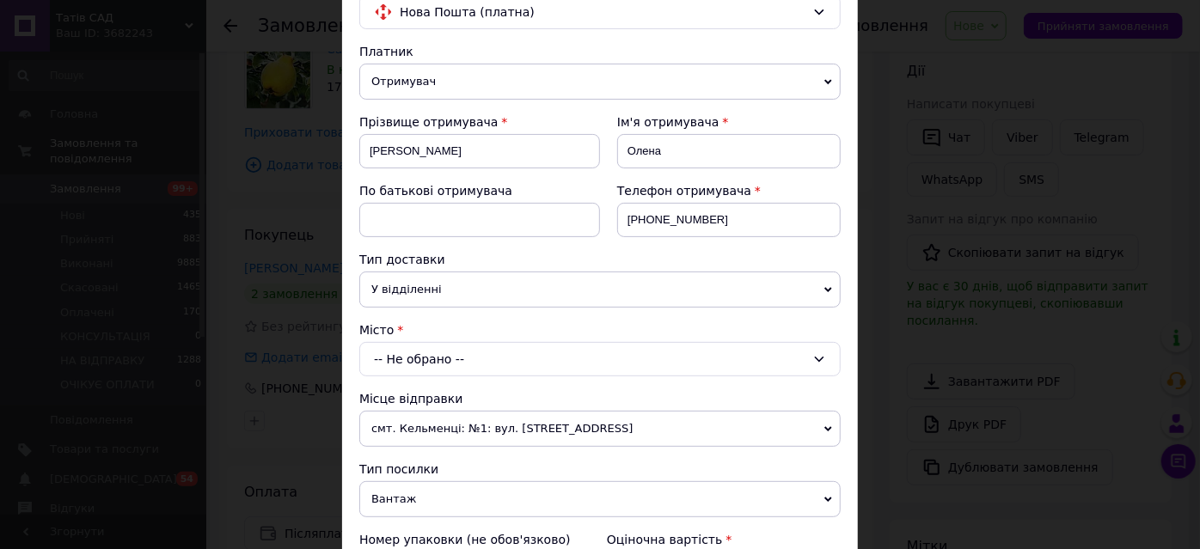
click at [462, 359] on div "-- Не обрано --" at bounding box center [599, 359] width 481 height 34
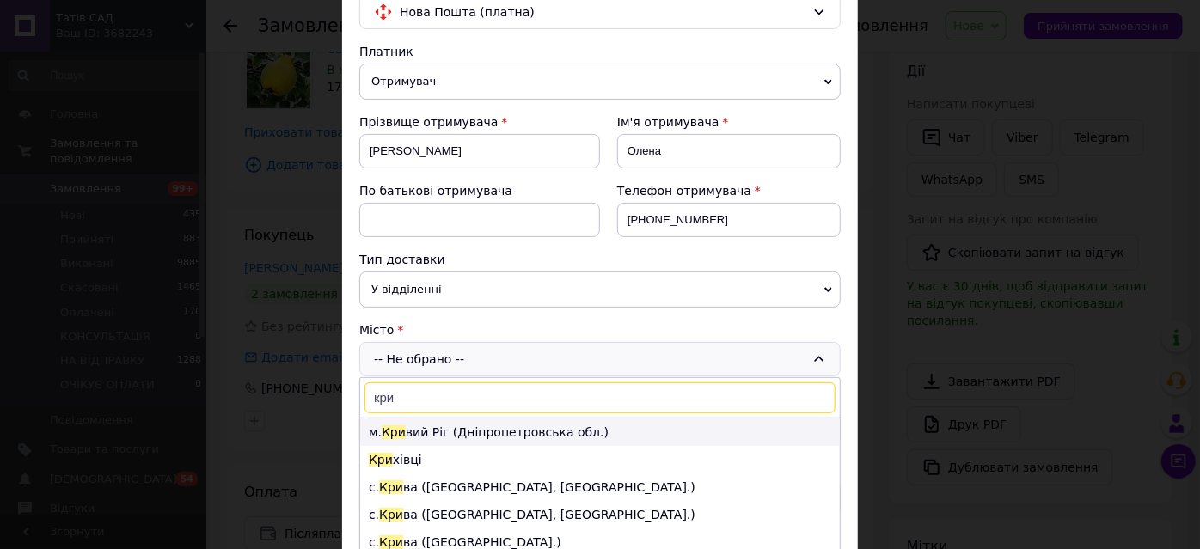
type input "кри"
click at [420, 426] on li "м. Кри вий Ріг (Дніпропетровська обл.)" at bounding box center [600, 433] width 480 height 28
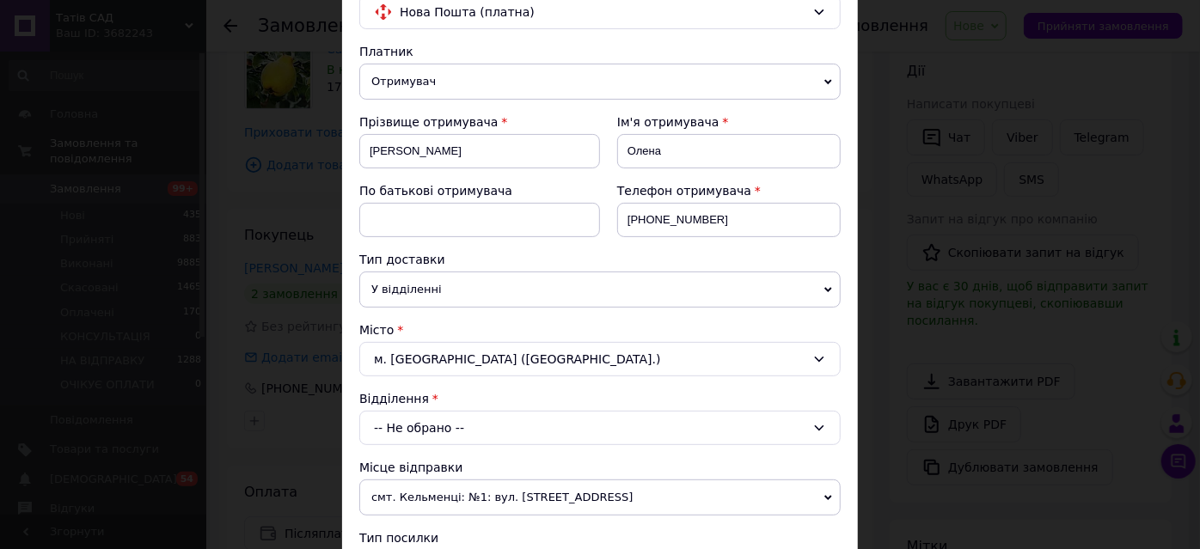
click at [468, 425] on div "-- Не обрано --" at bounding box center [599, 428] width 481 height 34
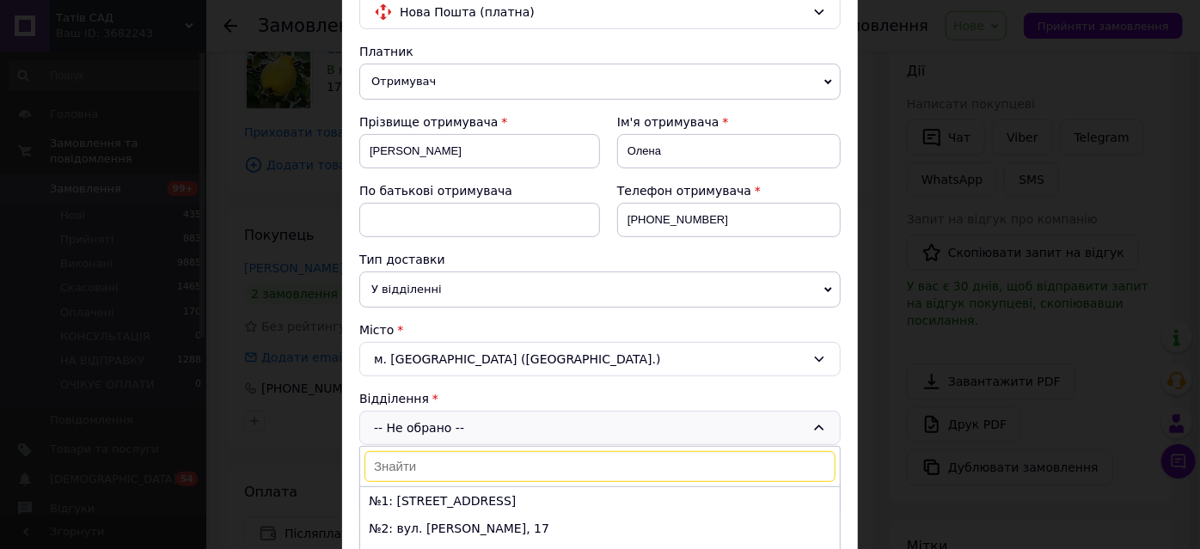
click at [446, 457] on input at bounding box center [600, 466] width 471 height 31
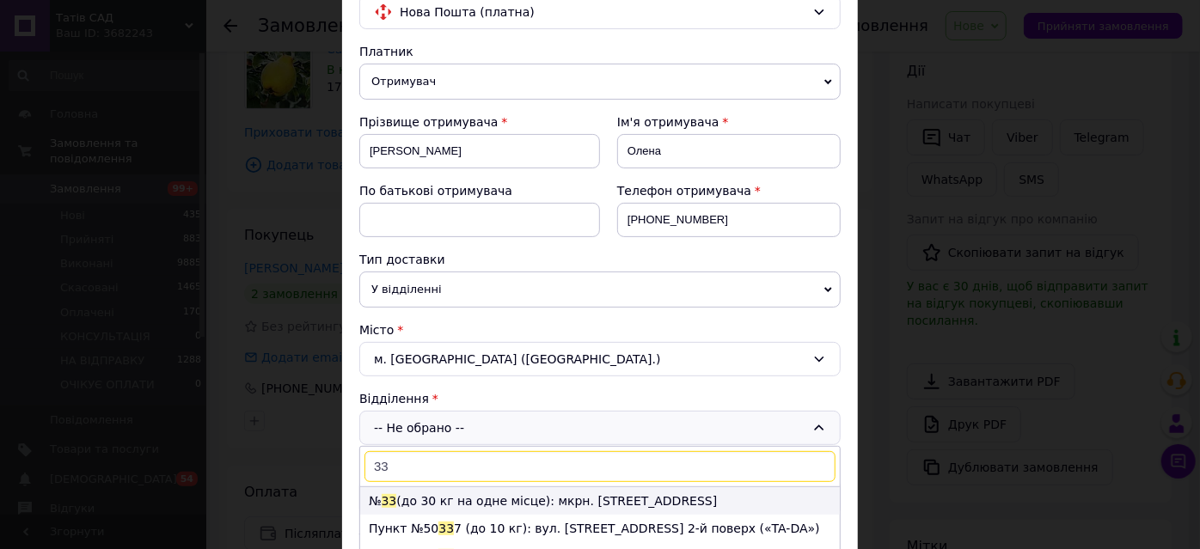
type input "33"
click at [492, 498] on li "№ 33 (до 30 кг на одне місце): мкрн. Гірницький, 36Б" at bounding box center [600, 502] width 480 height 28
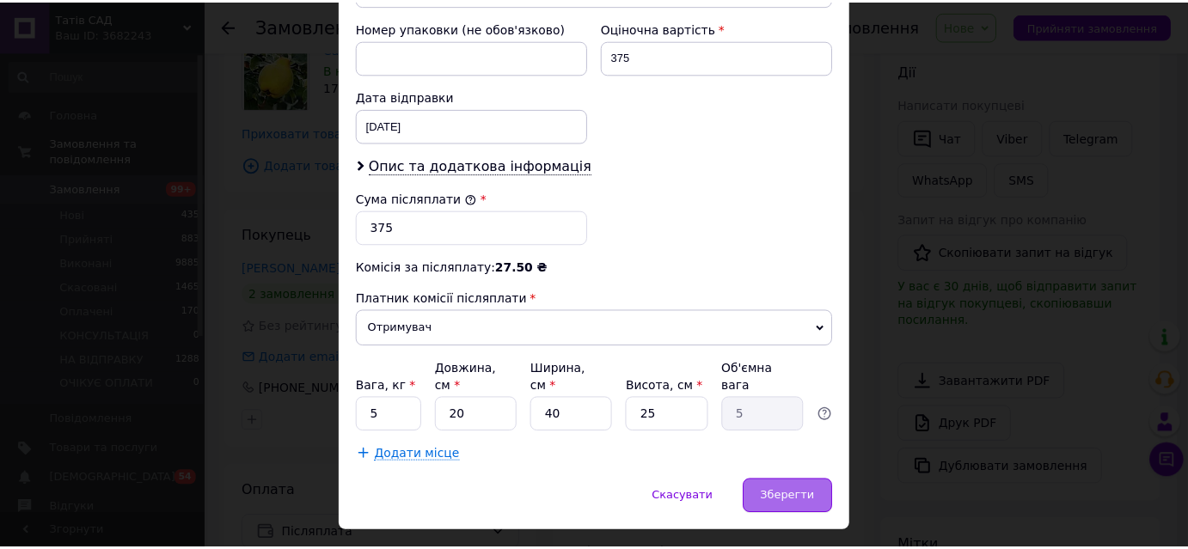
scroll to position [755, 0]
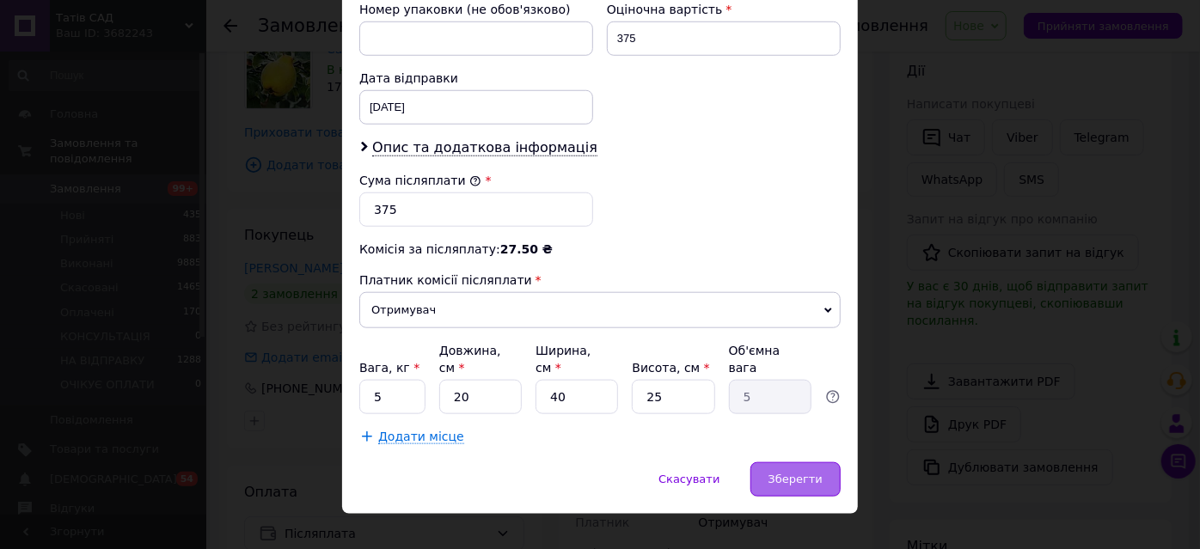
click at [793, 473] on span "Зберегти" at bounding box center [796, 479] width 54 height 13
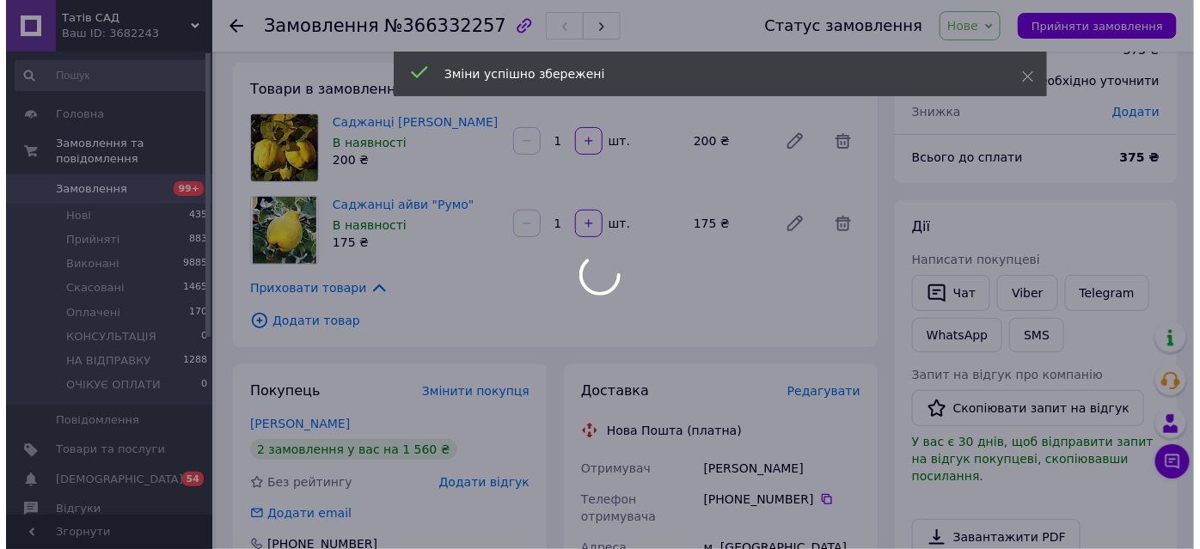
scroll to position [0, 0]
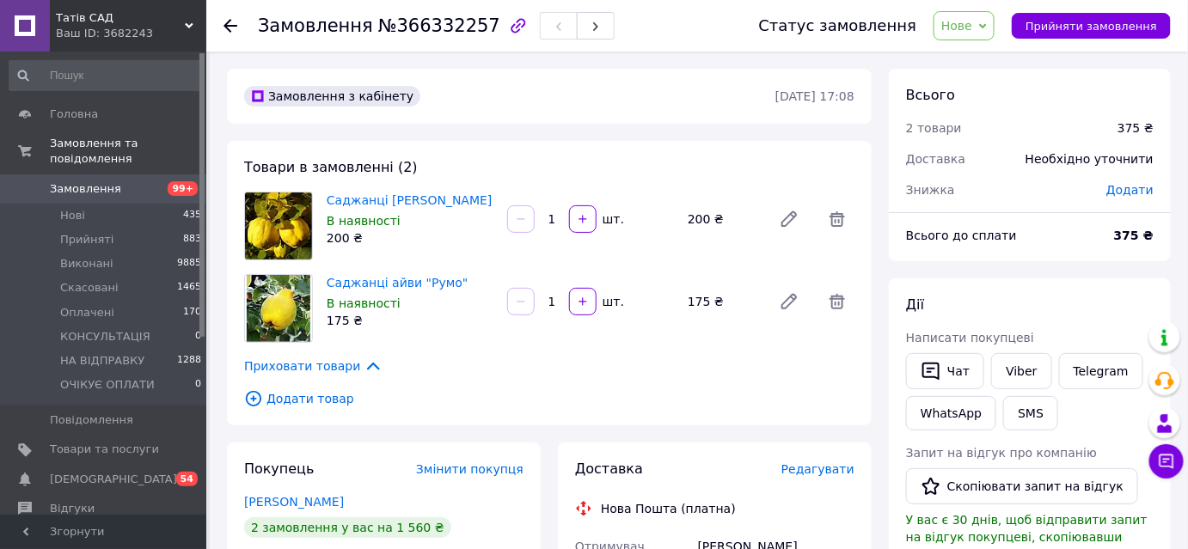
click at [252, 401] on icon at bounding box center [253, 398] width 19 height 19
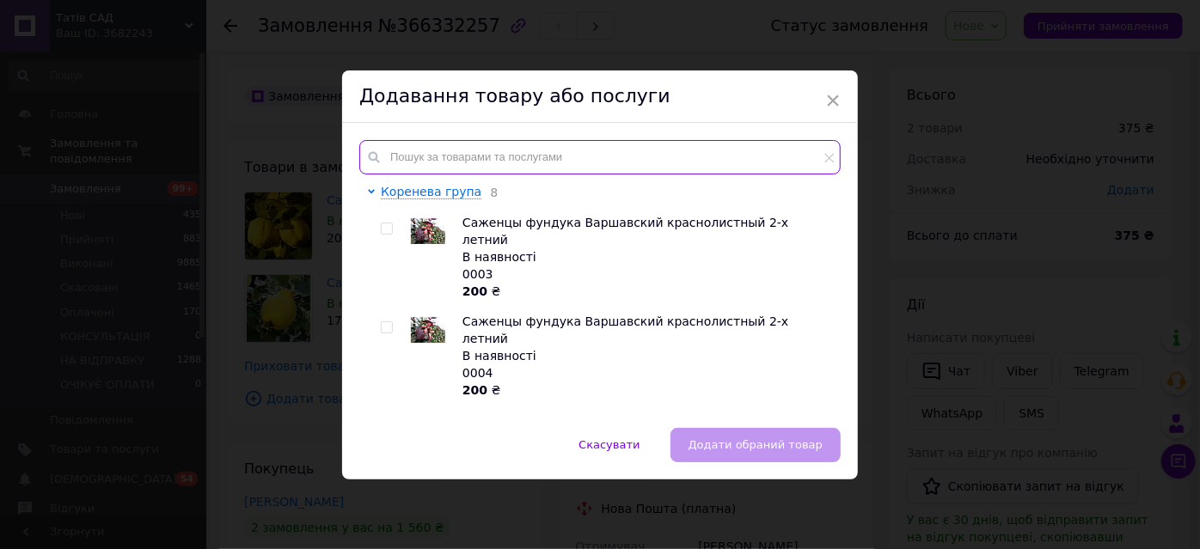
click at [441, 158] on input "text" at bounding box center [599, 157] width 481 height 34
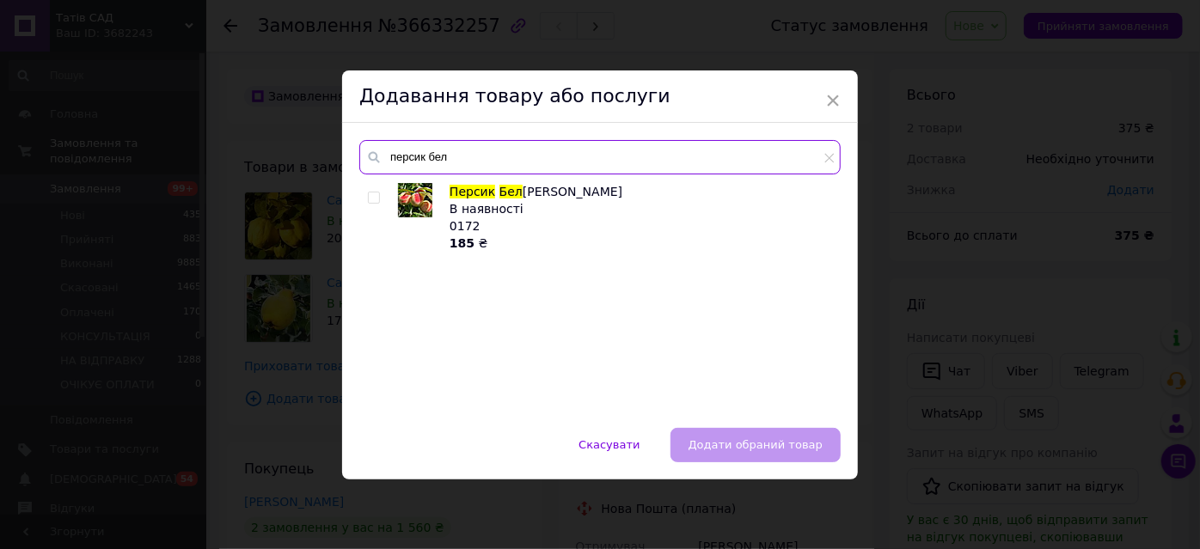
type input "персик бел"
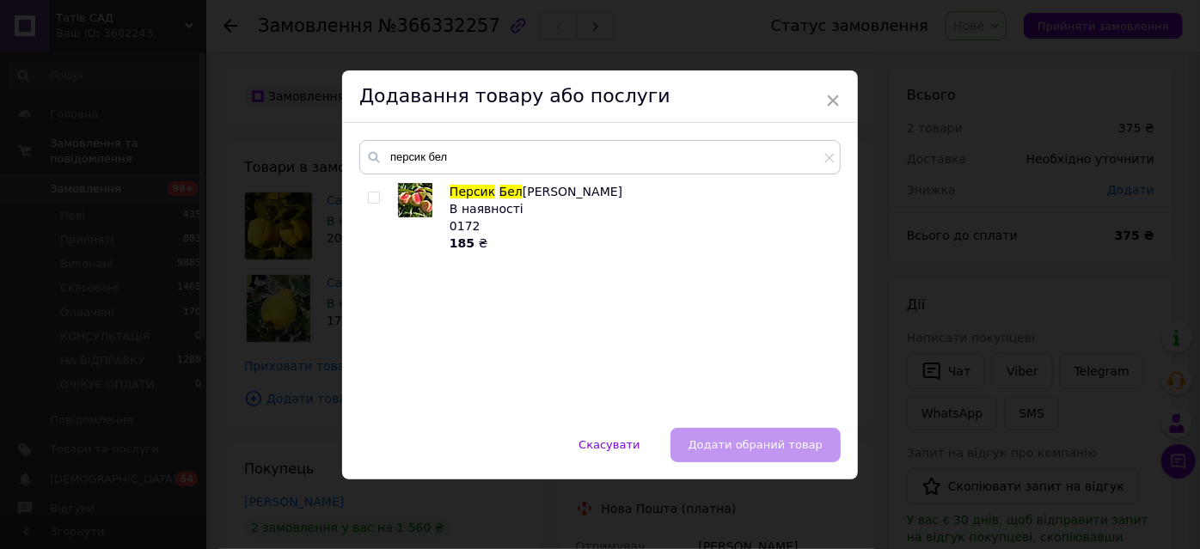
click at [368, 195] on input "checkbox" at bounding box center [373, 198] width 11 height 11
checkbox input "true"
click at [751, 442] on span "Додати обраний товар" at bounding box center [756, 445] width 134 height 13
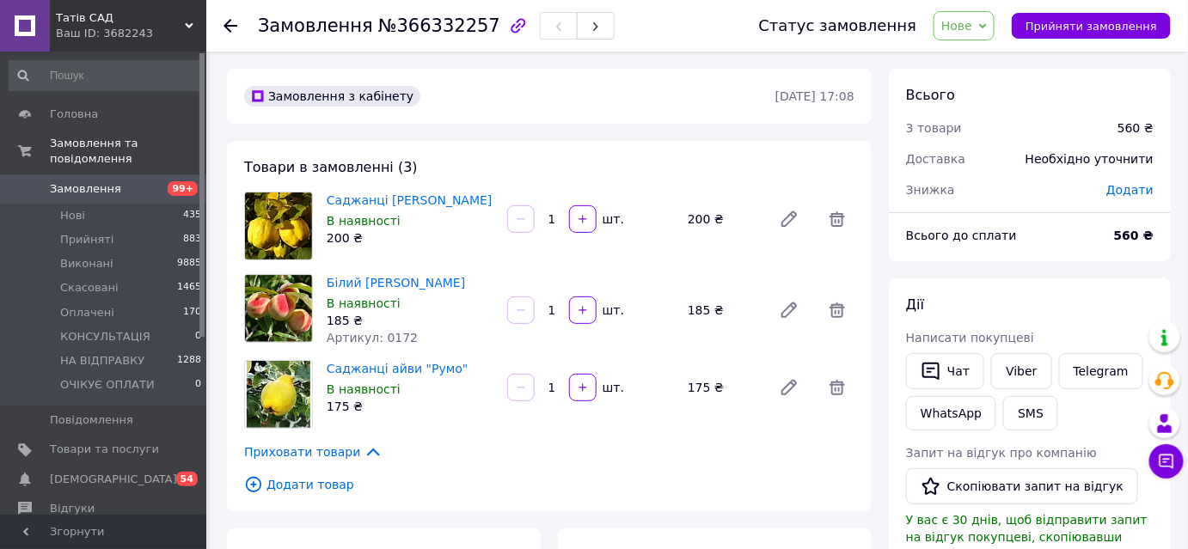
click at [1130, 189] on span "Додати" at bounding box center [1130, 190] width 47 height 14
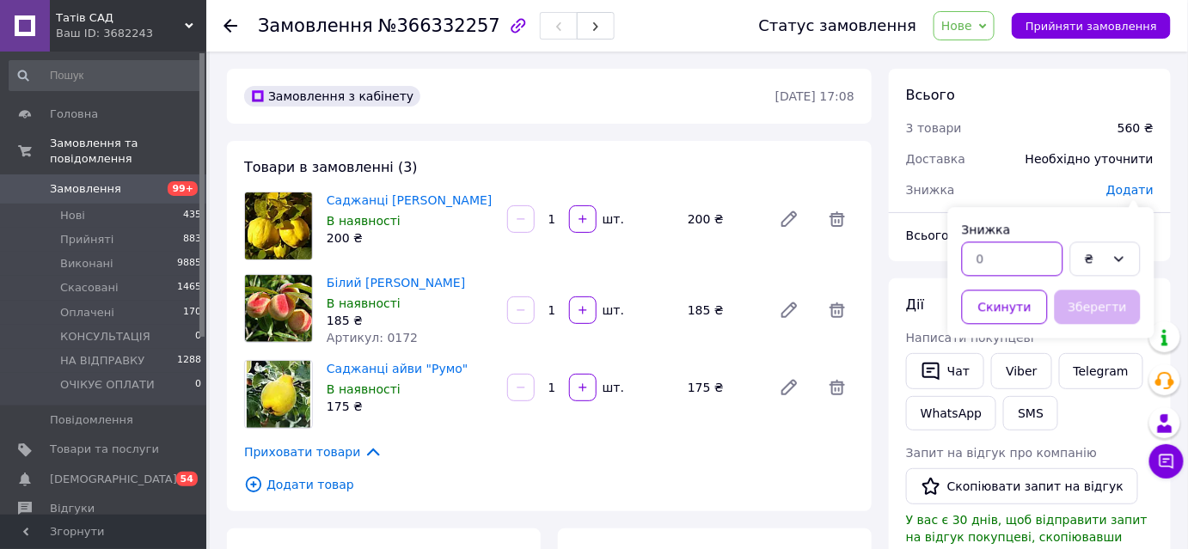
click at [1007, 267] on input "text" at bounding box center [1012, 259] width 101 height 34
type input "185"
click at [1106, 313] on button "Зберегти" at bounding box center [1098, 307] width 86 height 34
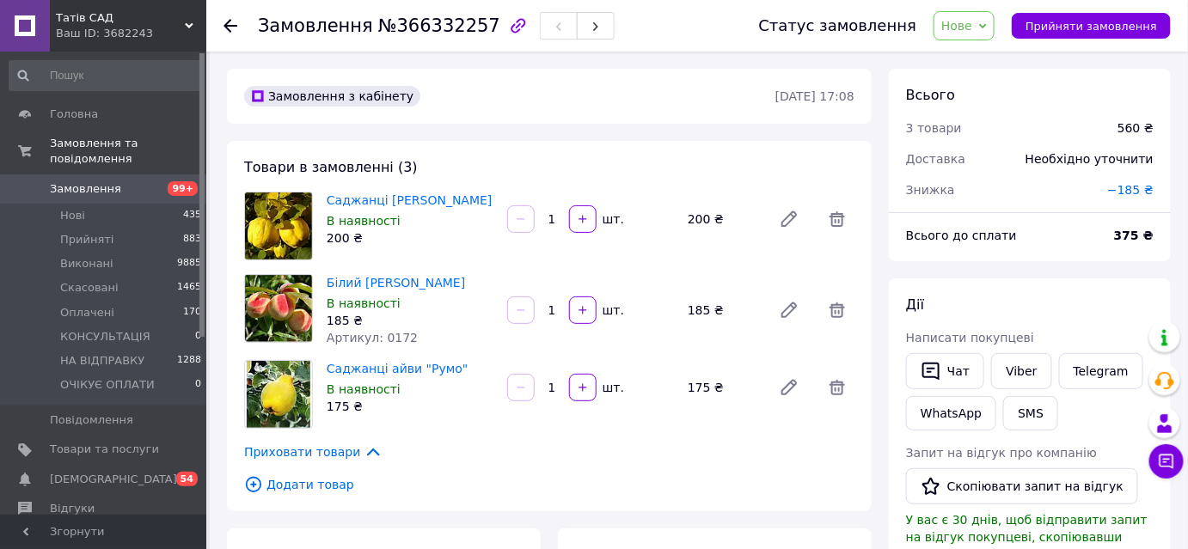
click at [972, 31] on span "Нове" at bounding box center [957, 26] width 31 height 14
click at [1002, 190] on li "НА ВІДПРАВКУ" at bounding box center [991, 189] width 112 height 26
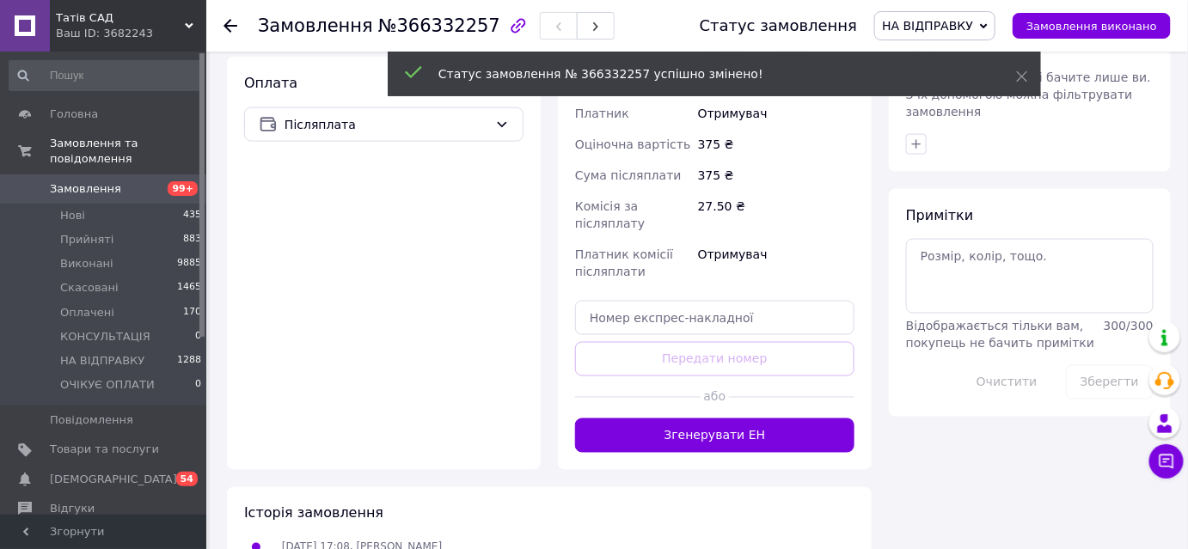
scroll to position [703, 0]
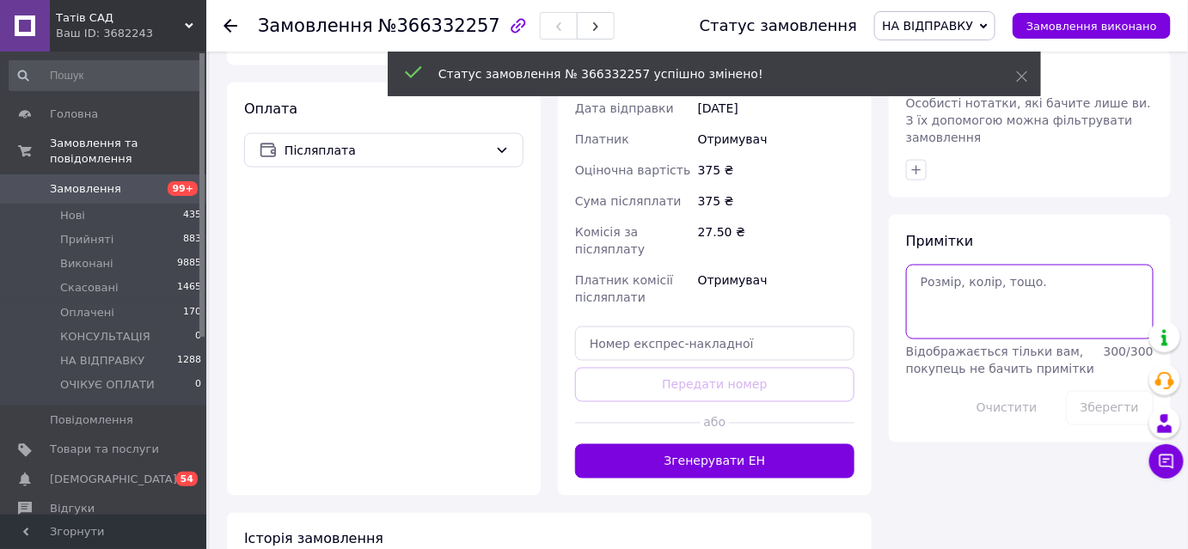
click at [929, 273] on textarea at bounding box center [1030, 302] width 248 height 74
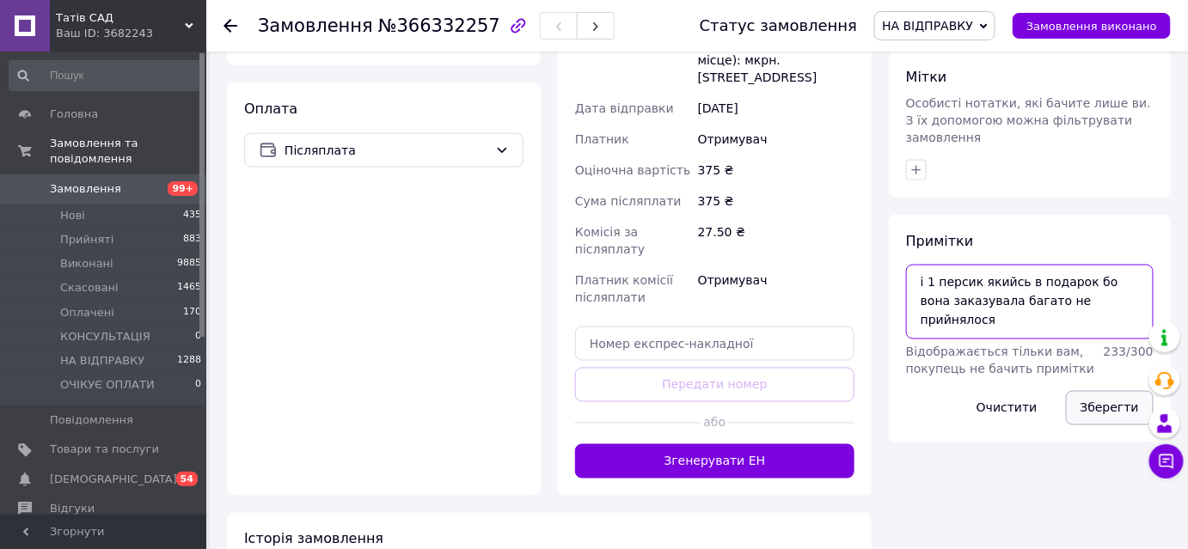
type textarea "і 1 персик якийсь в подарок бо вона заказувала багато не прийнялося"
click at [1096, 391] on button "Зберегти" at bounding box center [1110, 408] width 88 height 34
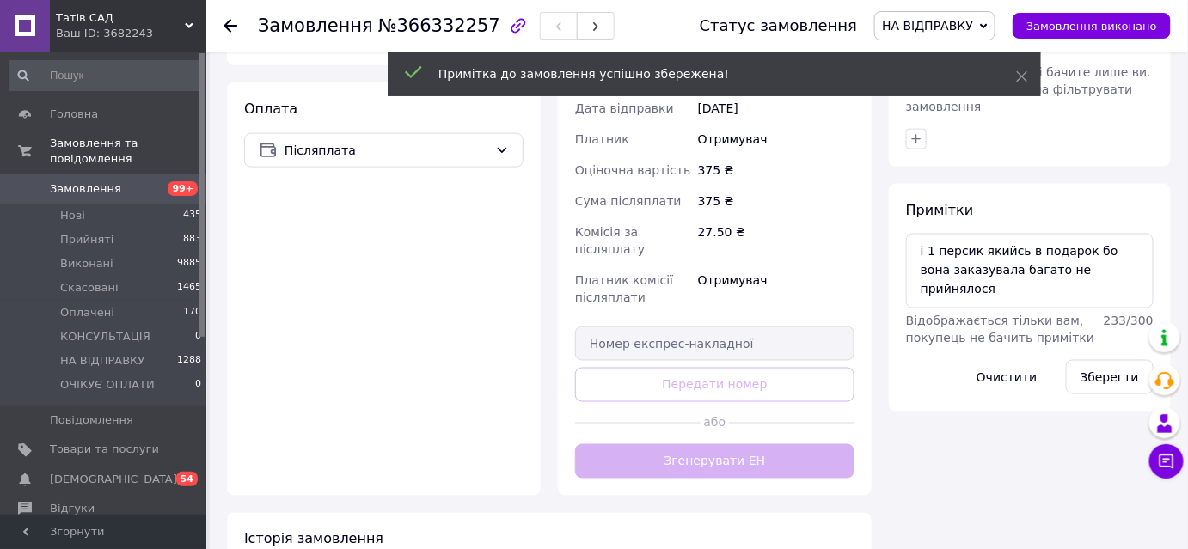
scroll to position [10, 0]
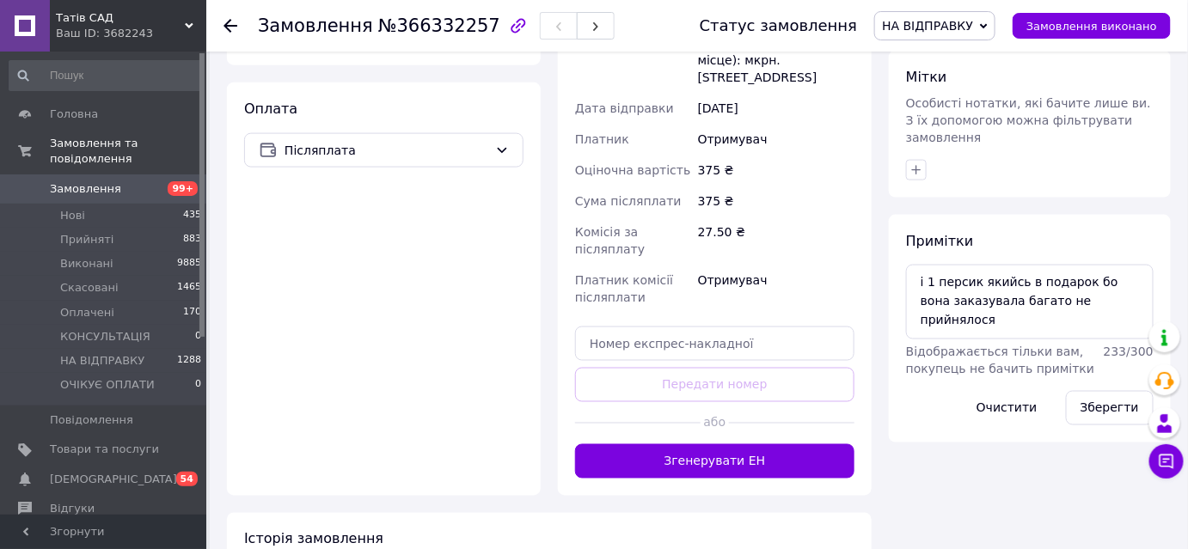
click at [234, 23] on icon at bounding box center [231, 26] width 14 height 14
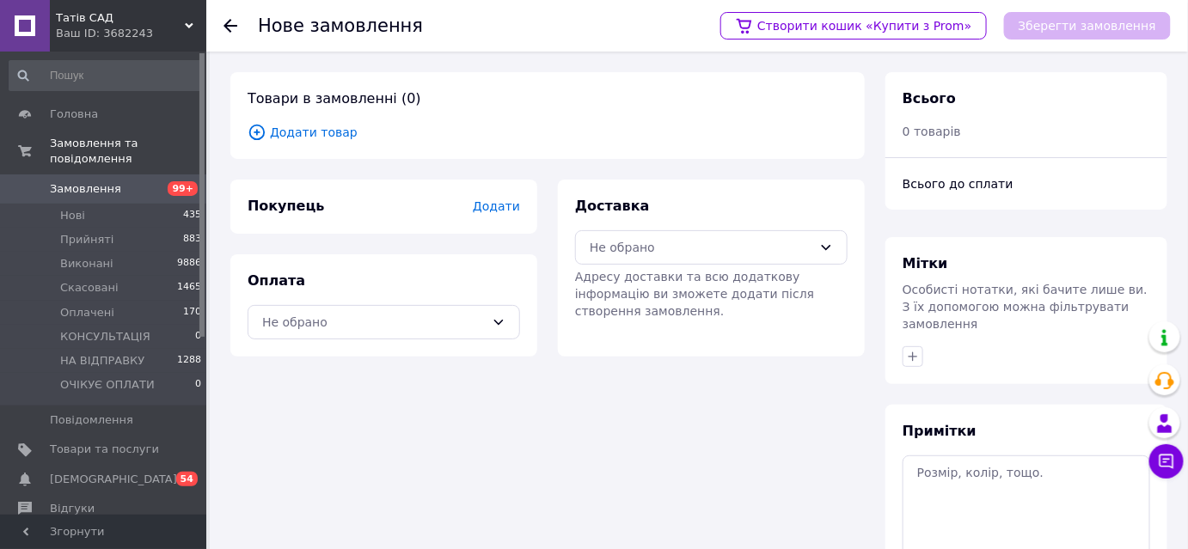
click at [234, 22] on icon at bounding box center [231, 26] width 14 height 14
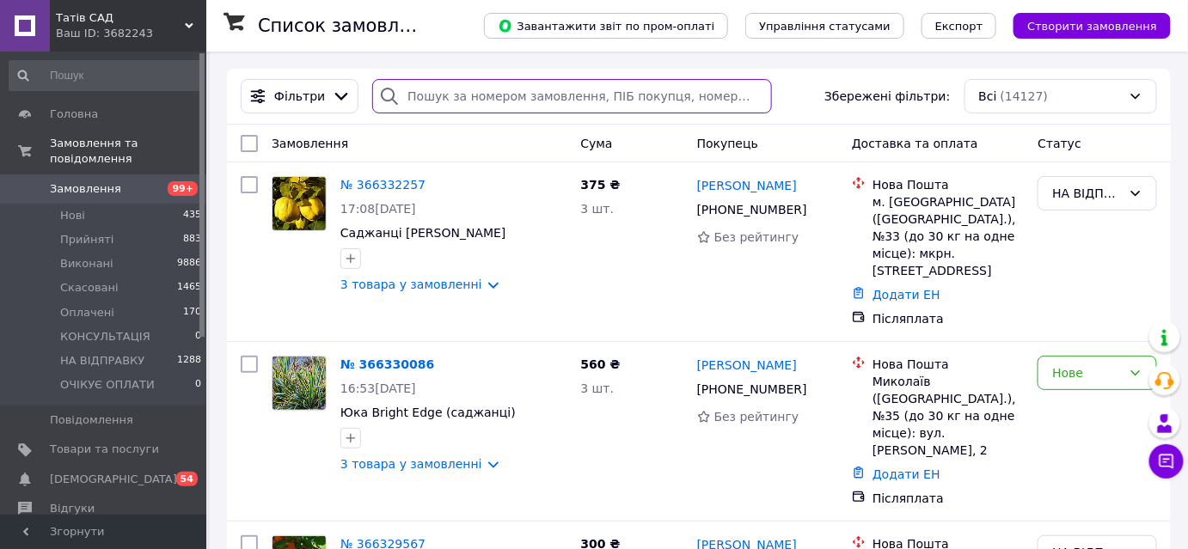
click at [442, 95] on input "search" at bounding box center [572, 96] width 400 height 34
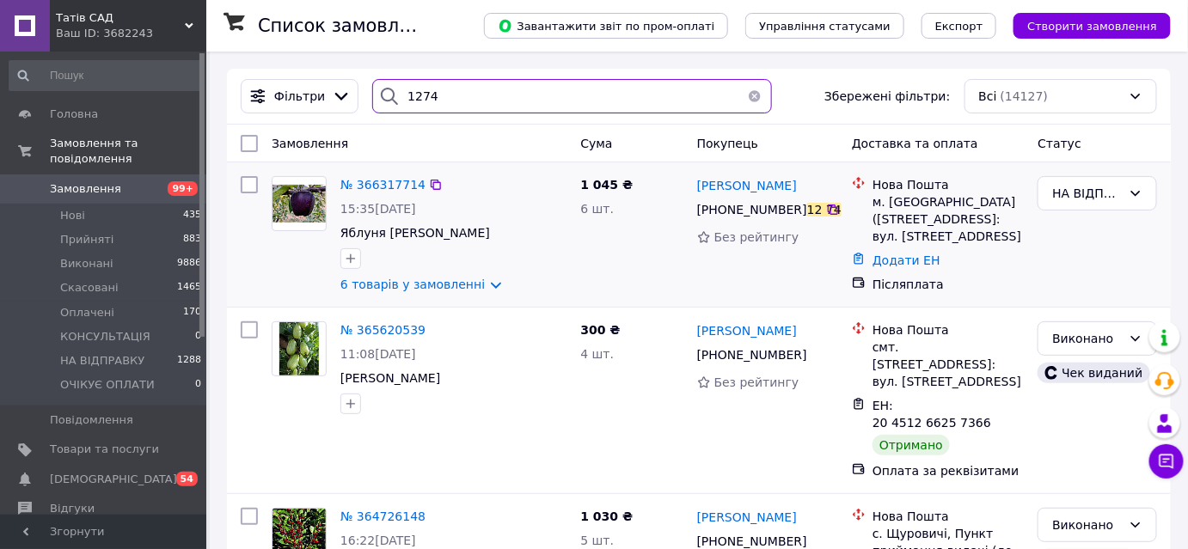
type input "1274"
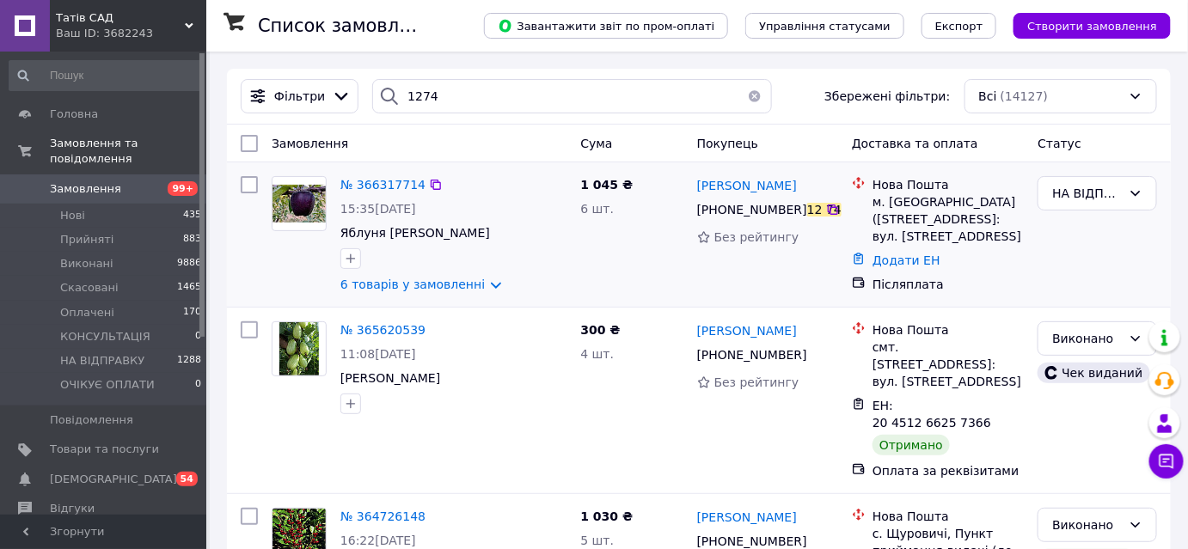
click at [313, 206] on img at bounding box center [299, 203] width 53 height 37
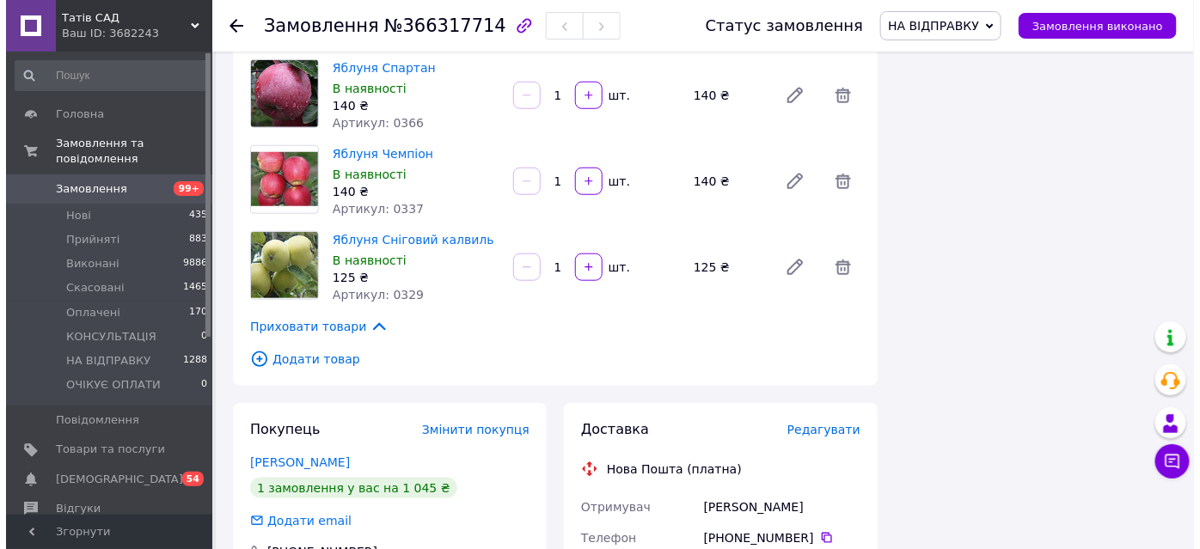
scroll to position [625, 0]
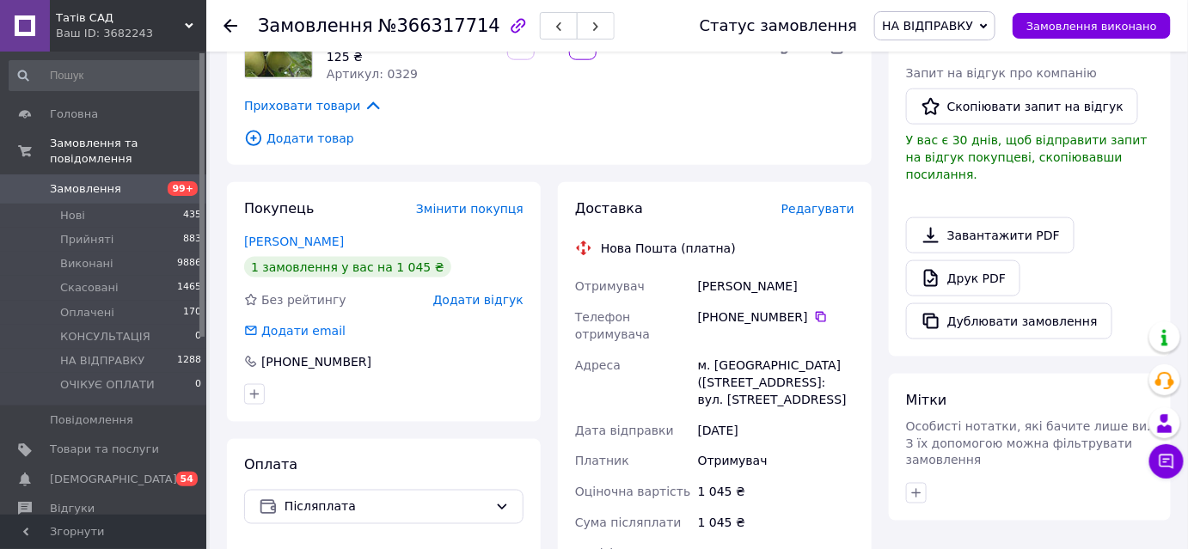
click at [258, 129] on icon at bounding box center [253, 138] width 19 height 19
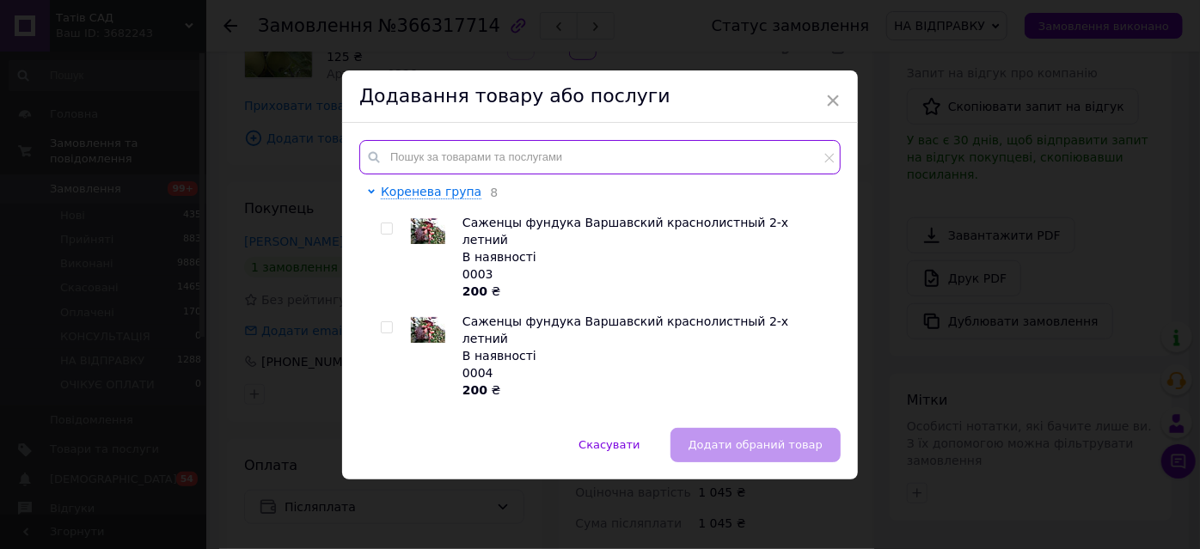
click at [504, 155] on input "text" at bounding box center [599, 157] width 481 height 34
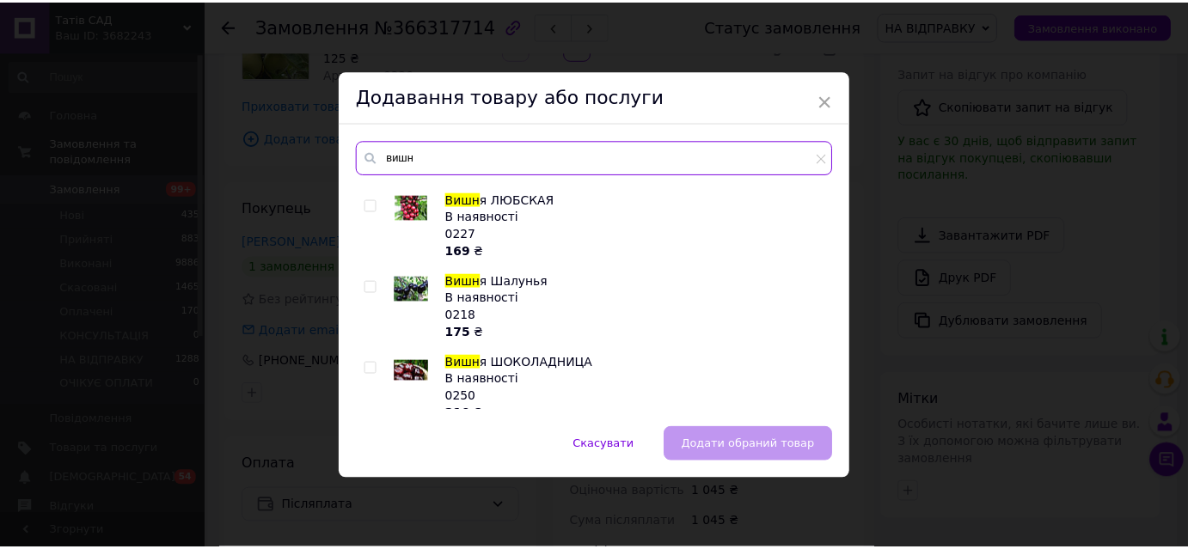
scroll to position [77, 0]
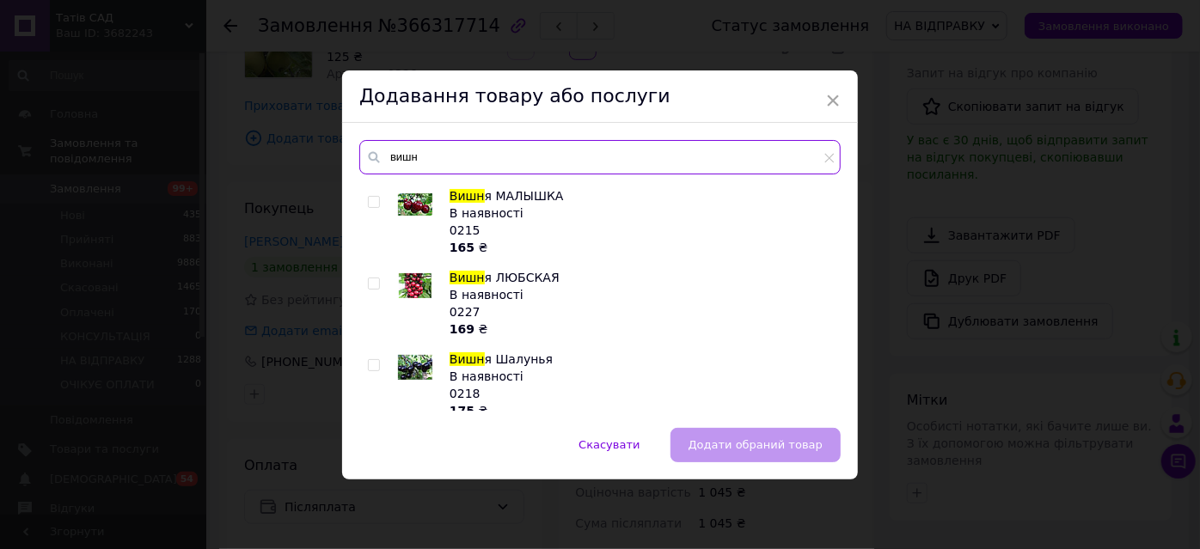
type input "вишн"
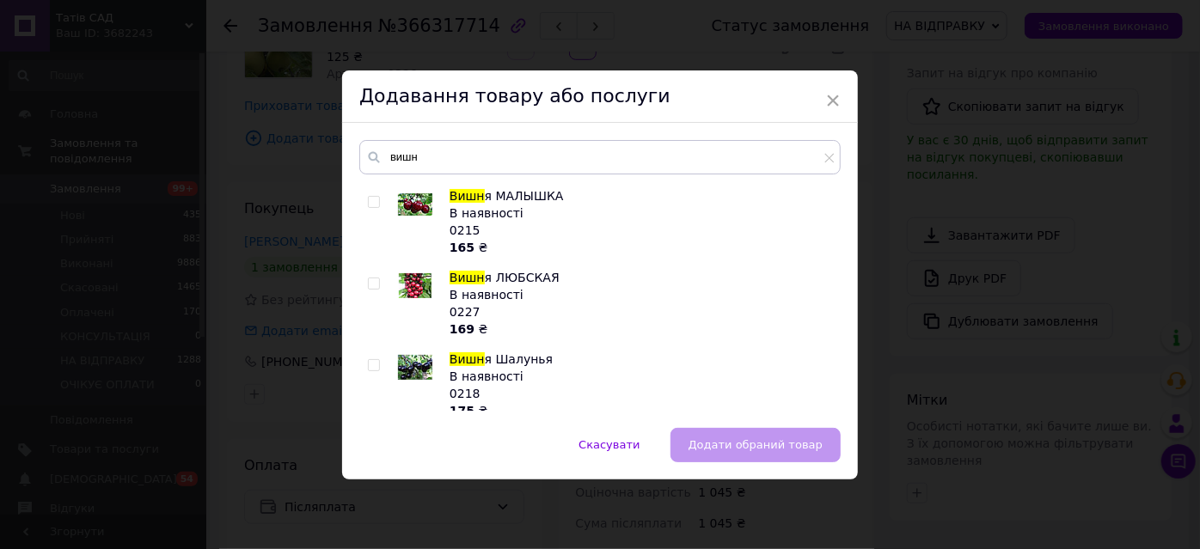
click at [372, 281] on input "checkbox" at bounding box center [373, 284] width 11 height 11
checkbox input "true"
click at [768, 442] on span "Додати обраний товар" at bounding box center [756, 445] width 134 height 13
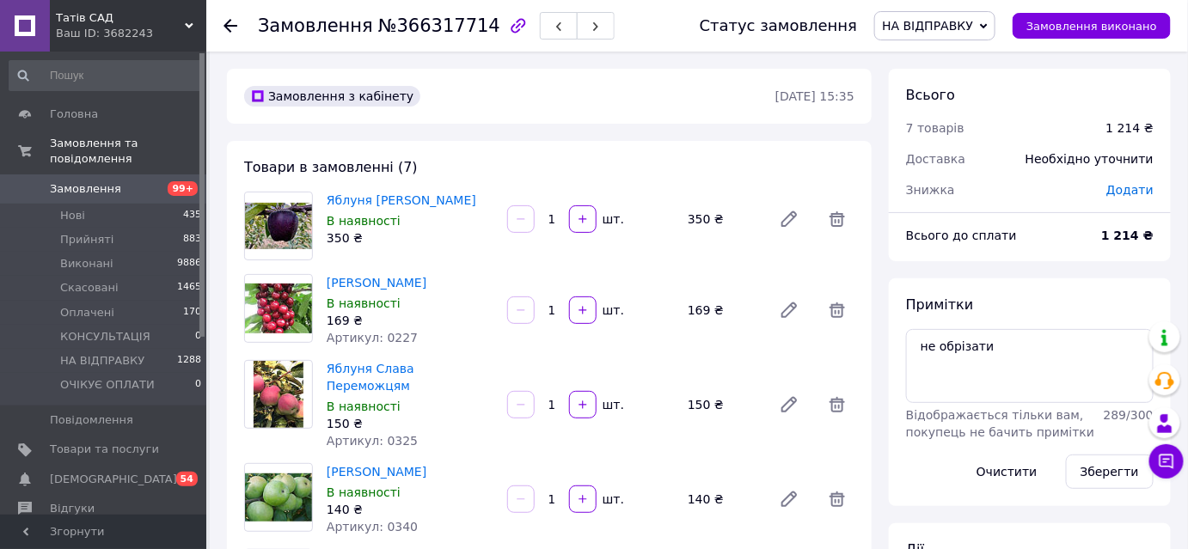
scroll to position [312, 0]
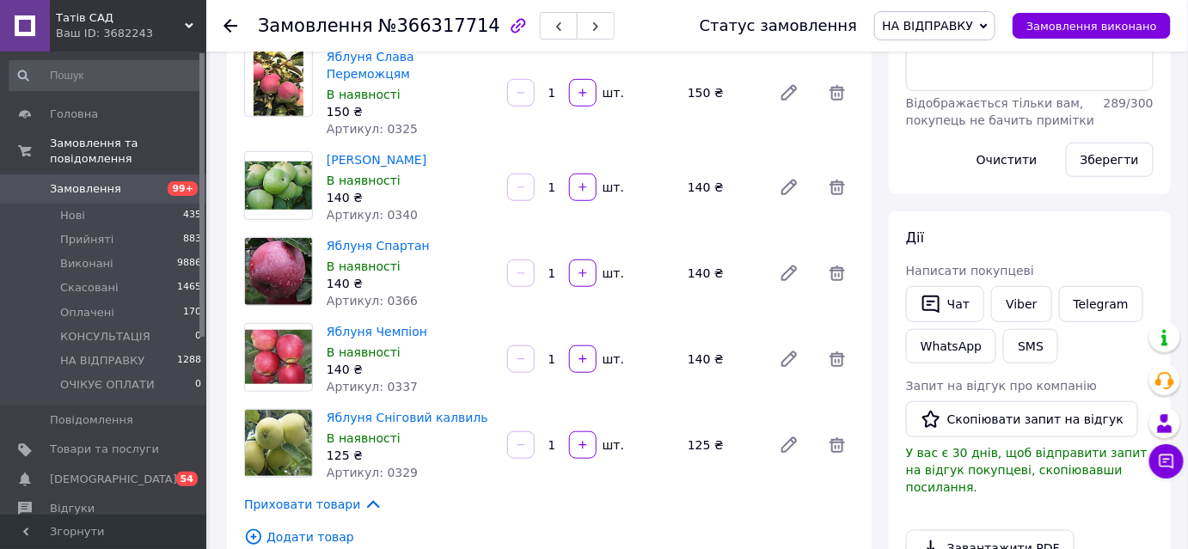
click at [255, 528] on icon at bounding box center [253, 537] width 19 height 19
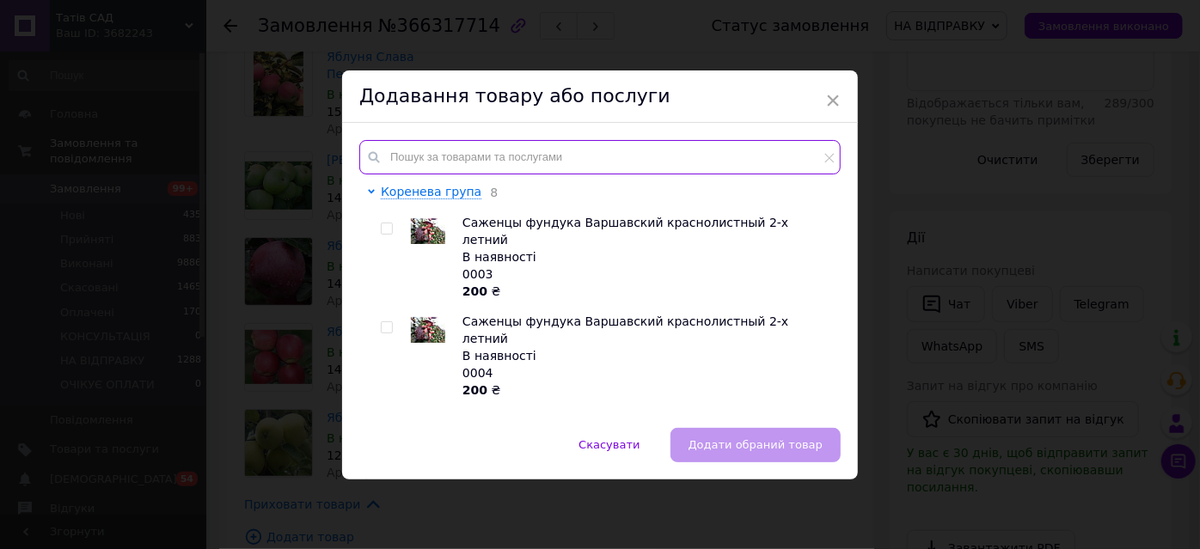
click at [396, 147] on input "text" at bounding box center [599, 157] width 481 height 34
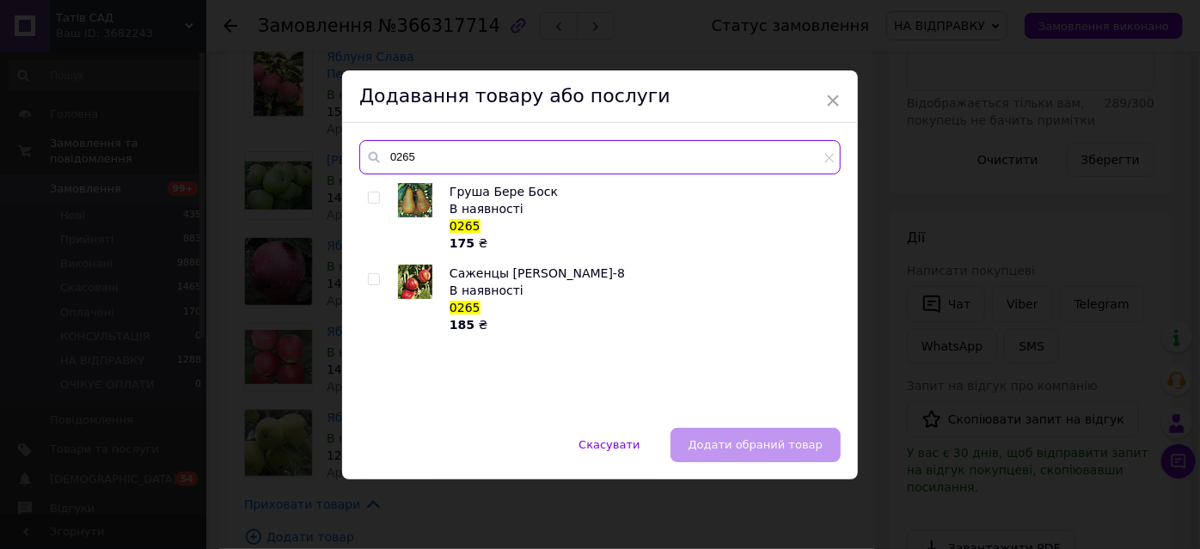
type input "0265"
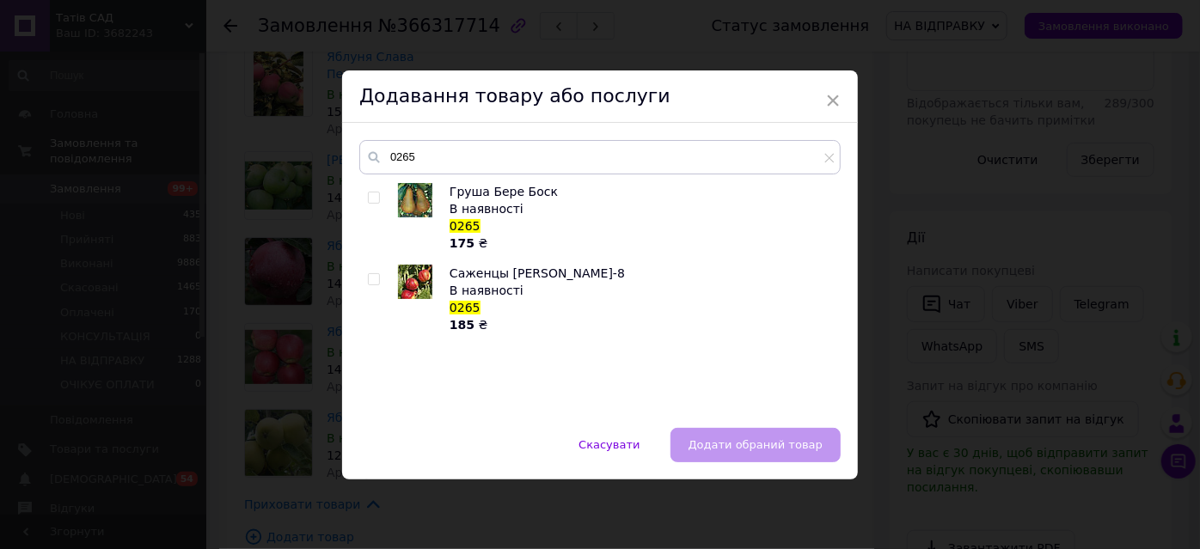
click at [368, 196] on input "checkbox" at bounding box center [373, 198] width 11 height 11
checkbox input "true"
click at [750, 446] on span "Додати обраний товар" at bounding box center [756, 445] width 134 height 13
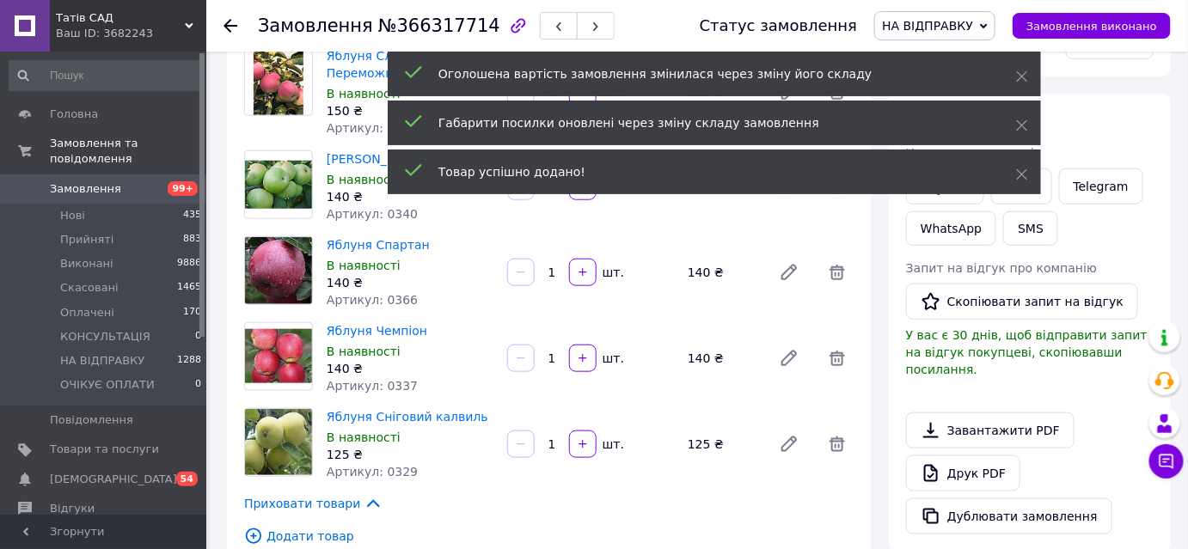
scroll to position [28, 0]
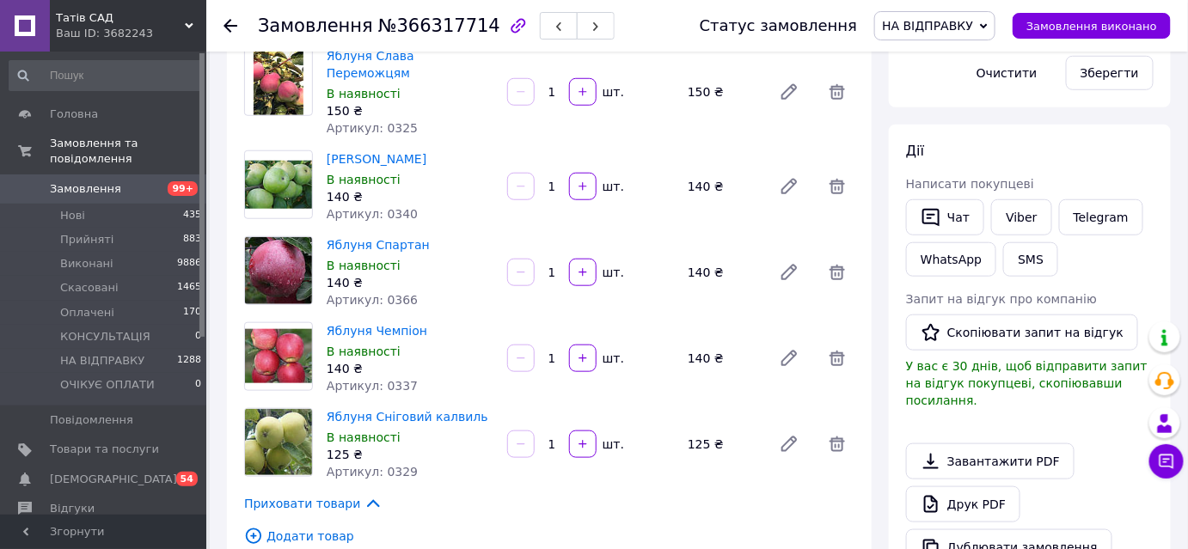
click at [230, 27] on icon at bounding box center [231, 26] width 14 height 14
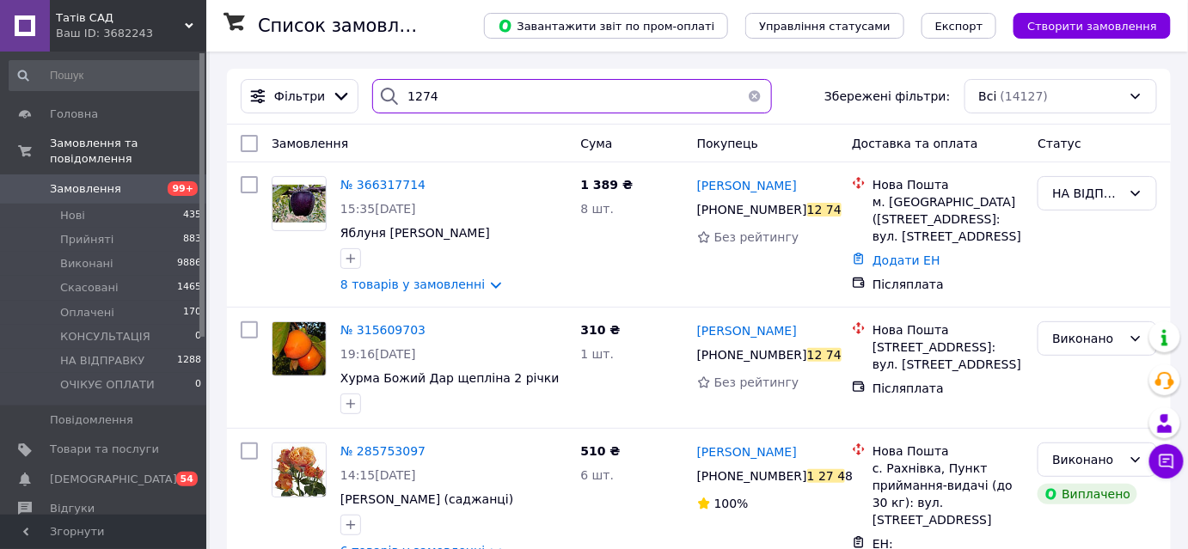
click at [434, 93] on input "1274" at bounding box center [572, 96] width 400 height 34
type input "1"
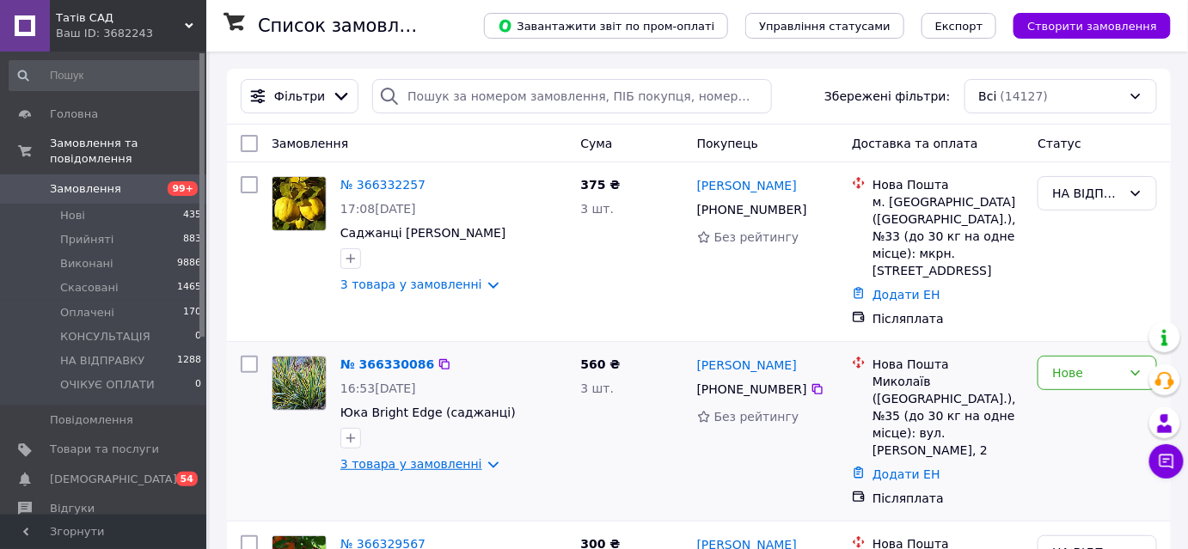
click at [391, 467] on link "3 товара у замовленні" at bounding box center [411, 464] width 142 height 14
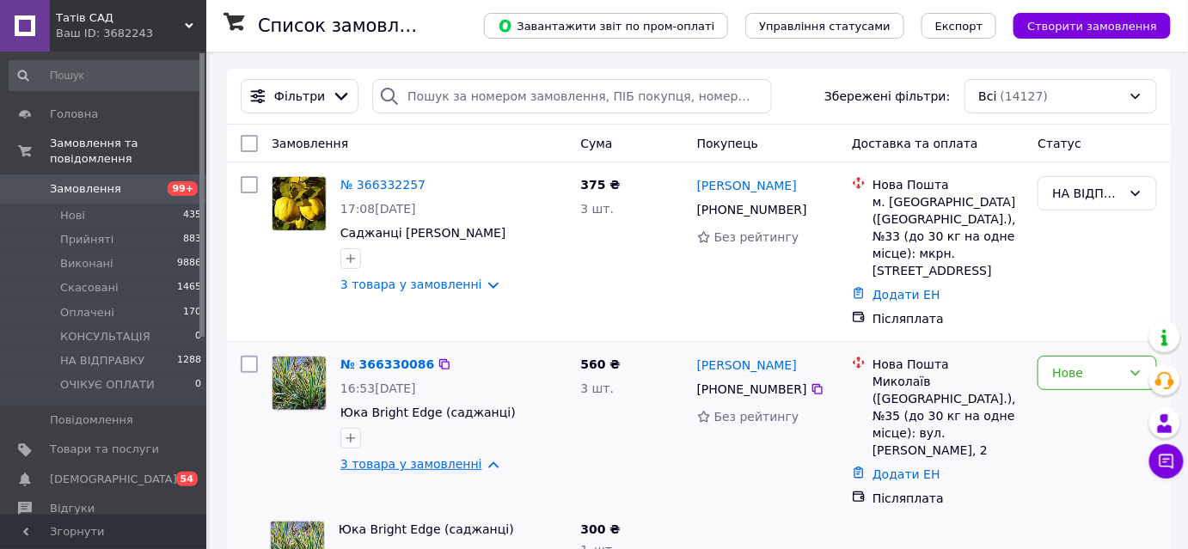
click at [384, 460] on link "3 товара у замовленні" at bounding box center [411, 464] width 142 height 14
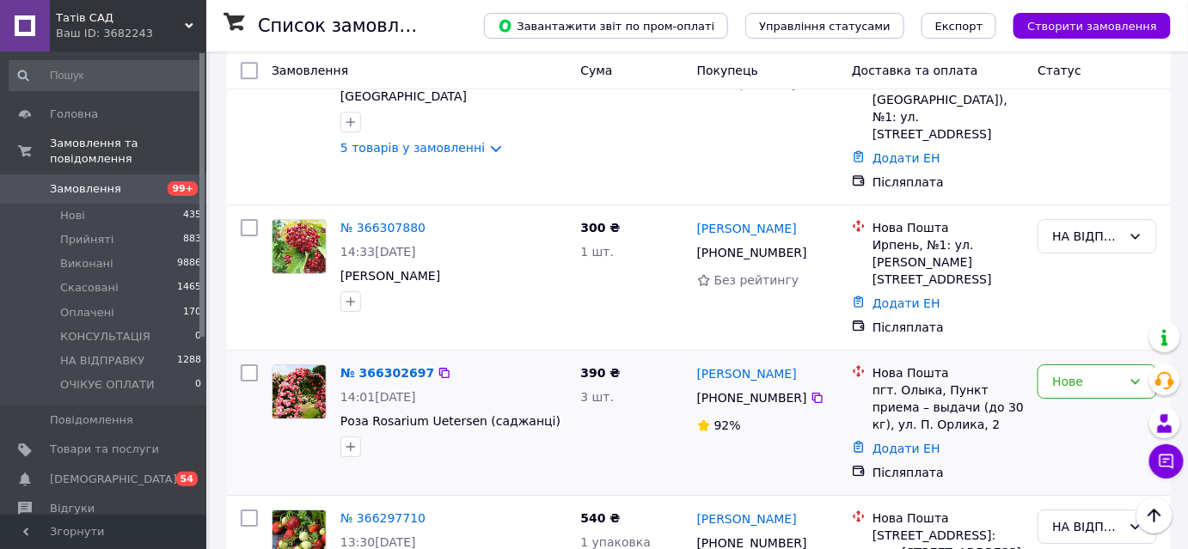
scroll to position [1641, 0]
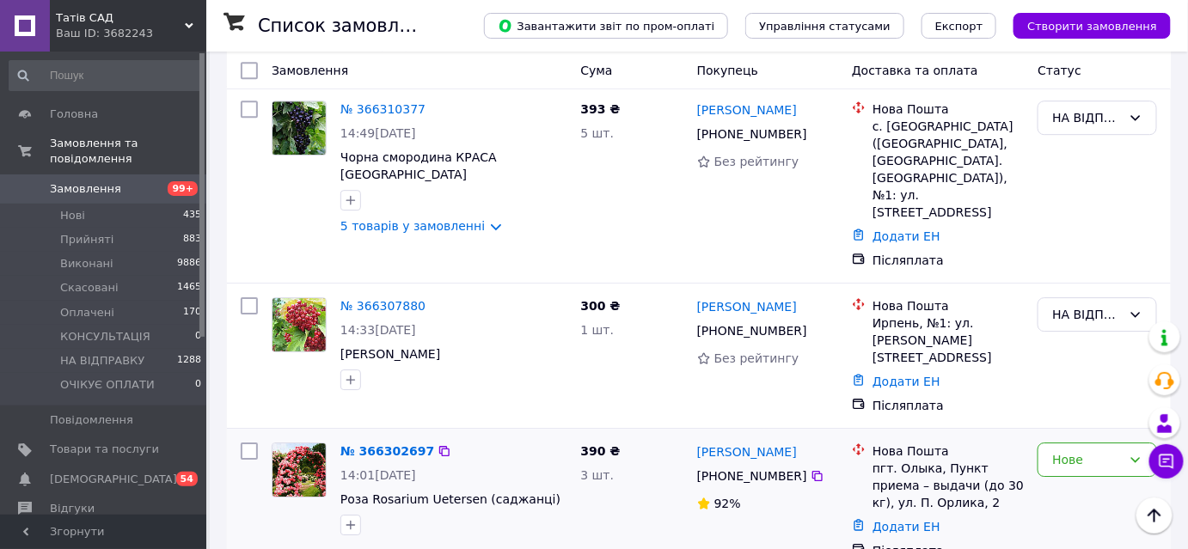
click at [293, 444] on img at bounding box center [299, 470] width 53 height 53
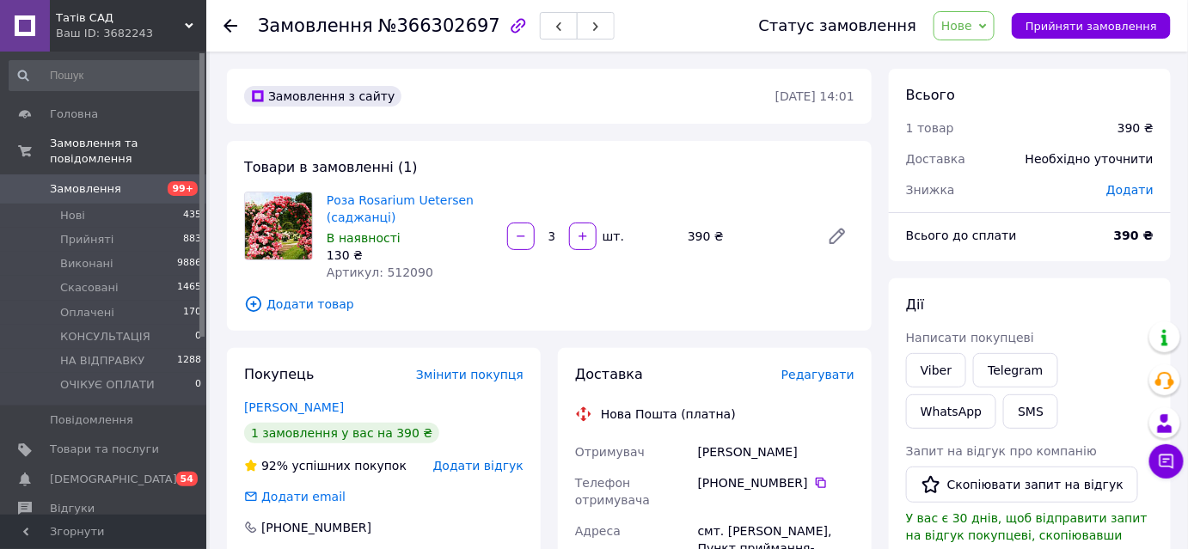
click at [255, 303] on icon at bounding box center [253, 304] width 19 height 19
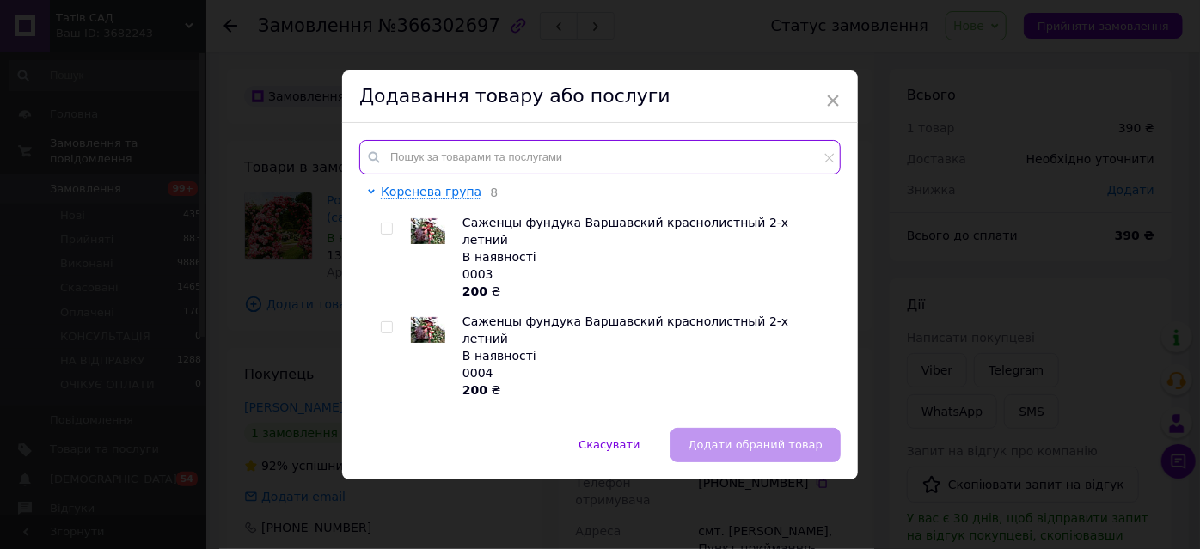
click at [440, 163] on input "text" at bounding box center [599, 157] width 481 height 34
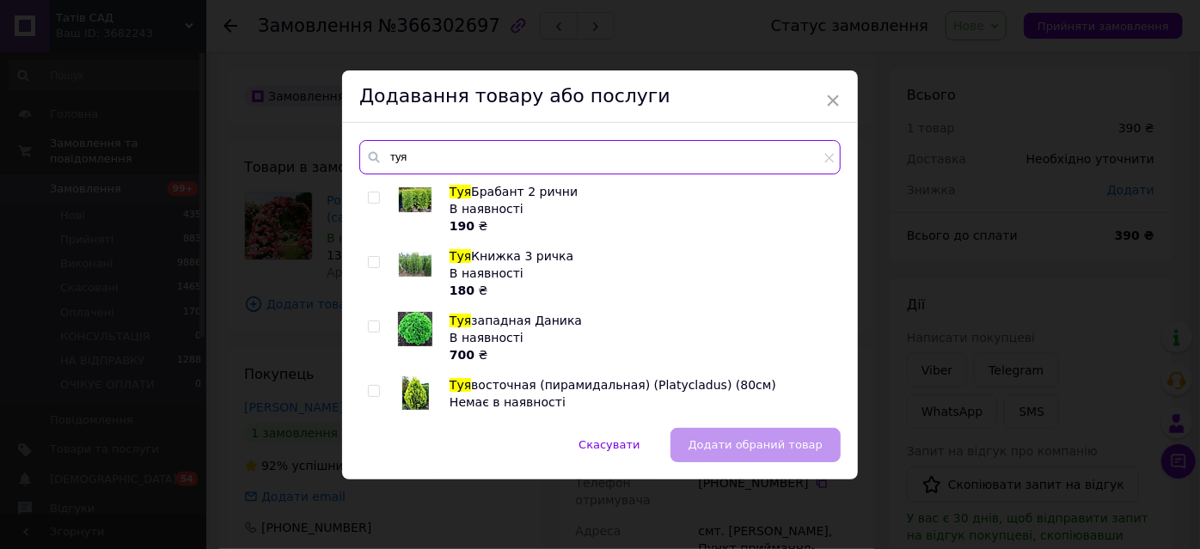
type input "туя"
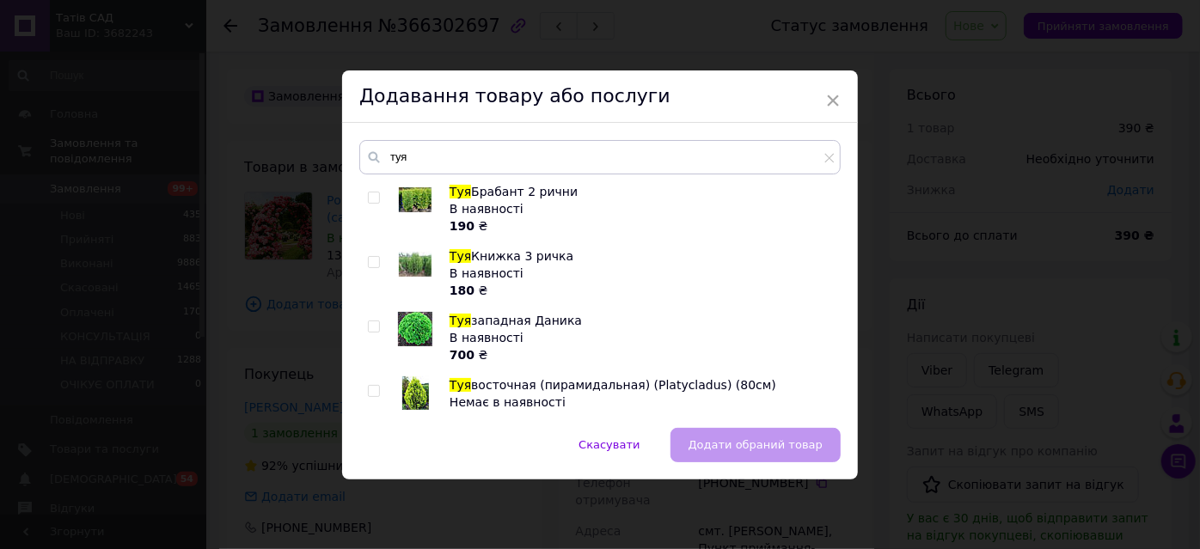
click at [370, 196] on input "checkbox" at bounding box center [373, 198] width 11 height 11
checkbox input "true"
click at [748, 443] on span "Додати обраний товар" at bounding box center [756, 445] width 134 height 13
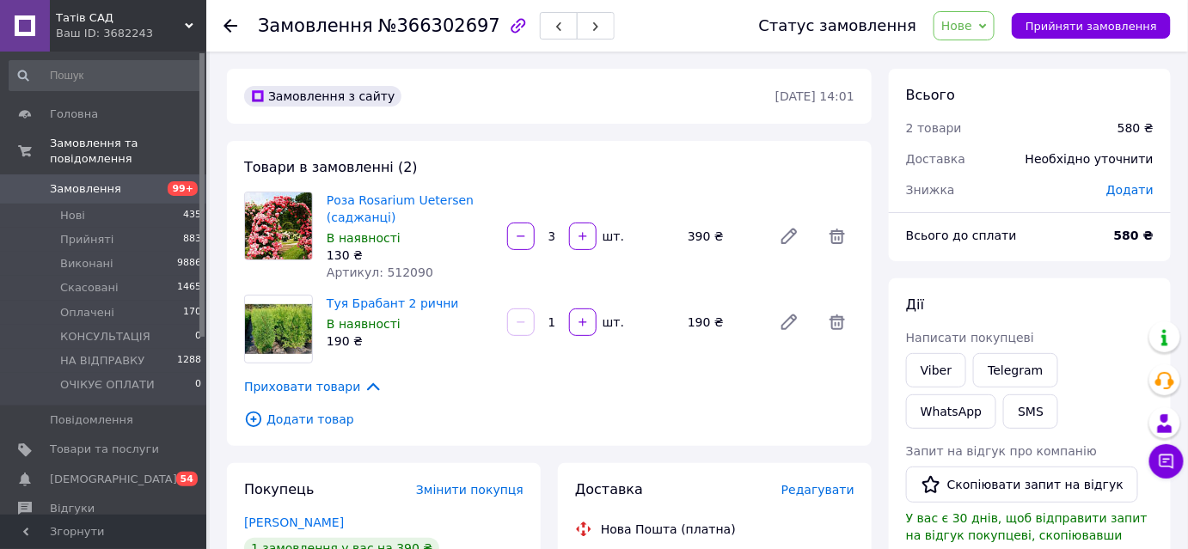
click at [559, 324] on input "1" at bounding box center [552, 322] width 28 height 13
type input "3"
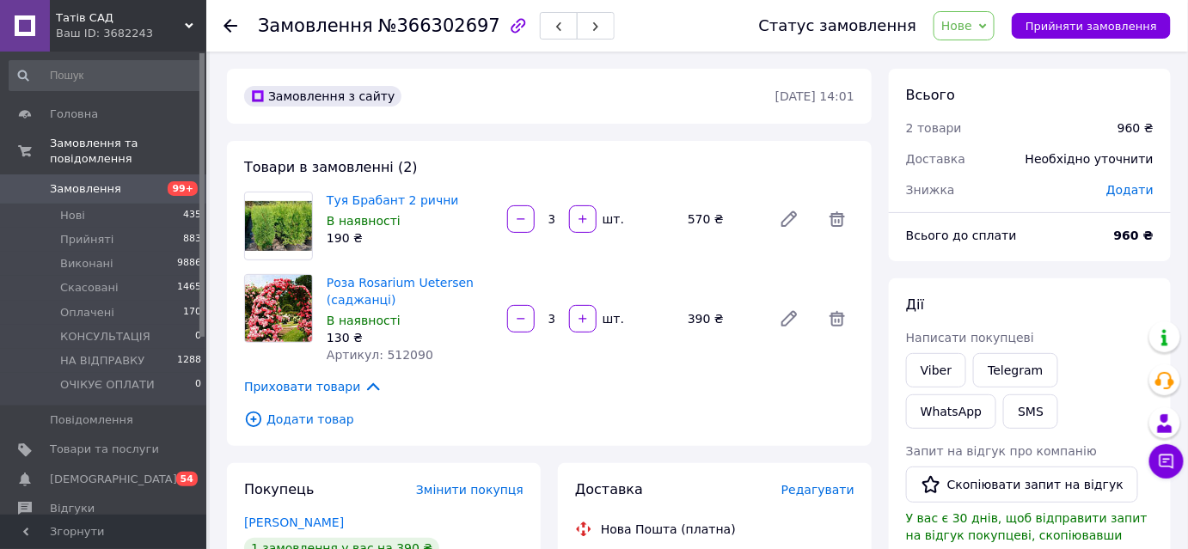
click at [972, 32] on span "Нове" at bounding box center [957, 26] width 31 height 14
click at [580, 320] on icon "button" at bounding box center [583, 319] width 12 height 12
click at [580, 320] on div at bounding box center [582, 319] width 31 height 28
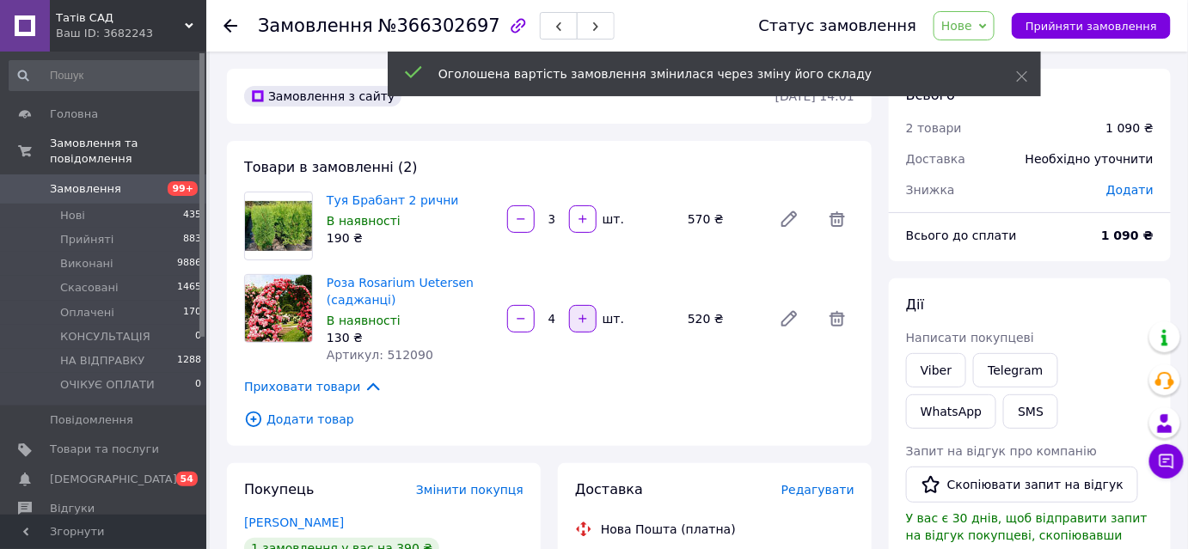
click at [580, 320] on icon "button" at bounding box center [583, 319] width 12 height 12
type input "5"
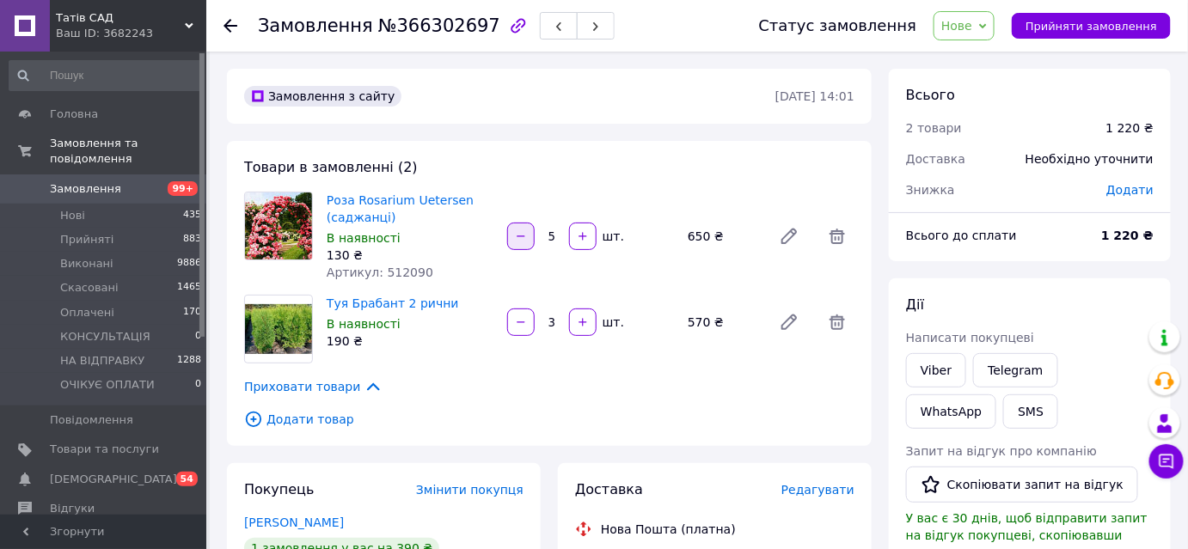
click at [529, 234] on button "button" at bounding box center [521, 237] width 28 height 28
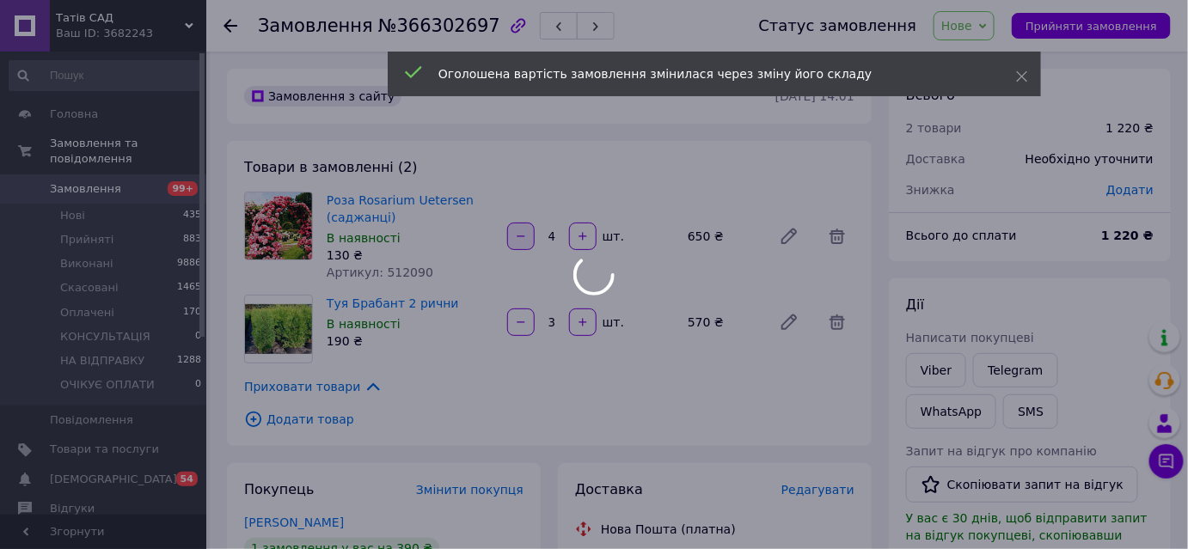
type input "3"
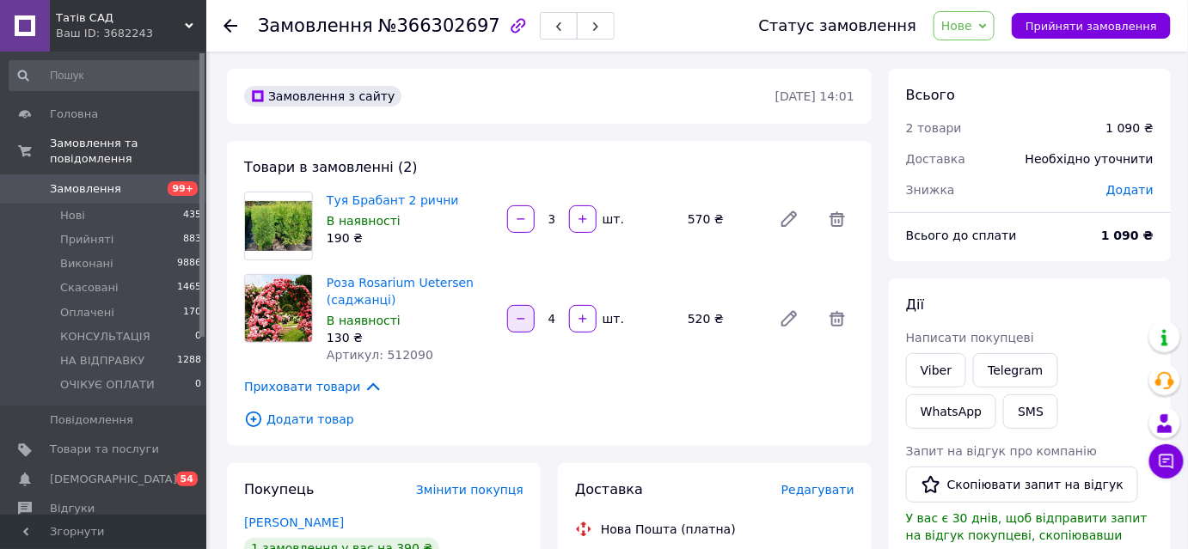
click at [522, 322] on icon "button" at bounding box center [521, 319] width 12 height 12
type input "3"
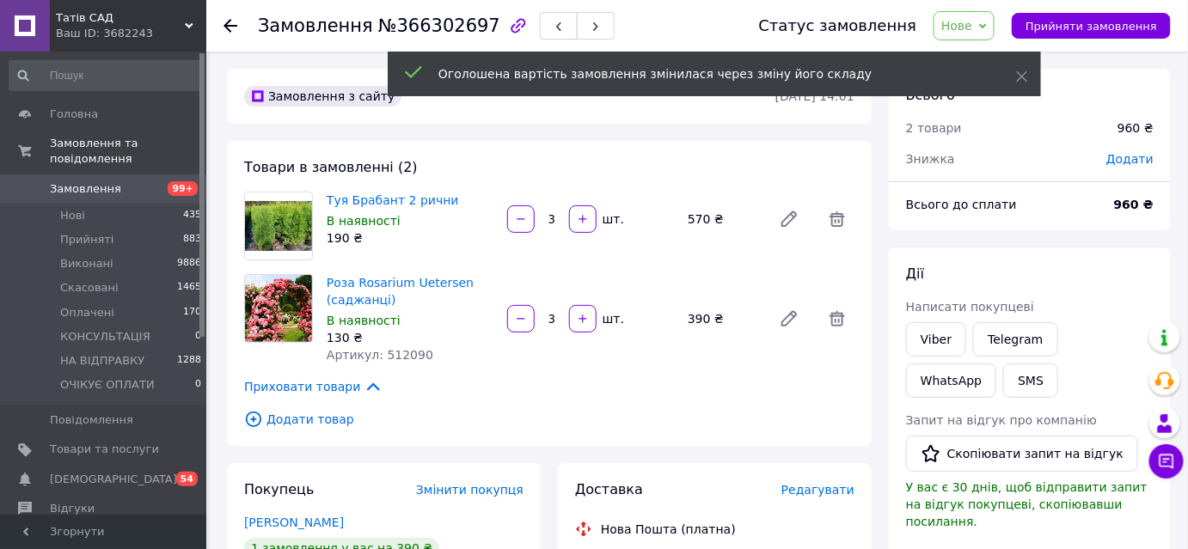
scroll to position [31, 0]
click at [577, 220] on icon "button" at bounding box center [583, 219] width 12 height 12
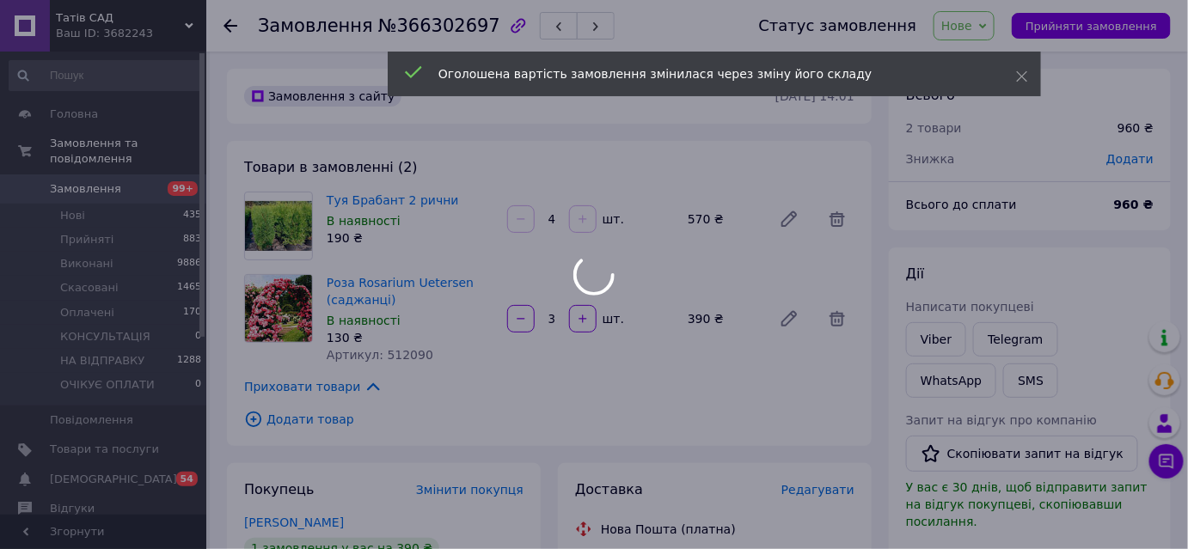
click at [577, 220] on div at bounding box center [582, 219] width 31 height 28
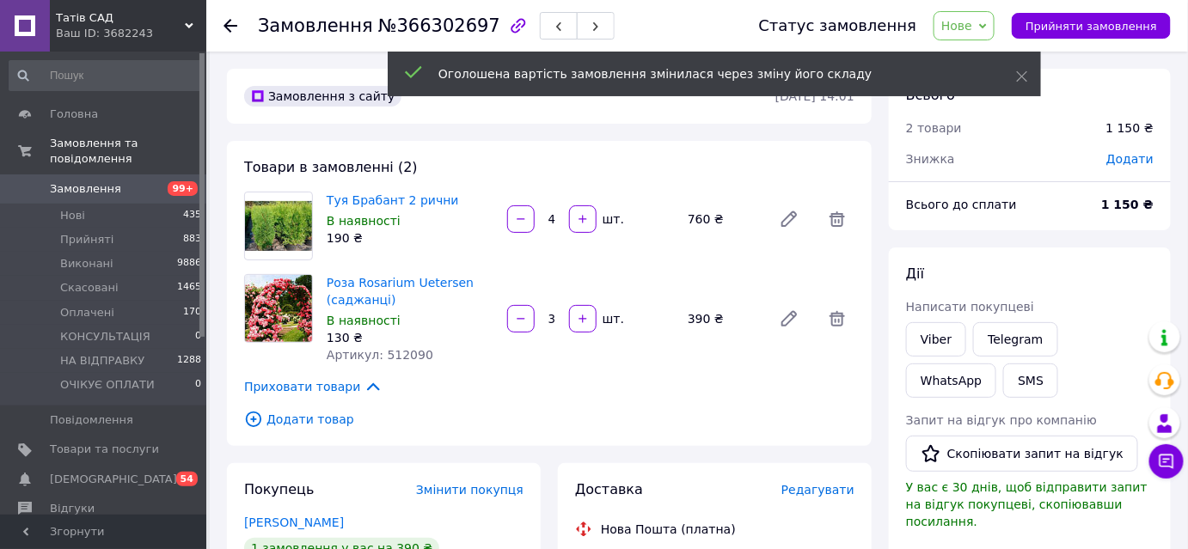
scroll to position [113, 0]
click at [577, 220] on icon "button" at bounding box center [583, 219] width 12 height 12
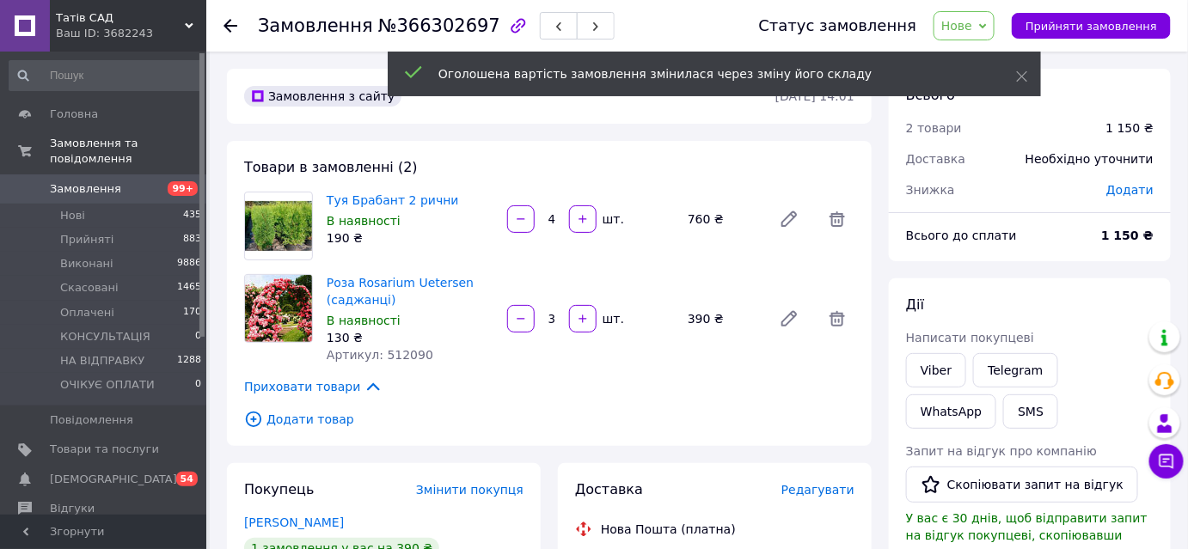
type input "5"
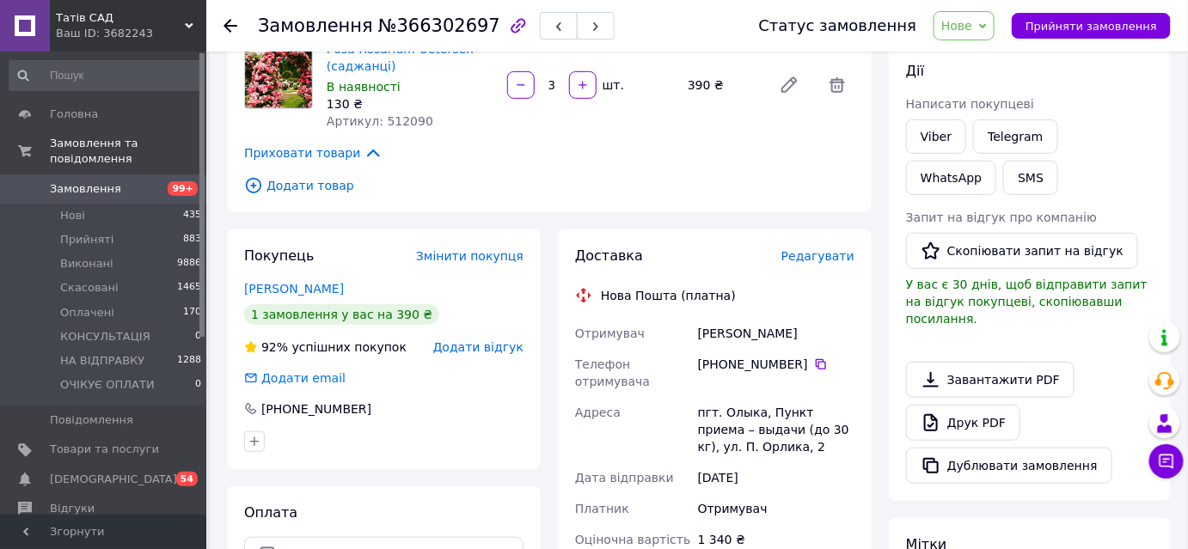
scroll to position [156, 0]
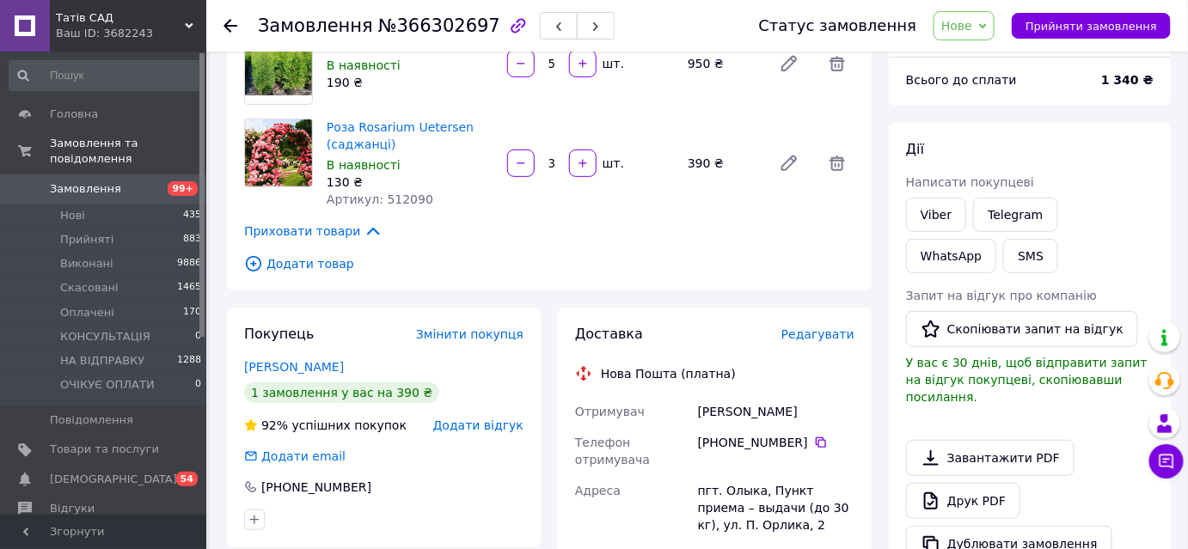
click at [232, 24] on use at bounding box center [231, 26] width 14 height 14
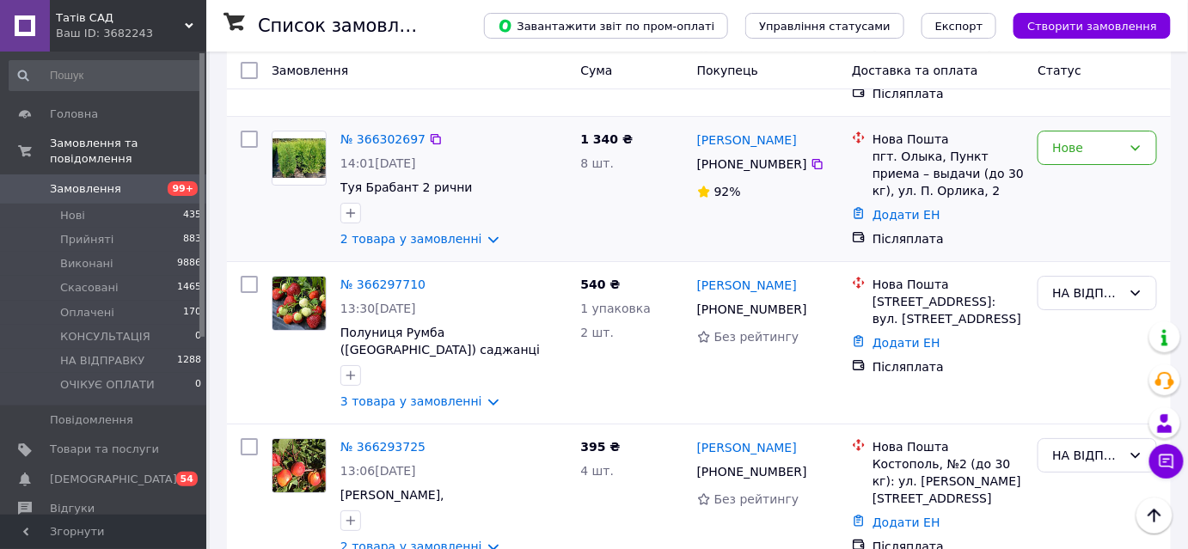
scroll to position [1797, 0]
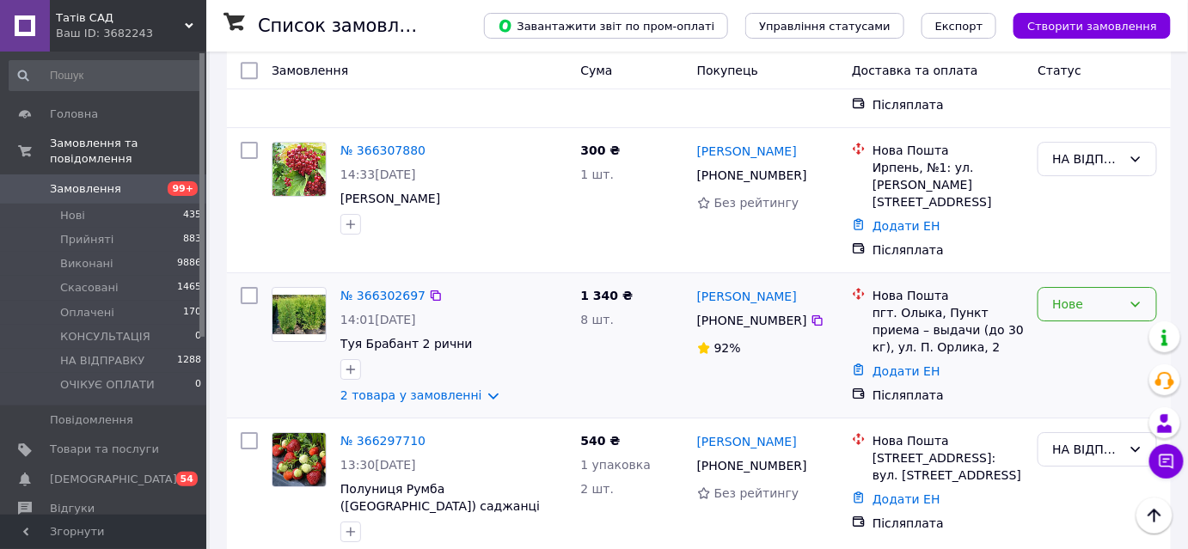
click at [1064, 295] on div "Нове" at bounding box center [1087, 304] width 70 height 19
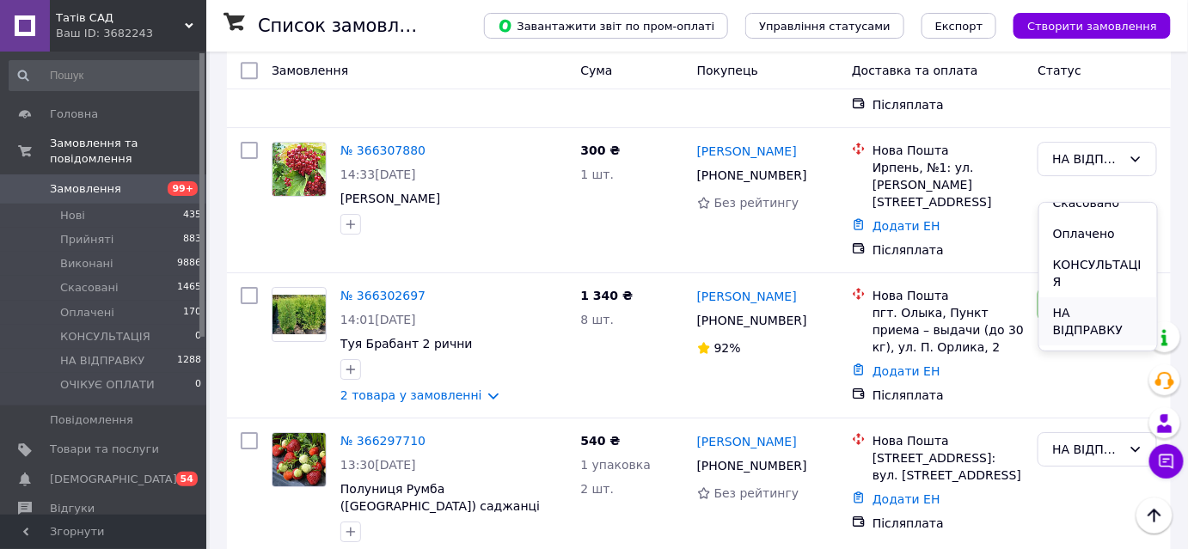
click at [1089, 313] on li "НА ВІДПРАВКУ" at bounding box center [1099, 321] width 118 height 48
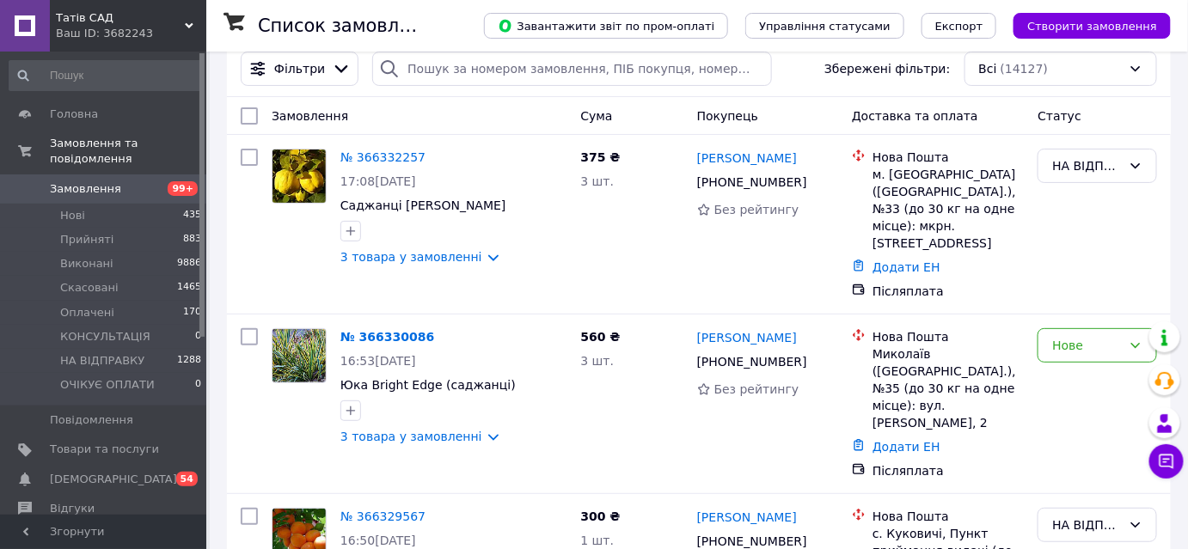
scroll to position [0, 0]
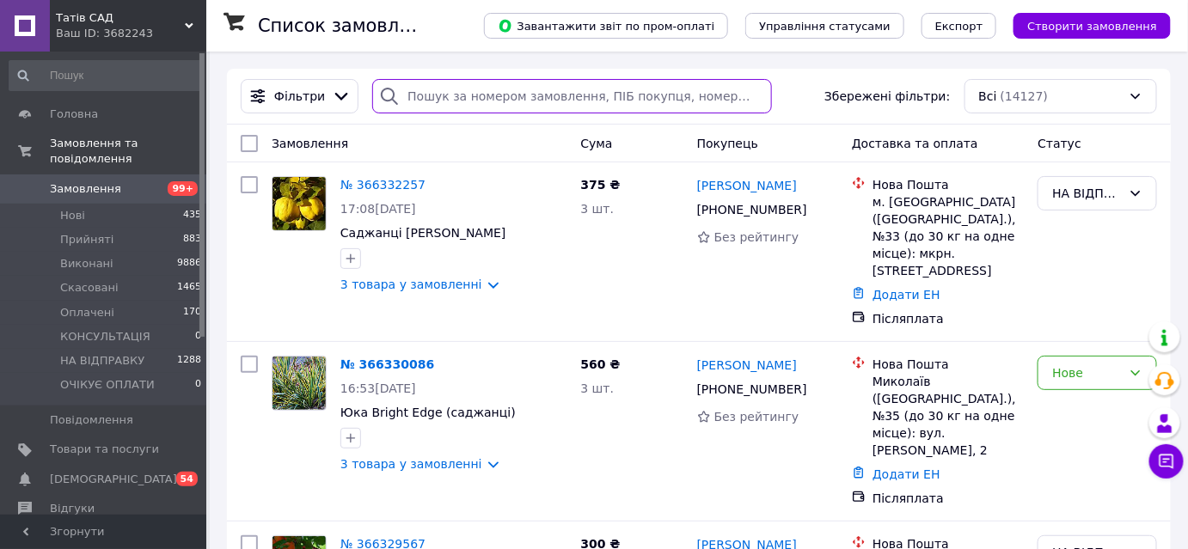
click at [439, 98] on input "search" at bounding box center [572, 96] width 400 height 34
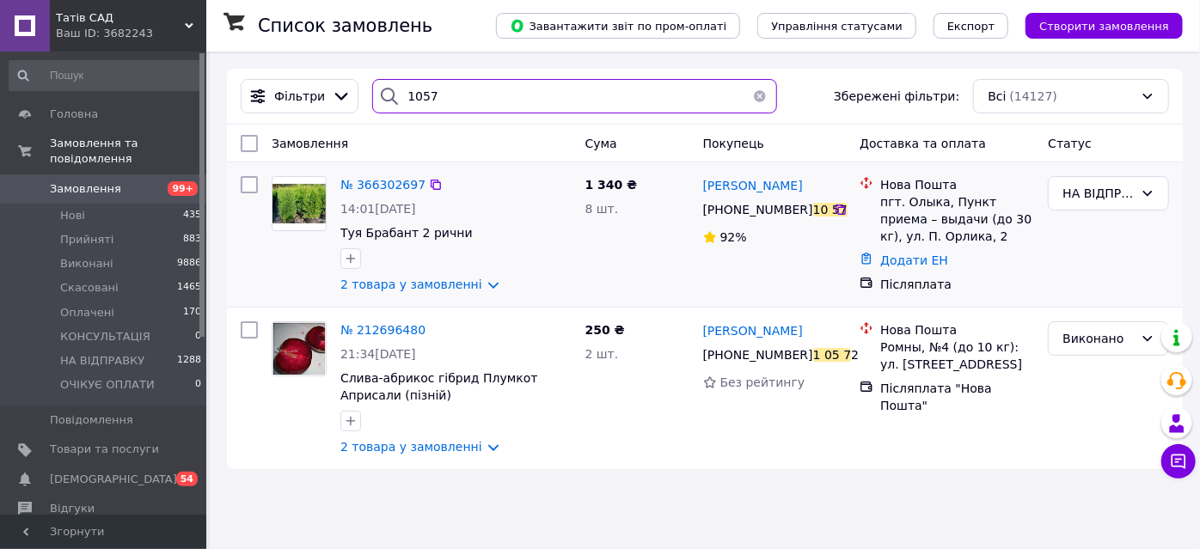
type input "1057"
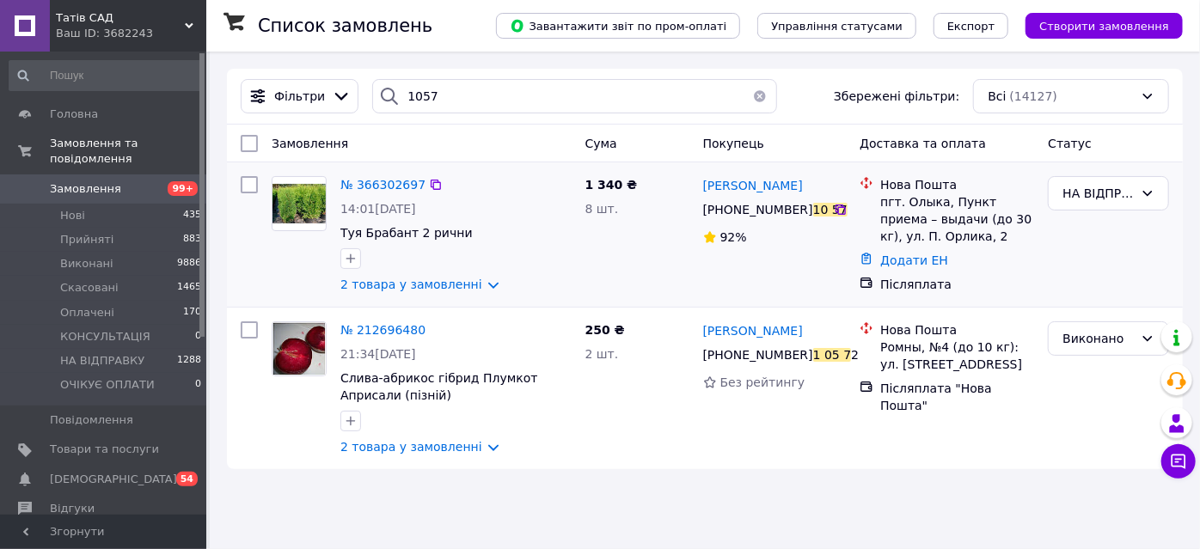
click at [303, 212] on img at bounding box center [299, 204] width 53 height 40
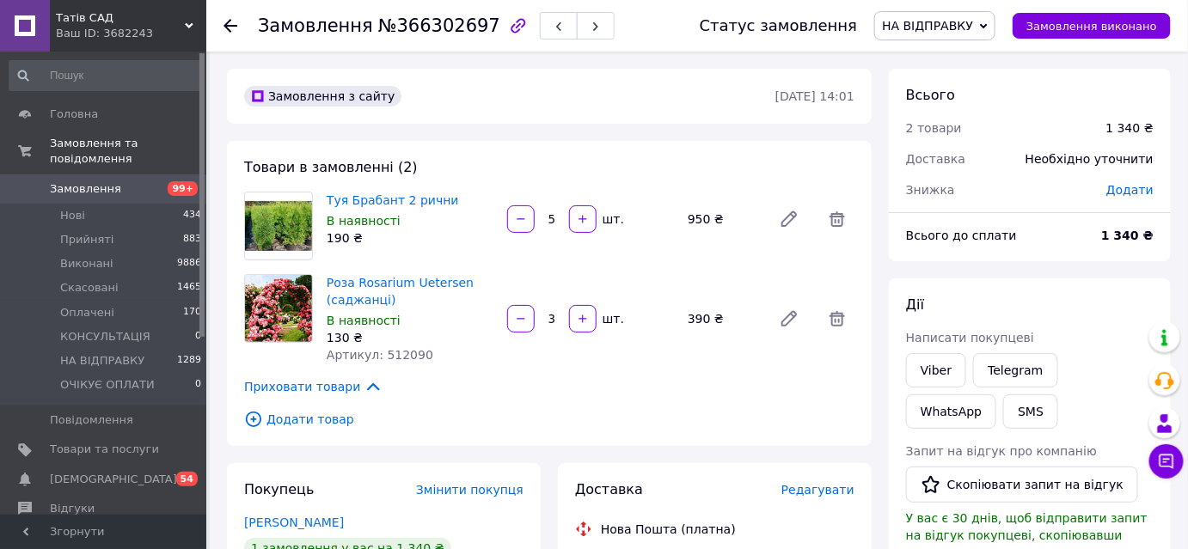
scroll to position [237, 0]
click at [255, 417] on icon at bounding box center [253, 419] width 19 height 19
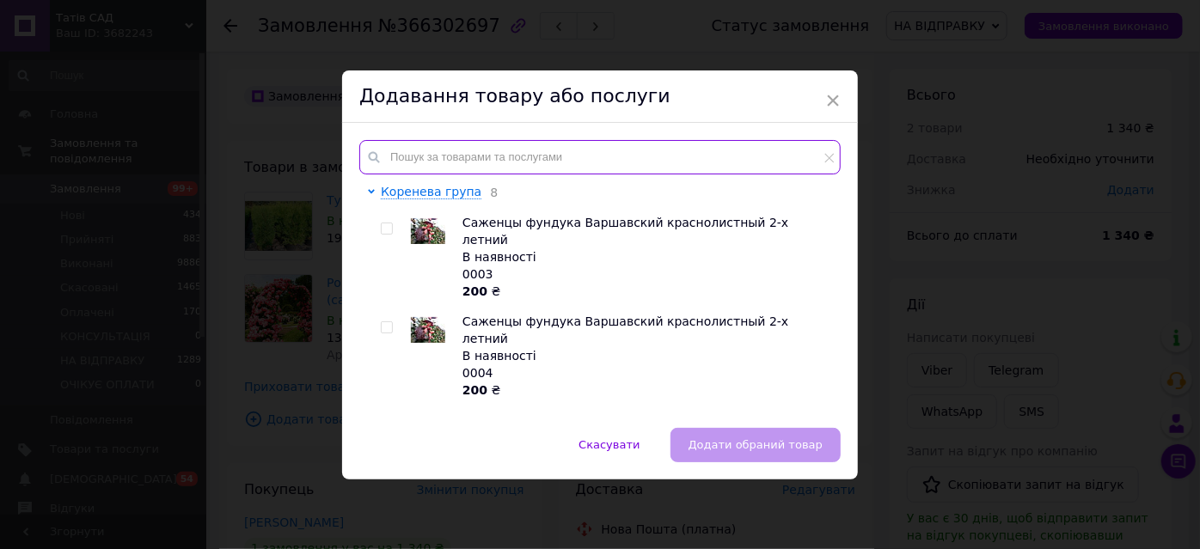
click at [420, 154] on input "text" at bounding box center [599, 157] width 481 height 34
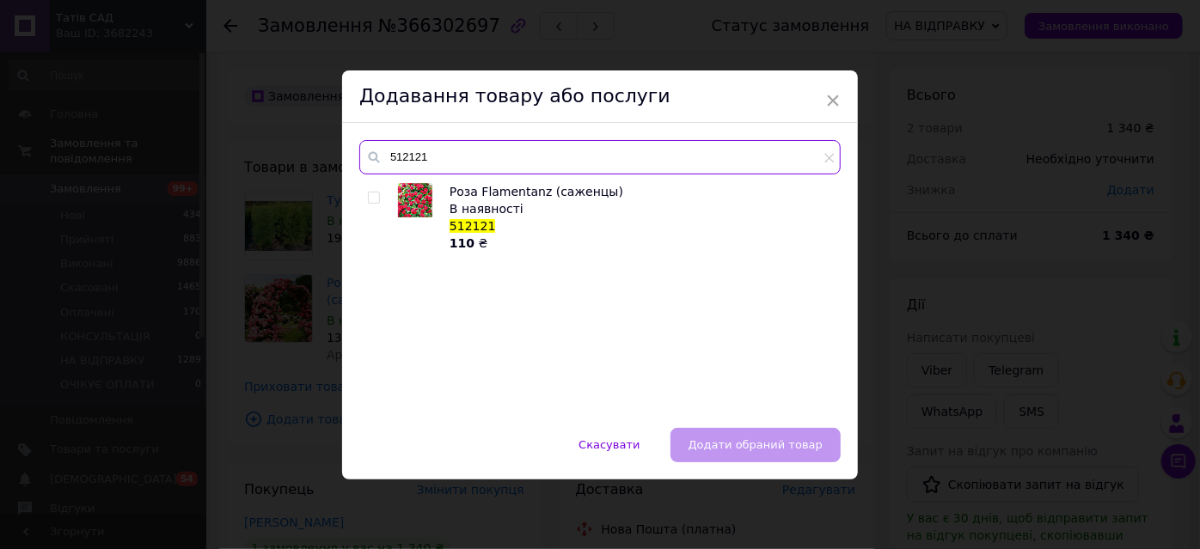
type input "512121"
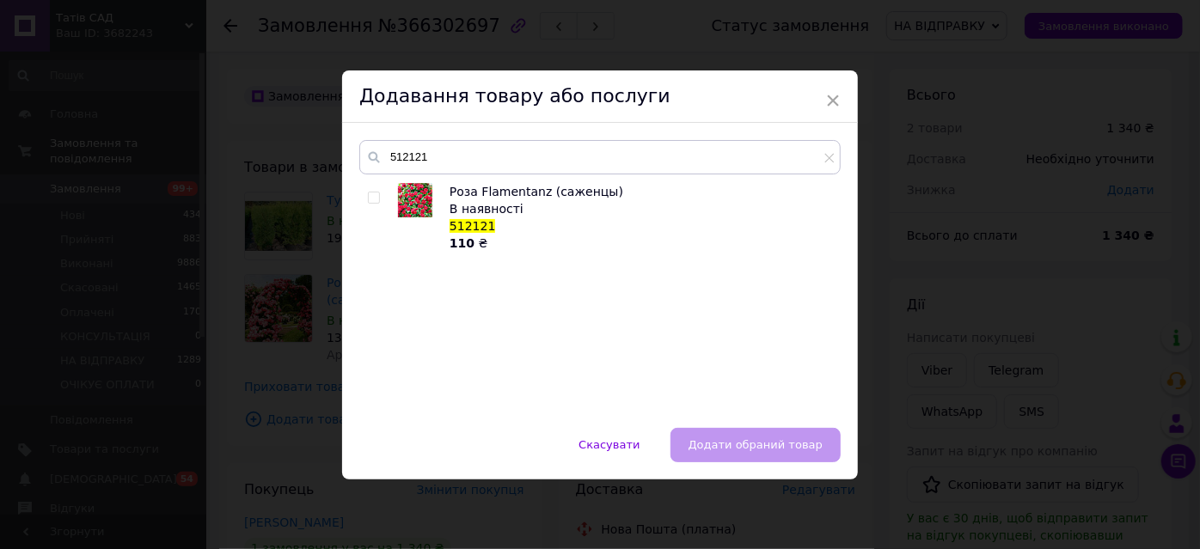
click at [368, 200] on input "checkbox" at bounding box center [373, 198] width 11 height 11
checkbox input "true"
drag, startPoint x: 715, startPoint y: 445, endPoint x: 726, endPoint y: 449, distance: 10.9
click at [721, 445] on span "Додати обраний товар" at bounding box center [756, 445] width 134 height 13
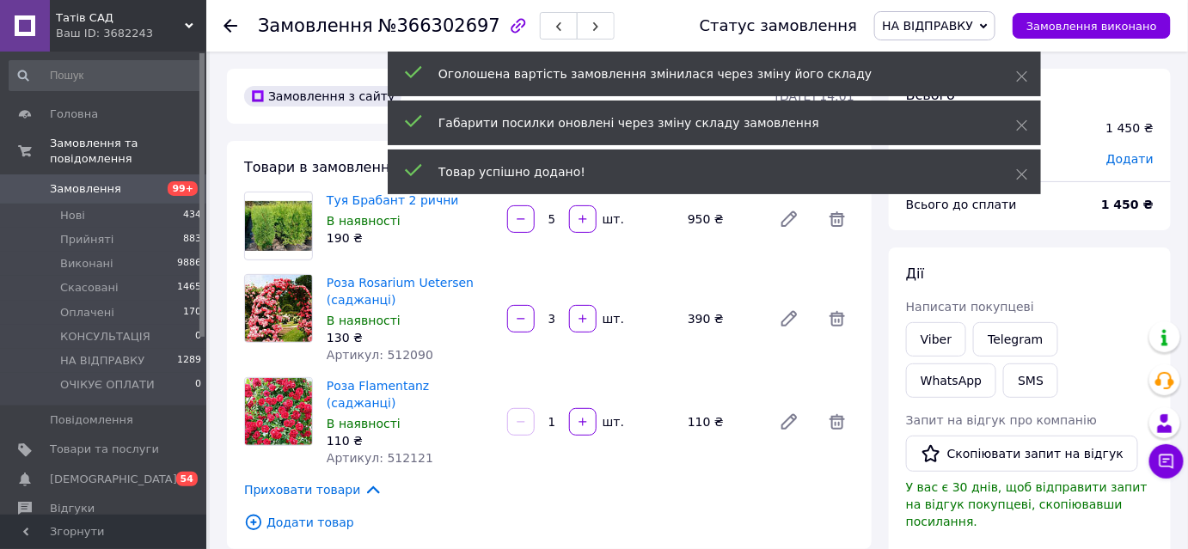
scroll to position [320, 0]
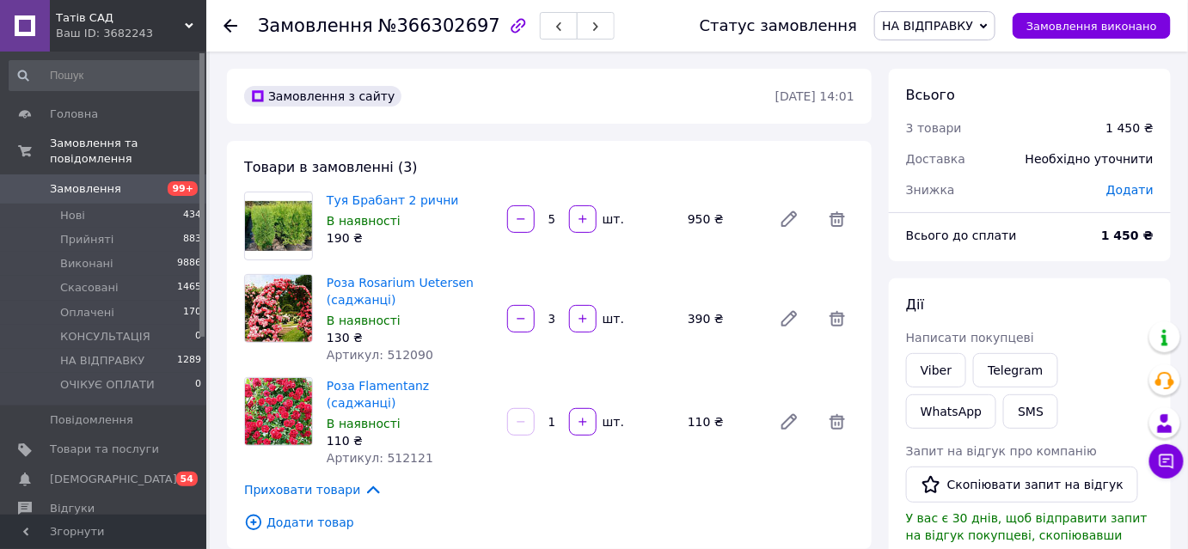
click at [227, 23] on icon at bounding box center [231, 26] width 14 height 14
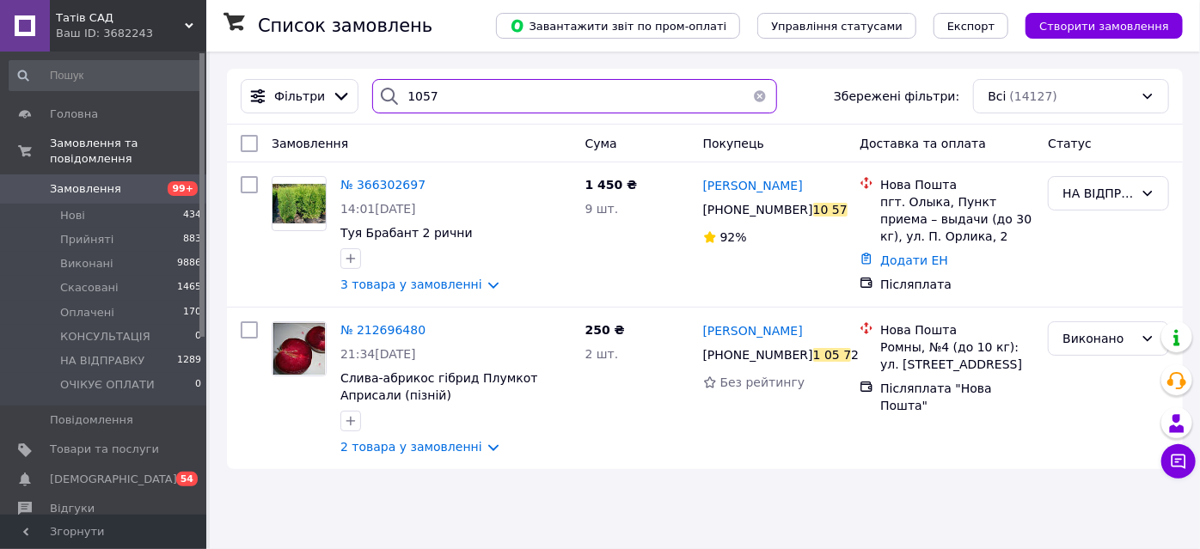
click at [431, 93] on input "1057" at bounding box center [574, 96] width 405 height 34
type input "1"
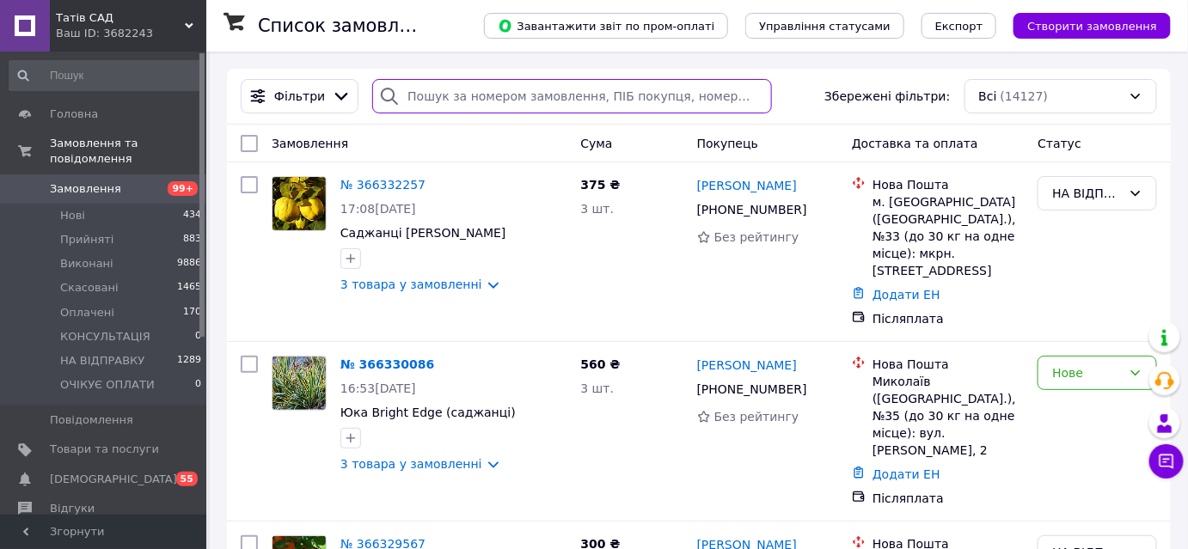
click at [480, 101] on input "search" at bounding box center [572, 96] width 400 height 34
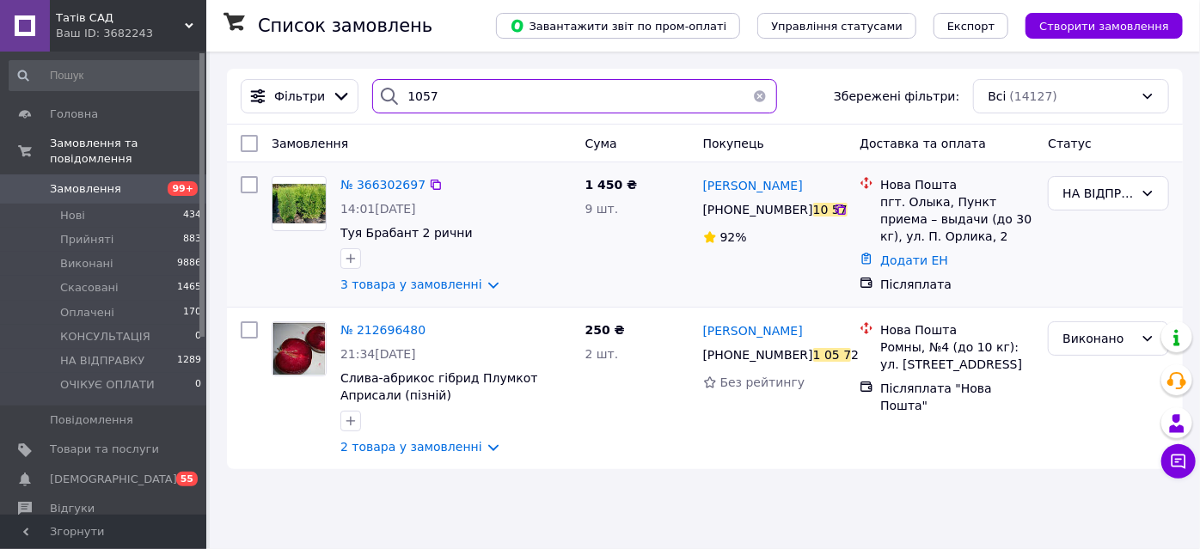
type input "1057"
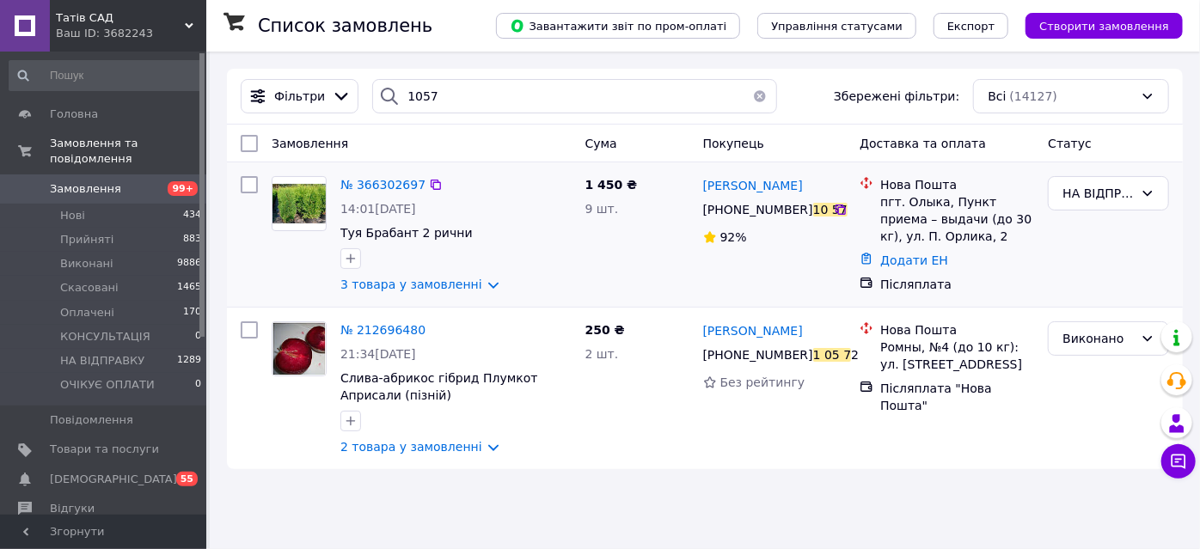
click at [304, 201] on img at bounding box center [299, 204] width 53 height 40
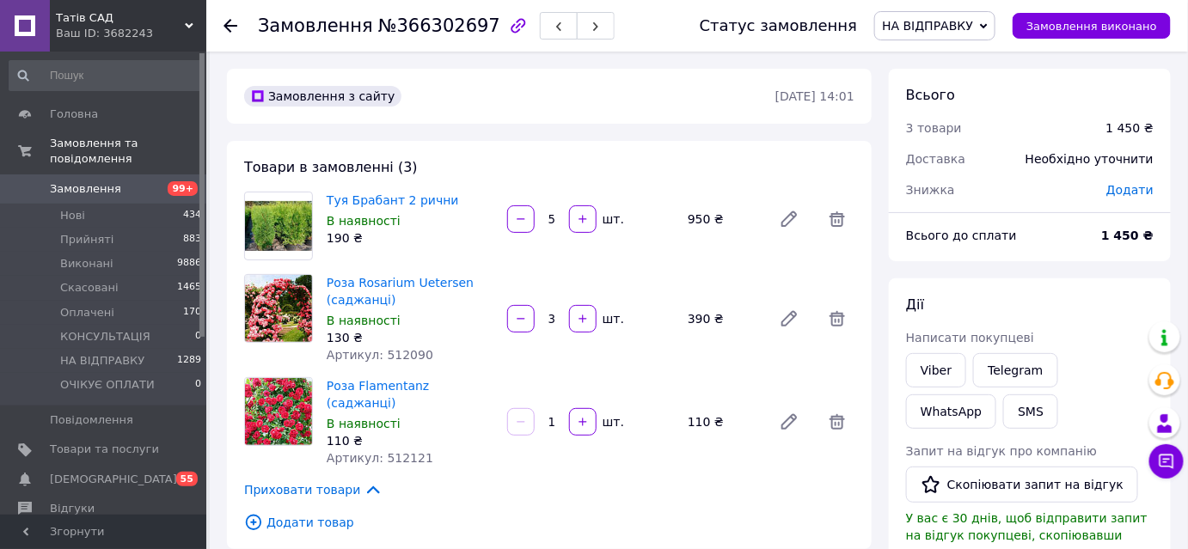
click at [229, 27] on icon at bounding box center [231, 26] width 14 height 14
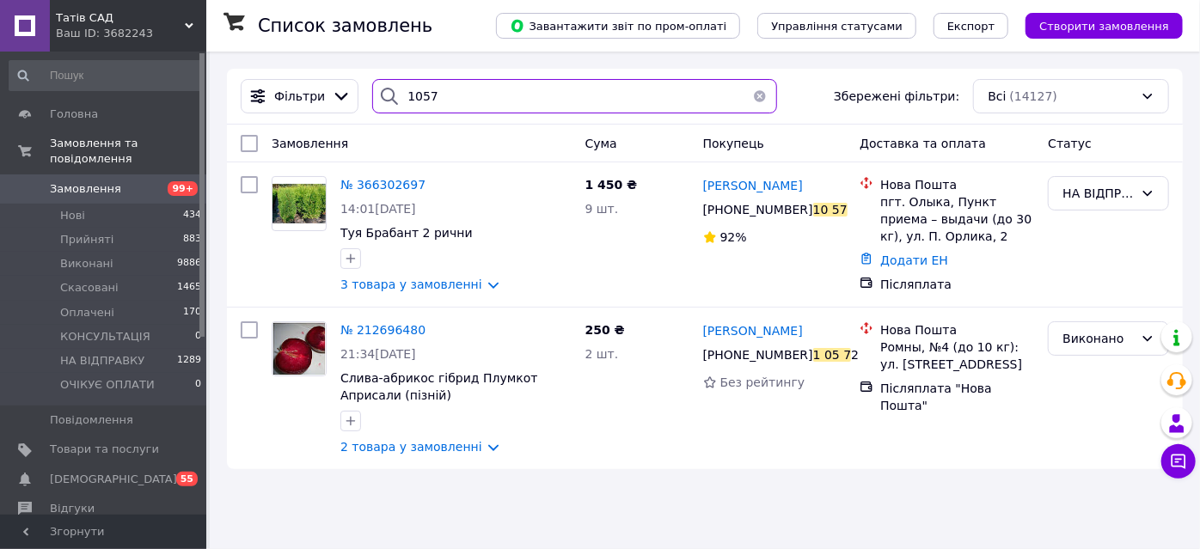
click at [437, 90] on input "1057" at bounding box center [574, 96] width 405 height 34
type input "1"
